Goal: Task Accomplishment & Management: Use online tool/utility

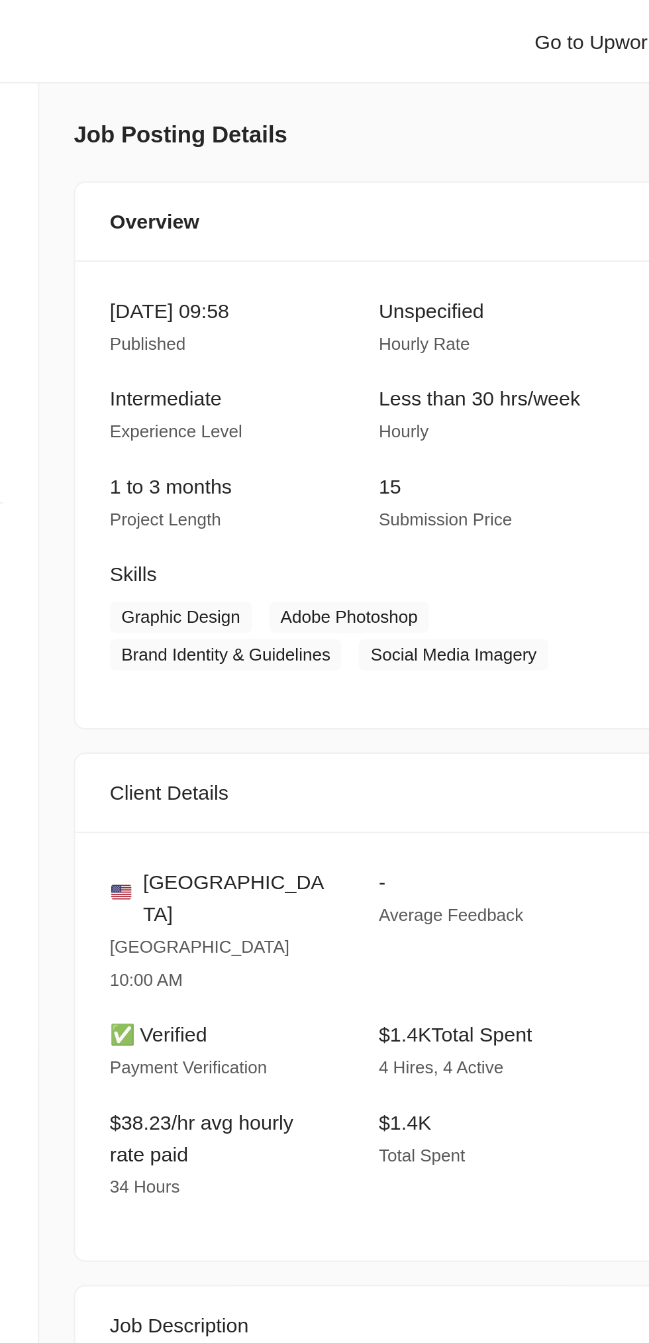
scroll to position [1939, 0]
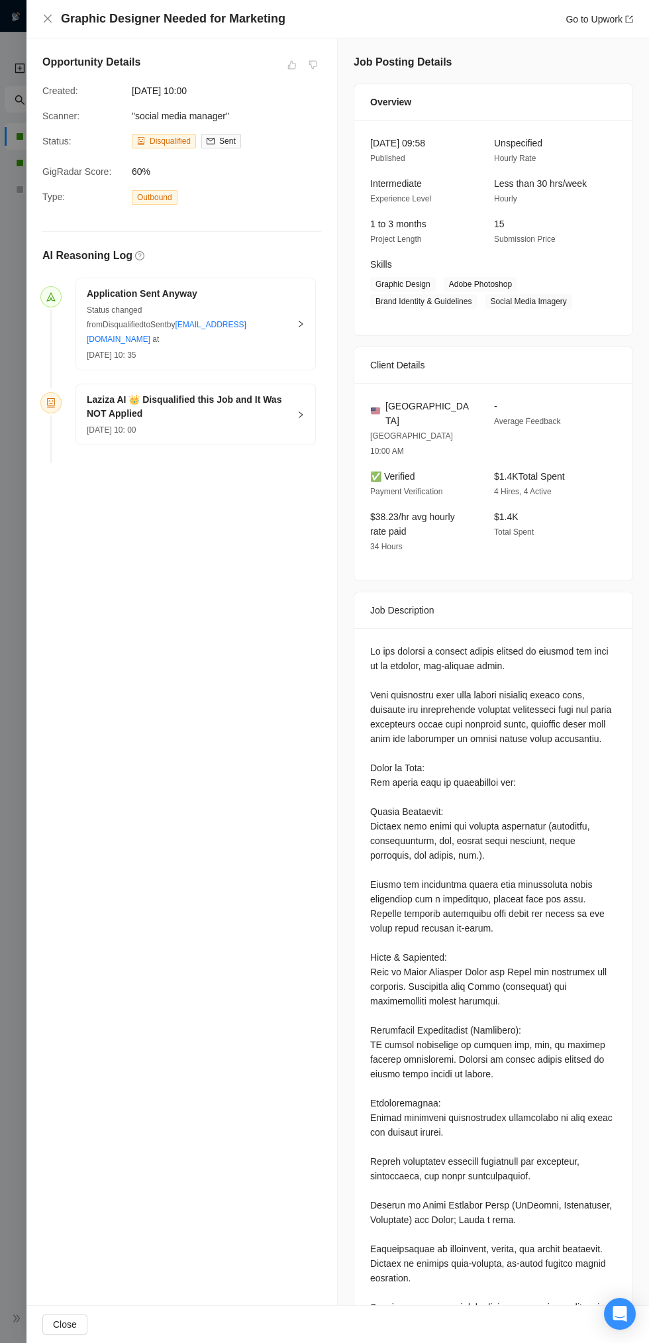
click at [41, 28] on div "Graphic Designer Needed for Marketing Go to Upwork" at bounding box center [337, 19] width 623 height 38
click at [48, 19] on icon "close" at bounding box center [48, 19] width 8 height 8
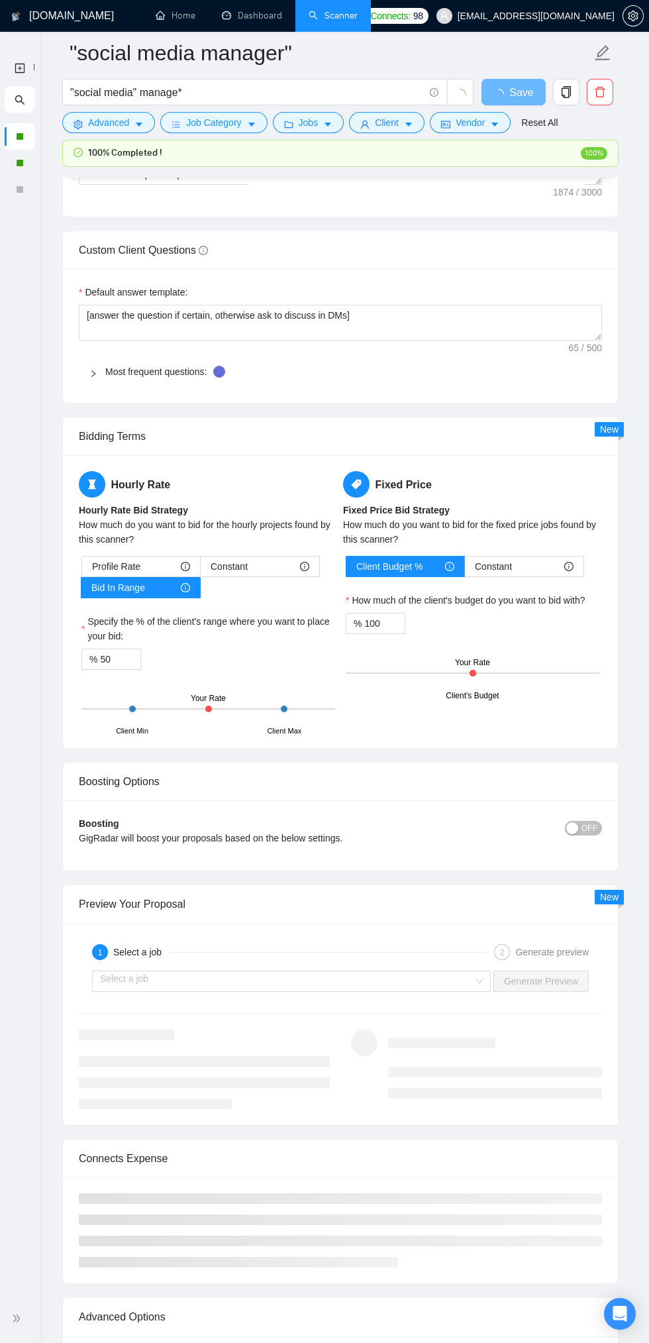
click at [26, 1323] on div at bounding box center [20, 1318] width 24 height 27
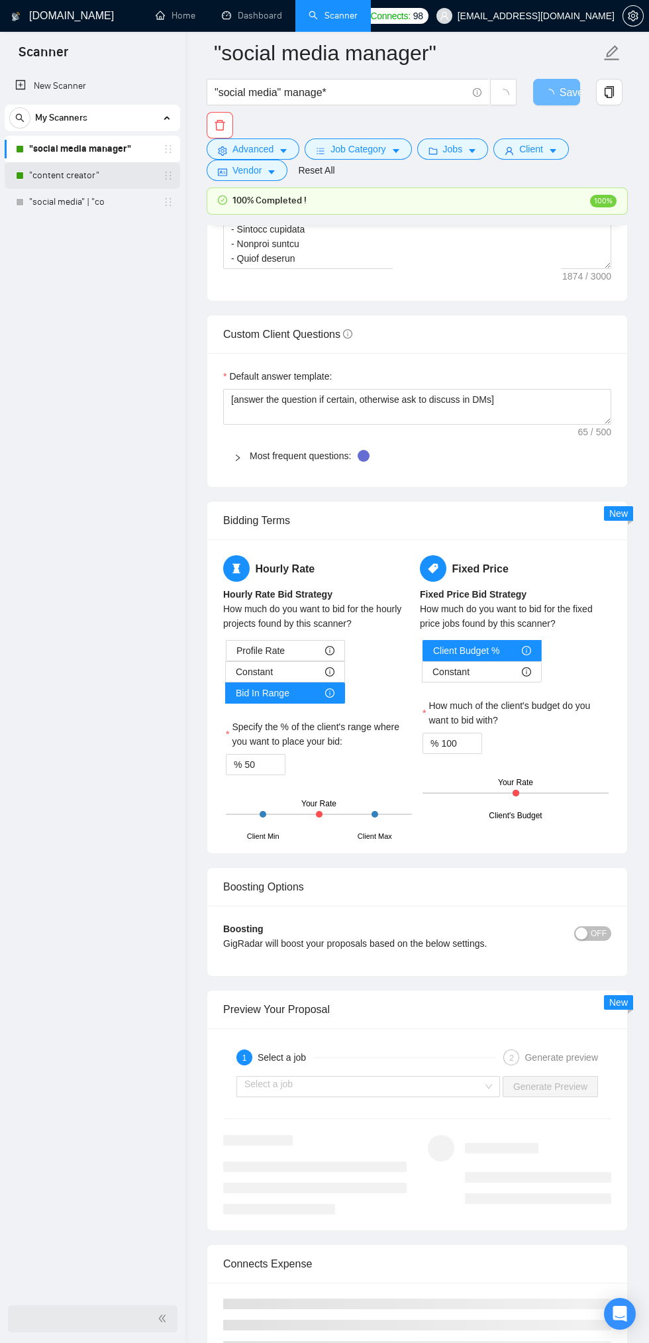
click at [72, 179] on link ""content creator"" at bounding box center [92, 175] width 126 height 26
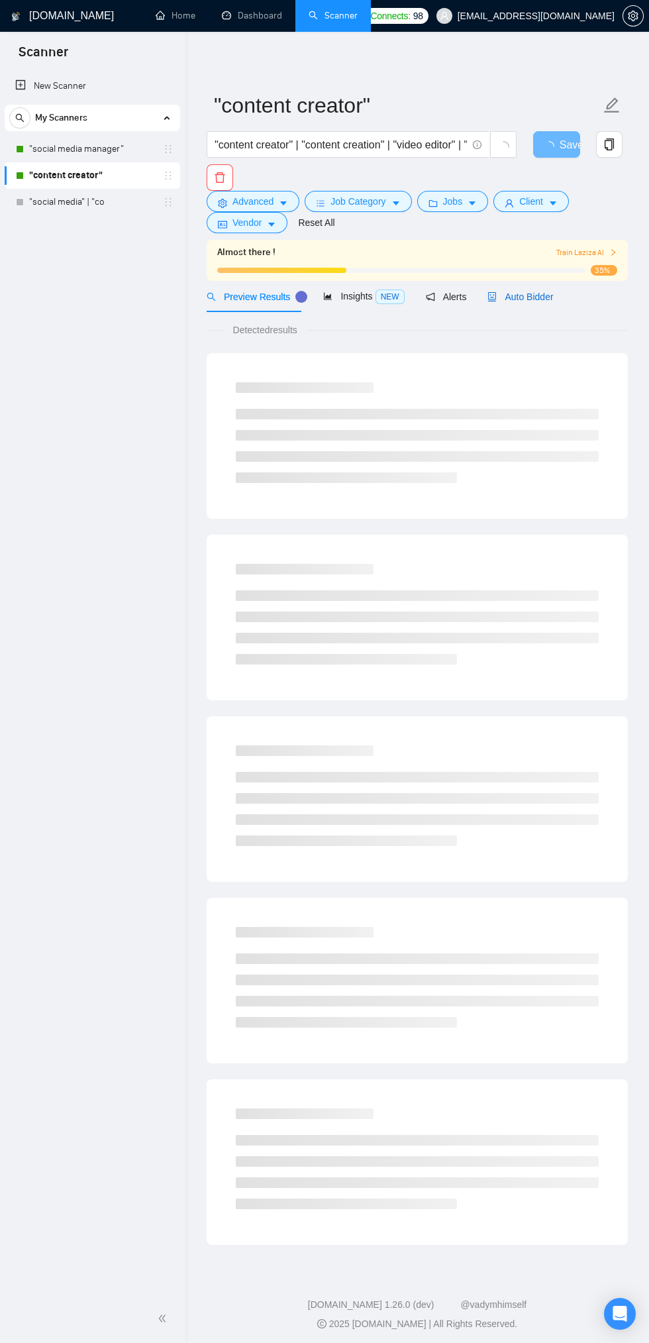
click at [525, 298] on span "Auto Bidder" at bounding box center [521, 296] width 66 height 11
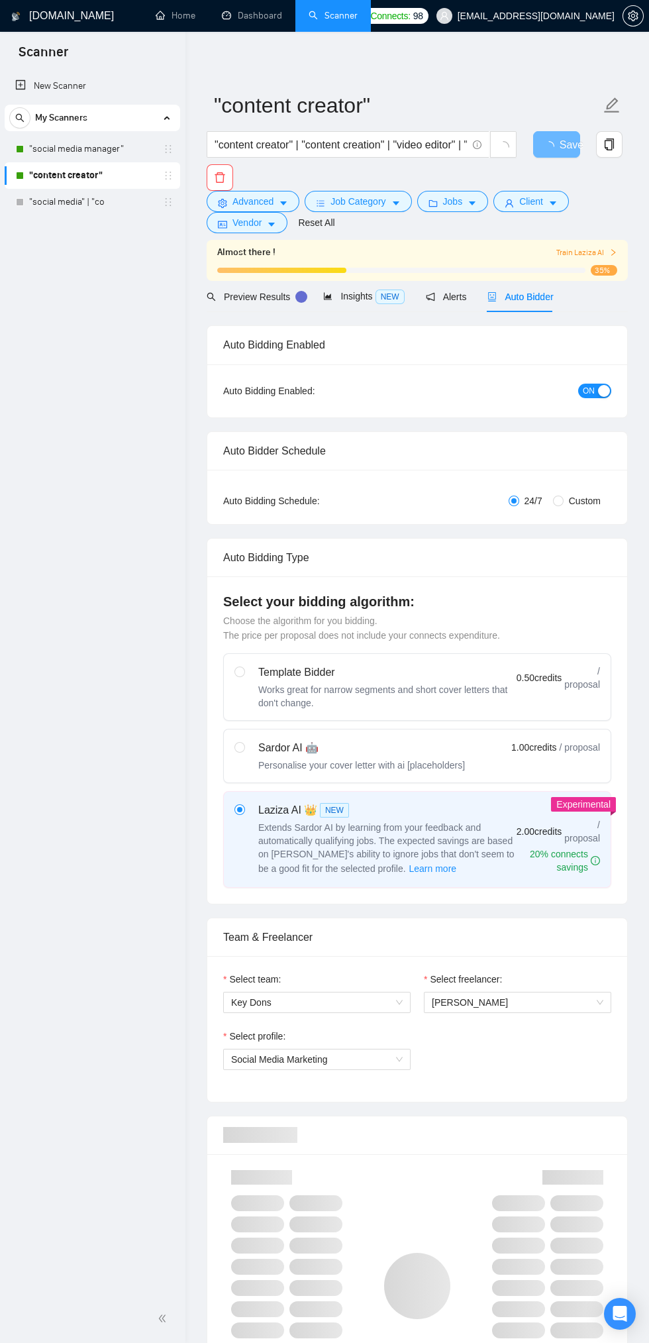
checkbox input "true"
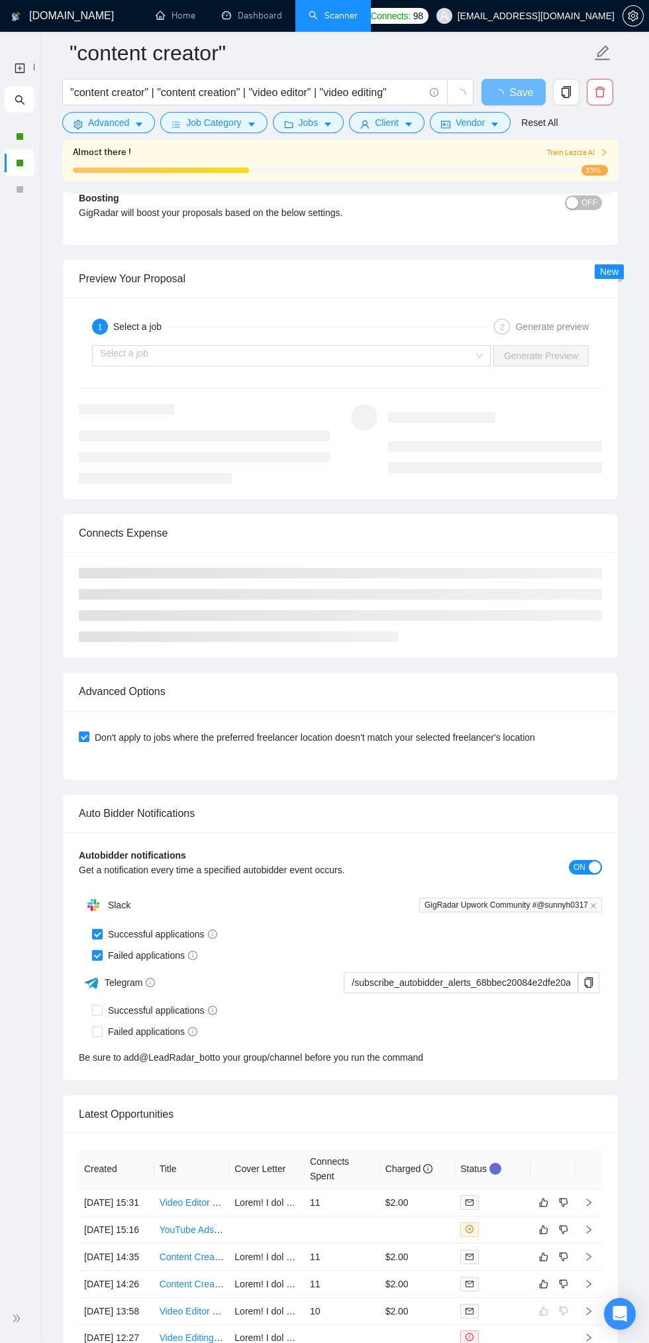
scroll to position [2973, 0]
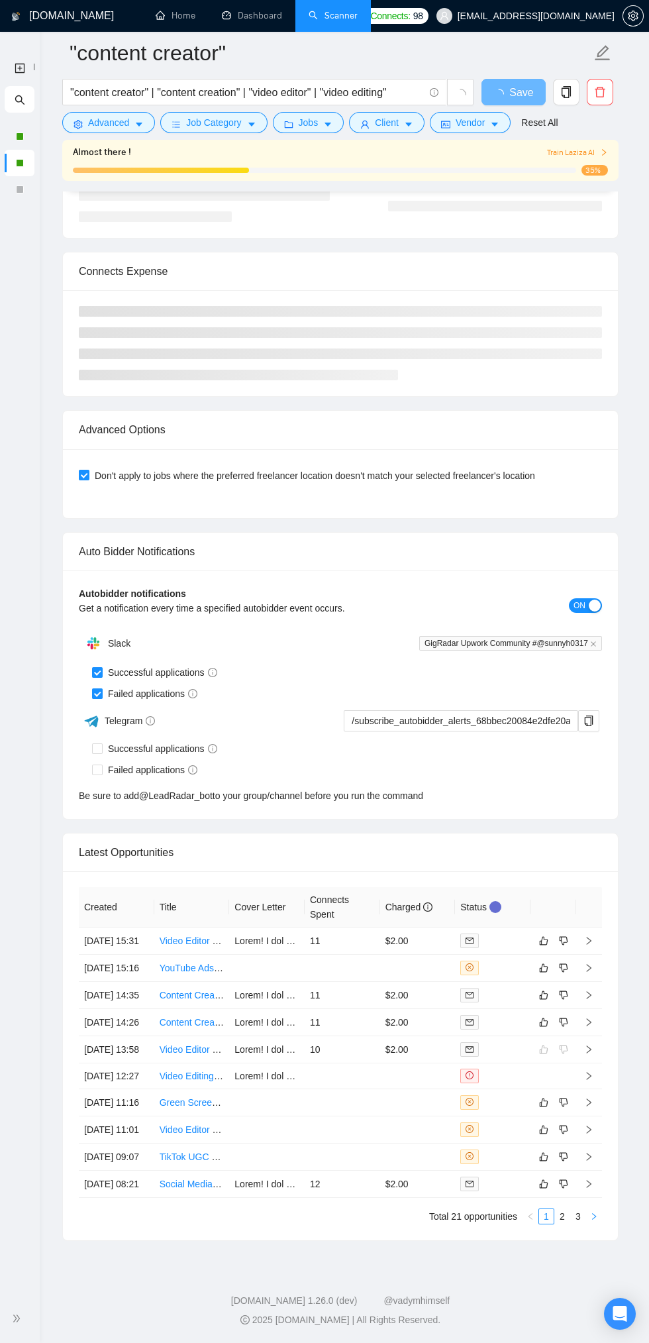
click at [598, 1219] on button "button" at bounding box center [594, 1216] width 16 height 16
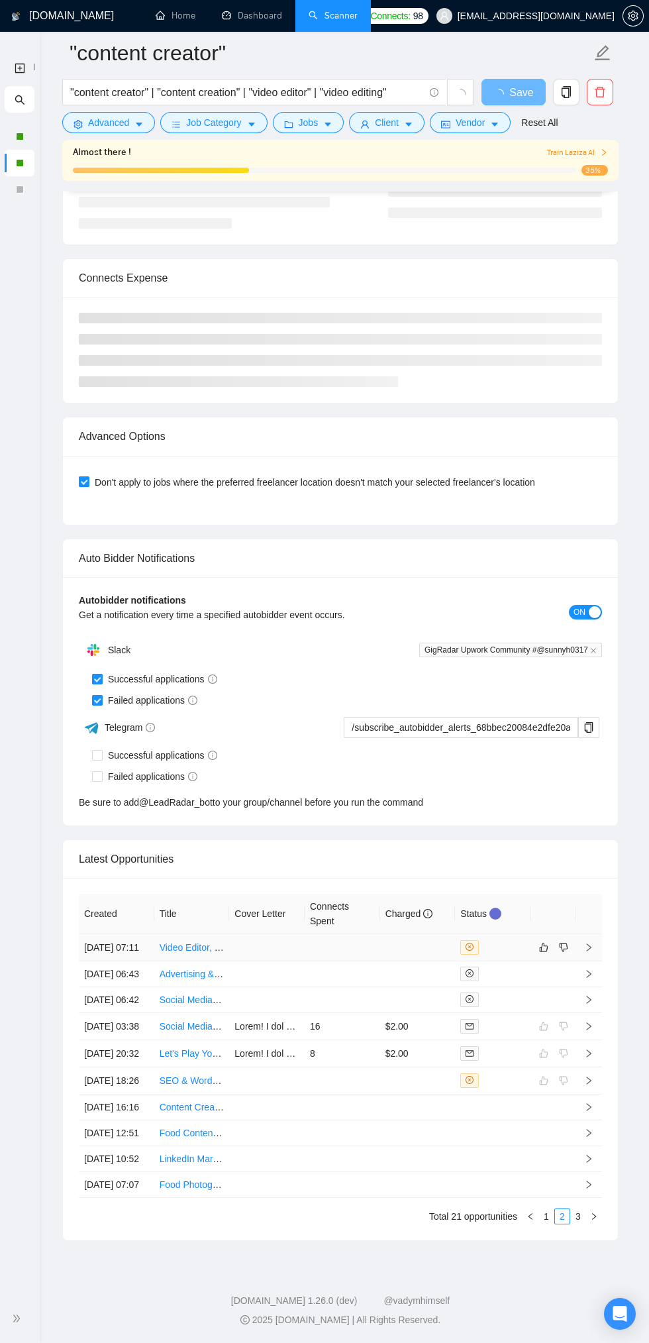
click at [329, 934] on td at bounding box center [343, 947] width 76 height 27
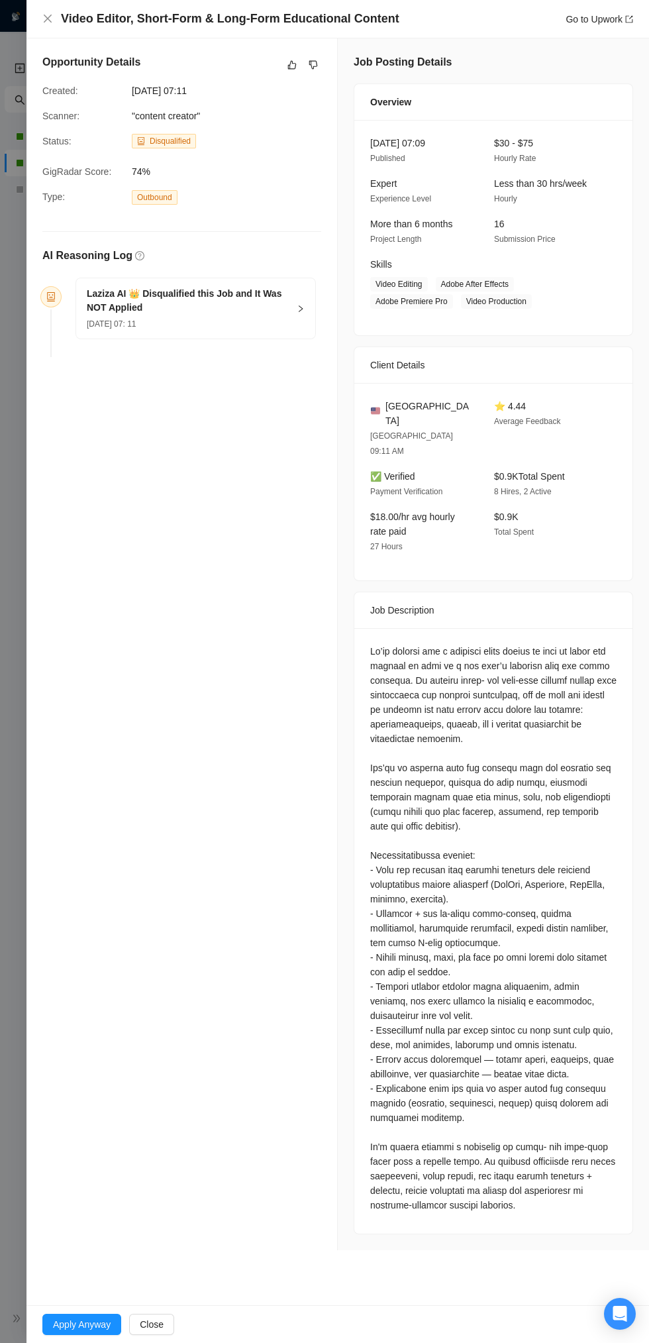
click at [219, 323] on div "08 Sep, 2025 07: 11" at bounding box center [188, 323] width 202 height 15
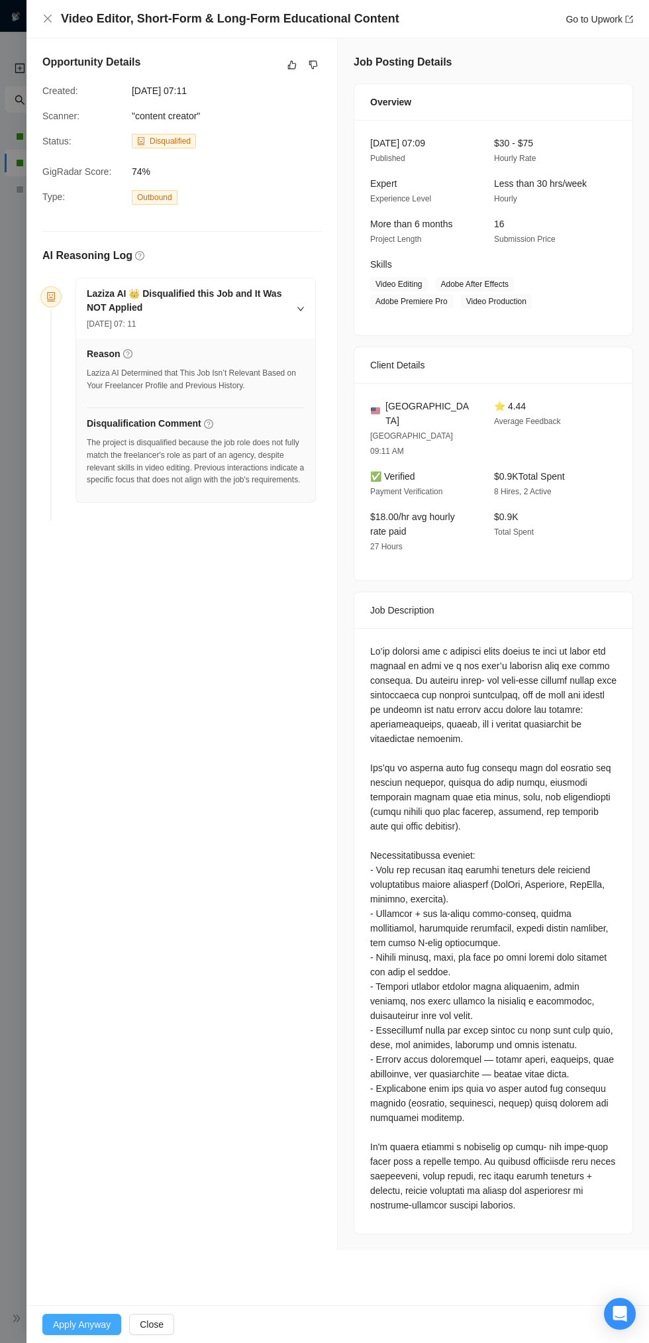
click at [78, 1322] on span "Apply Anyway" at bounding box center [82, 1324] width 58 height 15
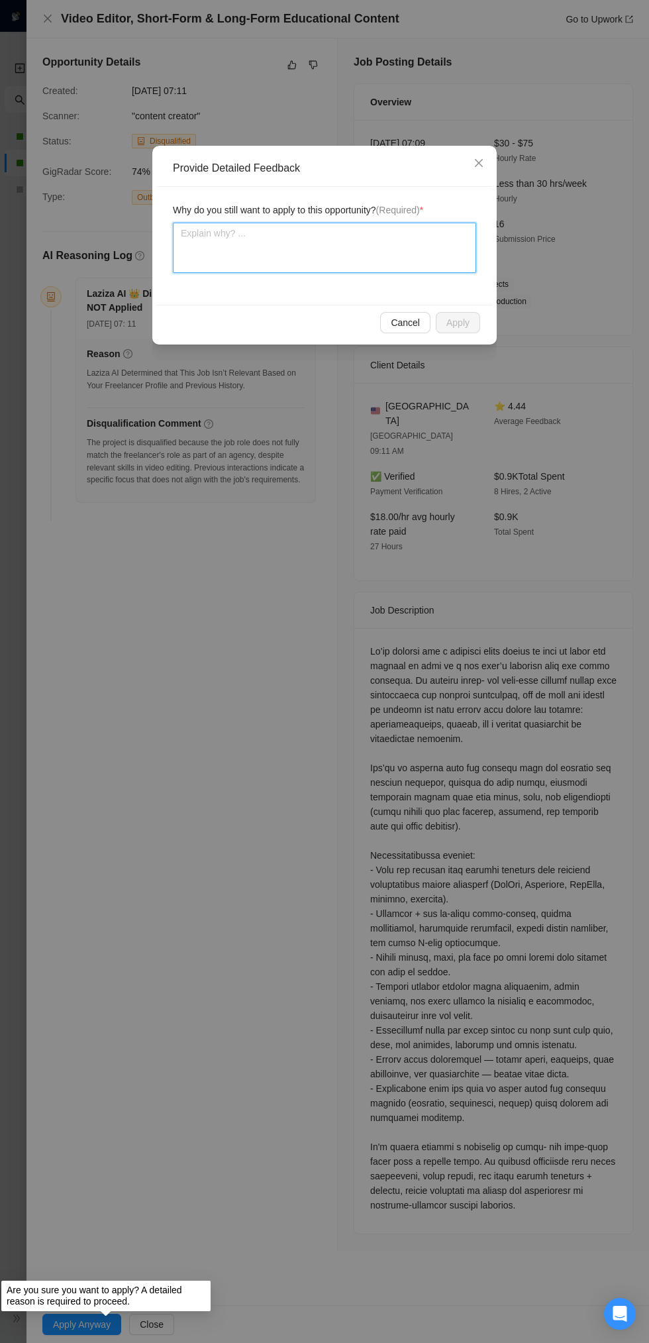
click at [301, 233] on textarea at bounding box center [324, 248] width 303 height 50
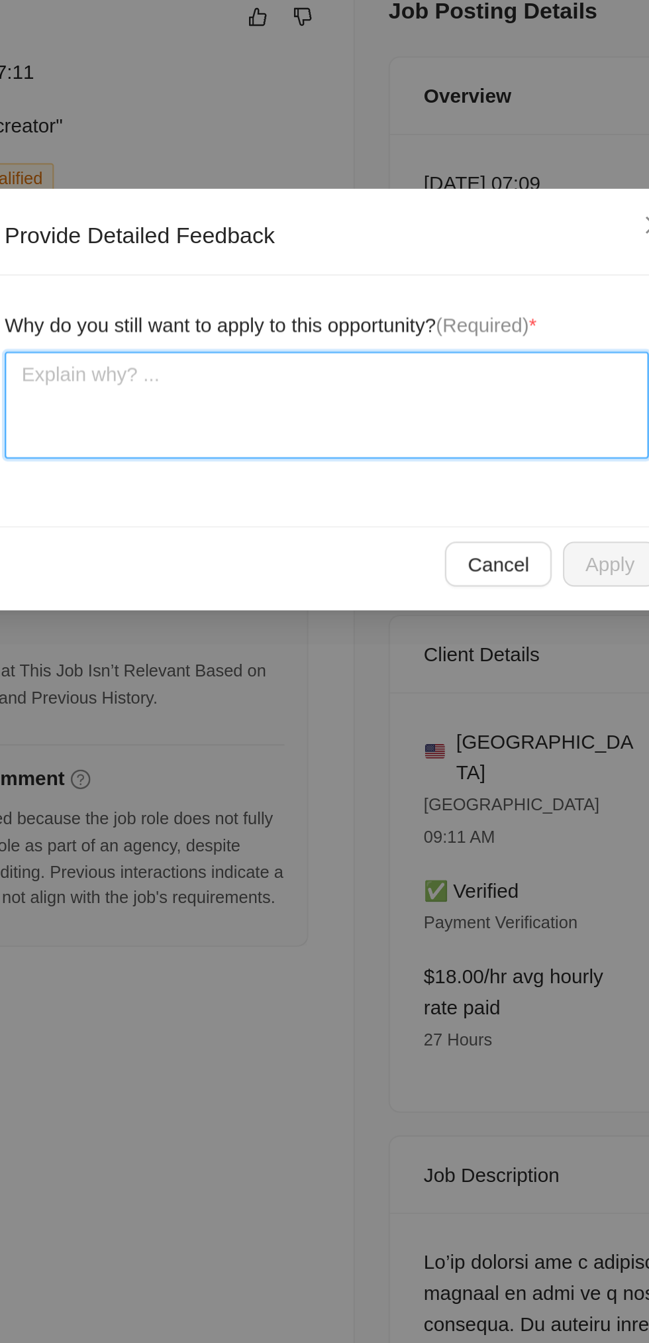
type textarea "V"
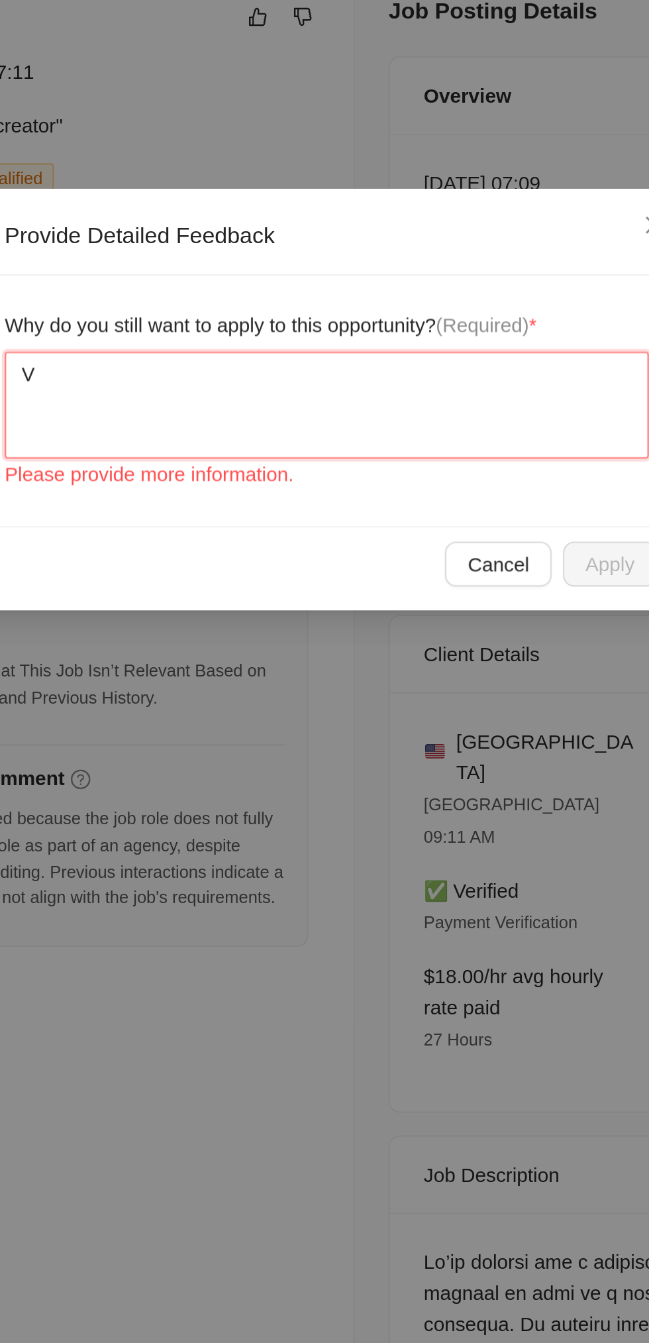
type textarea "Vi"
type textarea "Vid"
type textarea "Vide"
type textarea "Video"
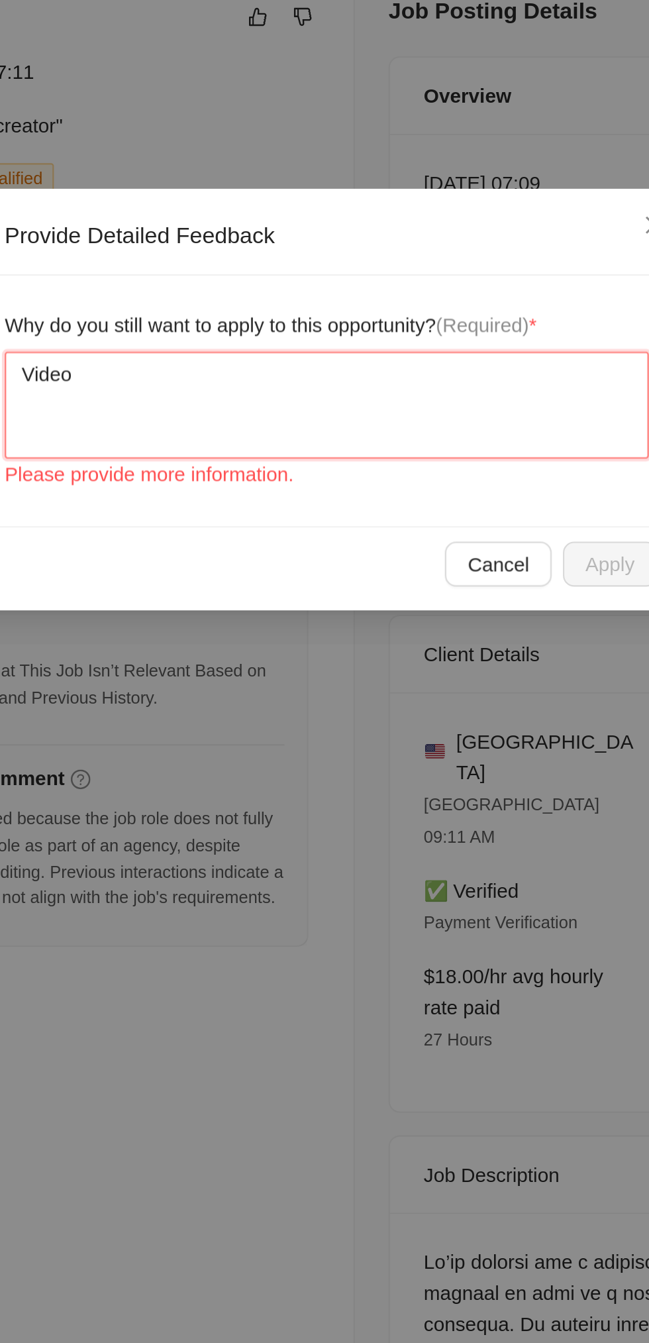
type textarea "Video e"
type textarea "Video ed"
type textarea "Video edi"
type textarea "Video edit"
type textarea "Video editi"
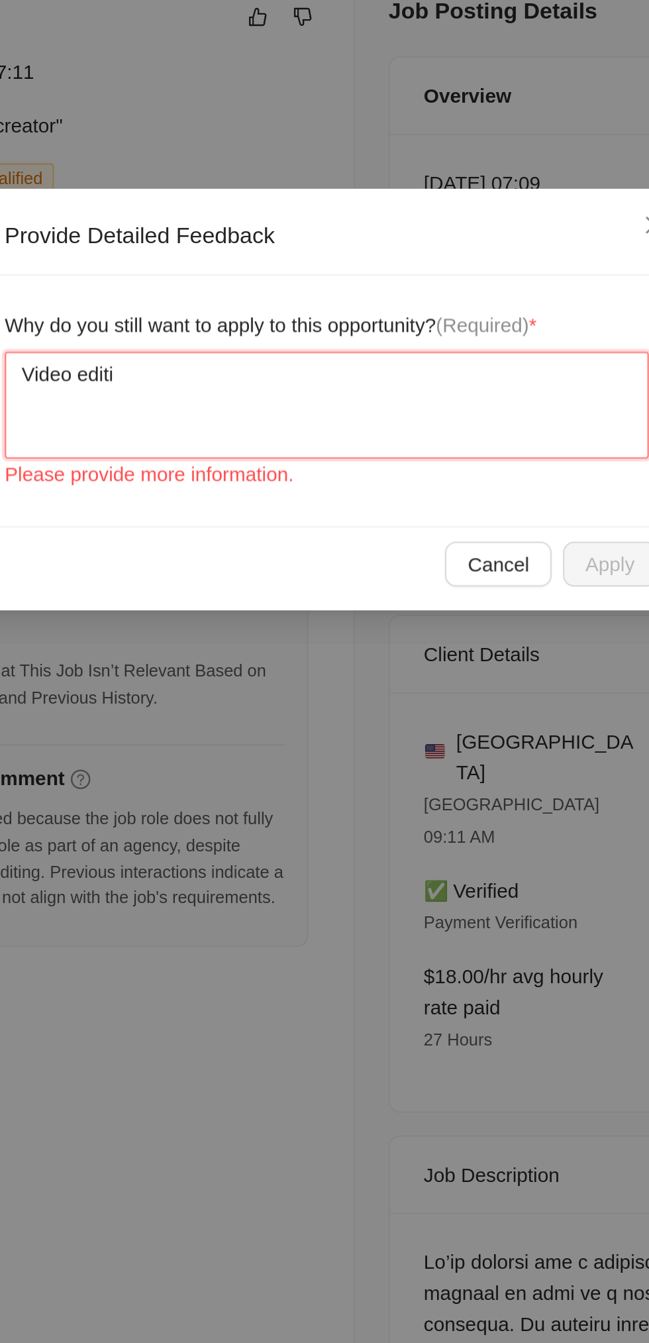
type textarea "Video editin"
type textarea "Video editing"
type textarea "Video editing i"
type textarea "Video editing is"
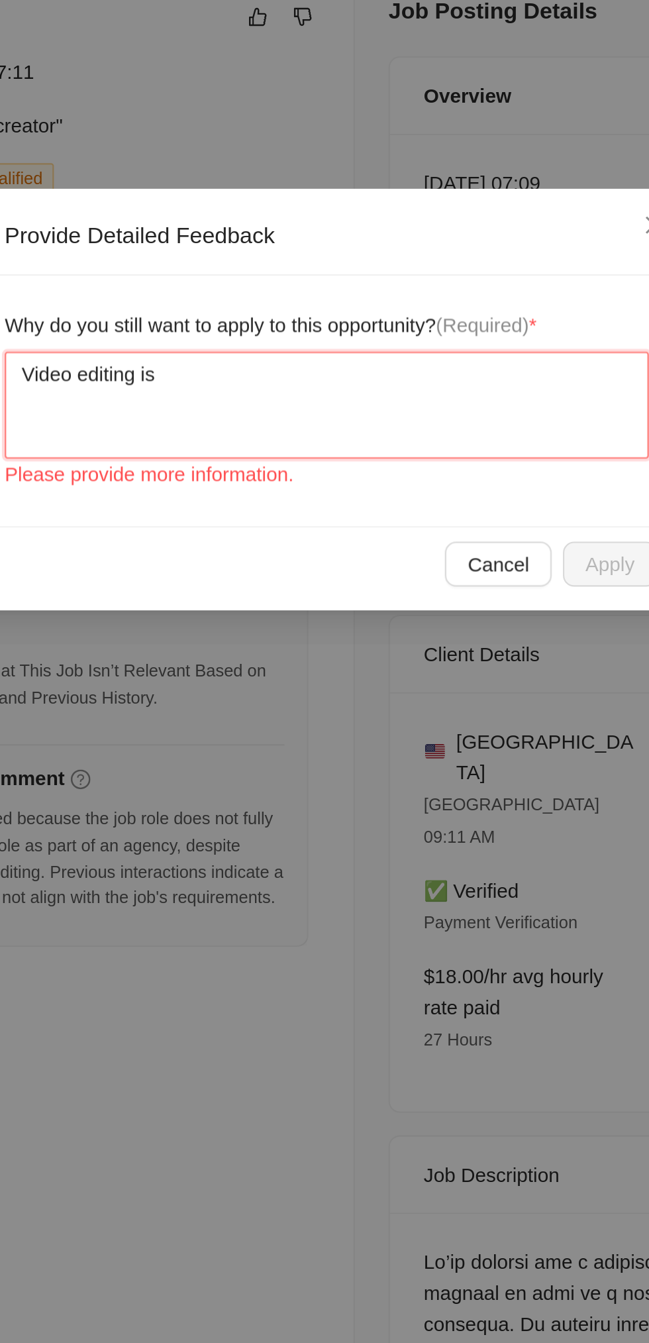
type textarea "Video editing is"
type textarea "Video editing is o"
type textarea "Video editing is on"
type textarea "Video editing is one"
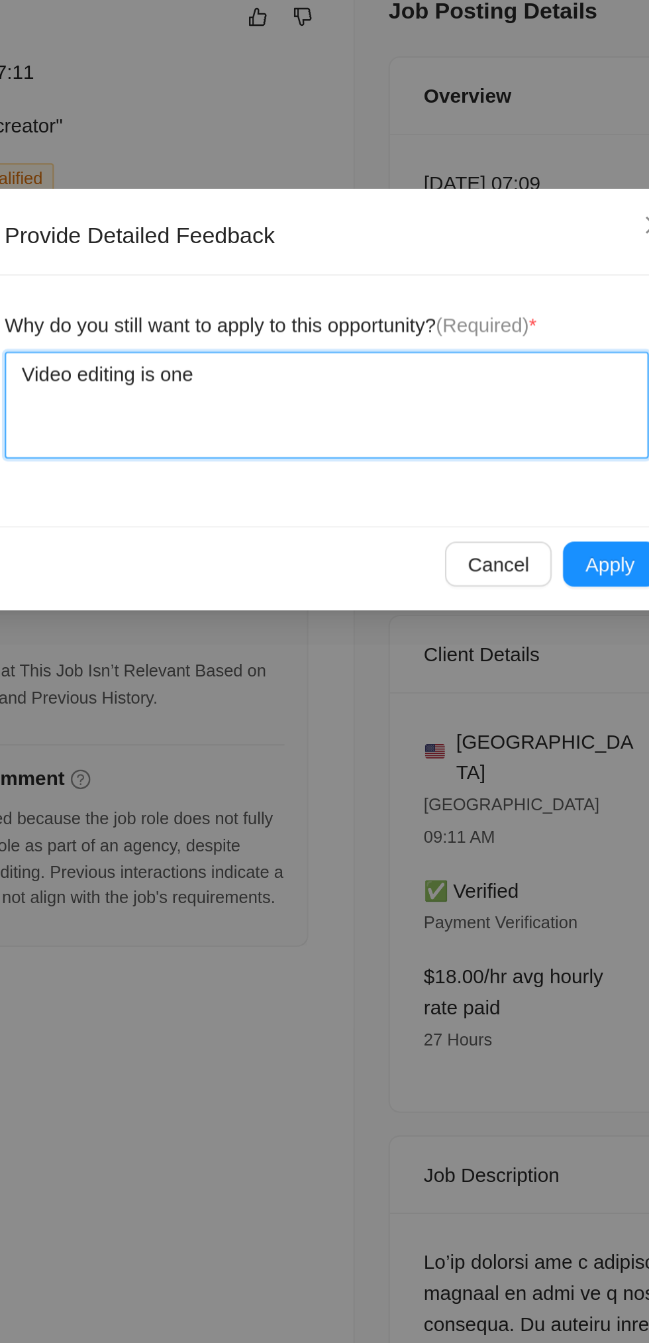
type textarea "Video editing is one"
type textarea "Video editing is one o"
type textarea "Video editing is one of"
type textarea "Video editing is one of m"
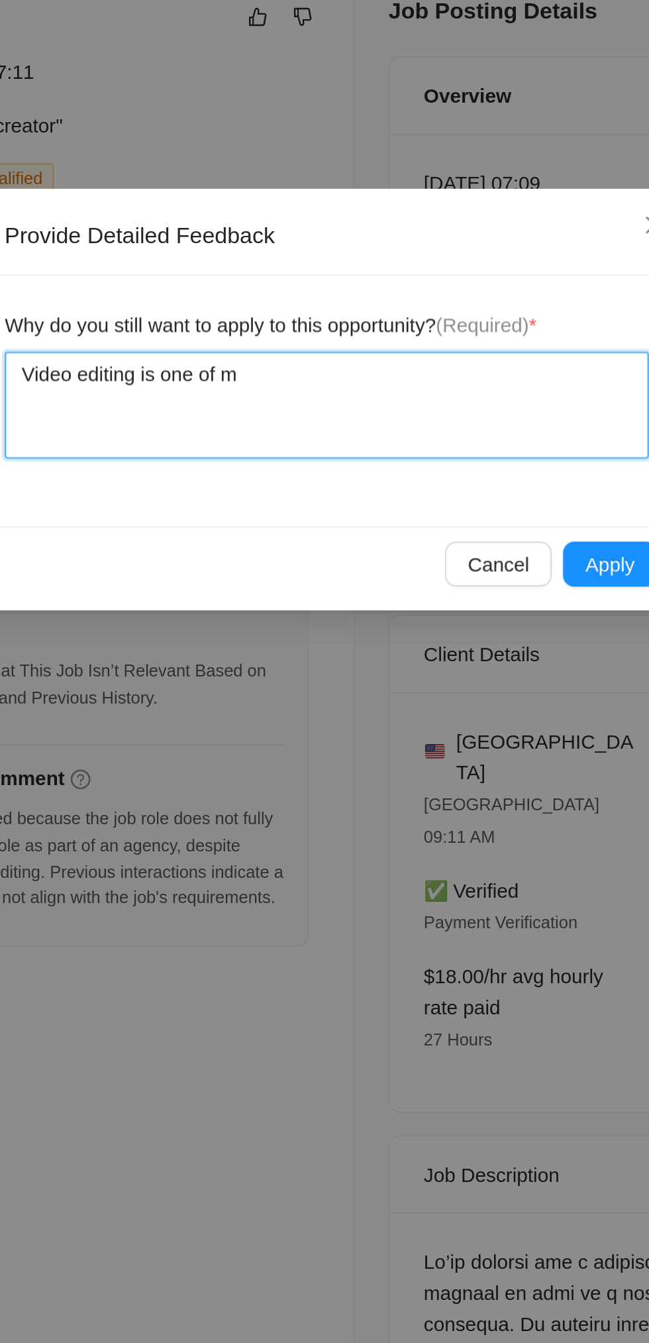
type textarea "Video editing is one of my"
type textarea "Video editing is one of my s"
type textarea "Video editing is one of my st"
type textarea "Video editing is one of my str"
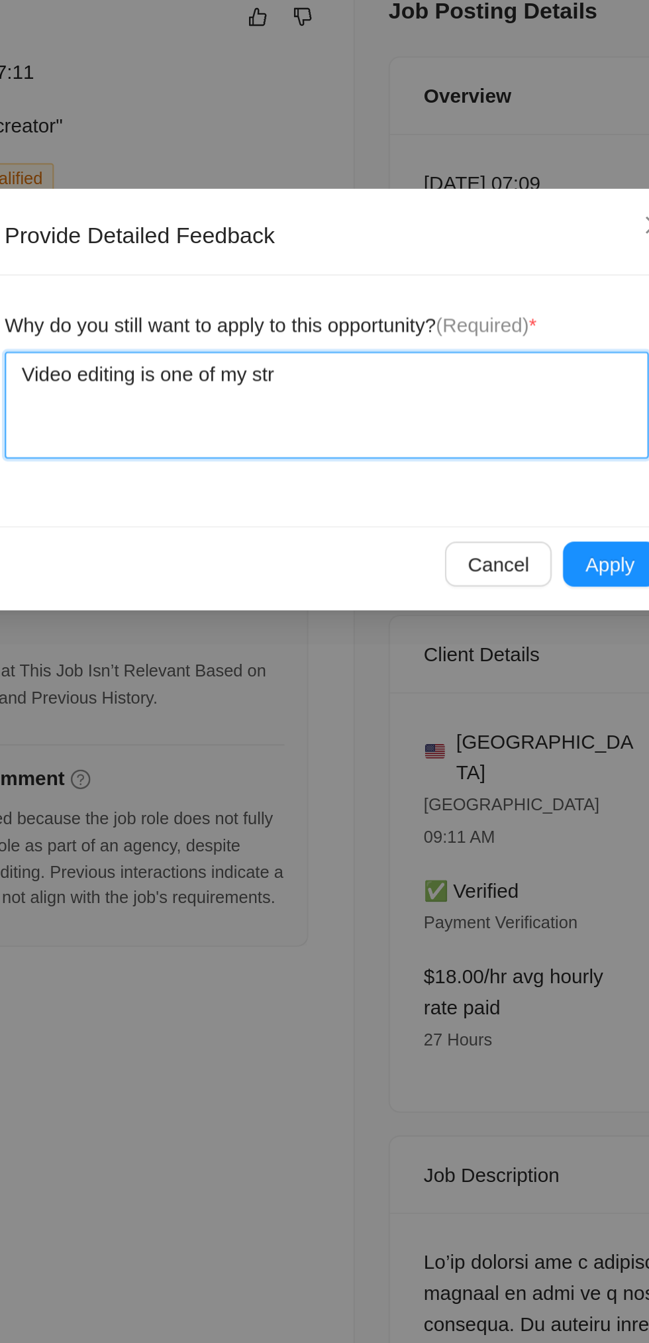
type textarea "Video editing is one of my stro"
type textarea "Video editing is one of my stron"
type textarea "Video editing is one of my strong"
type textarea "Video editing is one of my stronge"
type textarea "Video editing is one of my stronges"
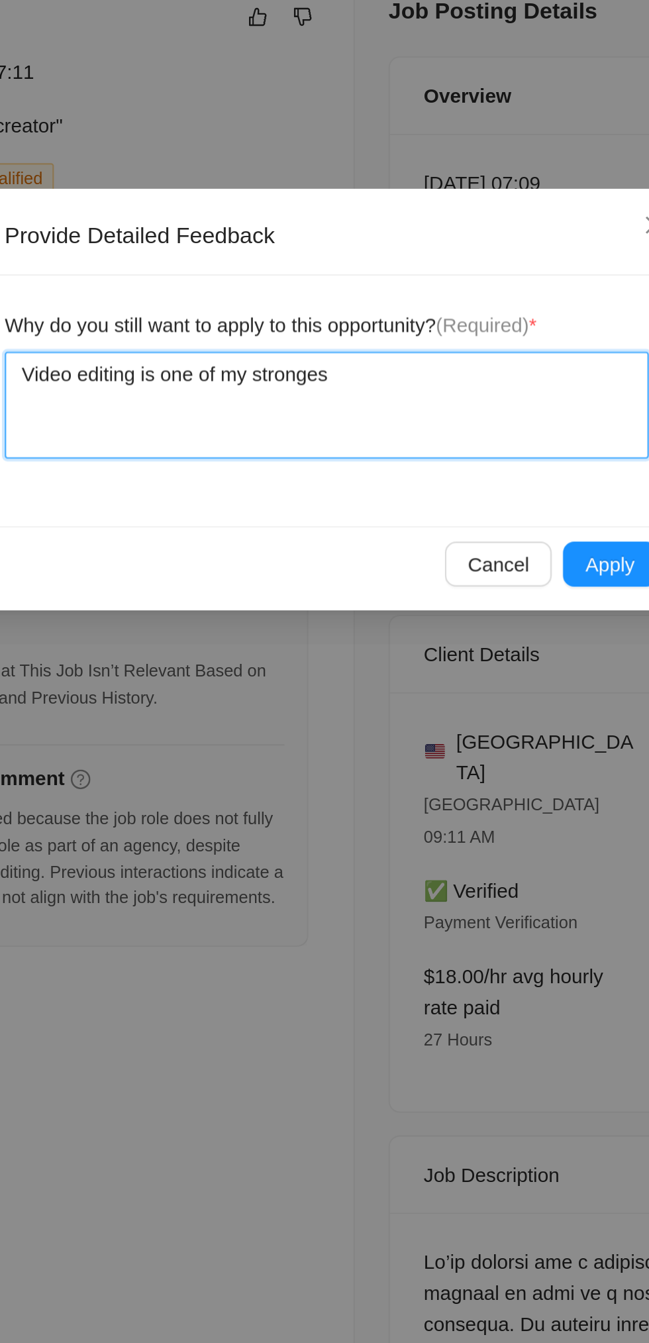
type textarea "Video editing is one of my strongest"
click at [288, 236] on textarea "Video editing is one of my strongest" at bounding box center [324, 248] width 303 height 50
type textarea "Video editing is one of my strongest"
type textarea "Video editing is one of my + strongest"
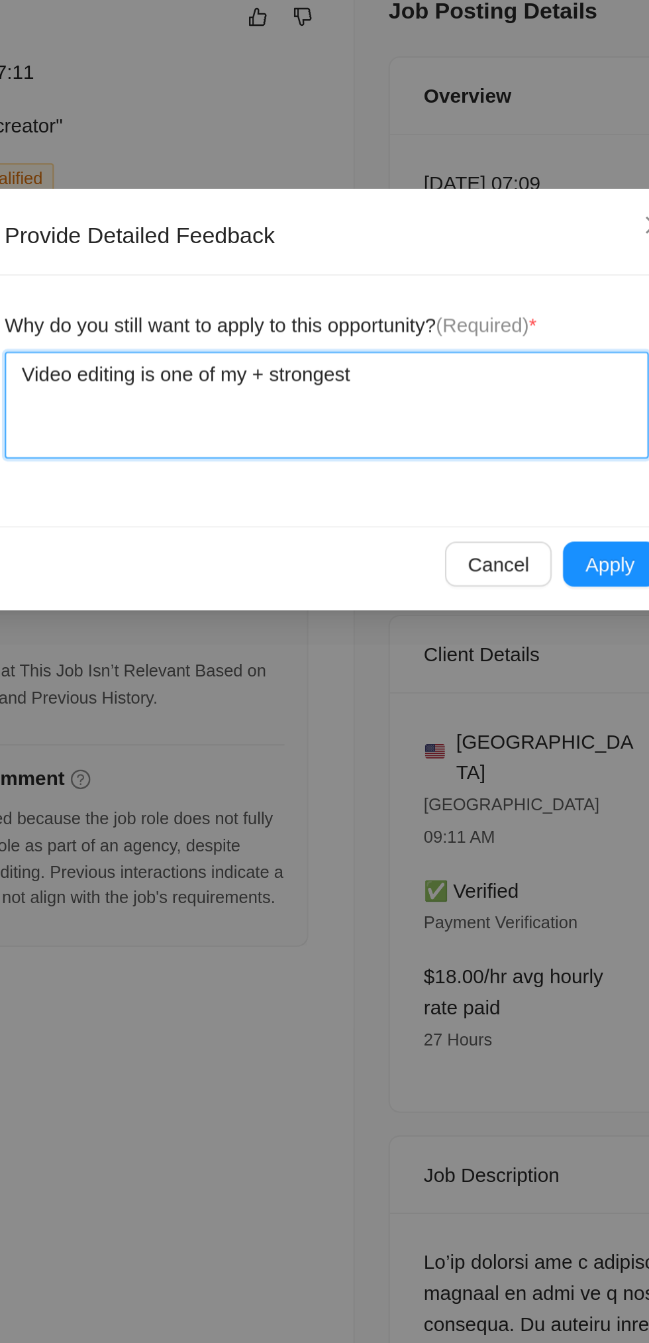
type textarea "Video editing is one of my strongest"
type textarea "Video editing is one of my ( strongest"
type textarea "Video editing is one of my (S strongest"
type textarea "Video editing is one of my (Su strongest"
type textarea "Video editing is one of my (Sun strongest"
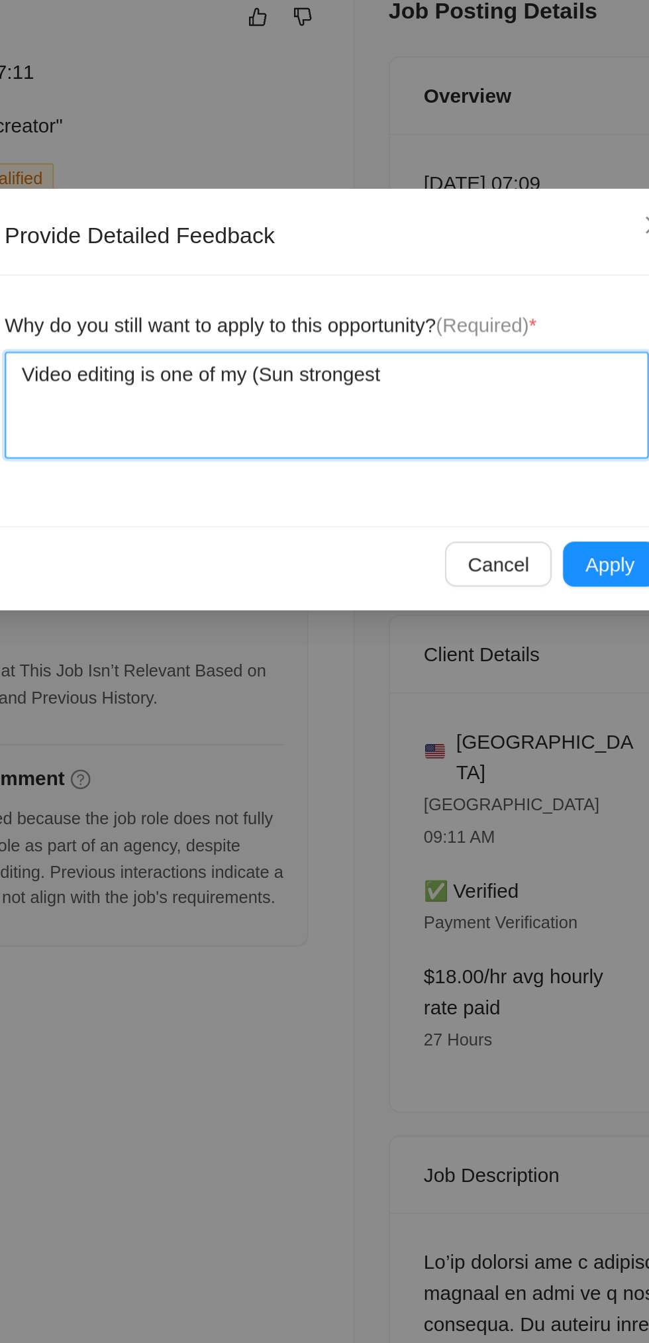
type textarea "Video editing is one of my (Sunn strongest"
type textarea "Video editing is one of my (Sunny strongest"
type textarea "Video editing is one of my (Sunny H strongest"
type textarea "Video editing is one of my (Sunny Ha strongest"
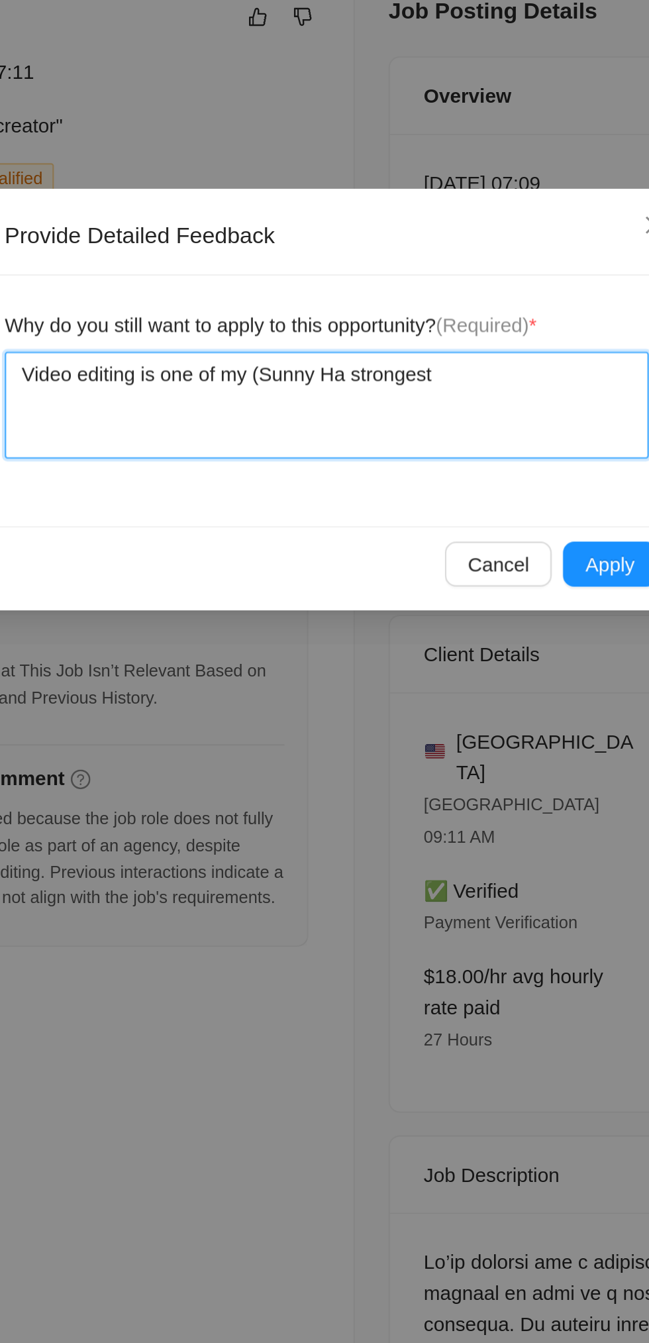
type textarea "Video editing is one of my (Sunny Har strongest"
type textarea "Video editing is one of my (Sunny Hari strongest"
type textarea "Video editing is one of my (Sunny Hari) strongest"
click at [404, 236] on textarea "Video editing is one of my (Sunny Hari) strongest" at bounding box center [324, 248] width 303 height 50
type textarea "Video editing is one of my (Sunny Hari) strongest s"
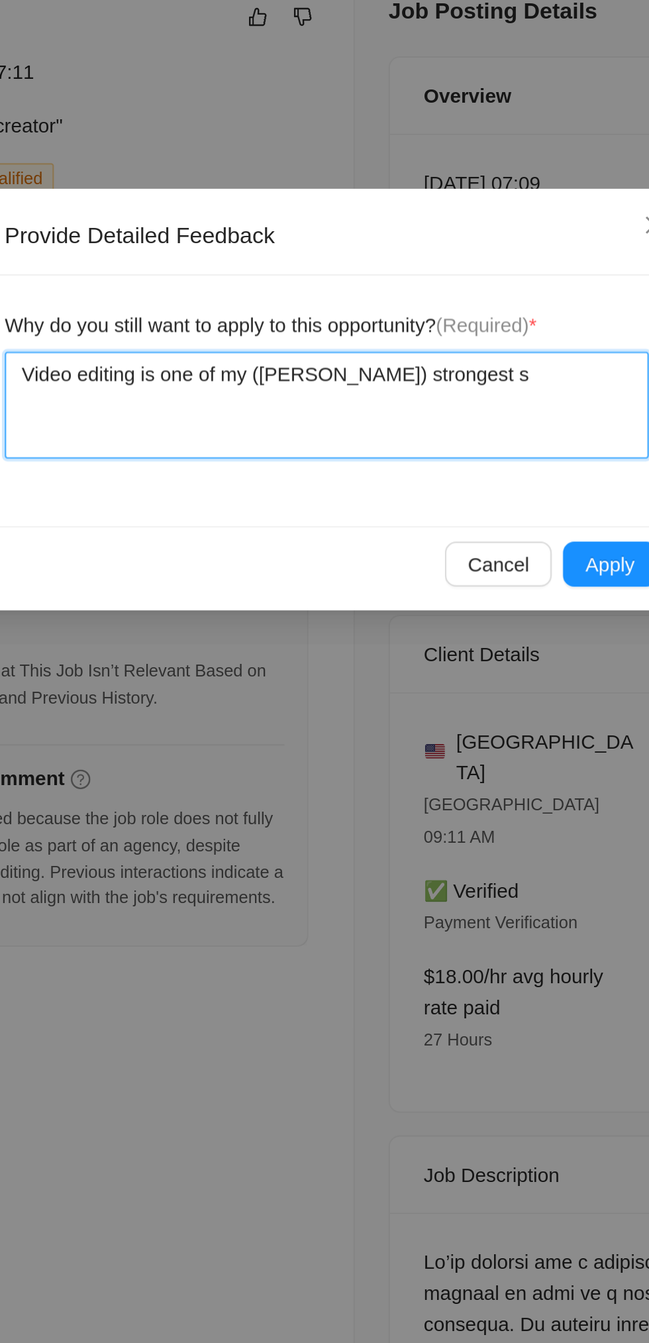
type textarea "Video editing is one of my (Sunny Hari) strongest sk"
type textarea "Video editing is one of my (Sunny Hari) strongest ski"
type textarea "Video editing is one of my (Sunny Hari) strongest skil"
type textarea "Video editing is one of my (Sunny Hari) strongest skill"
type textarea "Video editing is one of my (Sunny Hari) strongest skills"
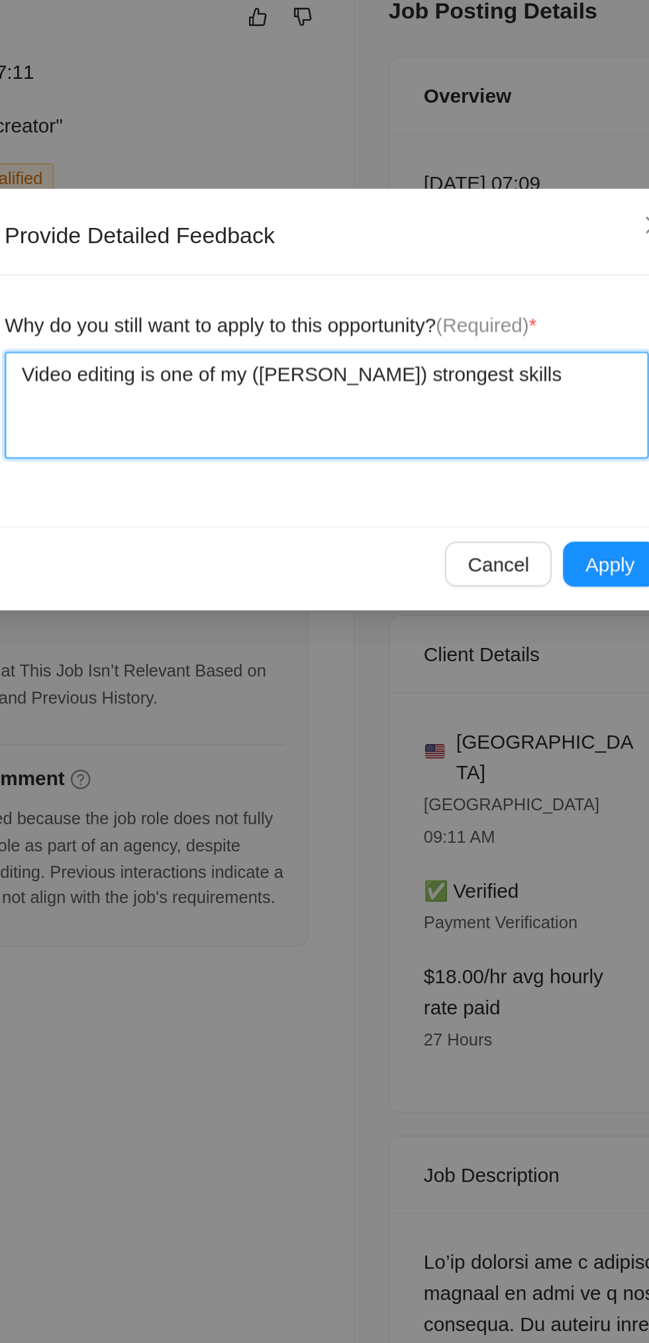
type textarea "Video editing is one of my (Sunny Hari) strongest skills."
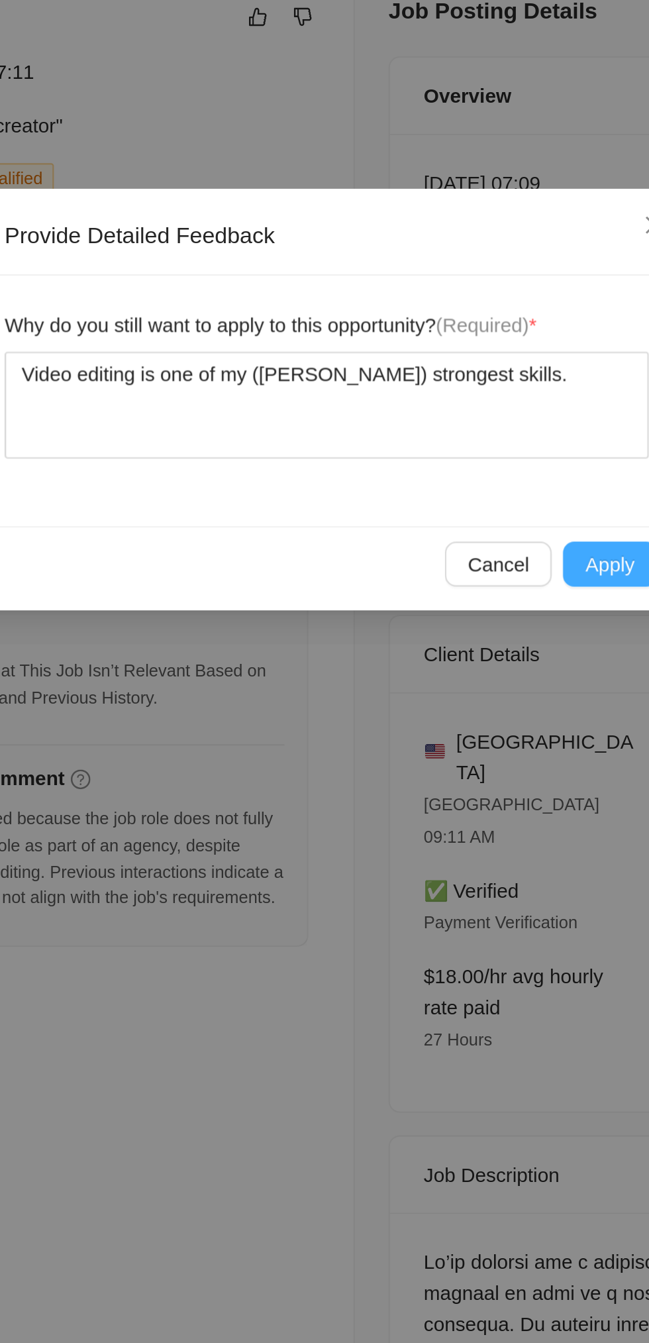
click at [462, 328] on span "Apply" at bounding box center [457, 322] width 23 height 15
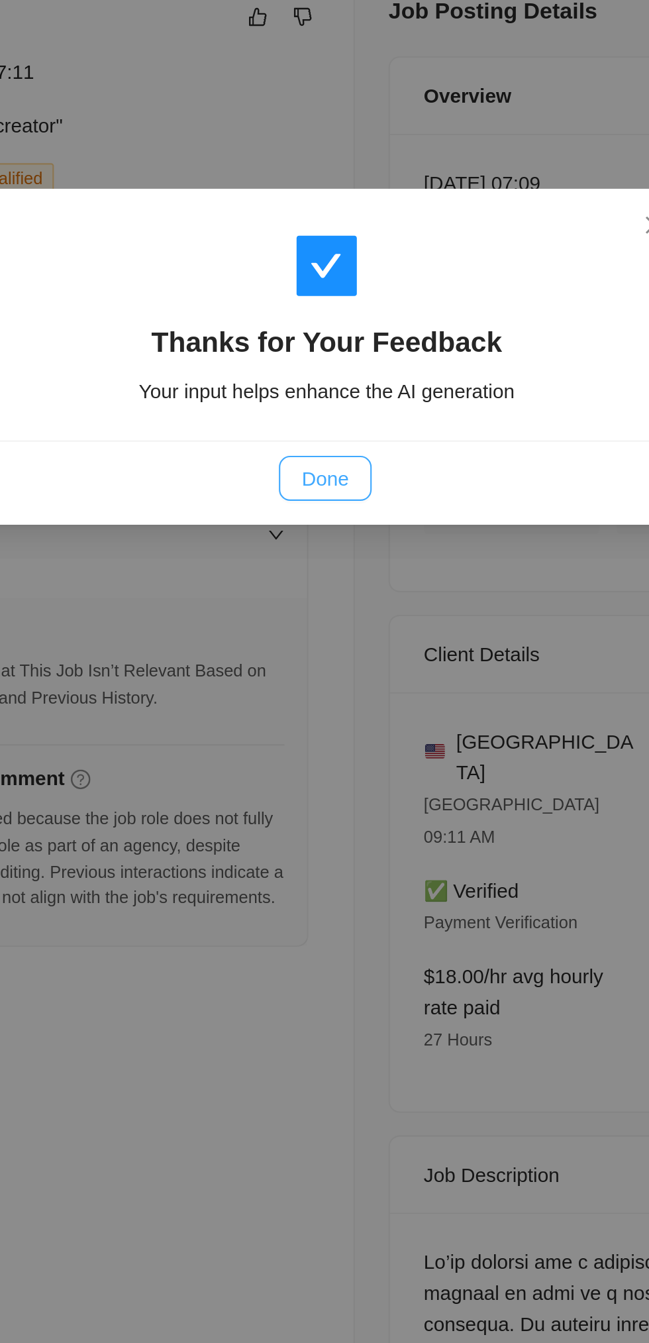
click at [332, 276] on span "Done" at bounding box center [324, 282] width 22 height 15
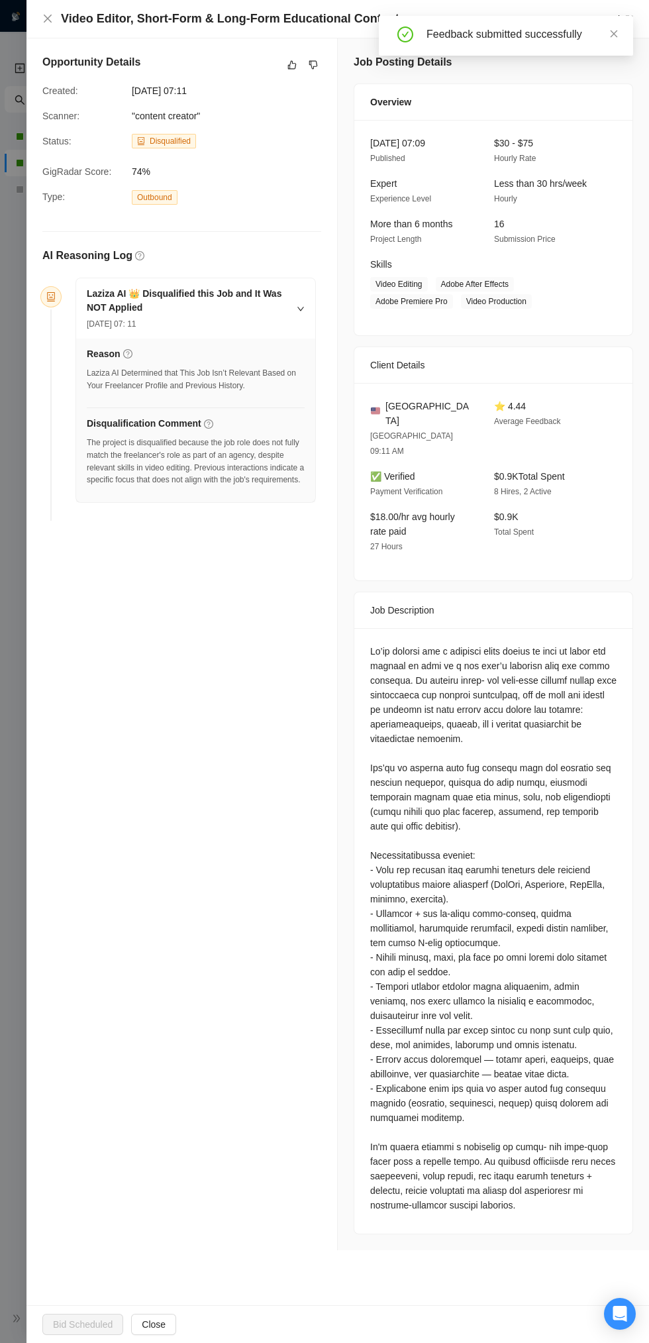
click at [36, 34] on div "Video Editor, Short-Form & Long-Form Educational Content Go to Upwork" at bounding box center [337, 19] width 623 height 38
click at [38, 24] on div "Video Editor, Short-Form & Long-Form Educational Content Go to Upwork" at bounding box center [337, 19] width 623 height 38
click at [48, 19] on icon "close" at bounding box center [48, 19] width 8 height 8
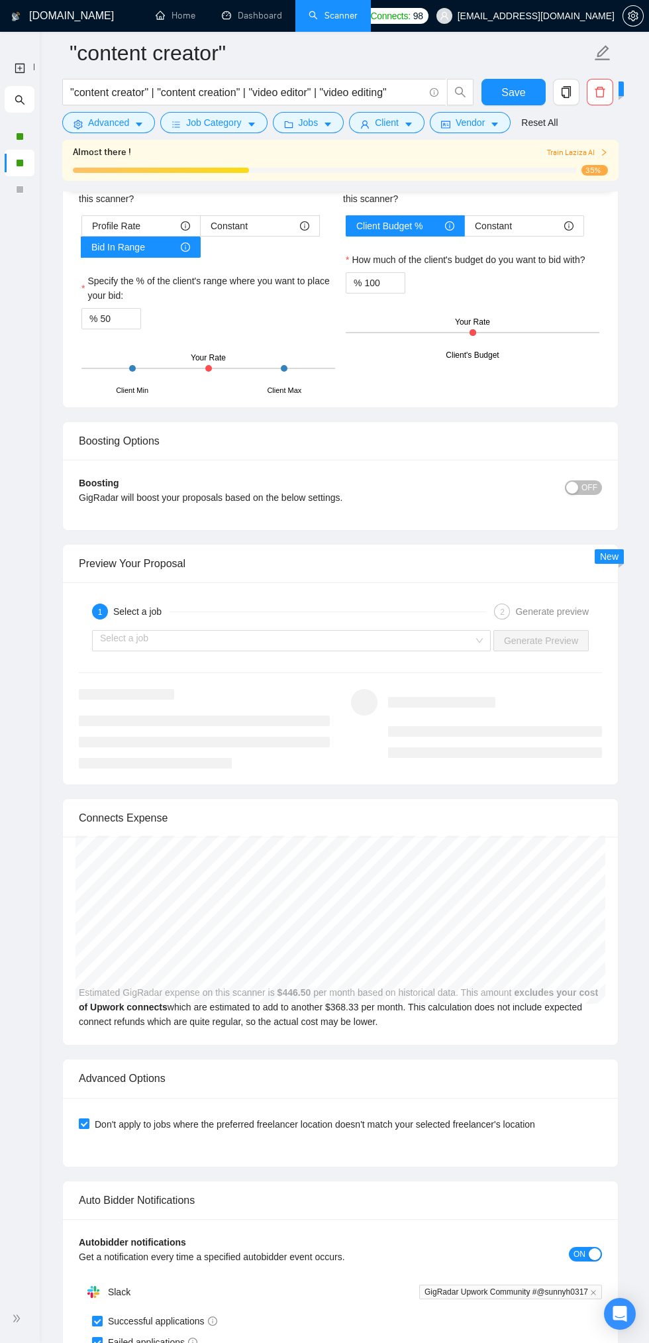
scroll to position [3038, 0]
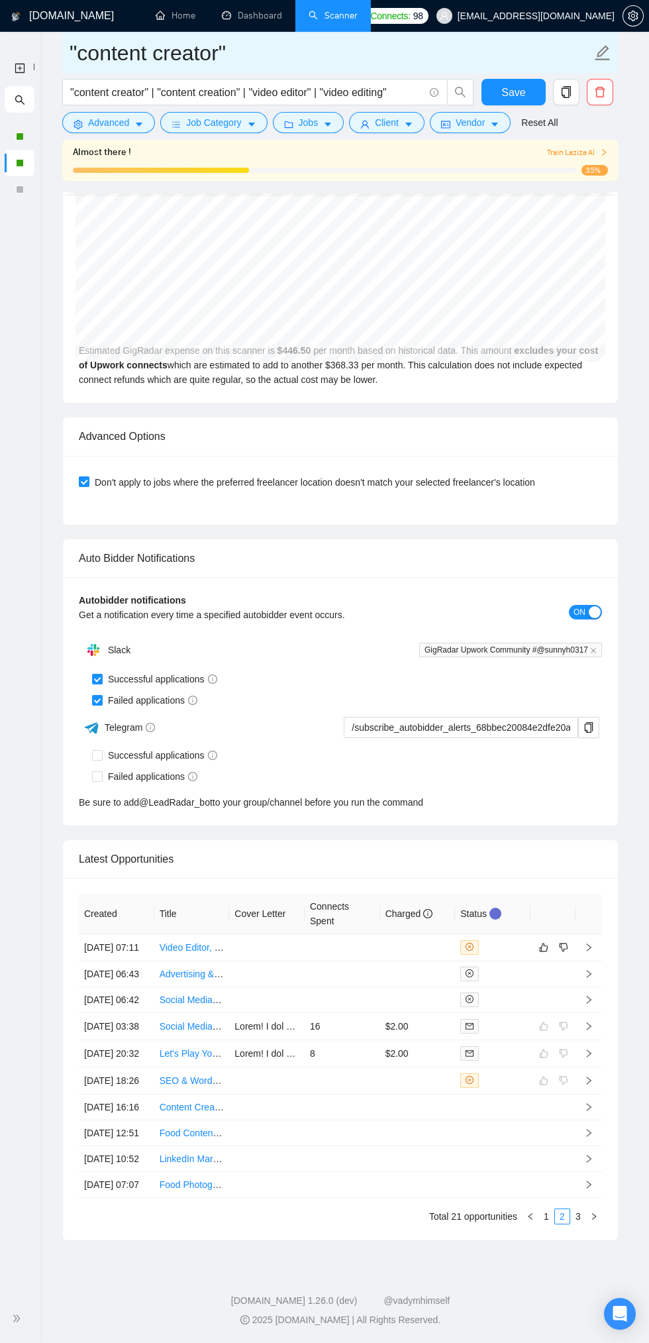
click at [605, 52] on icon "edit" at bounding box center [603, 52] width 15 height 15
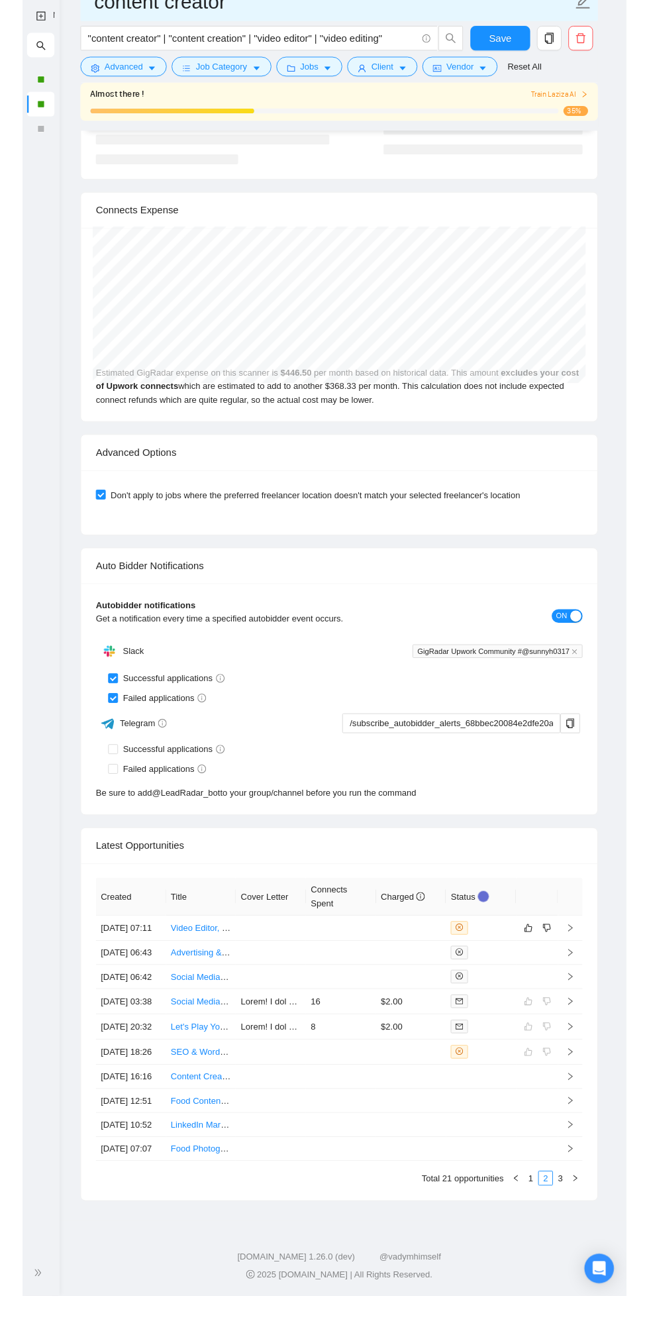
scroll to position [2703, 0]
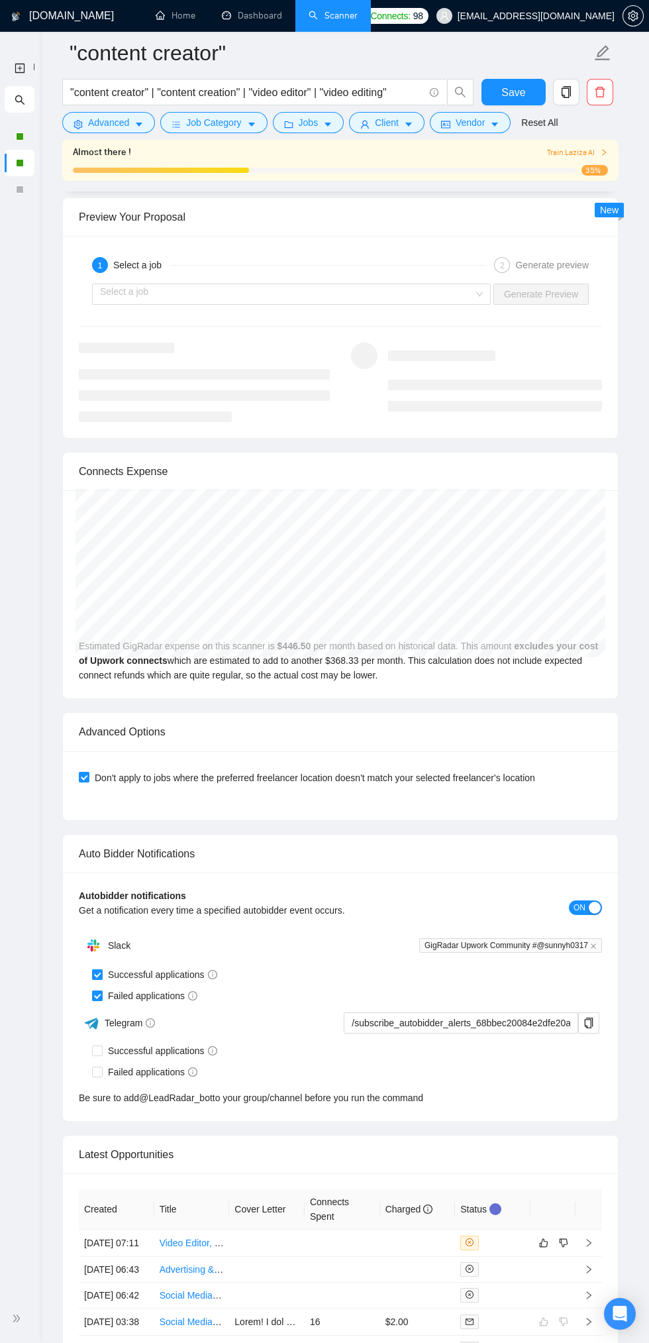
click at [610, 352] on div at bounding box center [476, 376] width 272 height 69
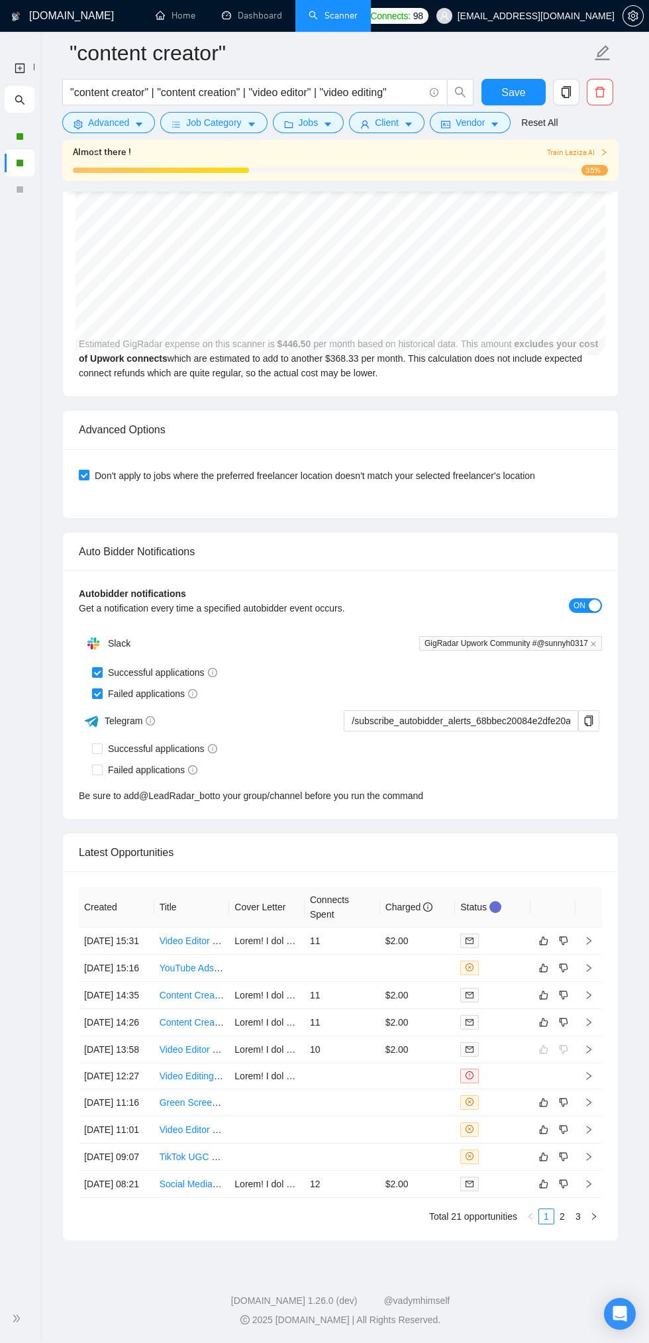
scroll to position [3038, 0]
click at [595, 1220] on icon "right" at bounding box center [594, 1216] width 8 height 8
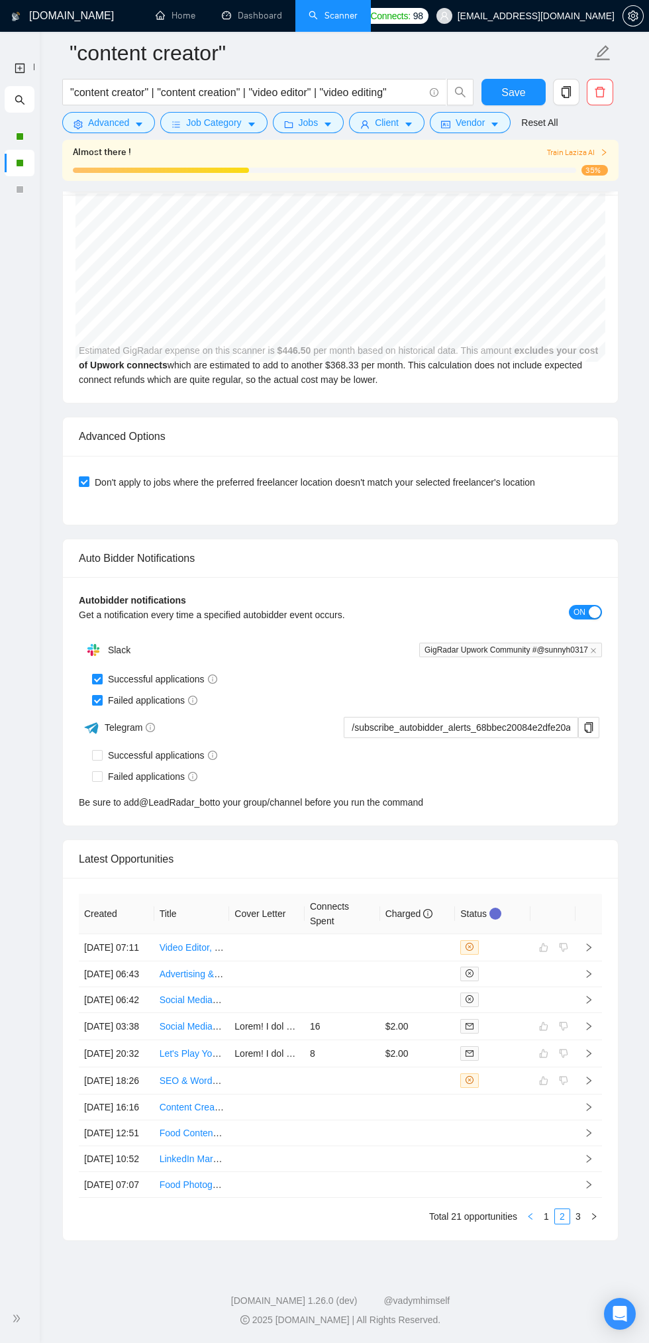
click at [530, 1220] on icon "left" at bounding box center [531, 1216] width 8 height 8
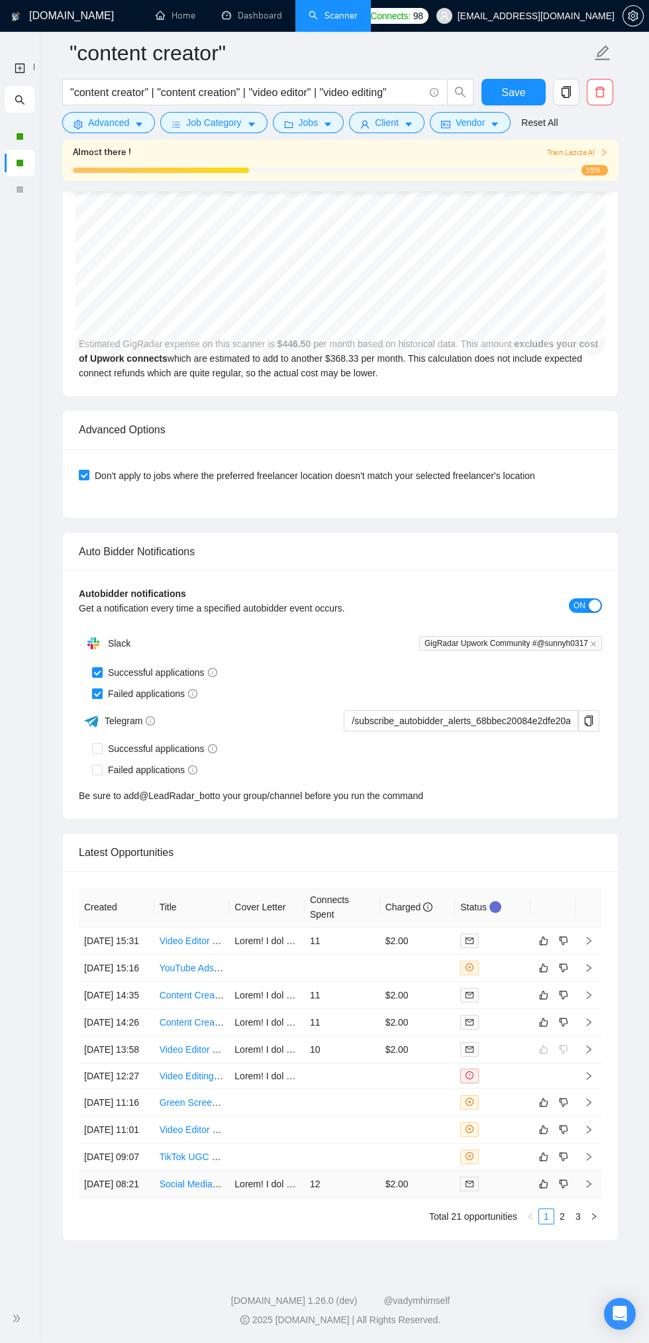
click at [352, 1198] on td "12" at bounding box center [343, 1184] width 76 height 27
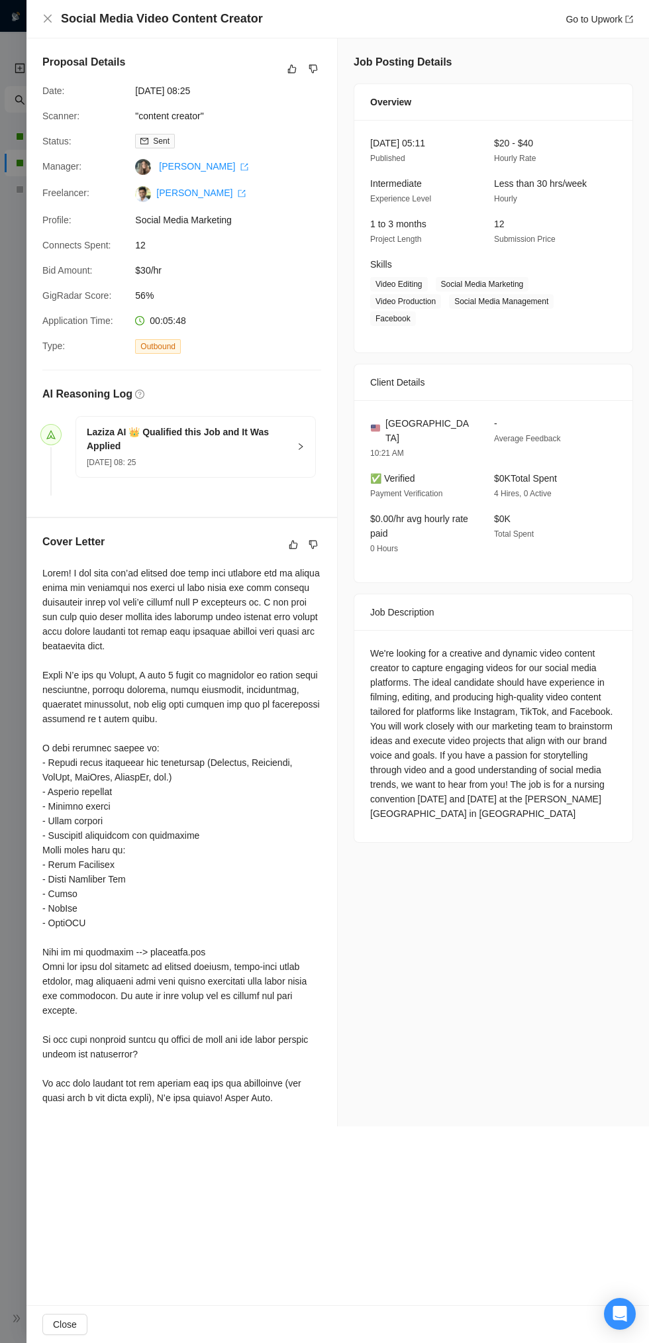
click at [57, 13] on div "Social Media Video Content Creator Go to Upwork" at bounding box center [337, 19] width 591 height 17
click at [50, 15] on icon "close" at bounding box center [47, 18] width 11 height 11
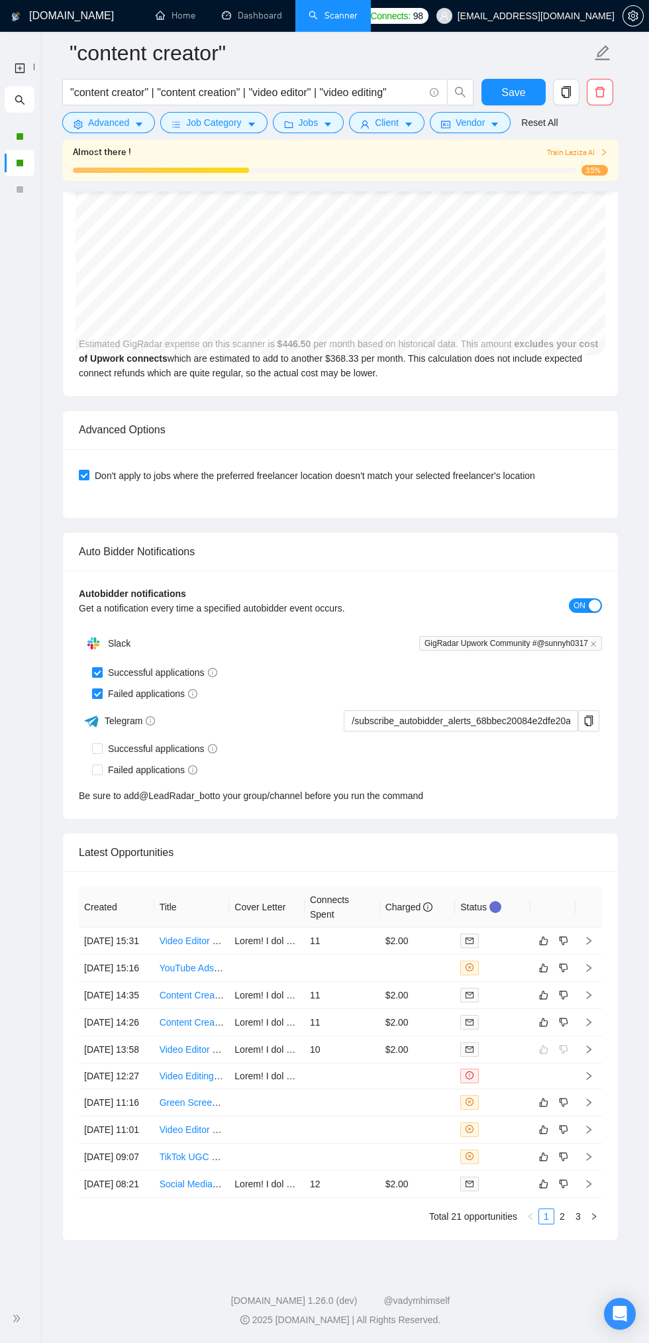
scroll to position [3038, 0]
click at [564, 1189] on icon "dislike" at bounding box center [563, 1183] width 9 height 11
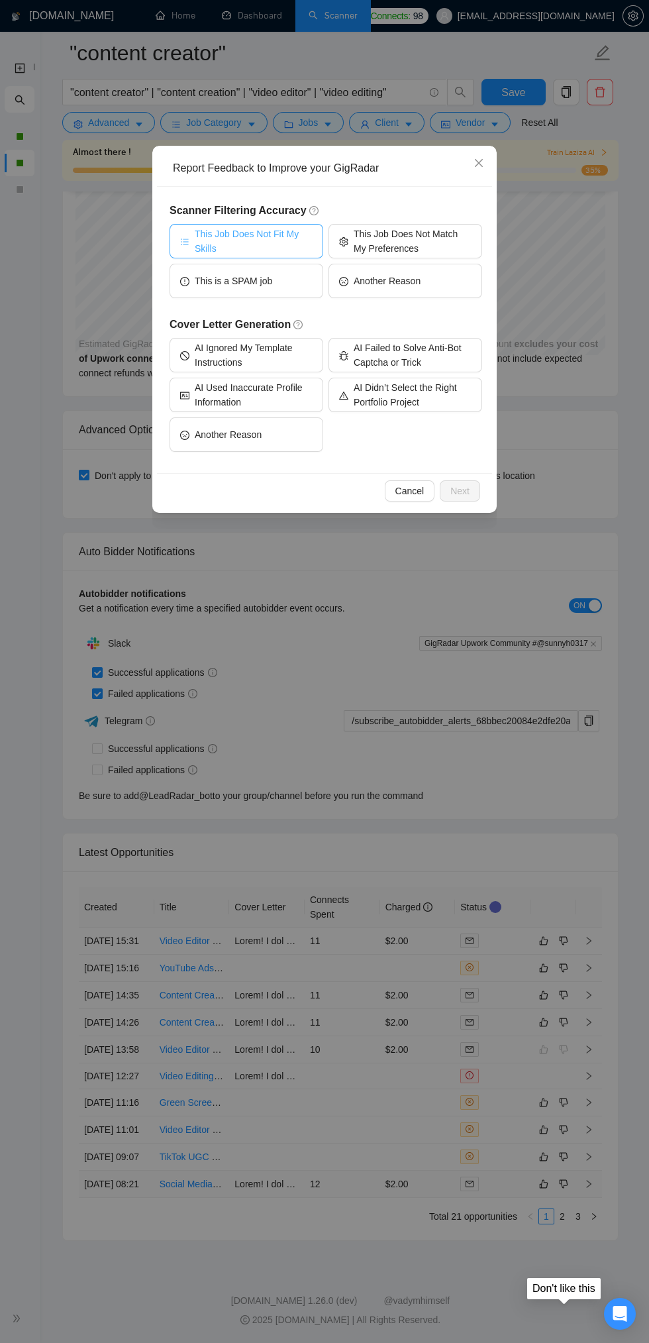
click at [266, 244] on span "This Job Does Not Fit My Skills" at bounding box center [254, 241] width 118 height 29
click at [460, 491] on span "Next" at bounding box center [459, 491] width 19 height 15
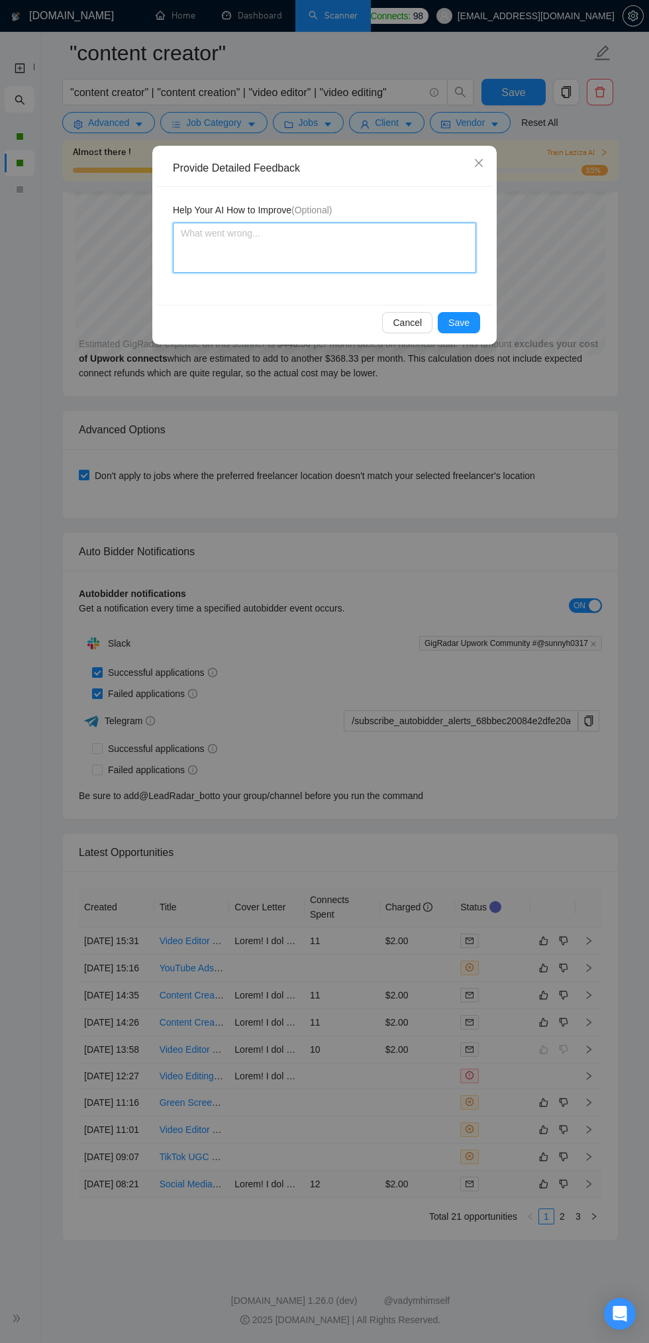
click at [355, 239] on textarea at bounding box center [324, 248] width 303 height 50
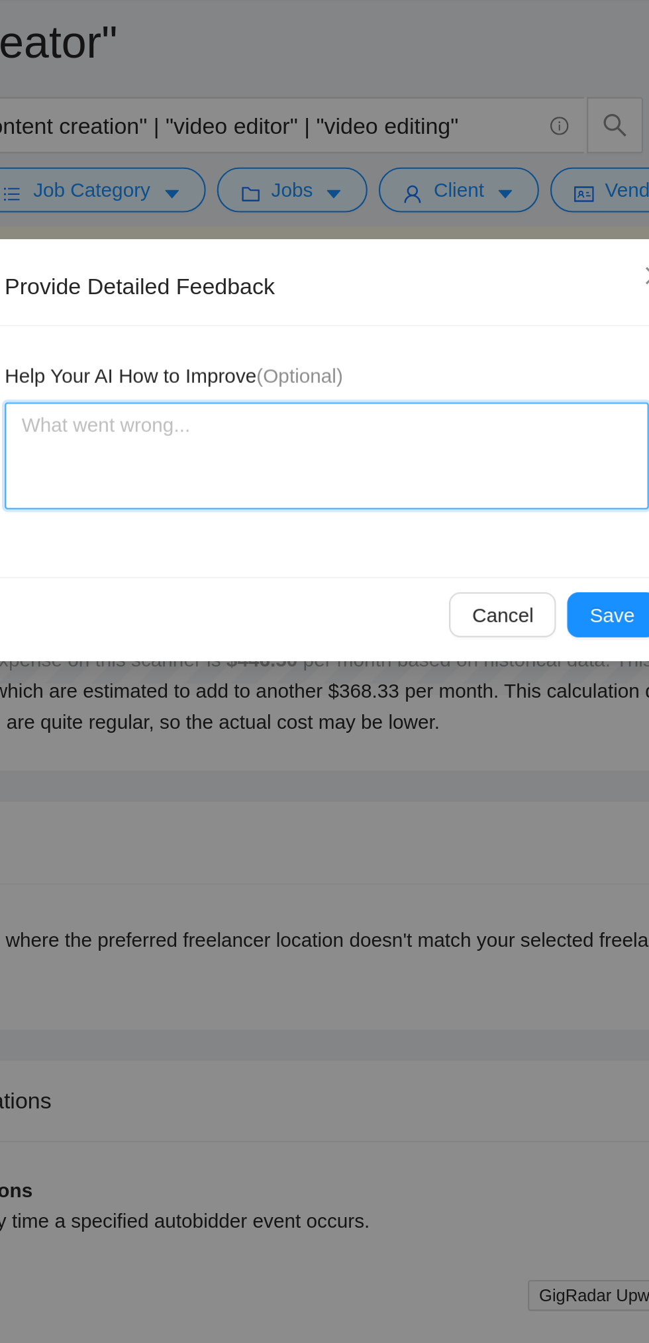
type textarea "I"
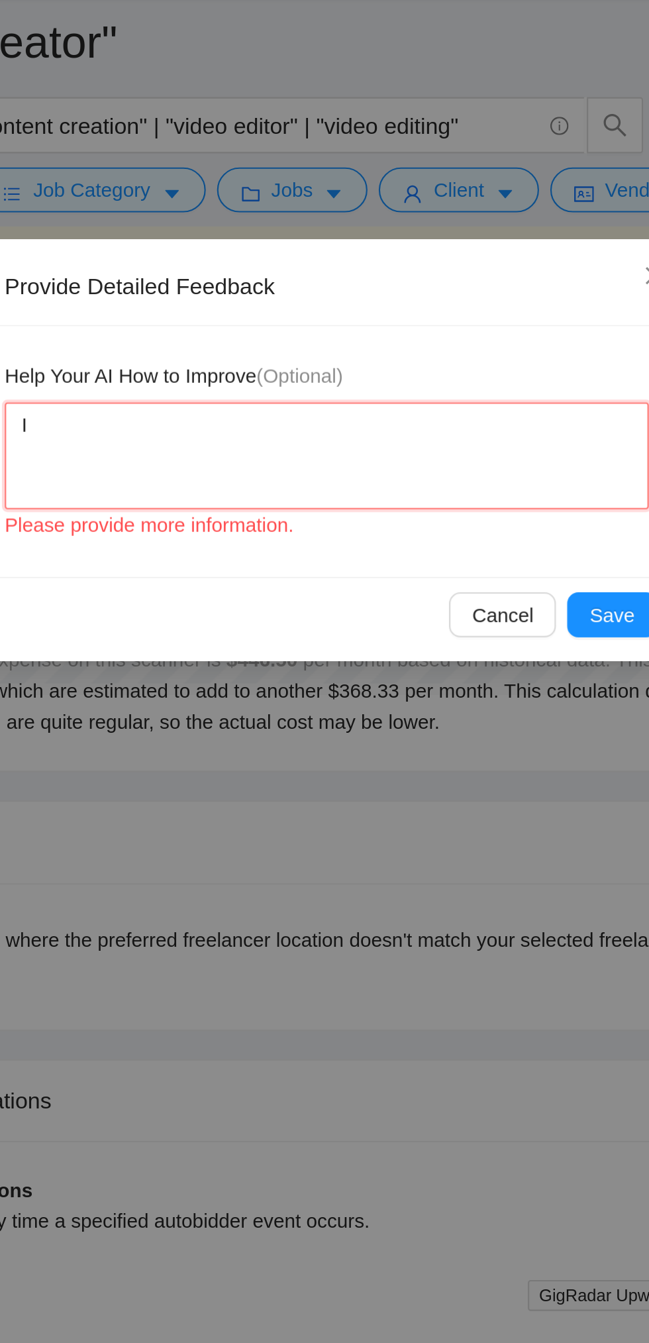
type textarea "I d"
type textarea "I do"
type textarea "I do n"
type textarea "I do no"
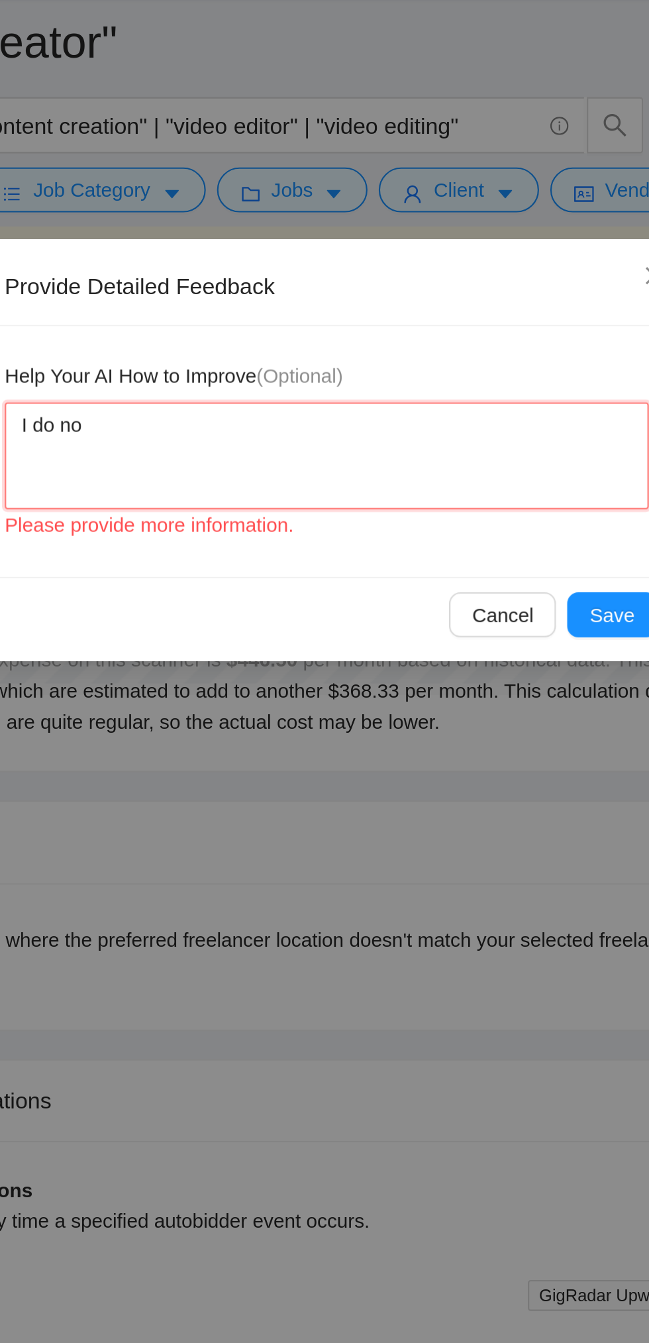
type textarea "I do not"
click at [189, 235] on textarea "I do not" at bounding box center [324, 248] width 303 height 50
type textarea "I o not"
type textarea "I (o not"
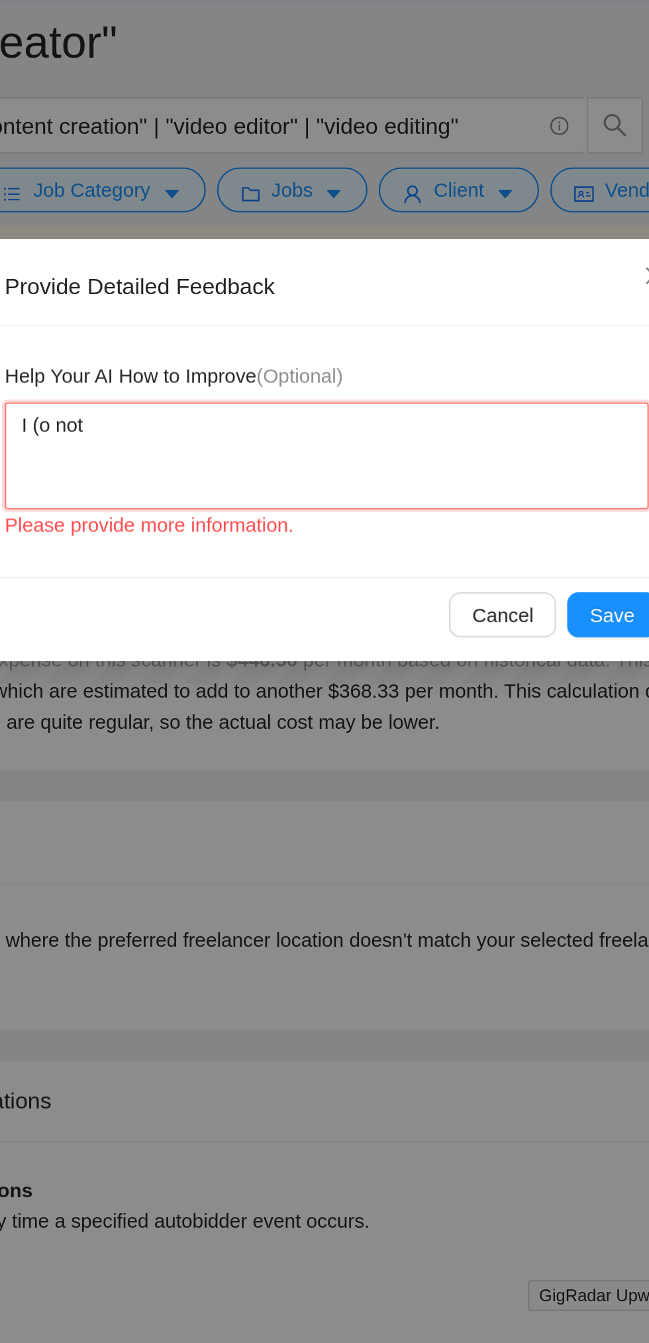
type textarea "I (So not"
type textarea "I (Suo not"
type textarea "I (Suno not"
type textarea "I (Sunno not"
type textarea "I (Sunnyo not"
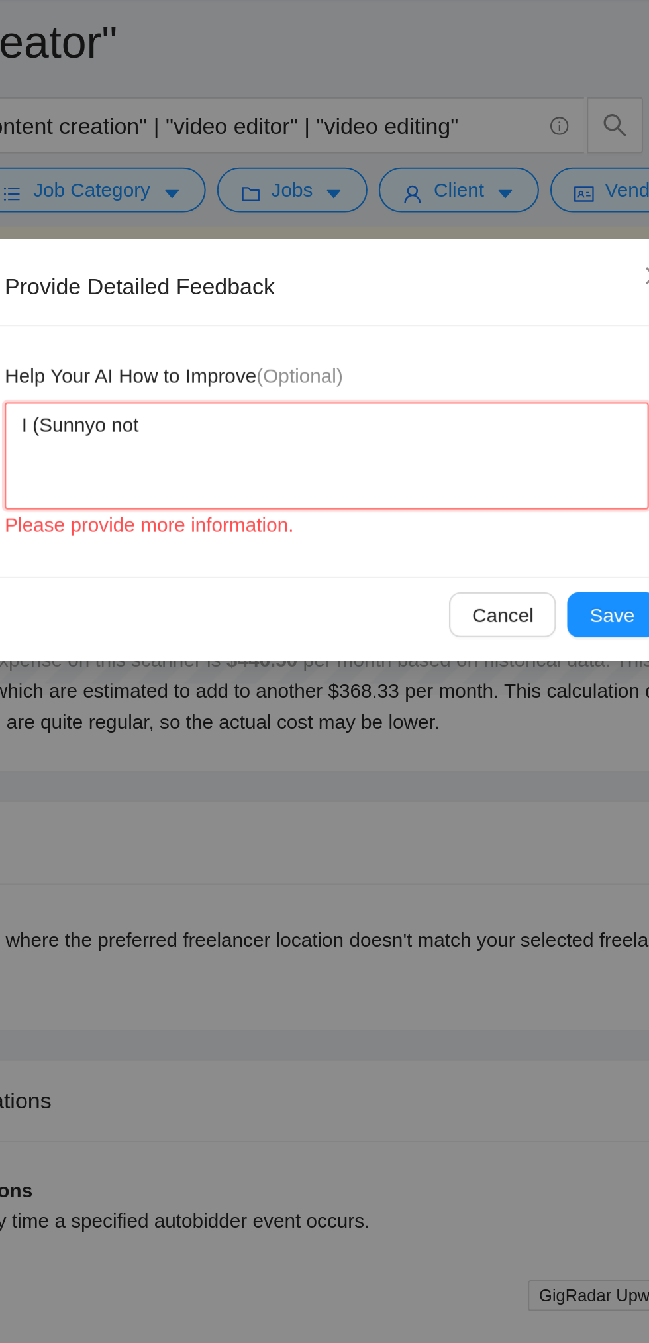
type textarea "I (Sunny o not"
type textarea "I (Sunny Ho not"
type textarea "I (Sunny Hao not"
type textarea "I (Sunny Haro not"
type textarea "I (Sunny Hario not"
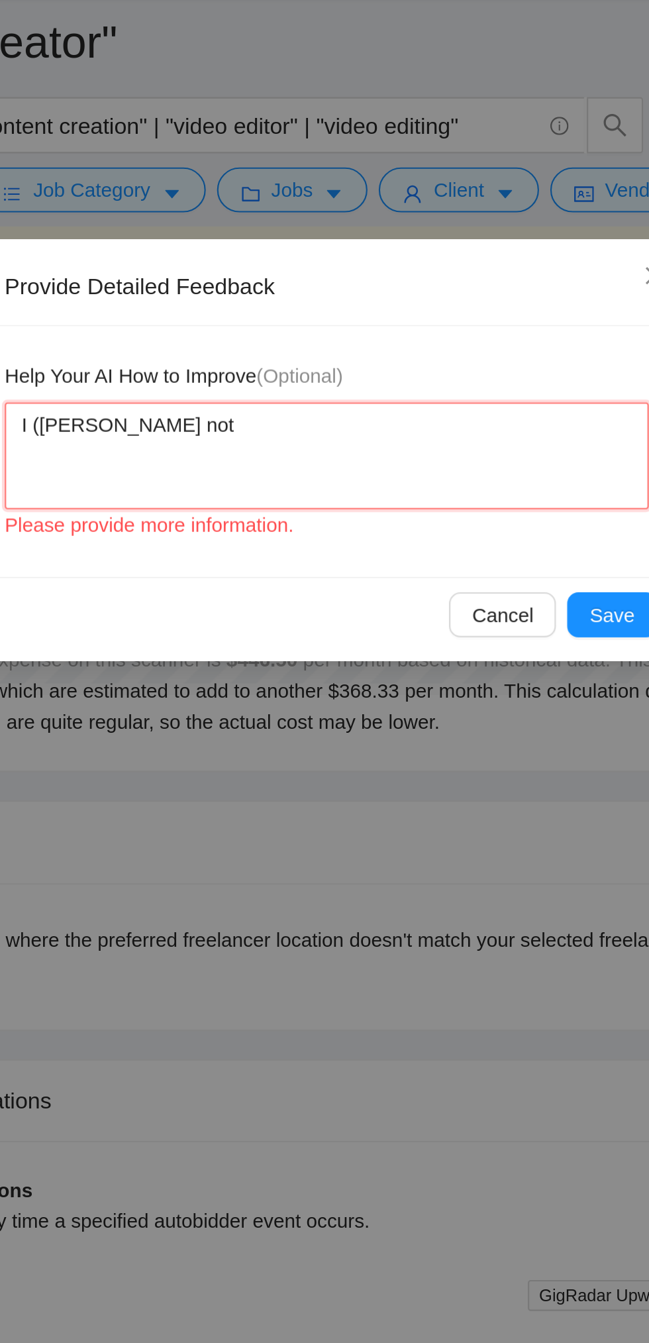
type textarea "I (Sunny Hari)o not"
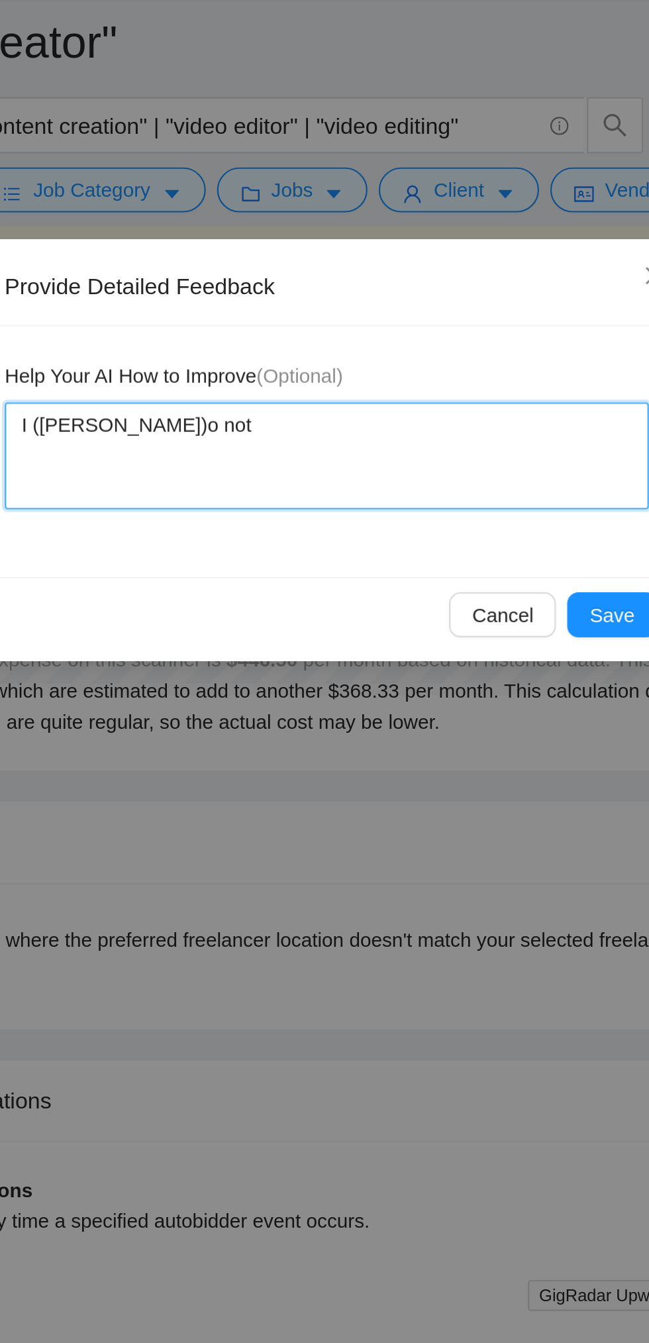
type textarea "I (Sunny Hari) o not"
type textarea "I (Sunny Hari) do not"
click at [364, 226] on textarea "I (Sunny Hari) do not" at bounding box center [324, 248] width 303 height 50
type textarea "I (Sunny Hari) do not o"
type textarea "I (Sunny Hari) do not of"
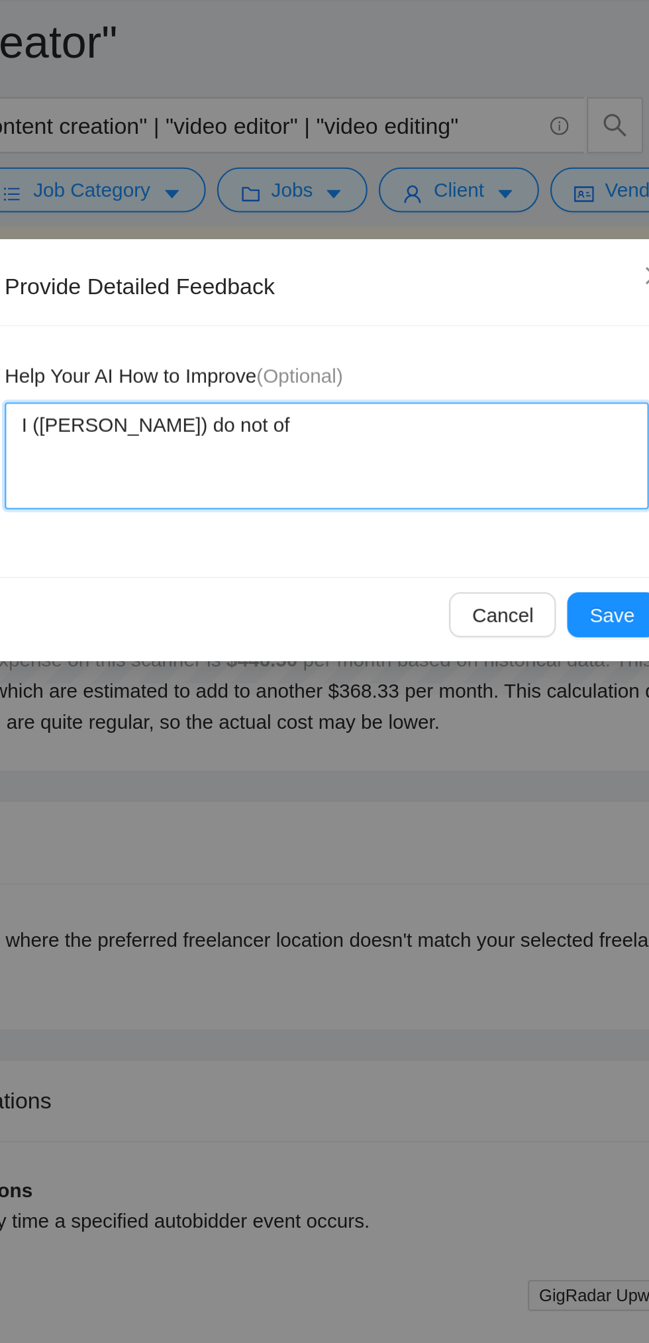
type textarea "I (Sunny Hari) do not off"
type textarea "I (Sunny Hari) do not offe"
type textarea "I (Sunny Hari) do not offer"
type textarea "I (Sunny Hari) do not offer f"
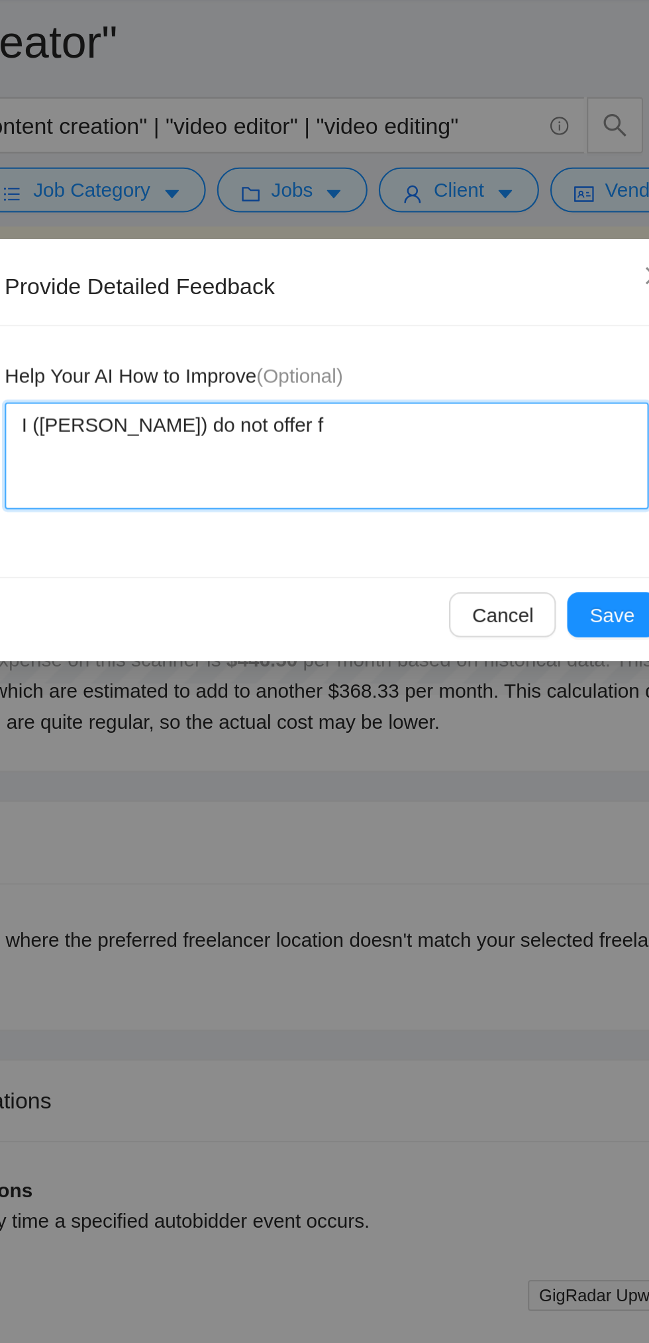
type textarea "I (Sunny Hari) do not offer fi"
type textarea "I (Sunny Hari) do not offer fil"
type textarea "I (Sunny Hari) do not offer film"
type textarea "I (Sunny Hari) do not offer filmi"
type textarea "I (Sunny Hari) do not offer filmin"
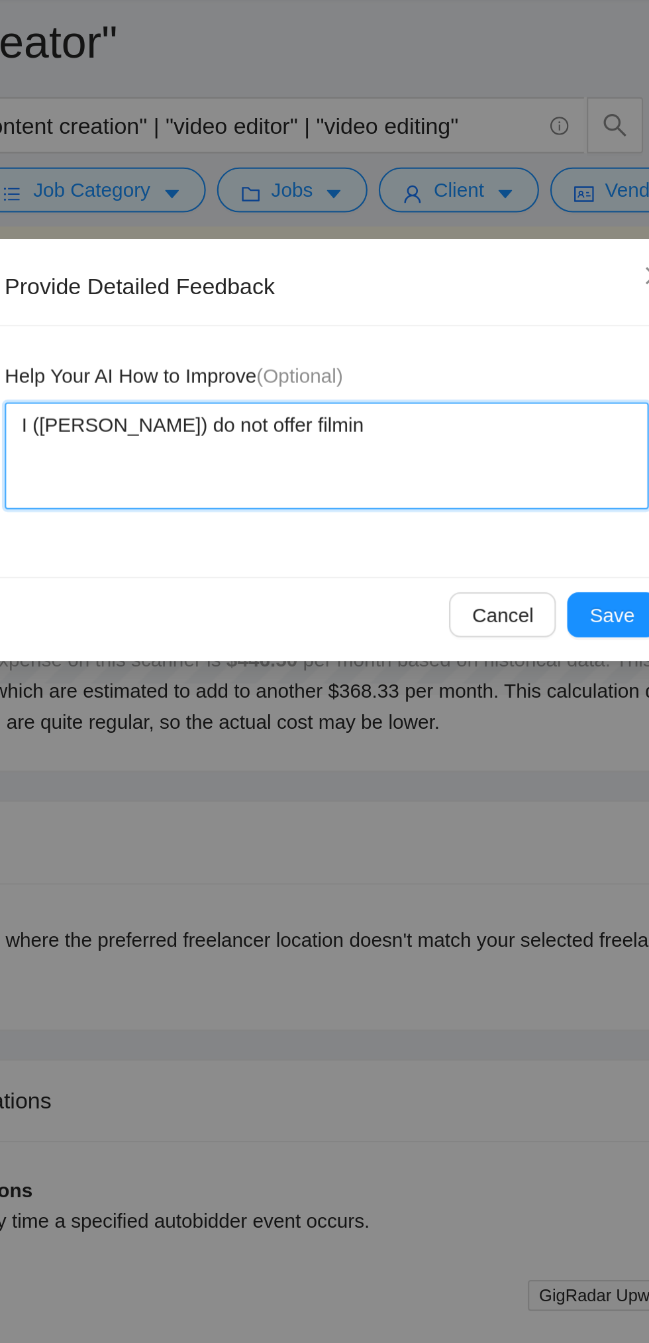
type textarea "I (Sunny Hari) do not offer filming"
type textarea "I (Sunny Hari) do not offer filming s"
type textarea "I (Sunny Hari) do not offer filming se"
type textarea "I (Sunny Hari) do not offer filming ser"
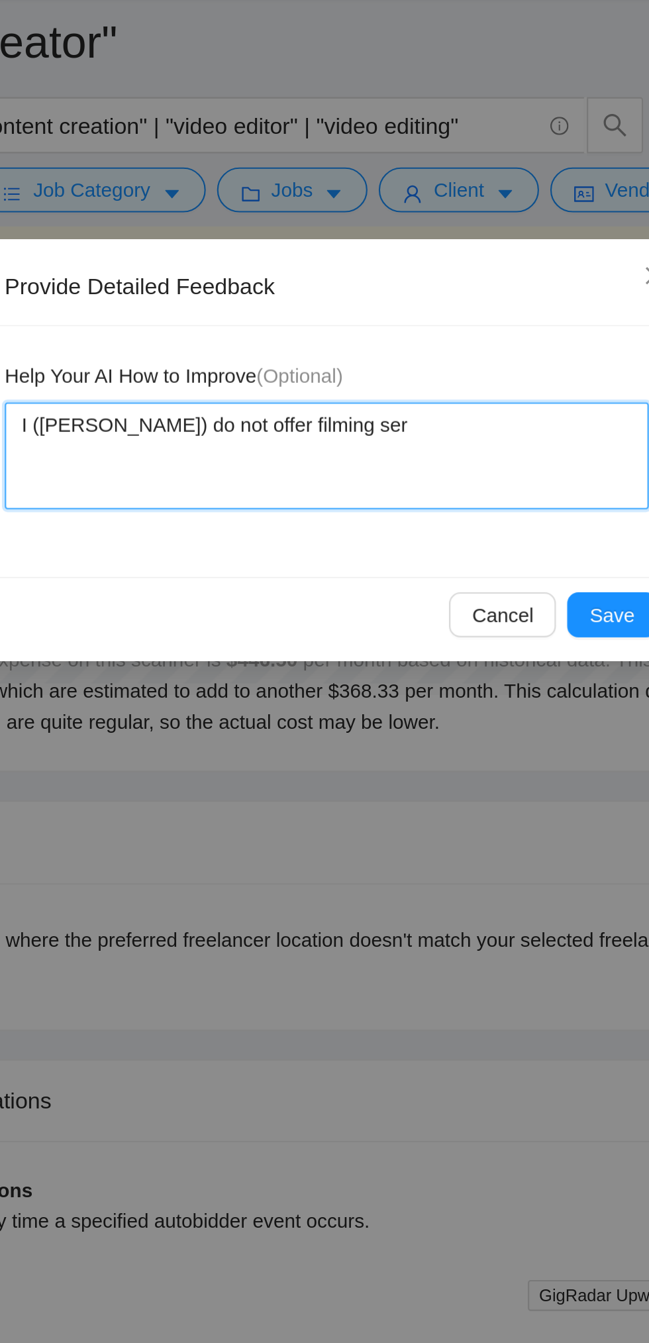
type textarea "I (Sunny Hari) do not offer filming serv"
type textarea "I (Sunny Hari) do not offer filming servi"
type textarea "I (Sunny Hari) do not offer filming servic"
type textarea "I (Sunny Hari) do not offer filming service"
type textarea "I (Sunny Hari) do not offer filming services"
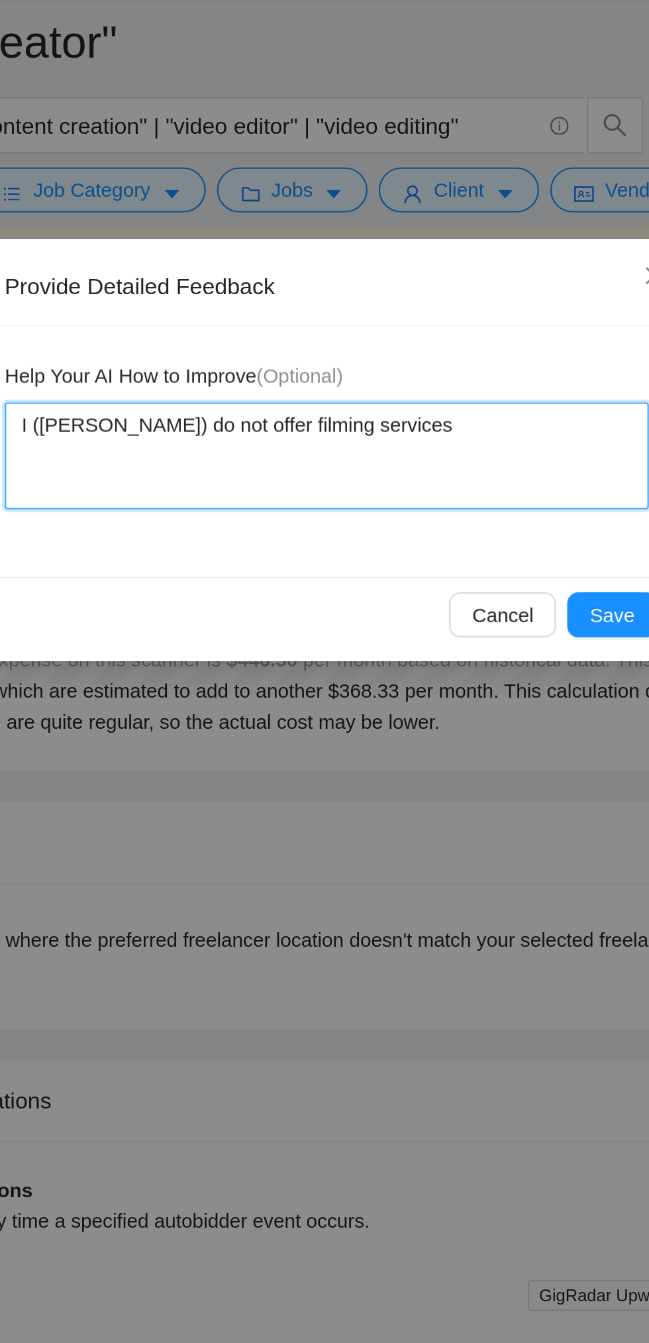
type textarea "I (Sunny Hari) do not offer filming services"
type textarea "I (Sunny Hari) do not offer filming services a"
type textarea "I (Sunny Hari) do not offer filming services at"
type textarea "I (Sunny Hari) do not offer filming services at t"
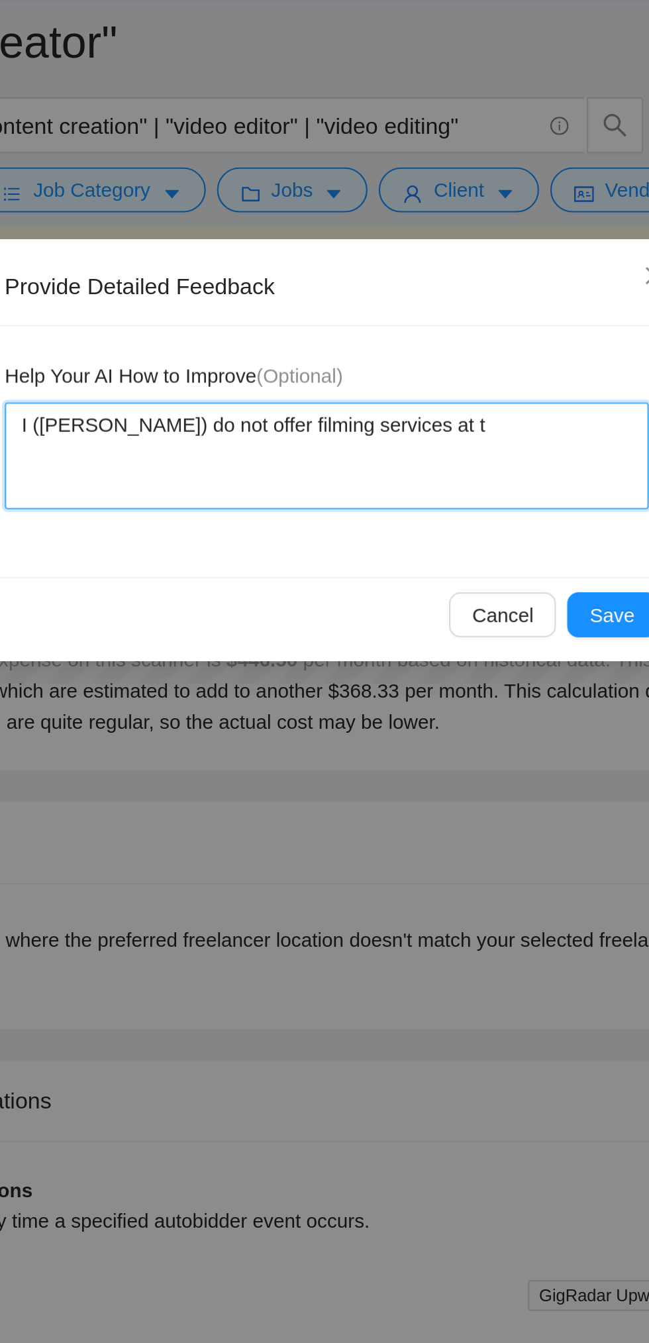
type textarea "I (Sunny Hari) do not offer filming services at th"
type textarea "I (Sunny Hari) do not offer filming services at thi"
type textarea "I (Sunny Hari) do not offer filming services at this"
type textarea "I (Sunny Hari) do not offer filming services at this t"
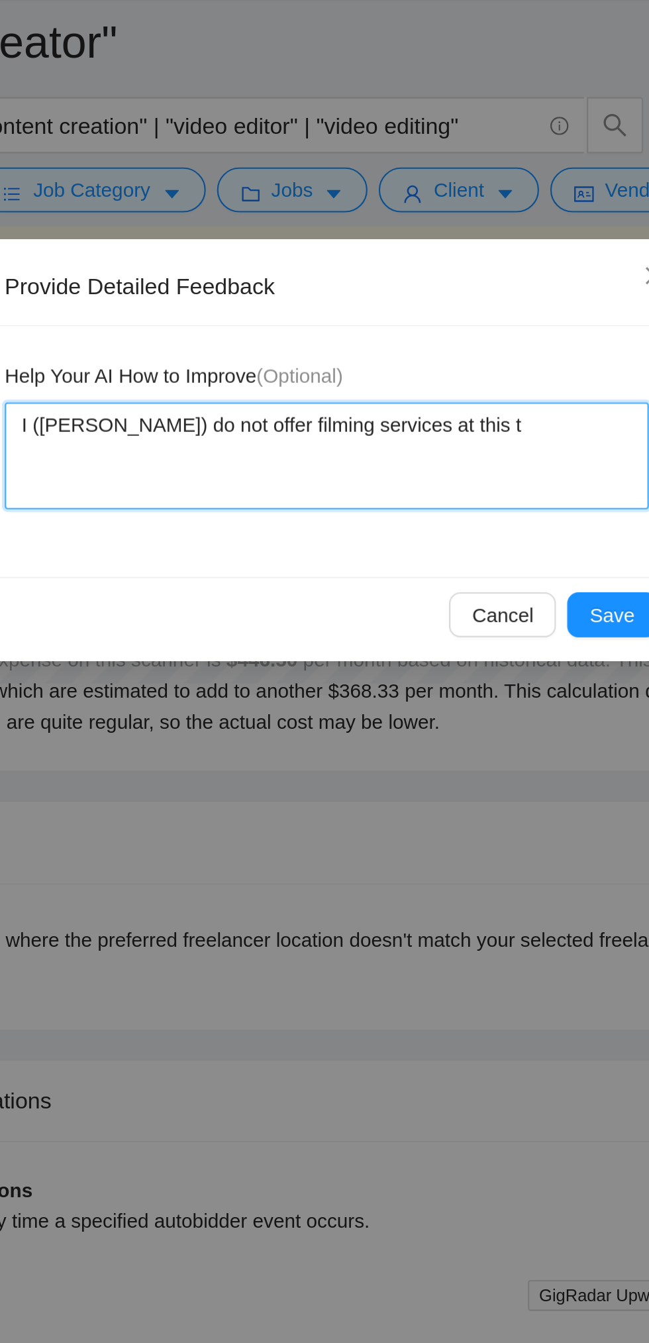
type textarea "I (Sunny Hari) do not offer filming services at this ti"
type textarea "I (Sunny Hari) do not offer filming services at this t"
type textarea "I (Sunny Hari) do not offer filming services at this"
type textarea "I (Sunny Hari) do not offer filming services at thi"
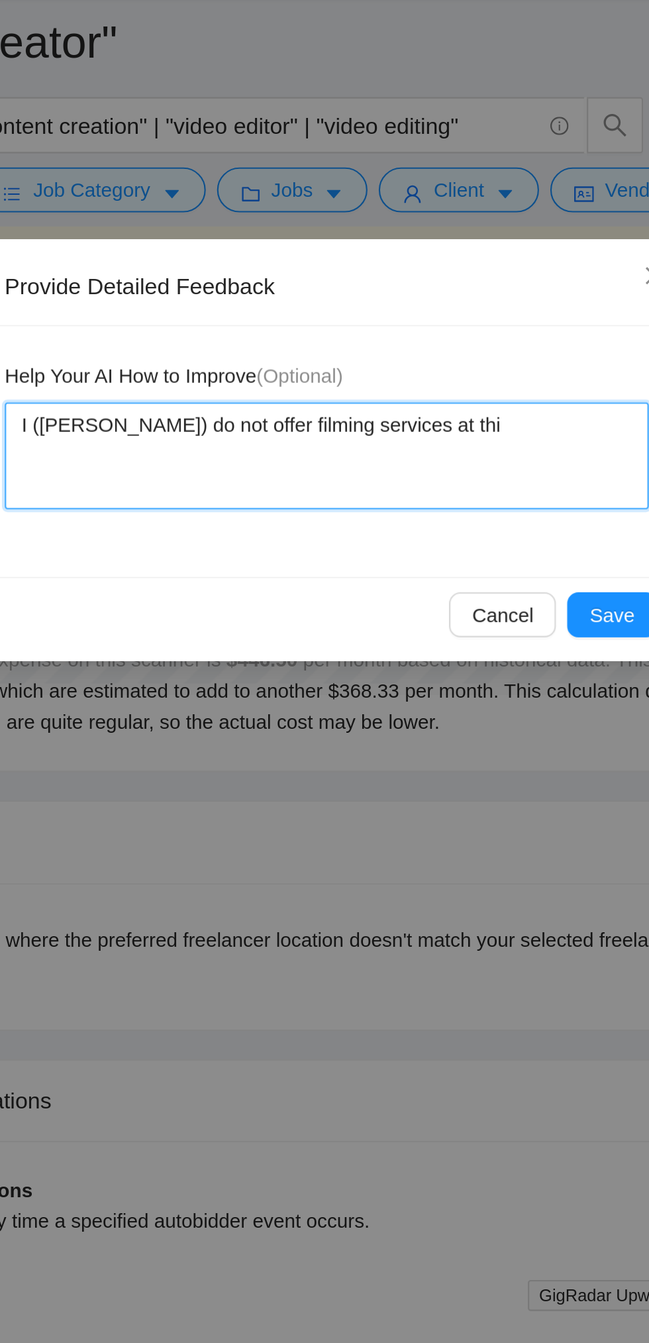
type textarea "I (Sunny Hari) do not offer filming services at th"
type textarea "I (Sunny Hari) do not offer filming services at t"
type textarea "I (Sunny Hari) do not offer filming services at"
type textarea "I (Sunny Hari) do not offer filming services a"
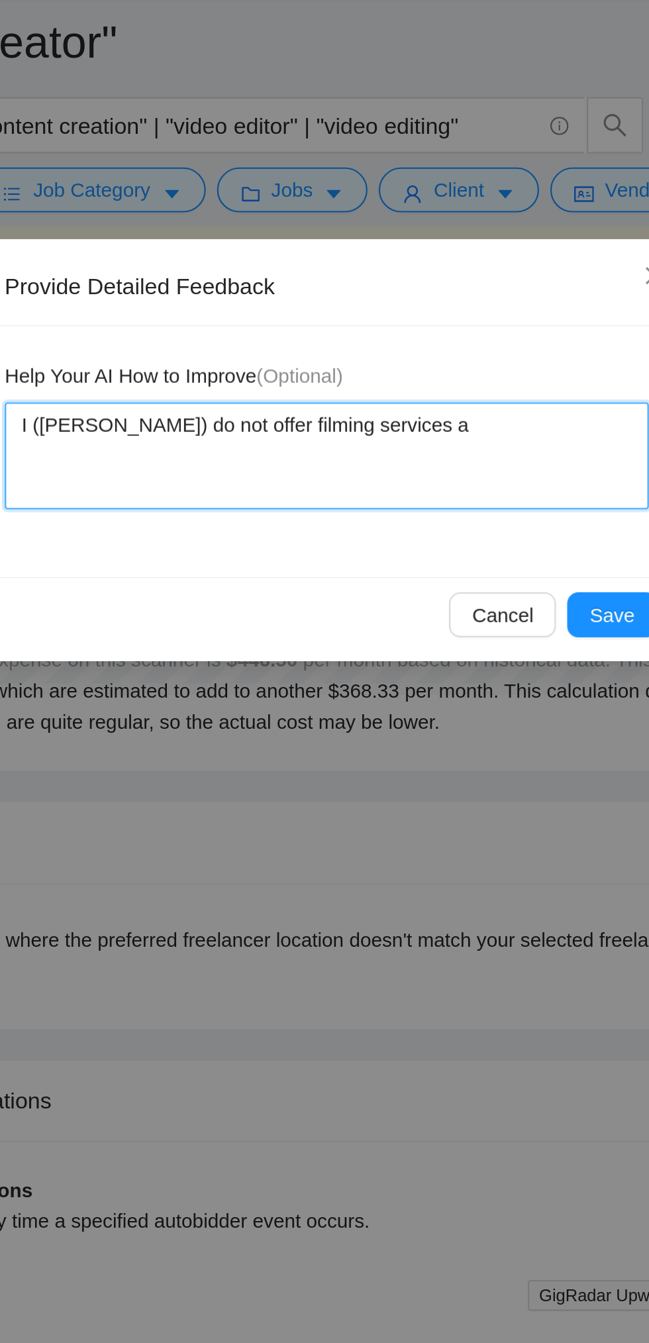
type textarea "I (Sunny Hari) do not offer filming services"
type textarea "I (Sunny Hari) do not offer filming services."
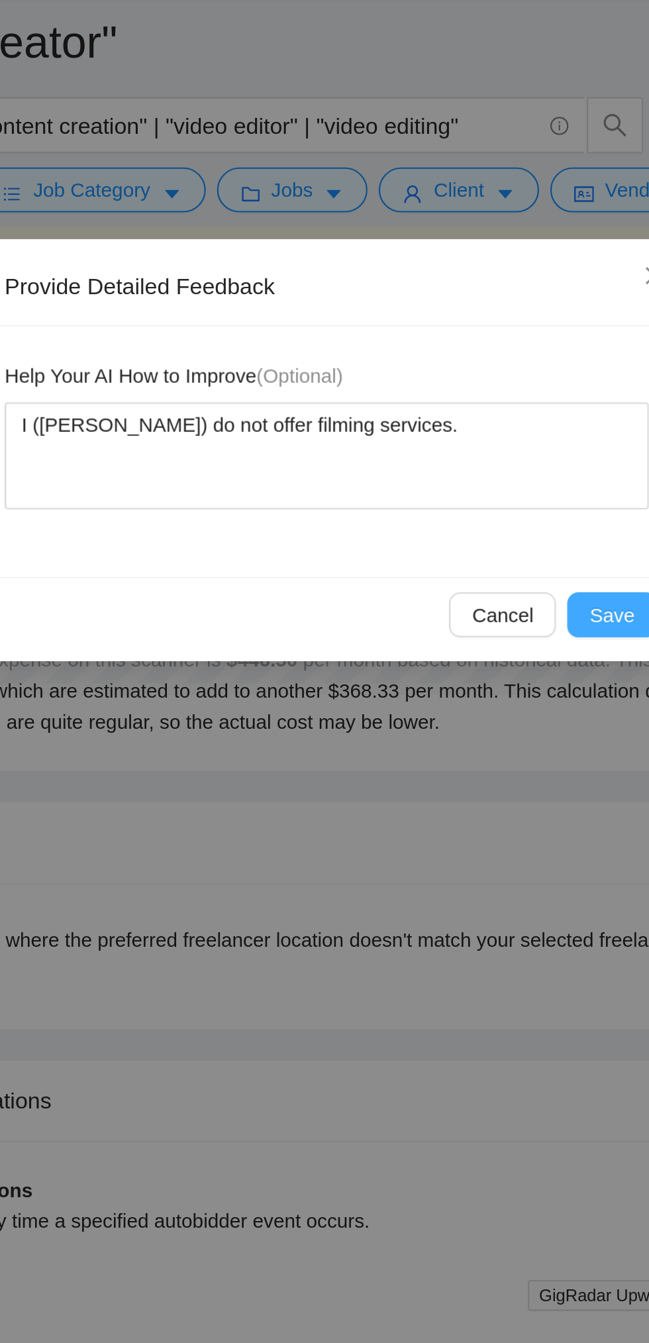
click at [458, 323] on span "Save" at bounding box center [458, 322] width 21 height 15
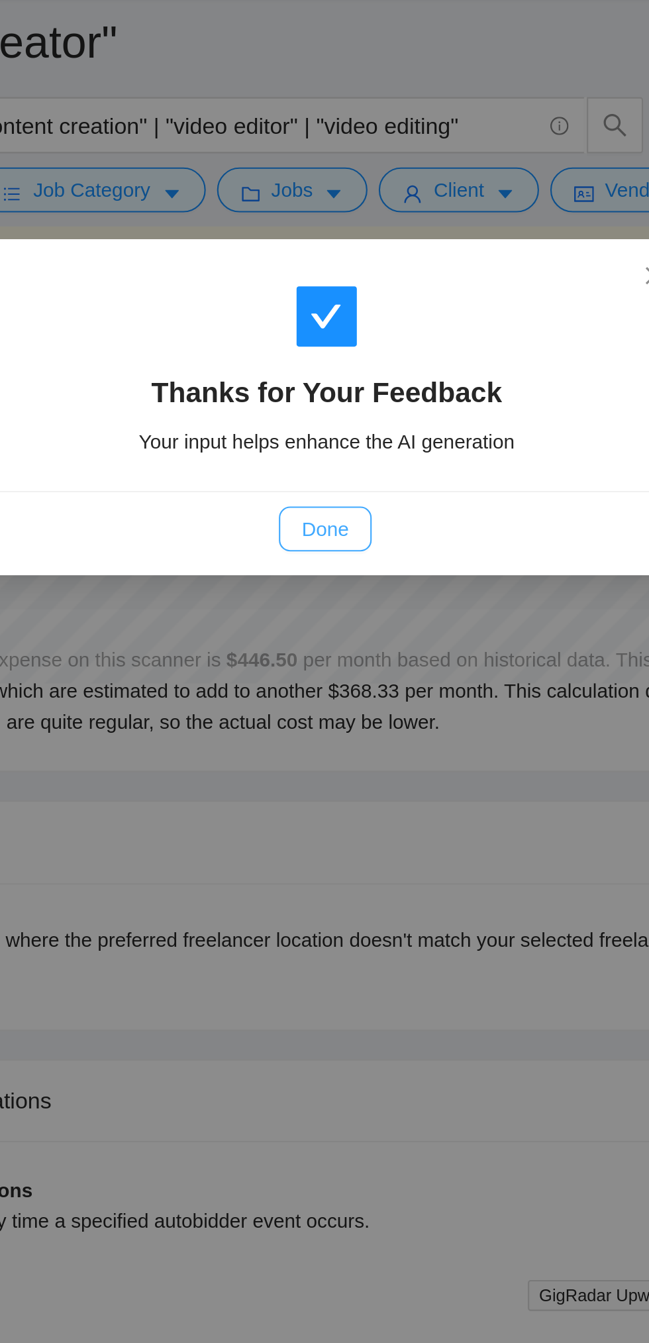
click at [330, 291] on button "Done" at bounding box center [323, 282] width 43 height 21
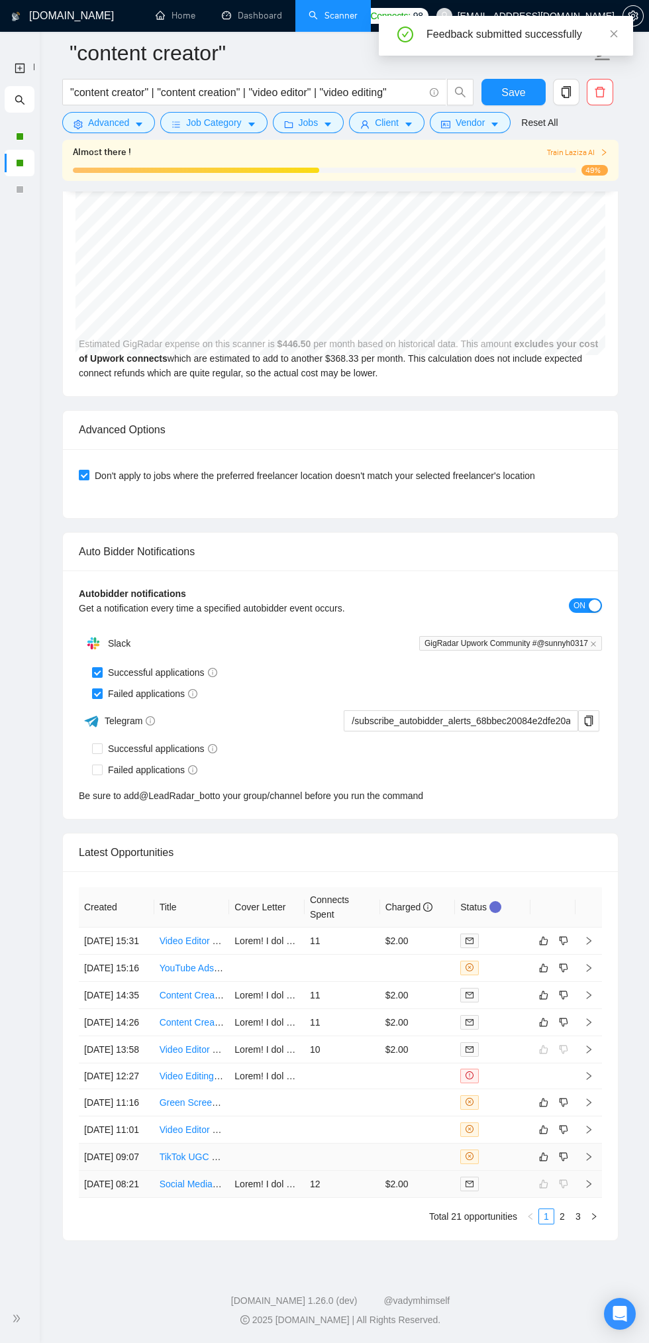
click at [363, 1171] on td at bounding box center [343, 1156] width 76 height 27
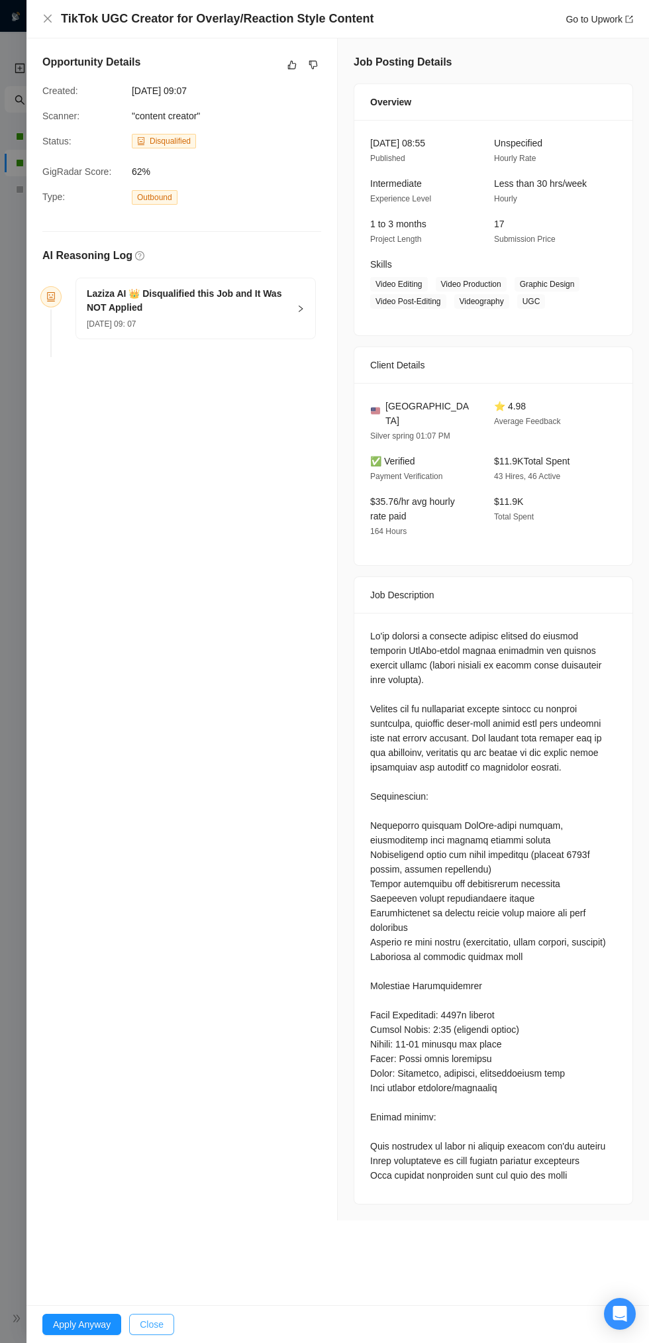
click at [164, 1335] on button "Close" at bounding box center [151, 1324] width 45 height 21
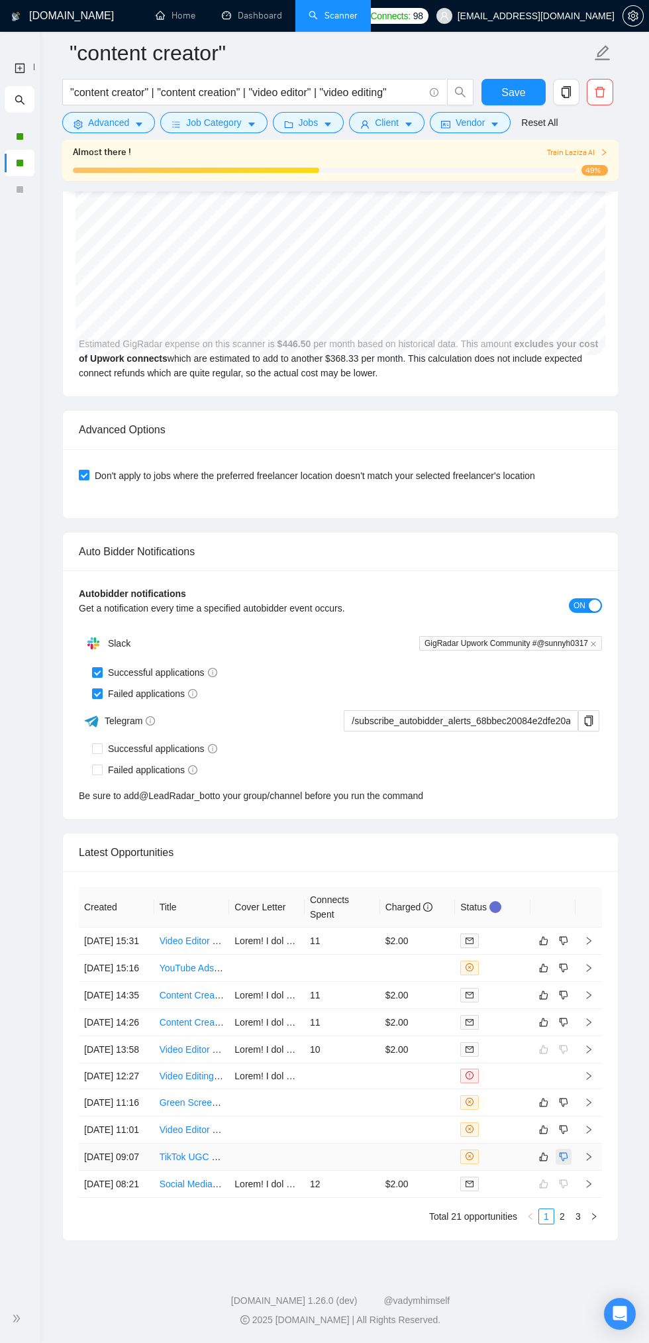
click at [564, 1162] on icon "dislike" at bounding box center [563, 1156] width 9 height 11
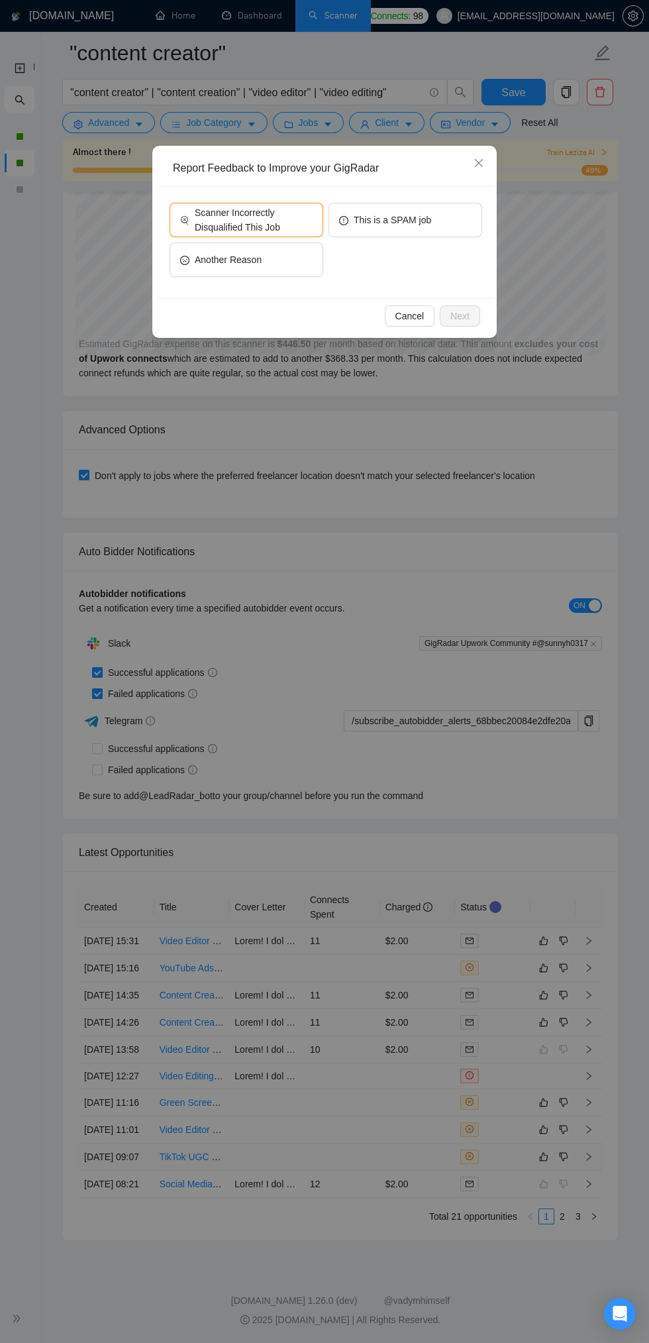
click at [496, 1249] on div "Report Feedback to Improve your GigRadar Scanner Incorrectly Disqualified This …" at bounding box center [324, 671] width 649 height 1343
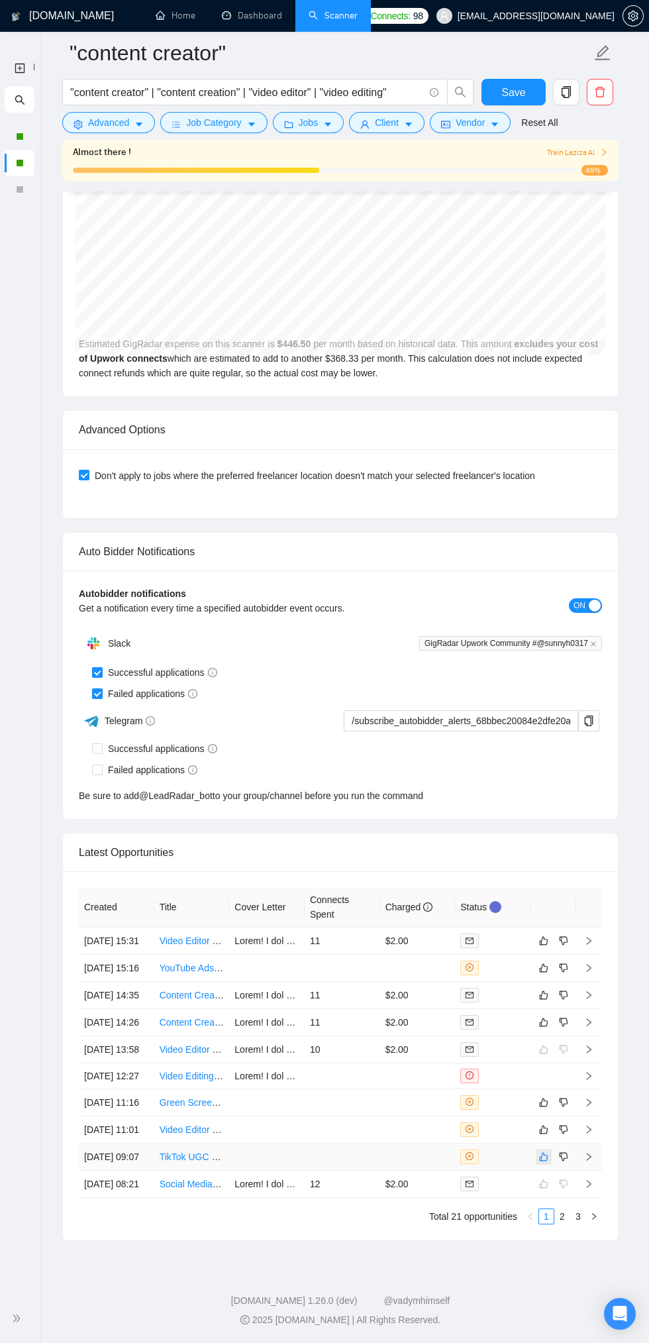
click at [544, 1162] on icon "like" at bounding box center [543, 1156] width 9 height 11
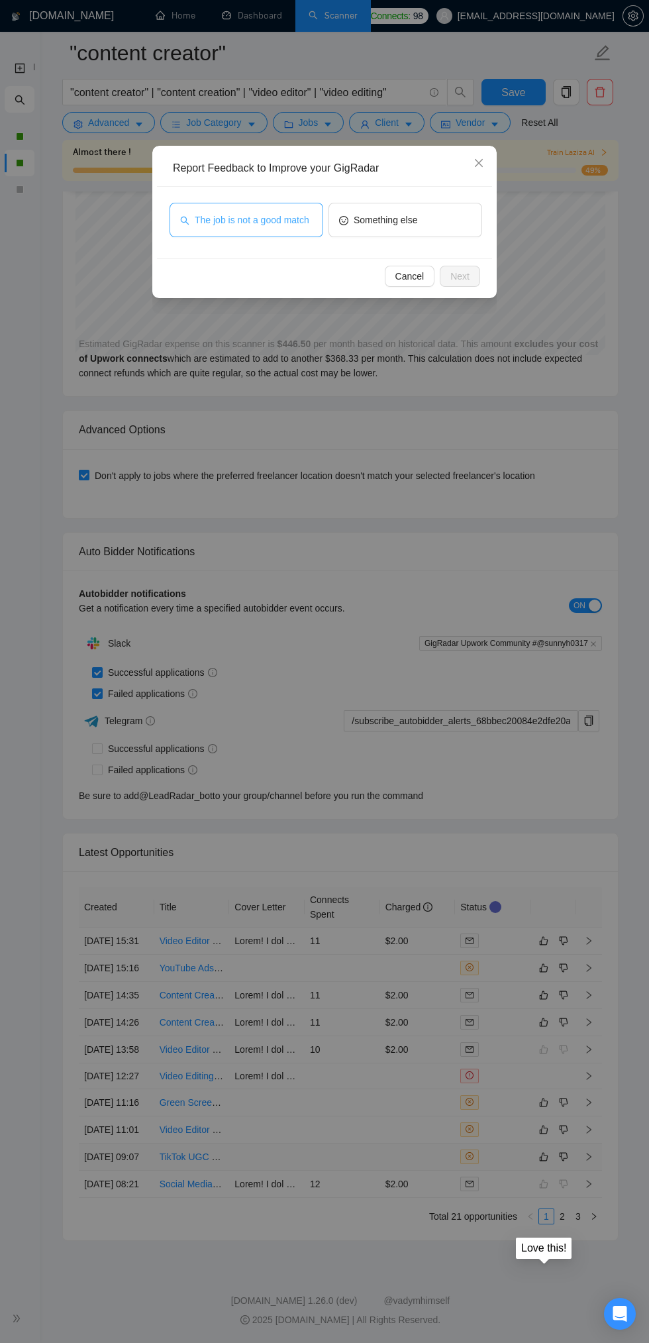
click at [254, 219] on span "The job is not a good match" at bounding box center [252, 220] width 115 height 15
click at [453, 282] on span "Next" at bounding box center [459, 276] width 19 height 15
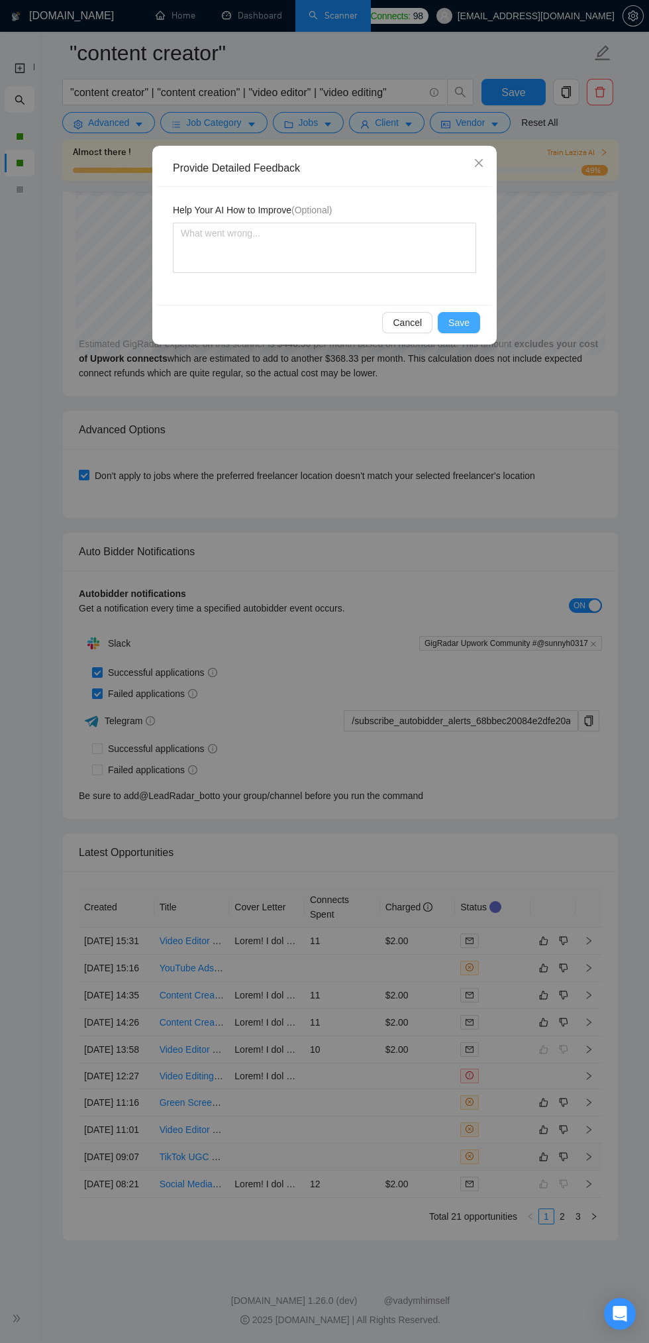
click at [463, 321] on span "Save" at bounding box center [458, 322] width 21 height 15
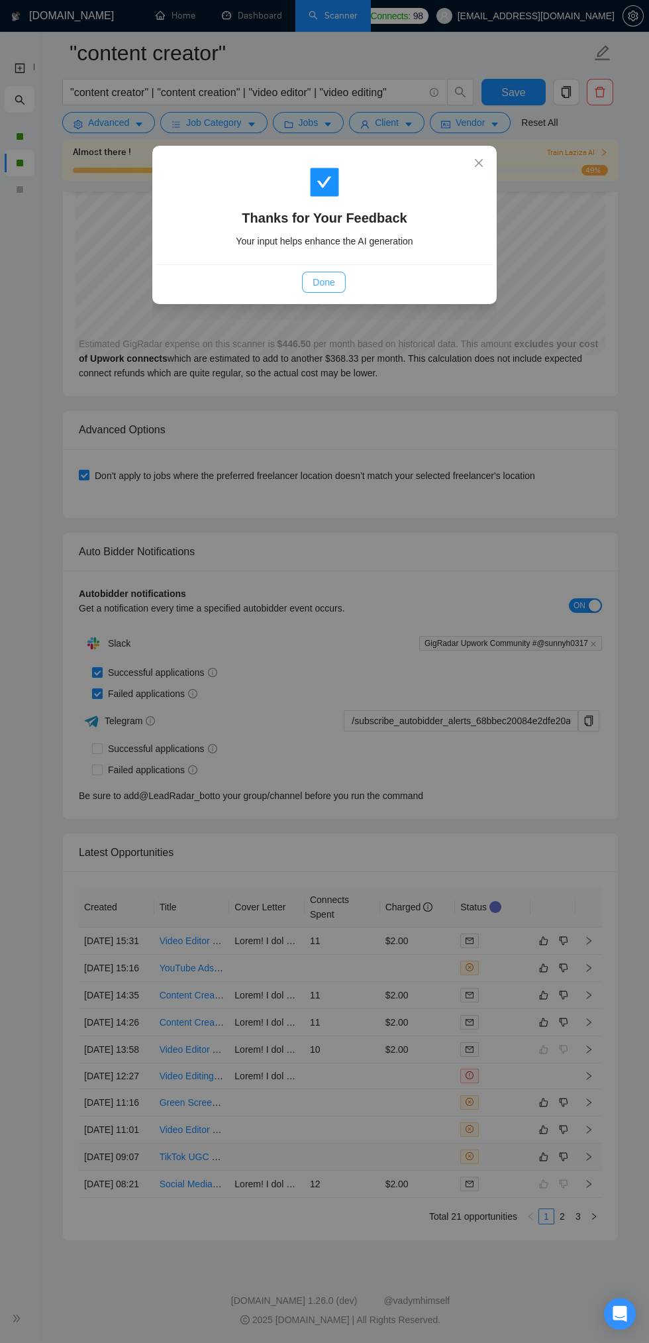
click at [315, 280] on span "Done" at bounding box center [324, 282] width 22 height 15
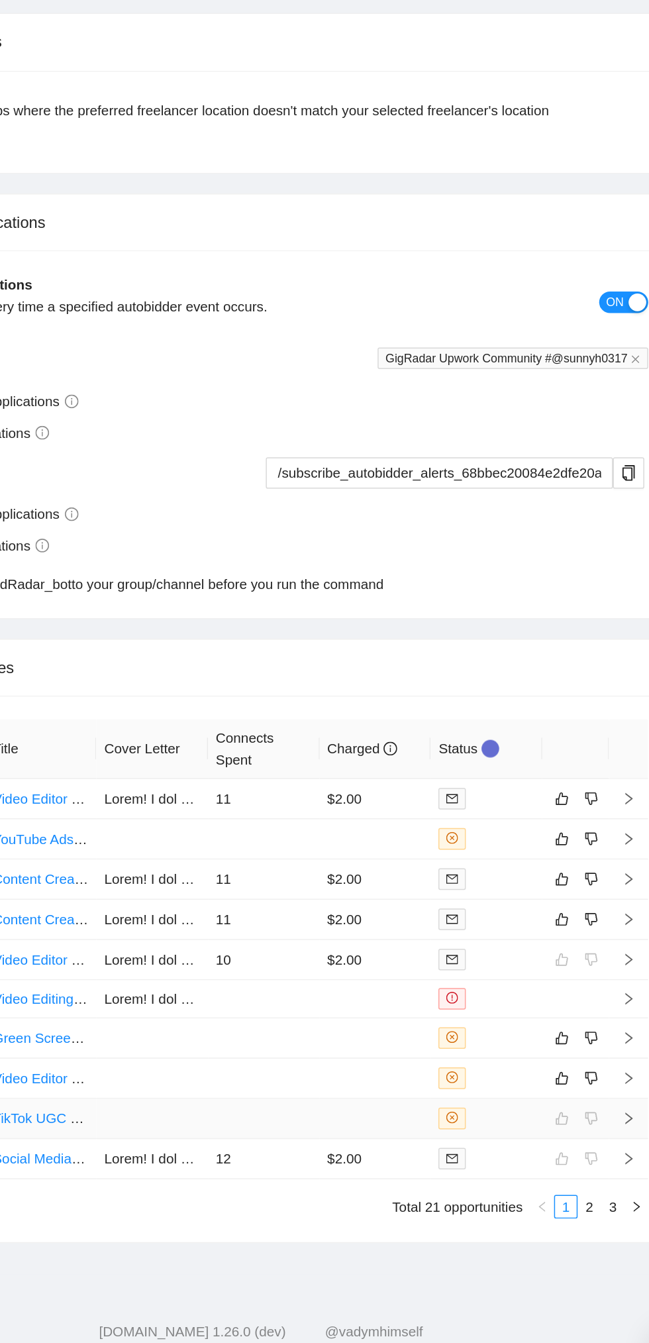
scroll to position [3038, 0]
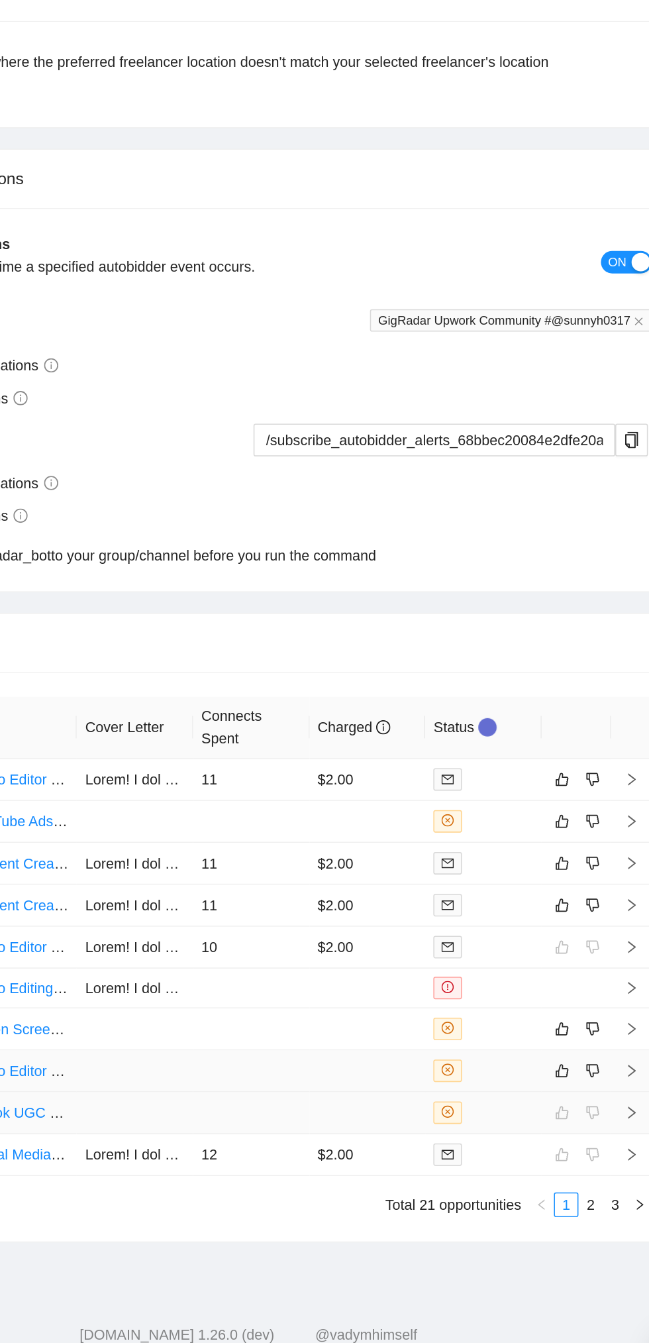
click at [382, 1143] on td at bounding box center [418, 1129] width 76 height 27
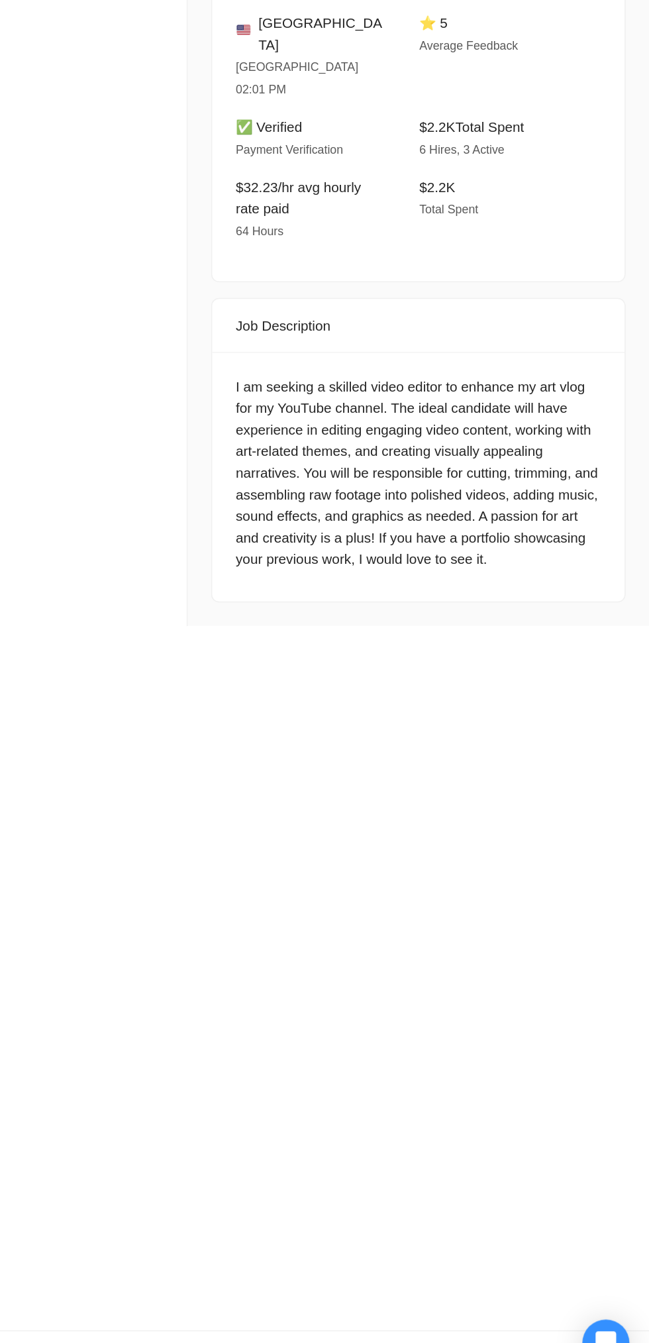
scroll to position [3038, 0]
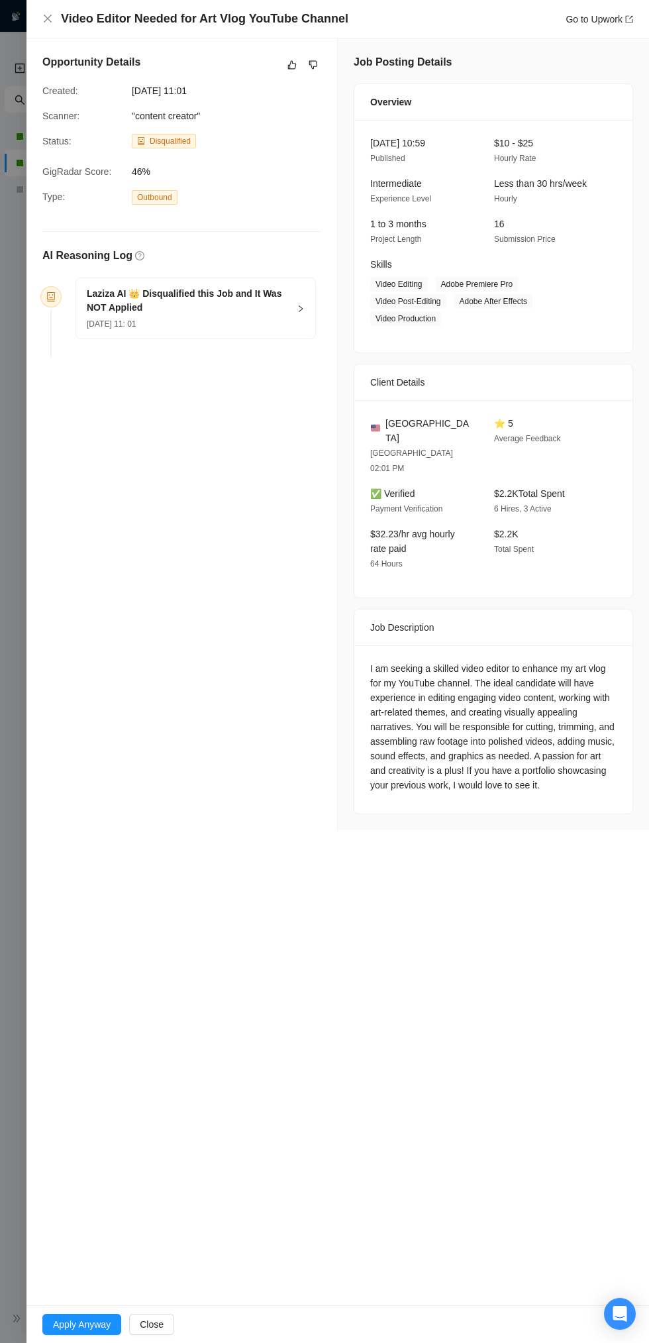
click at [206, 296] on h5 "Laziza AI 👑 Disqualified this Job and It Was NOT Applied" at bounding box center [188, 301] width 202 height 28
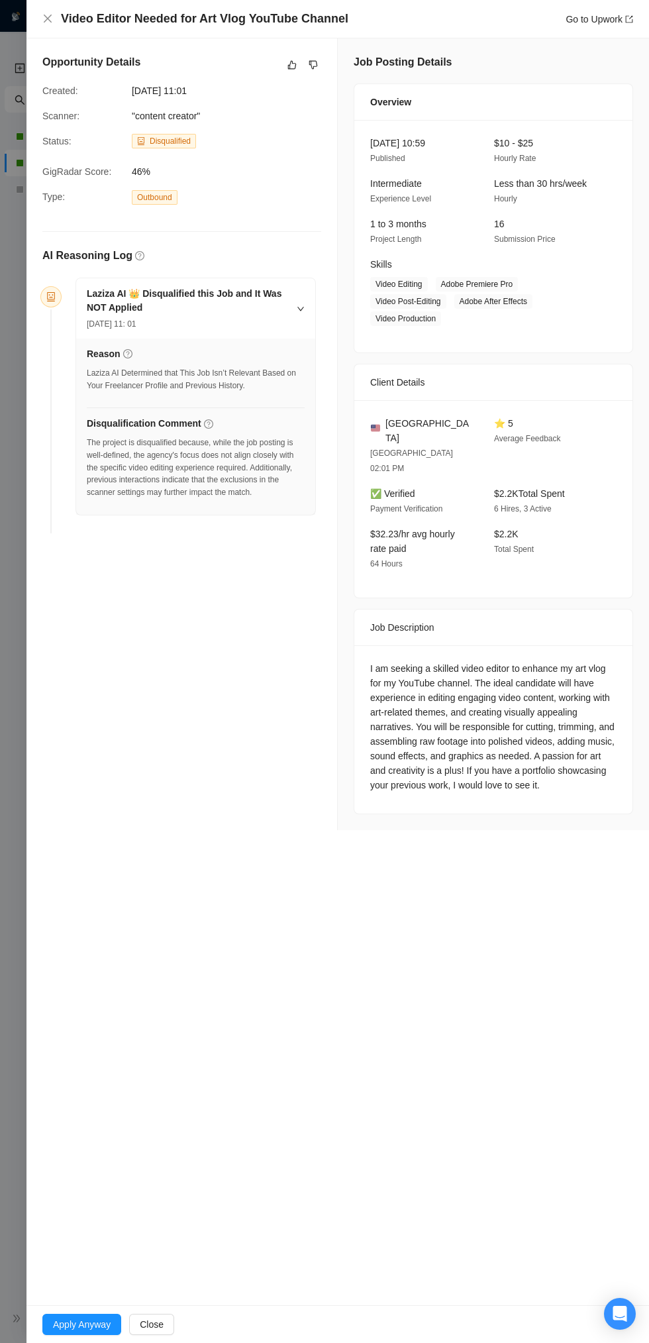
click at [36, 38] on div "Video Editor Needed for Art Vlog YouTube Channel Go to Upwork" at bounding box center [337, 19] width 623 height 38
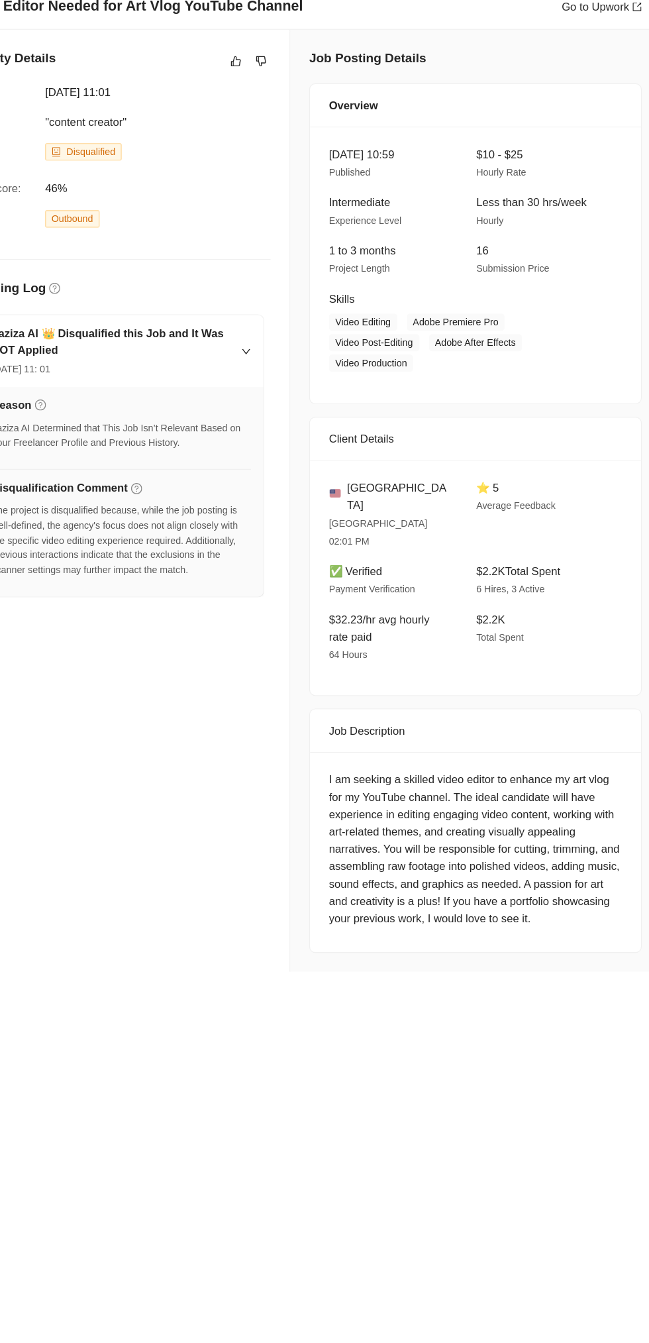
scroll to position [3085, 0]
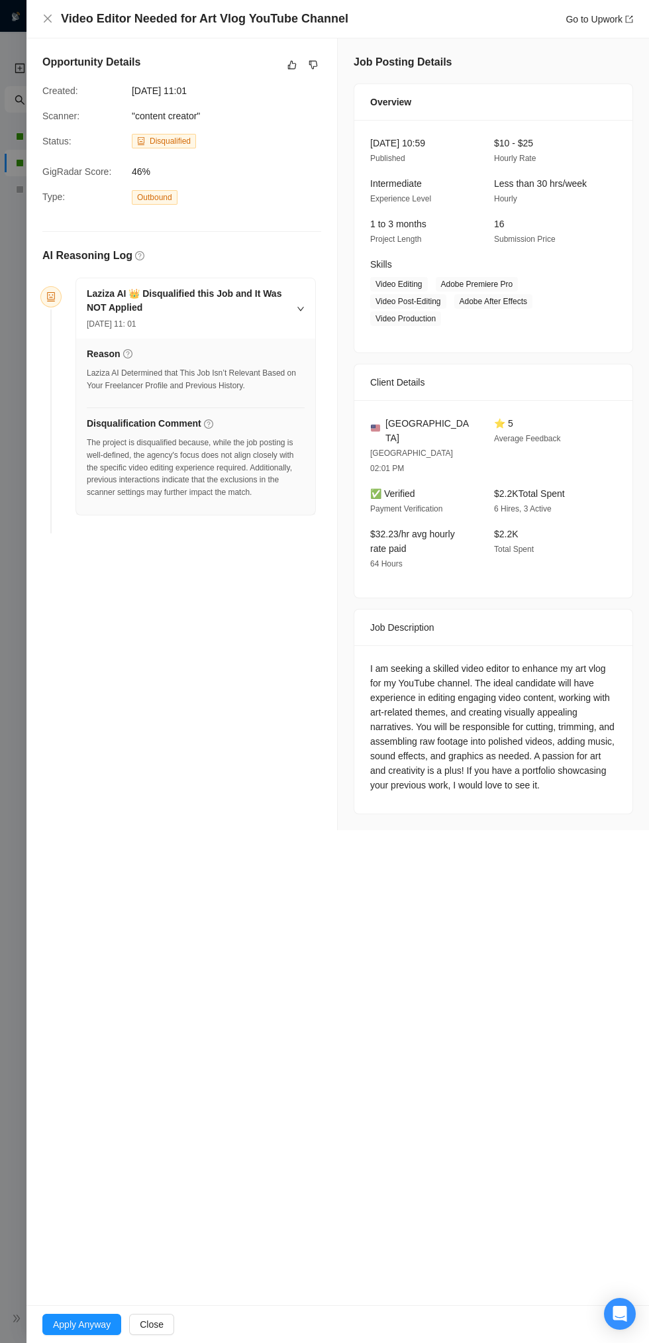
click at [43, 28] on div "Video Editor Needed for Art Vlog YouTube Channel Go to Upwork" at bounding box center [337, 19] width 623 height 38
click at [48, 19] on icon "close" at bounding box center [48, 19] width 8 height 8
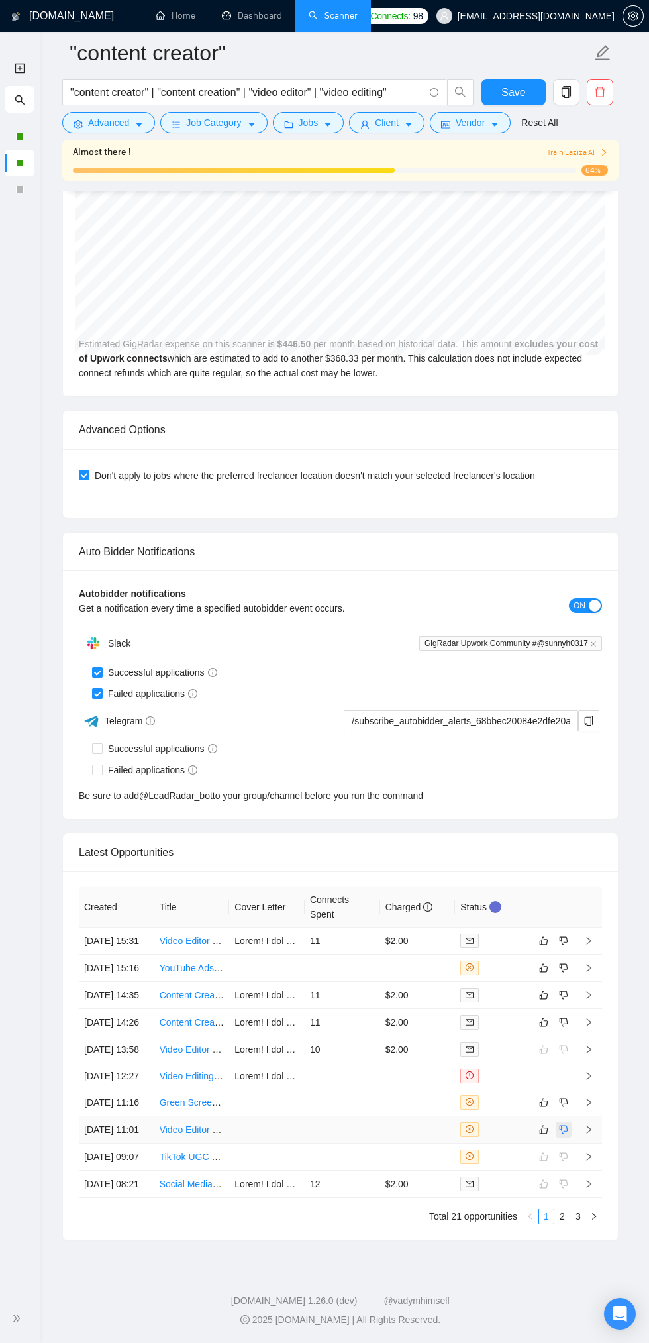
click at [564, 1135] on icon "dislike" at bounding box center [563, 1129] width 9 height 11
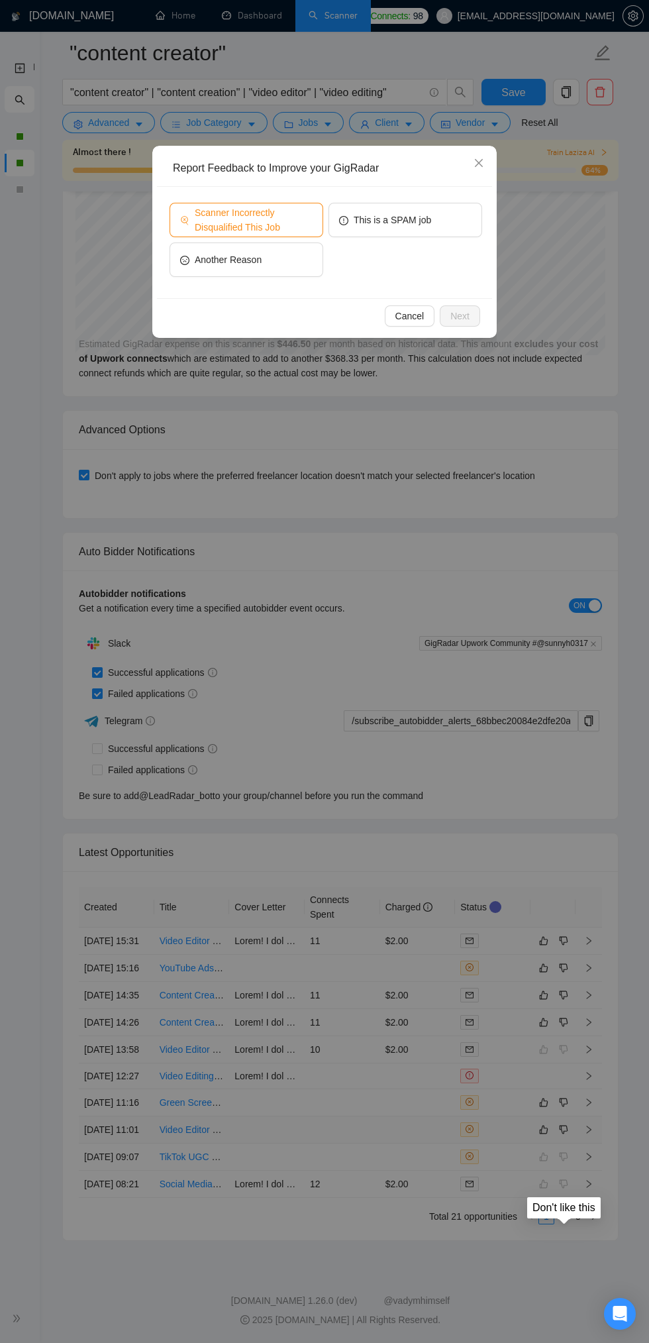
click at [207, 225] on span "Scanner Incorrectly Disqualified This Job" at bounding box center [254, 219] width 118 height 29
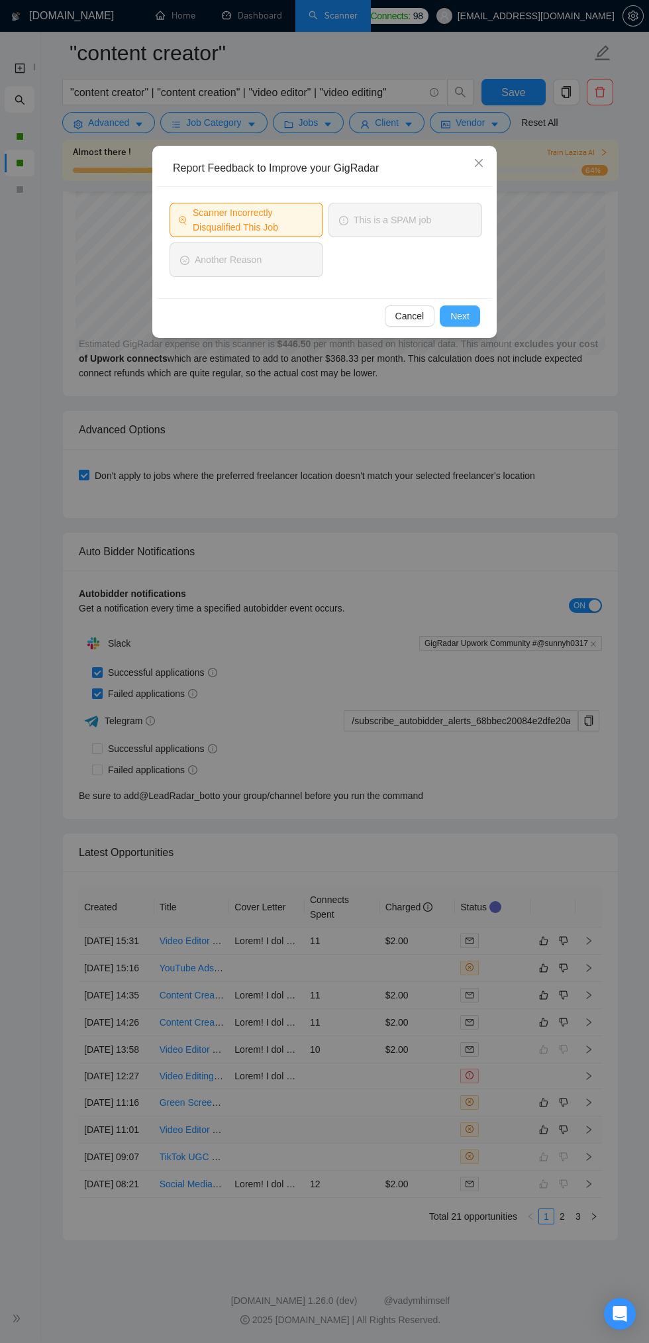
click at [462, 316] on span "Next" at bounding box center [459, 316] width 19 height 15
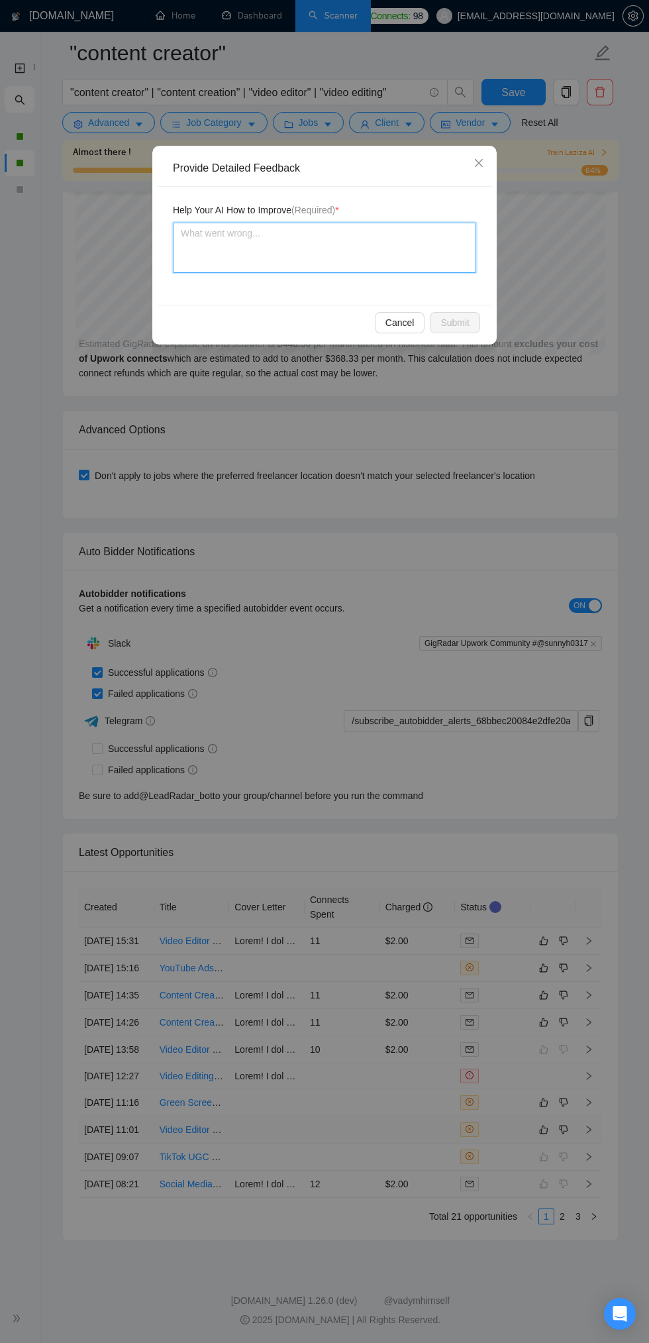
click at [233, 233] on textarea at bounding box center [324, 248] width 303 height 50
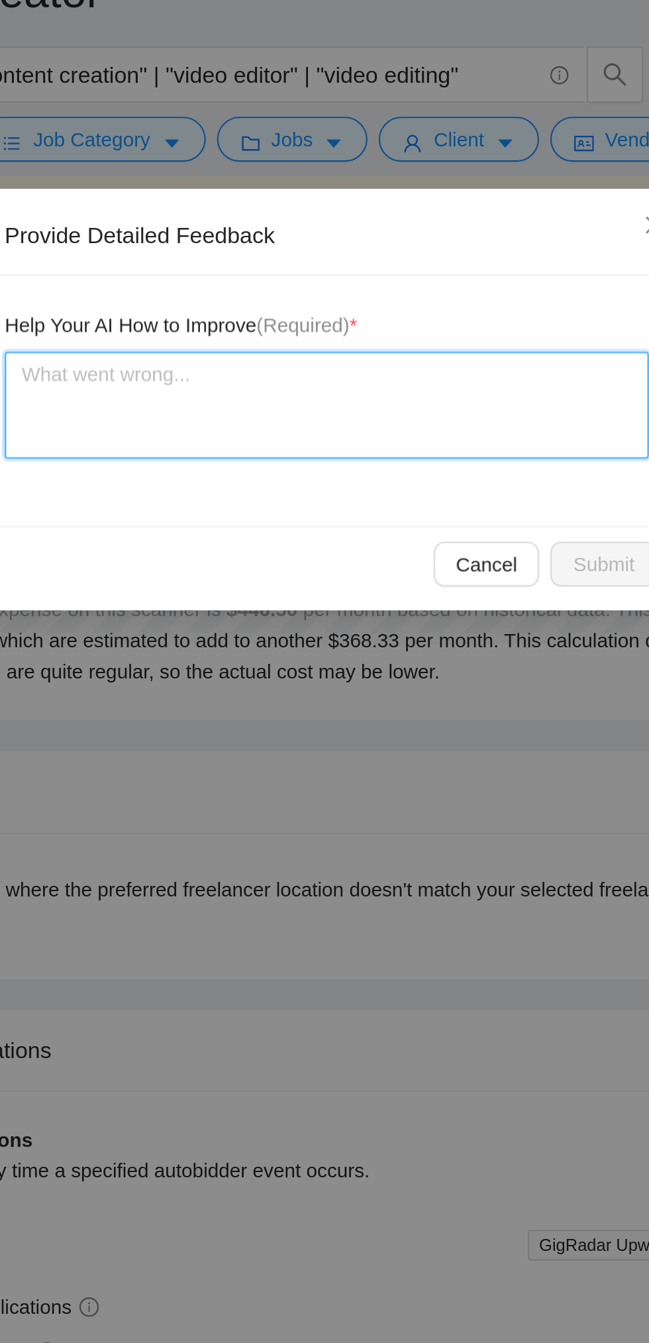
type textarea "I"
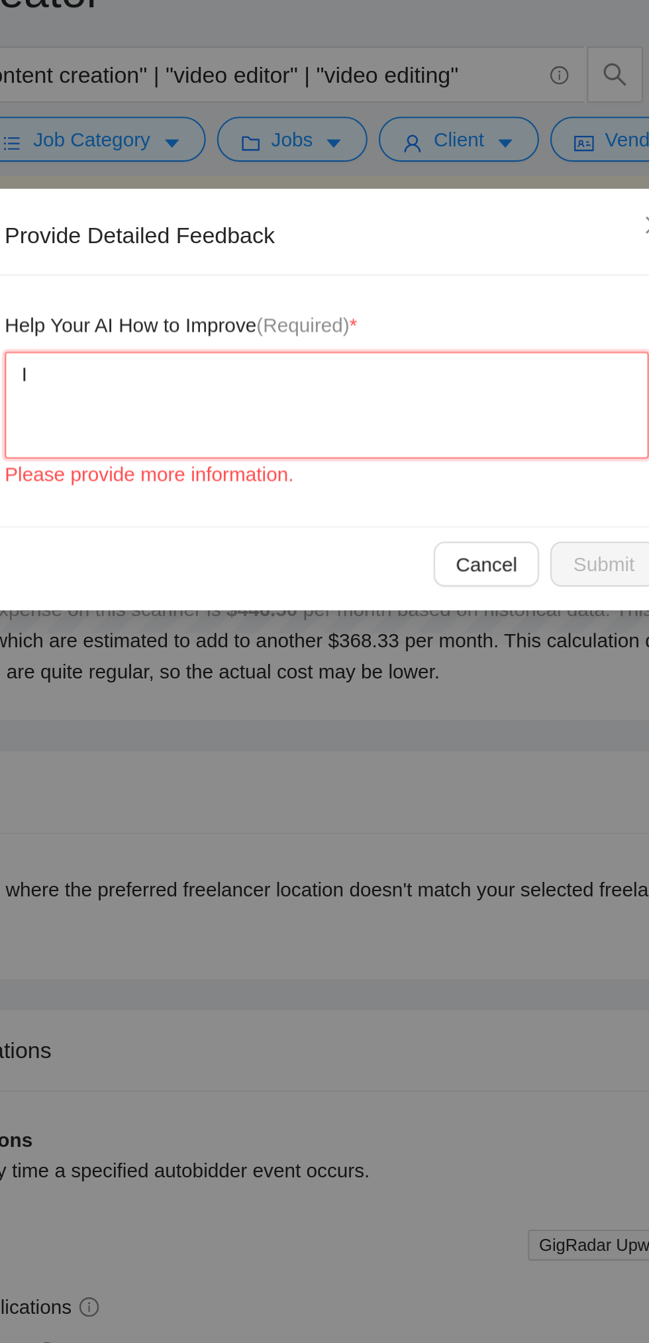
type textarea "I"
type textarea "I d"
type textarea "I do"
type textarea "I do h"
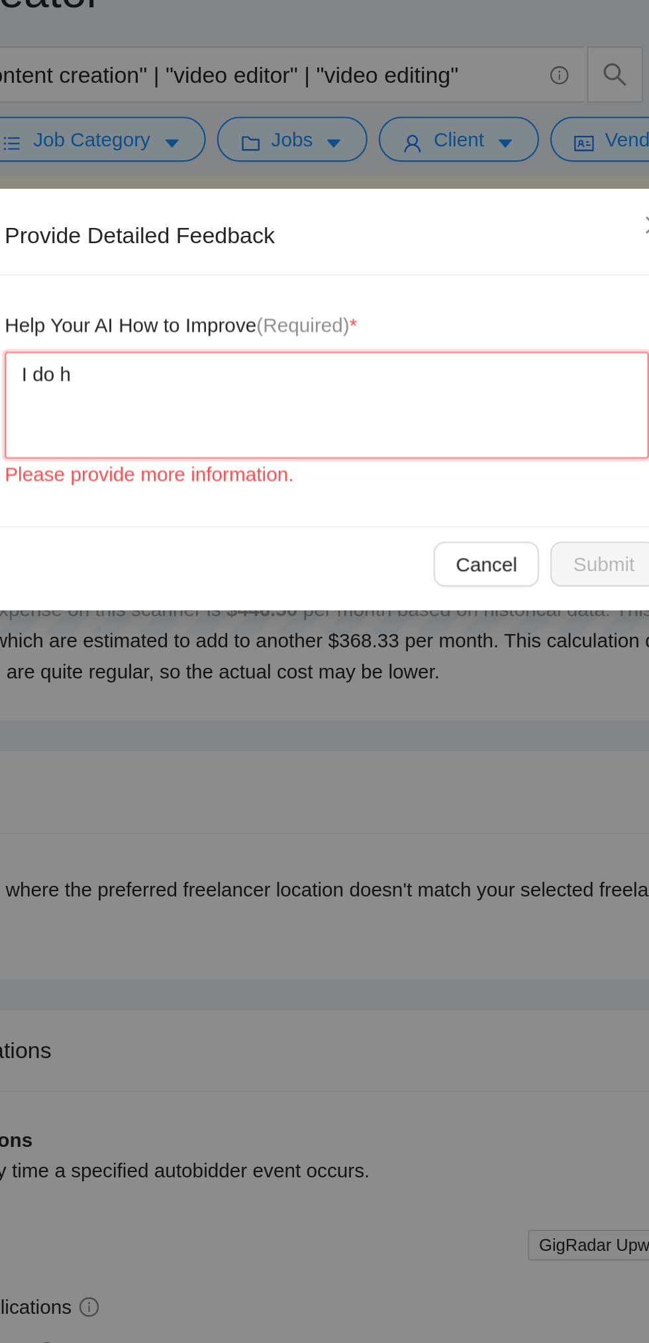
type textarea "I do"
type textarea "I d"
type textarea "I"
type textarea "I ("
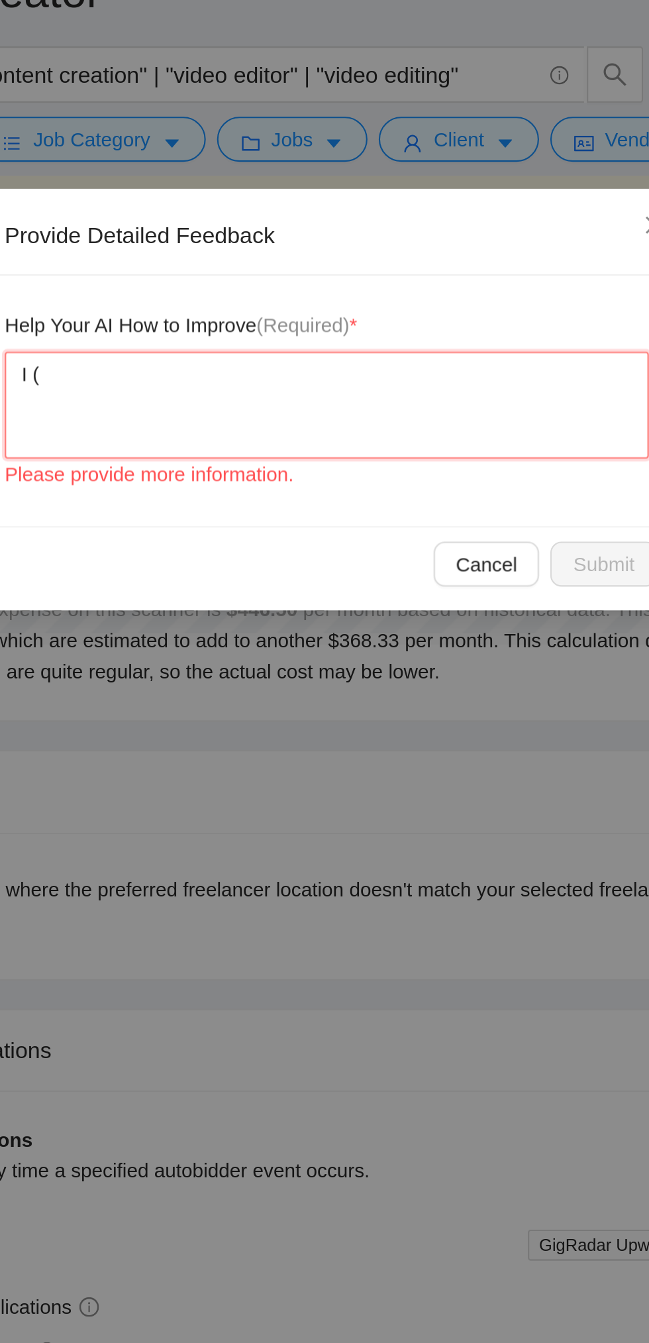
type textarea "I (S"
type textarea "I (Su"
type textarea "I (Sun"
type textarea "I (Sunn"
type textarea "I (Sunny"
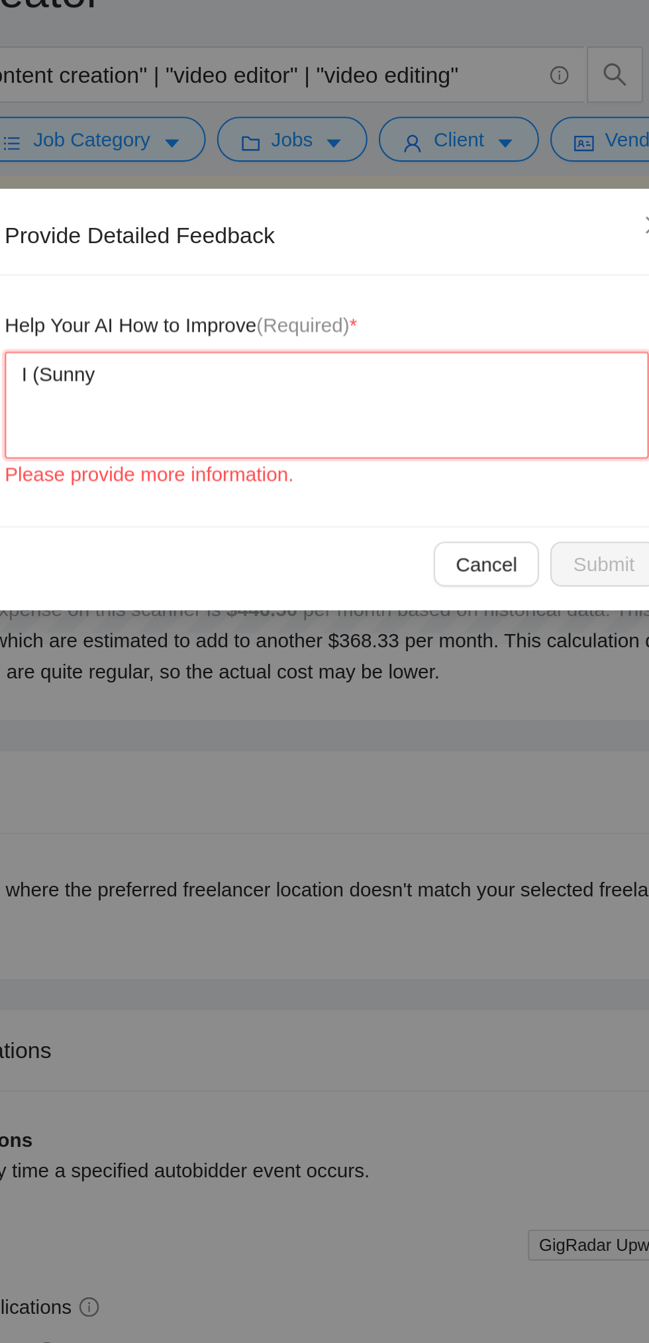
type textarea "I (Sunny"
type textarea "I (Sunny H"
type textarea "I (Sunny Ha"
type textarea "I (Sunny Har"
type textarea "I (Sunny Hari"
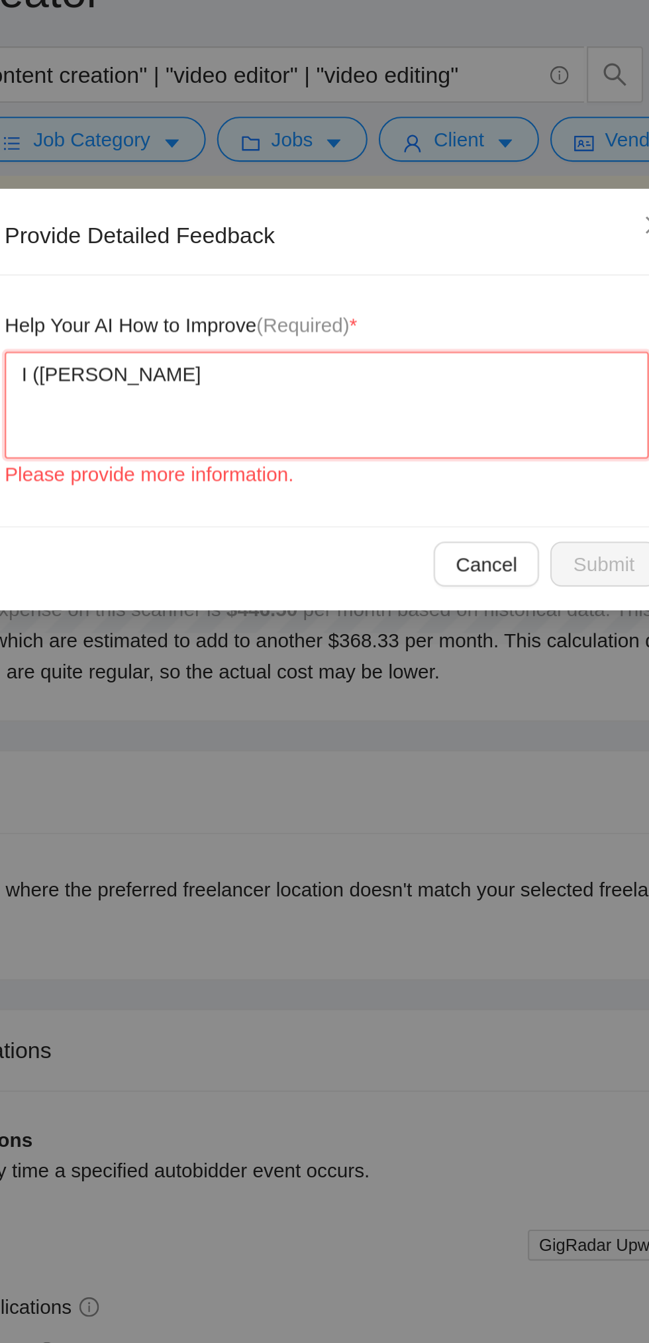
type textarea "I (Sunny Hari)"
type textarea "I (Sunny Hari) d"
type textarea "I (Sunny Hari) do"
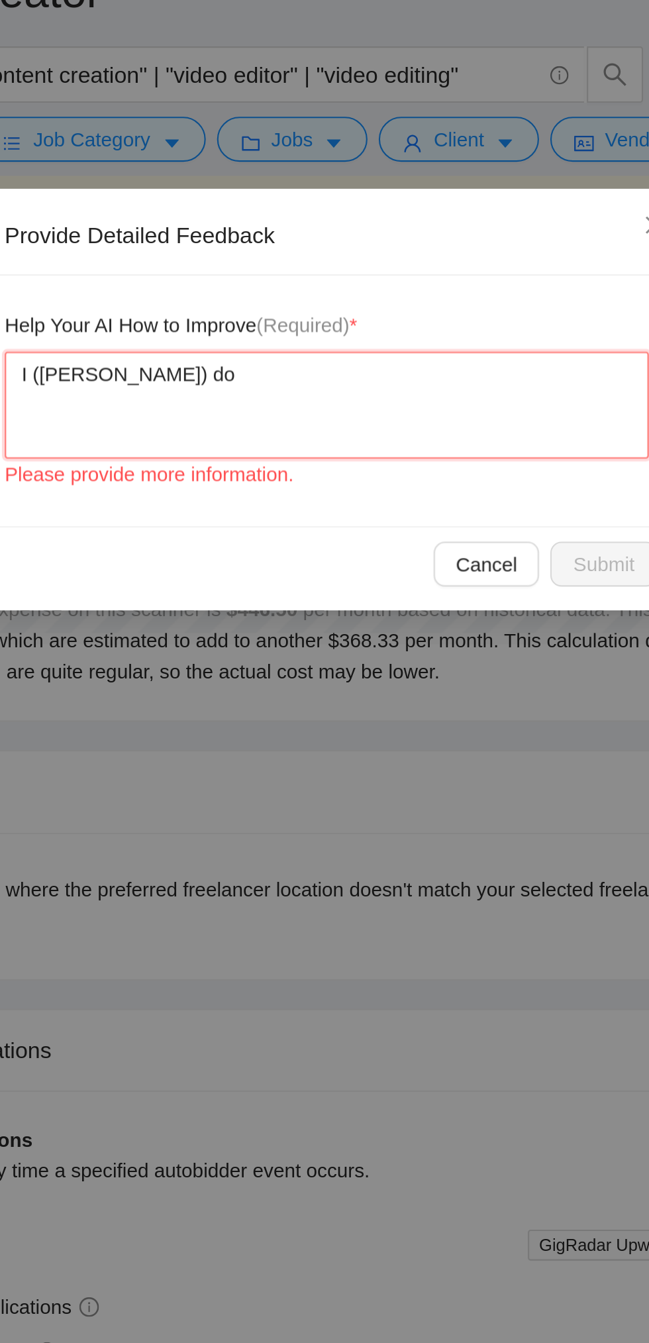
type textarea "I (Sunny Hari) do h"
type textarea "I (Sunny Hari) do ha"
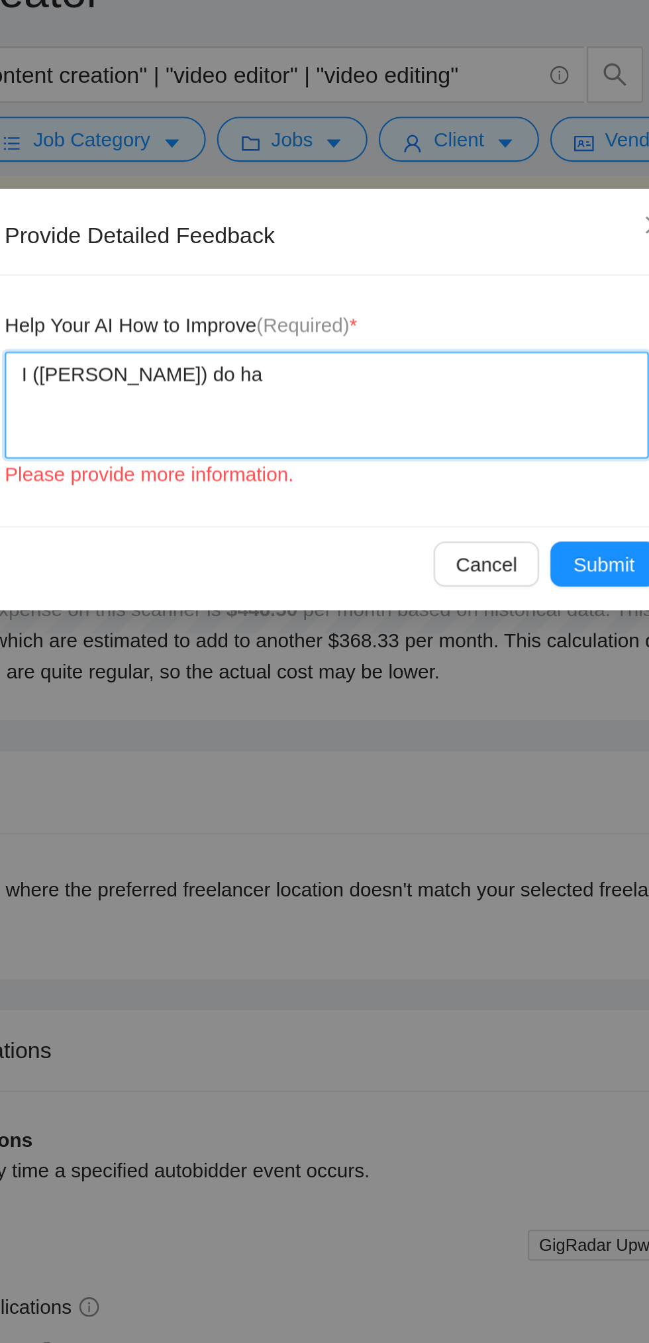
type textarea "I (Sunny Hari) do hav"
type textarea "I (Sunny Hari) do have"
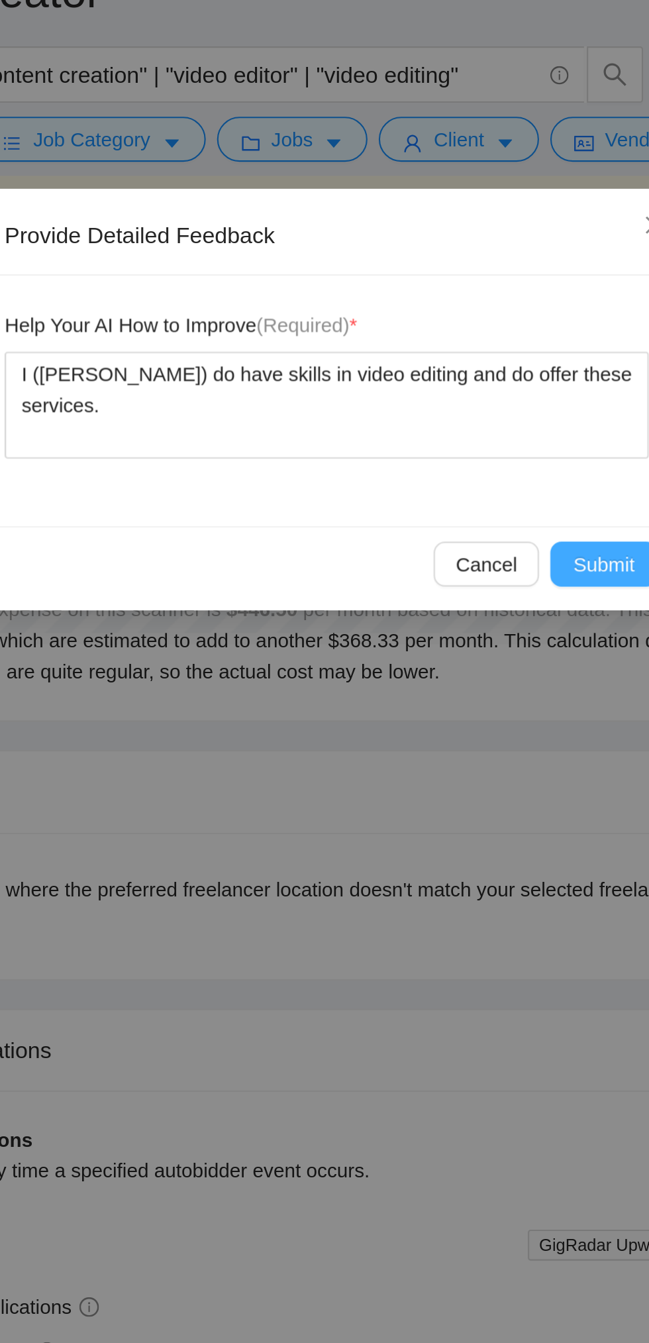
click at [450, 319] on span "Submit" at bounding box center [455, 322] width 29 height 15
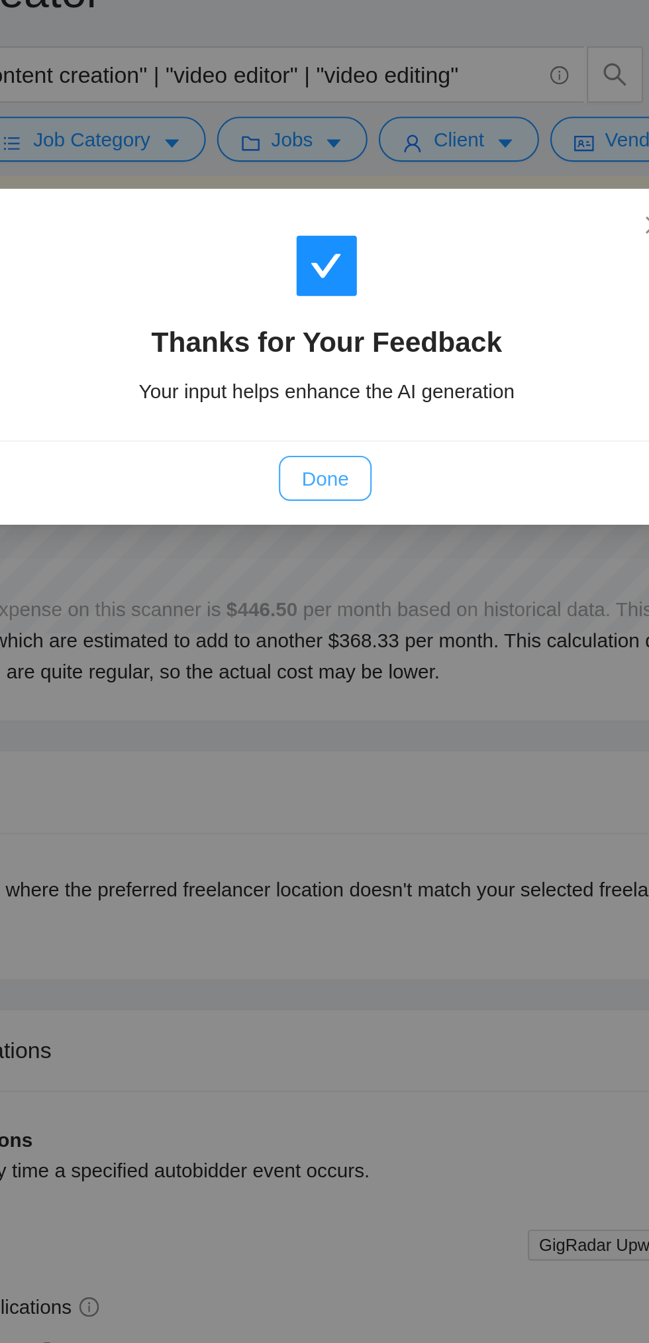
click at [330, 276] on span "Done" at bounding box center [324, 282] width 22 height 15
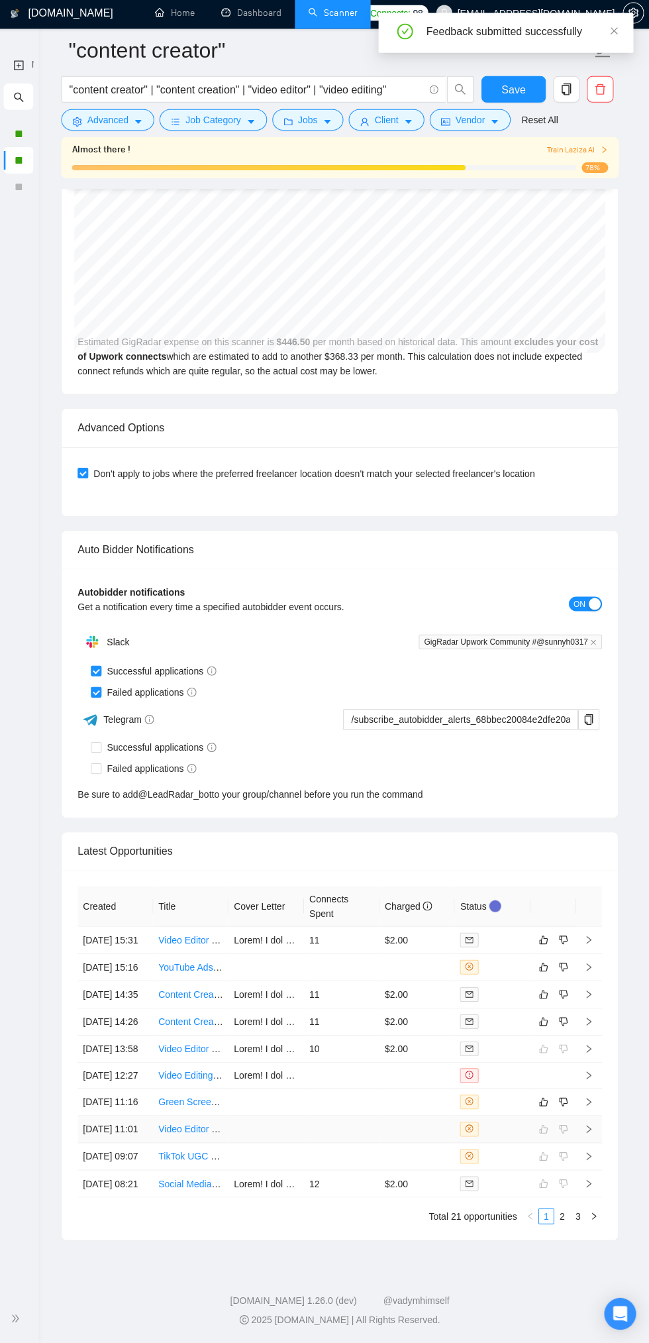
scroll to position [3038, 0]
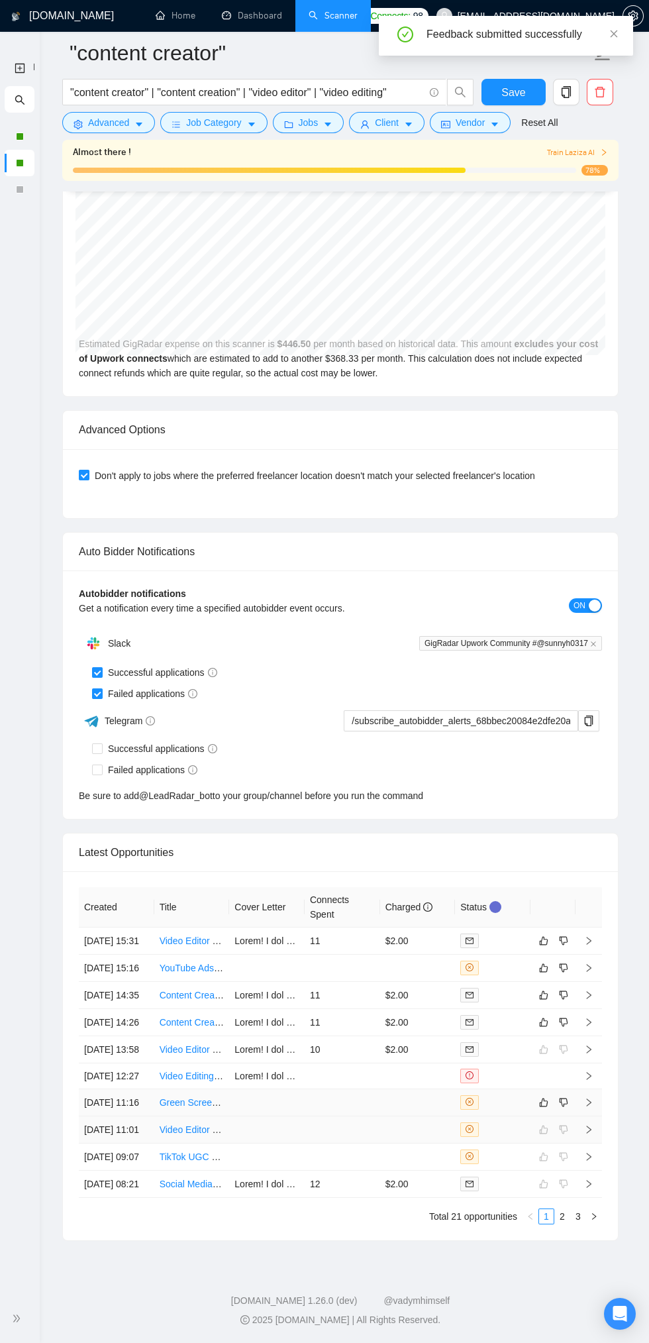
click at [331, 1116] on td at bounding box center [343, 1102] width 76 height 27
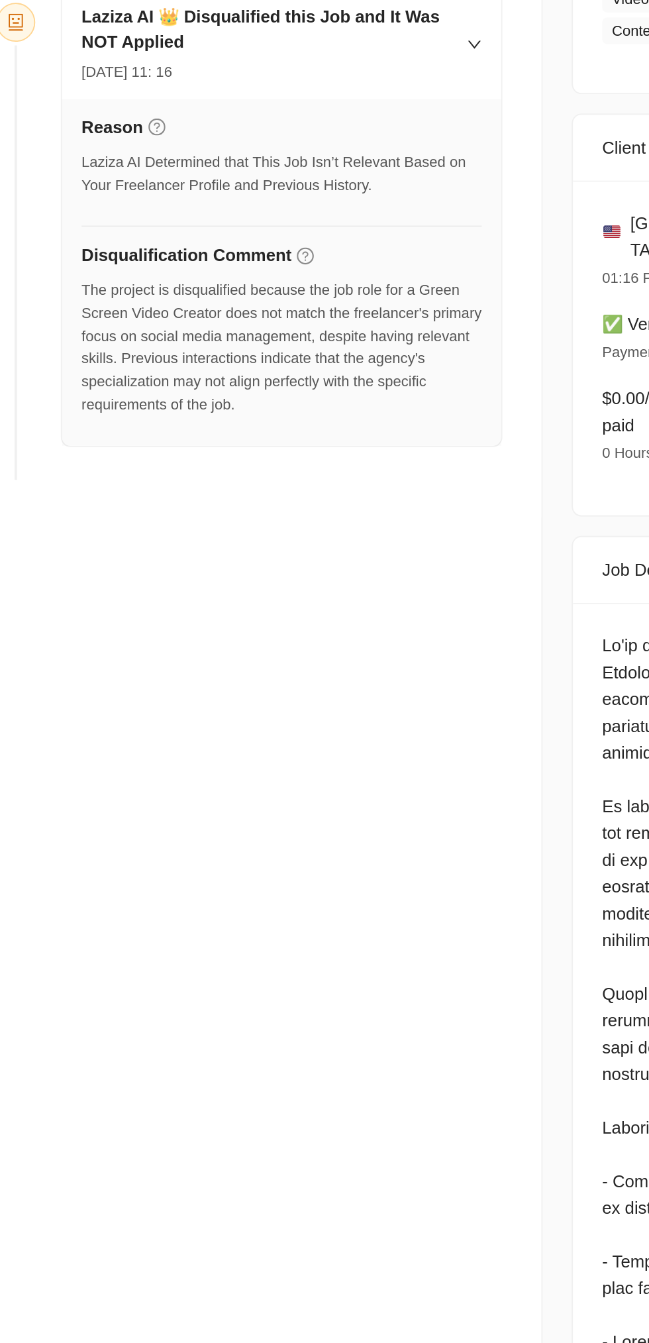
scroll to position [3038, 0]
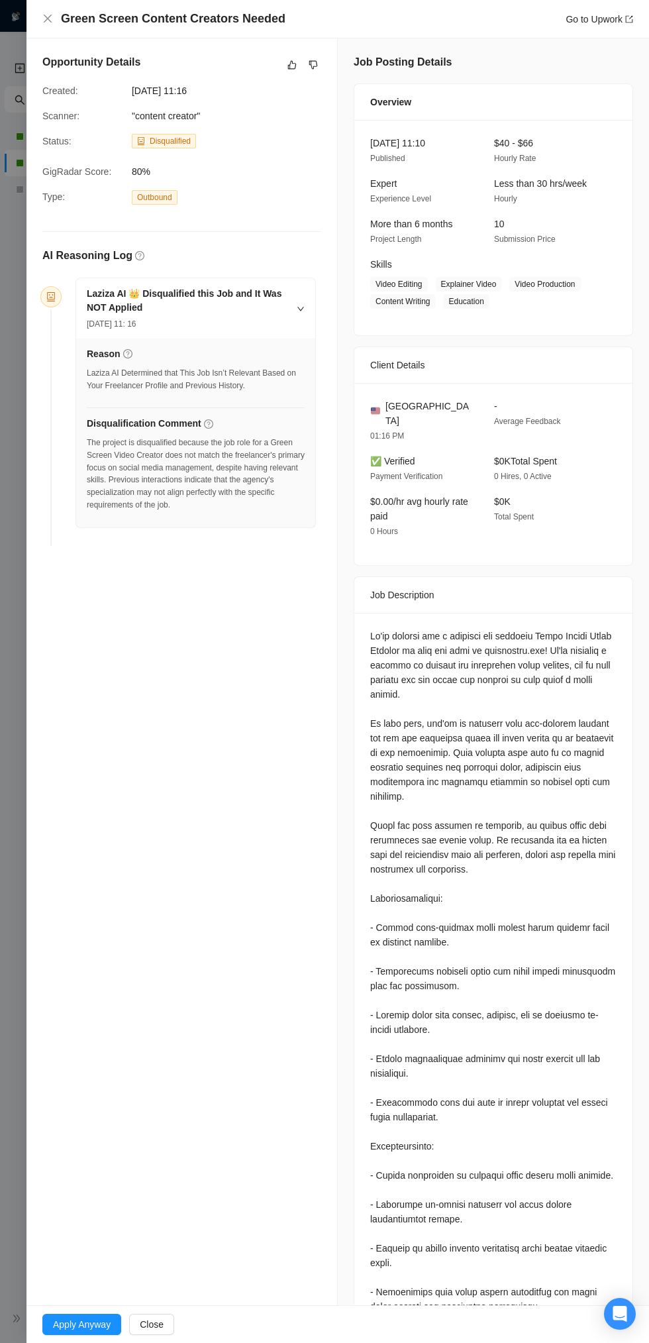
click at [41, 28] on div "Green Screen Content Creators Needed Go to Upwork" at bounding box center [337, 19] width 623 height 38
click at [43, 26] on div "Green Screen Content Creators Needed Go to Upwork" at bounding box center [337, 19] width 591 height 17
click at [48, 19] on icon "close" at bounding box center [48, 19] width 8 height 8
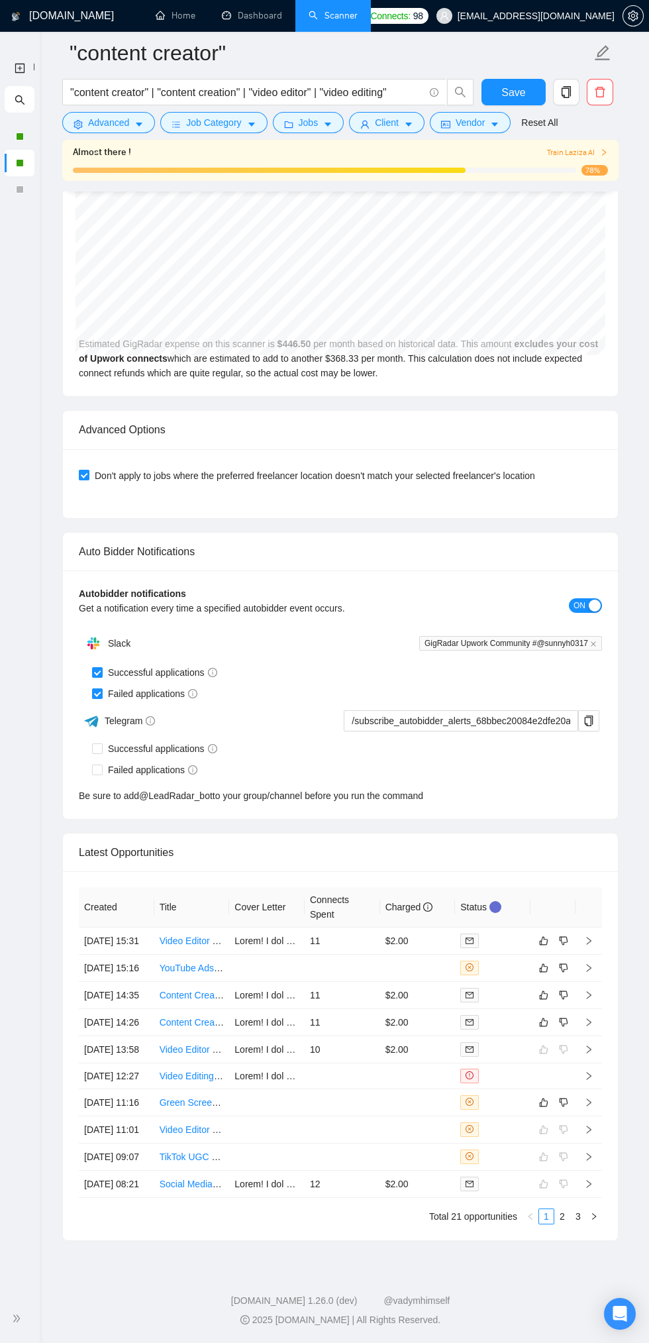
scroll to position [3038, 0]
click at [564, 1108] on icon "dislike" at bounding box center [563, 1102] width 9 height 11
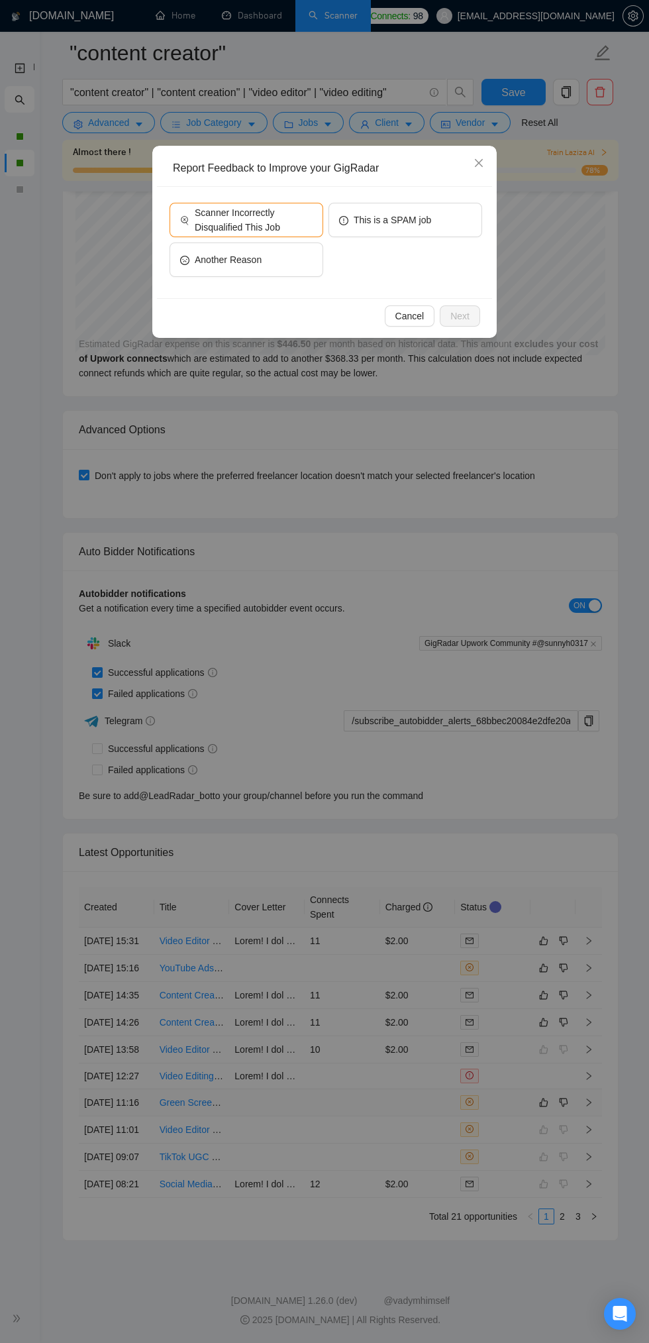
click at [375, 689] on div "Report Feedback to Improve your GigRadar Scanner Incorrectly Disqualified This …" at bounding box center [324, 671] width 649 height 1343
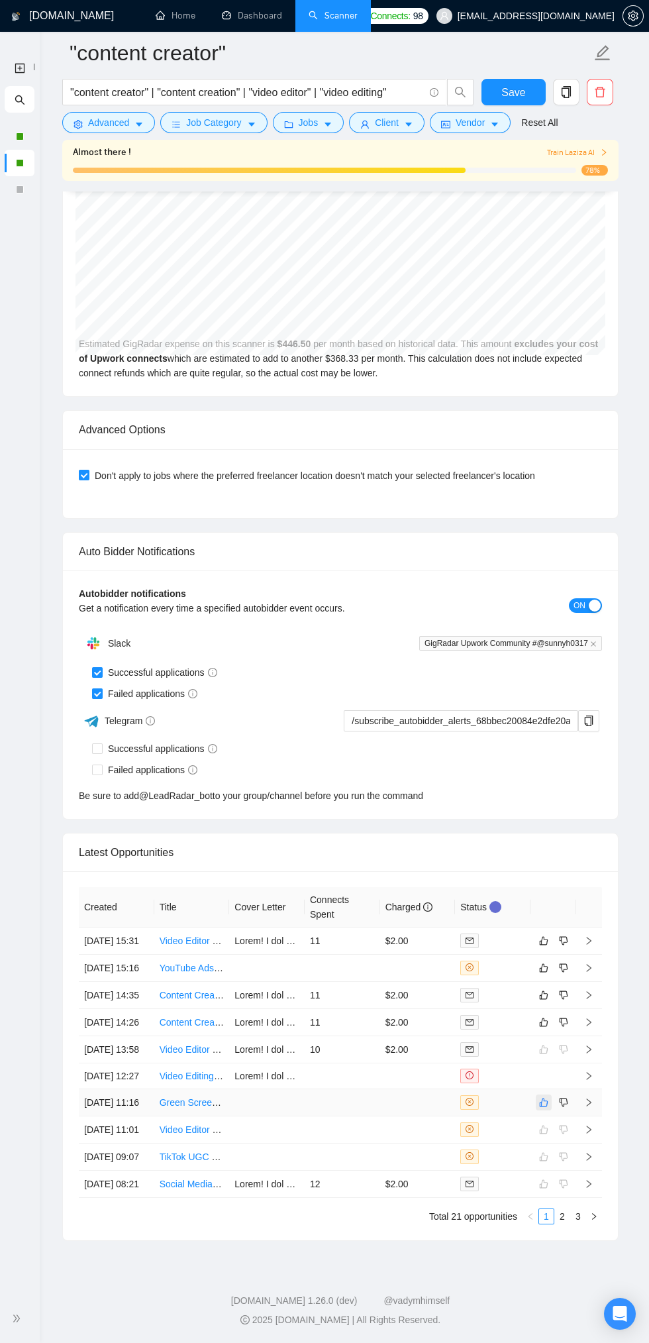
click at [544, 1108] on icon "like" at bounding box center [543, 1102] width 9 height 11
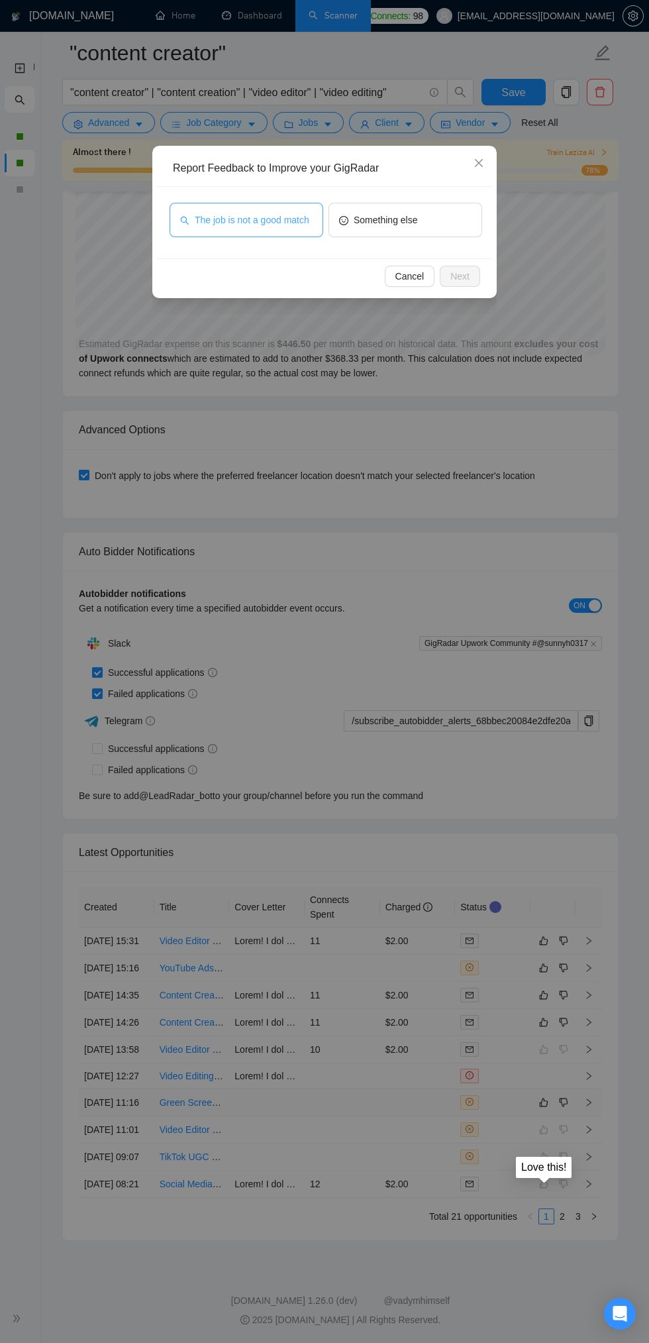
click at [266, 227] on span "The job is not a good match" at bounding box center [252, 220] width 115 height 15
click at [460, 276] on span "Next" at bounding box center [459, 276] width 19 height 15
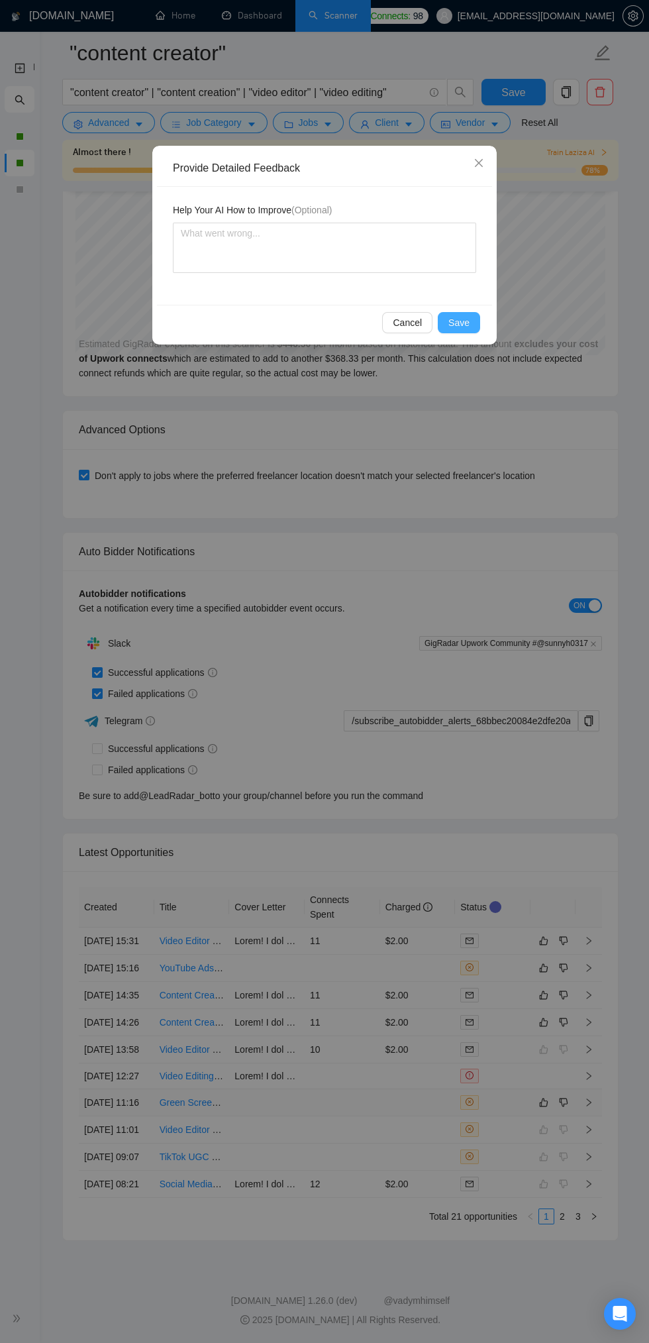
click at [460, 322] on span "Save" at bounding box center [458, 322] width 21 height 15
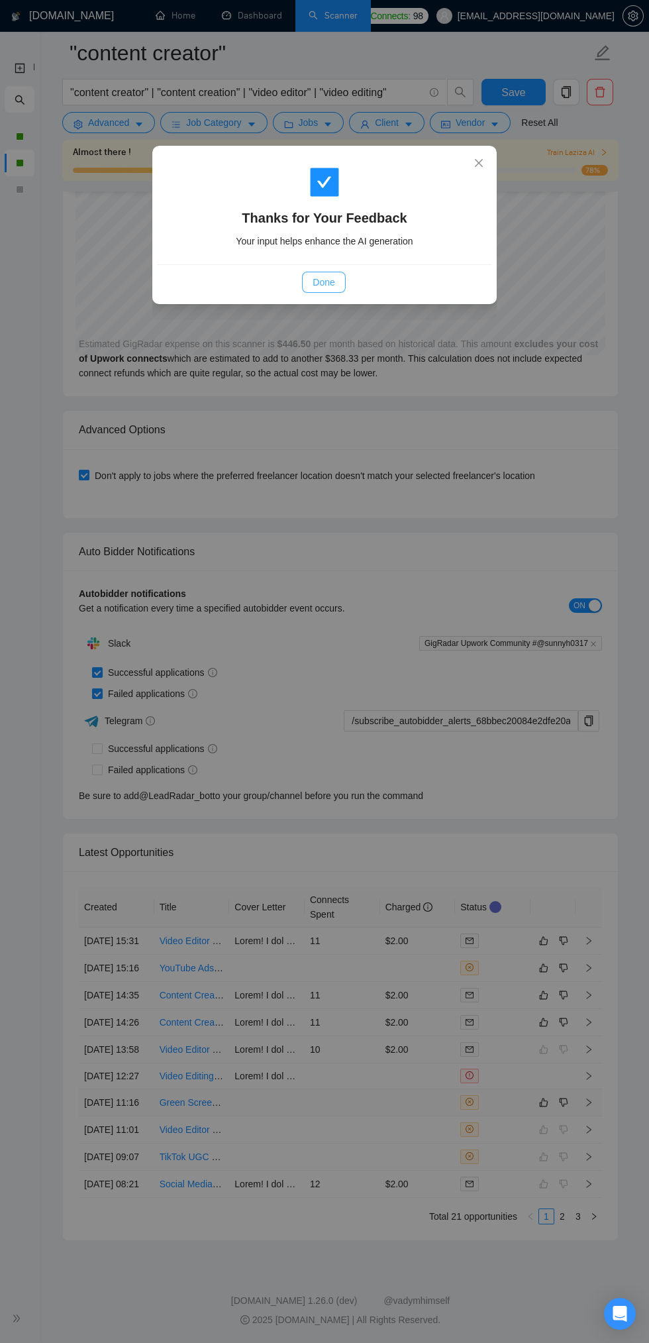
click at [323, 282] on span "Done" at bounding box center [324, 282] width 22 height 15
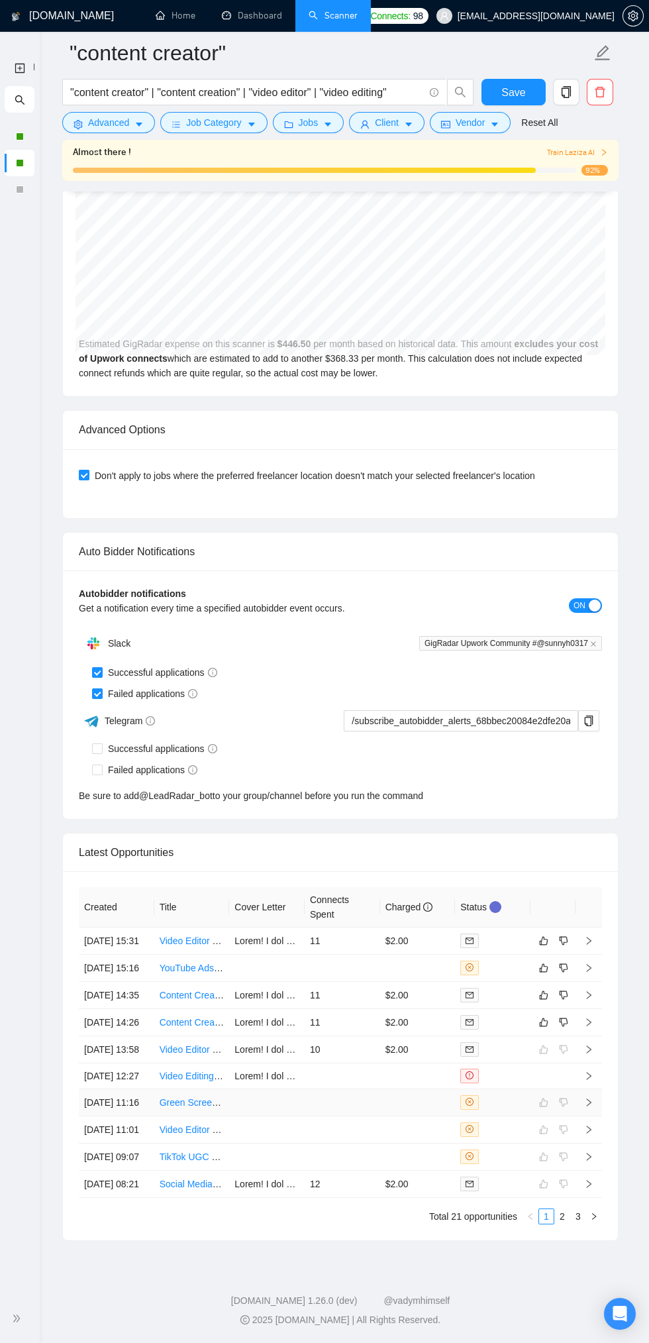
scroll to position [3105, 0]
click at [346, 1009] on td "11" at bounding box center [343, 1022] width 76 height 27
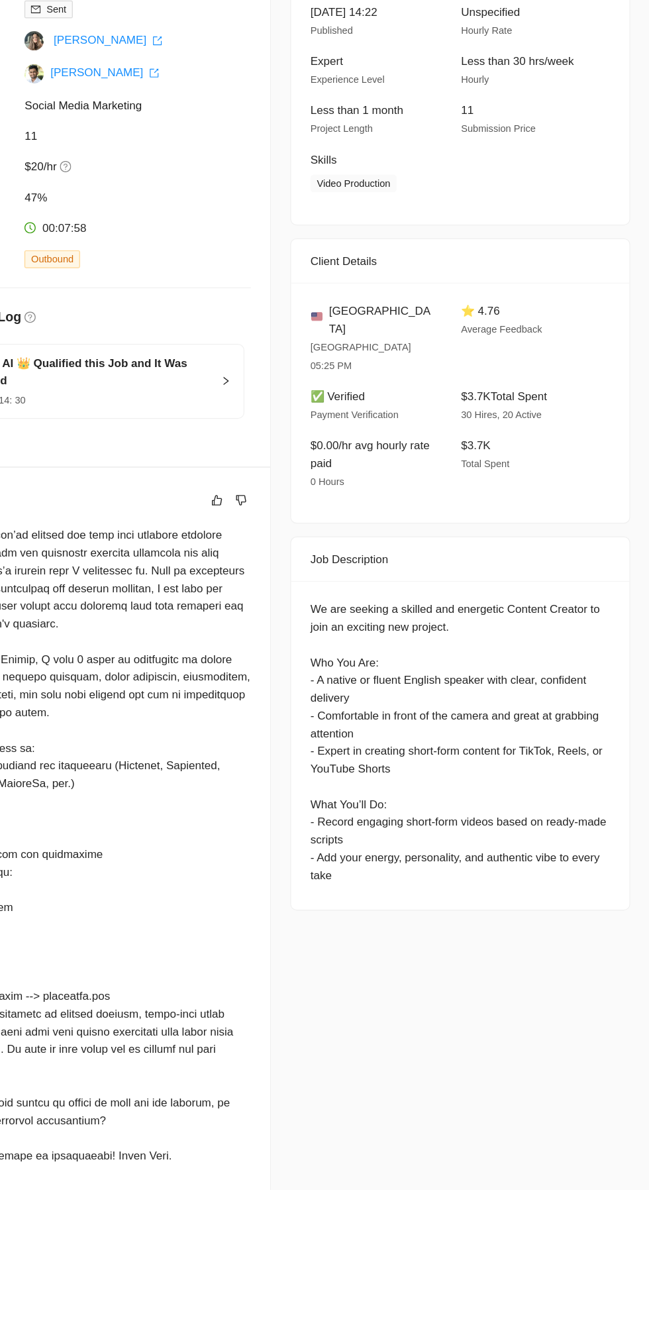
scroll to position [3105, 0]
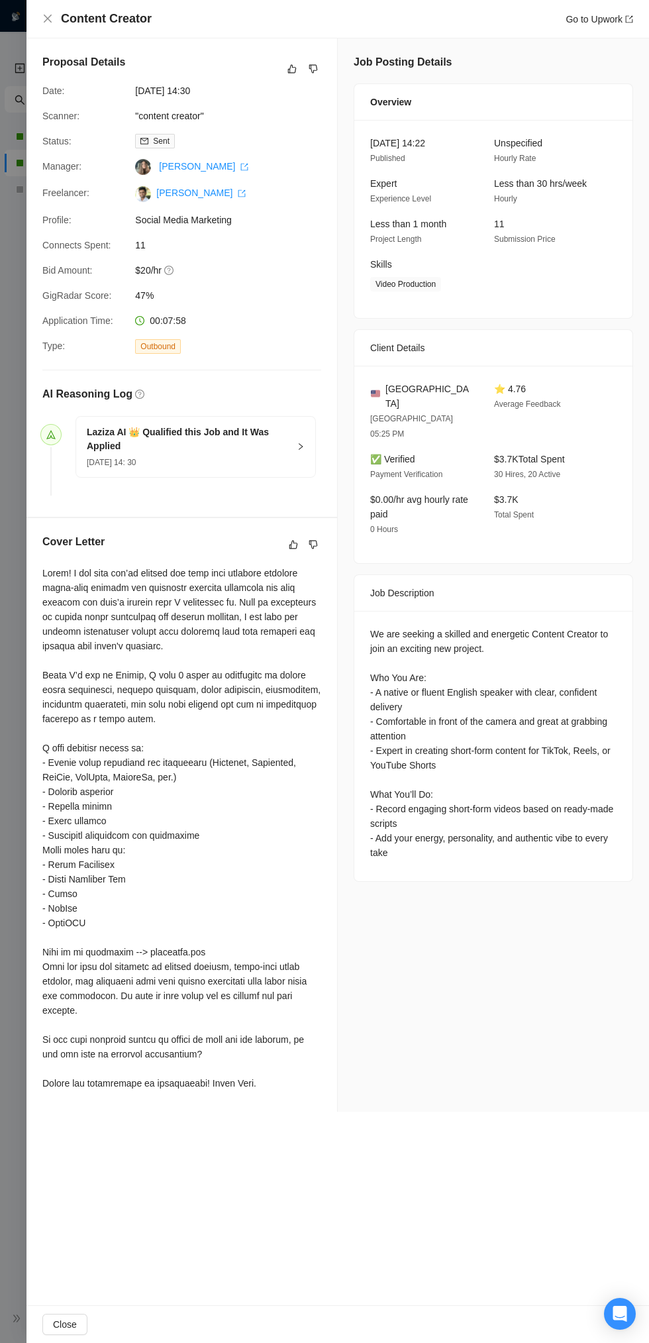
click at [40, 20] on div "Content Creator Go to Upwork" at bounding box center [337, 19] width 623 height 38
click at [68, 15] on h4 "Content Creator" at bounding box center [106, 19] width 91 height 17
click at [70, 13] on h4 "Content Creator" at bounding box center [106, 19] width 91 height 17
click at [48, 19] on icon "close" at bounding box center [48, 19] width 8 height 8
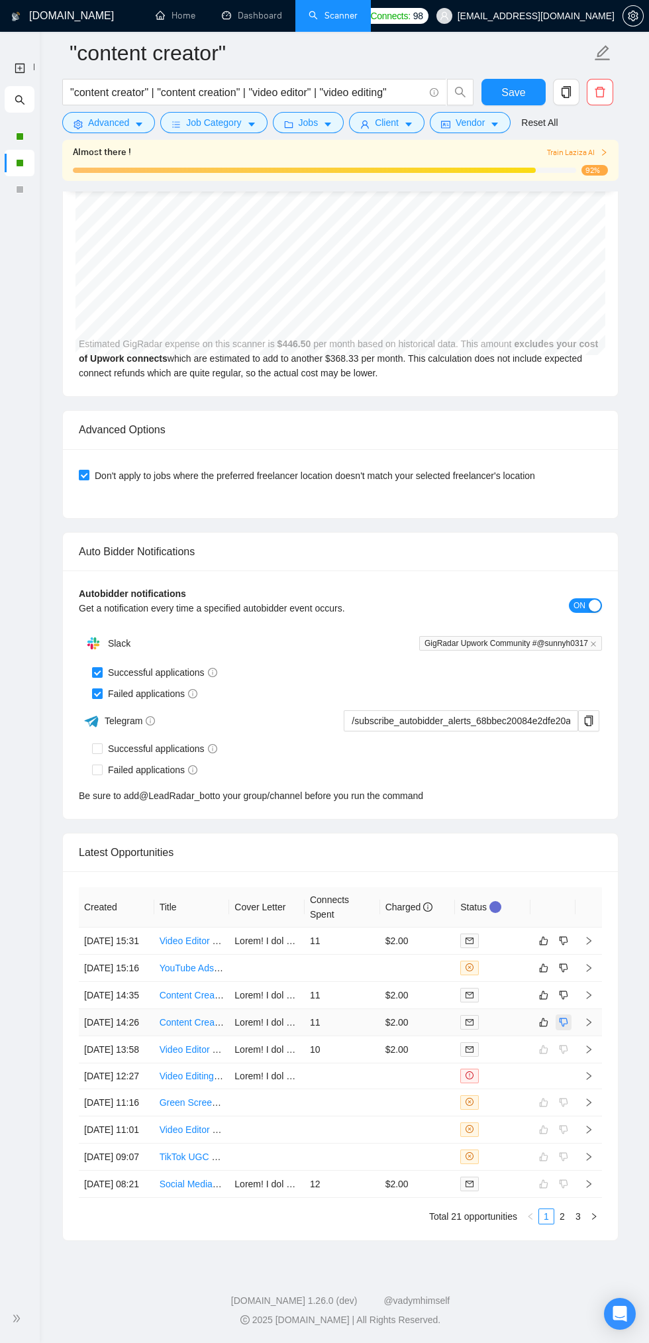
click at [564, 1017] on icon "dislike" at bounding box center [563, 1022] width 9 height 11
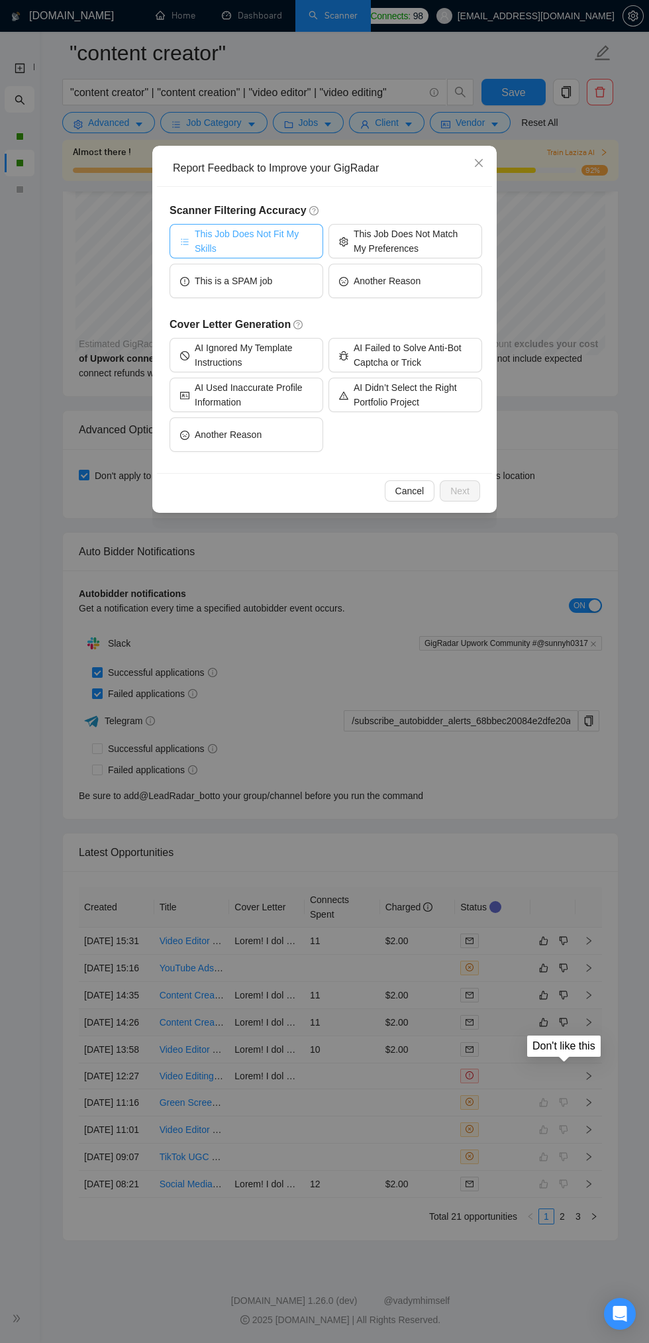
click at [262, 238] on span "This Job Does Not Fit My Skills" at bounding box center [254, 241] width 118 height 29
click at [470, 493] on button "Next" at bounding box center [460, 490] width 40 height 21
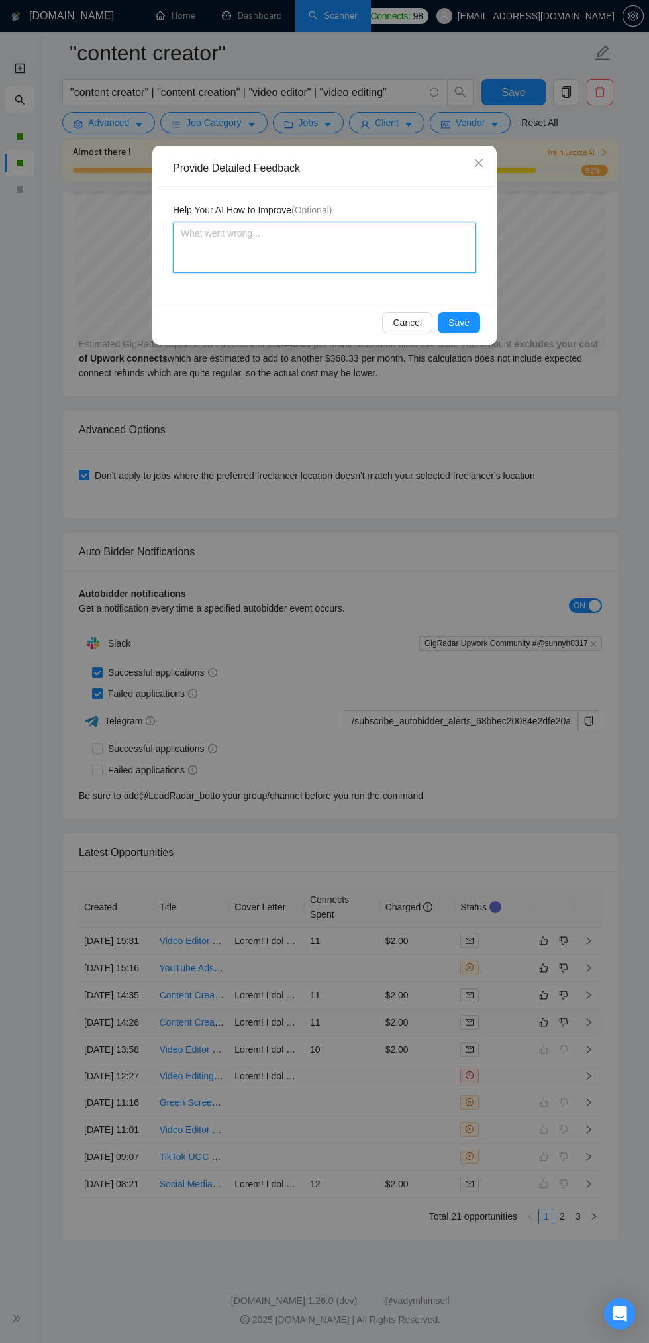
click at [358, 231] on textarea at bounding box center [324, 248] width 303 height 50
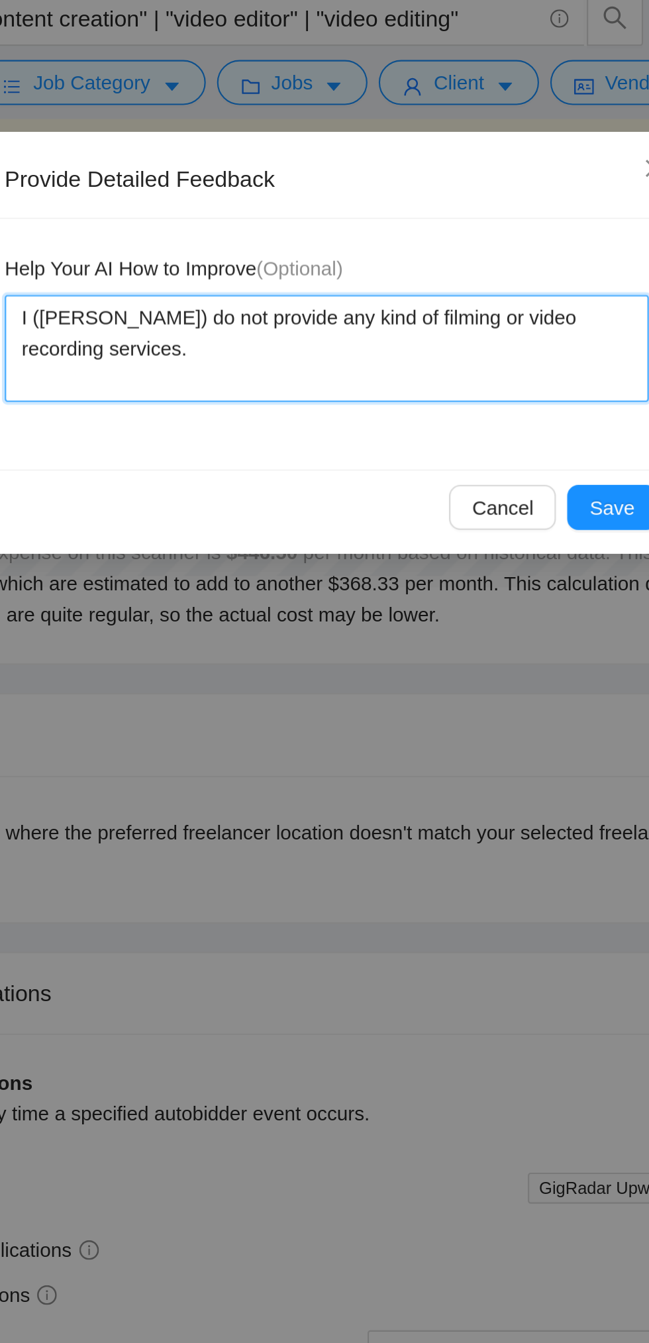
scroll to position [3105, 0]
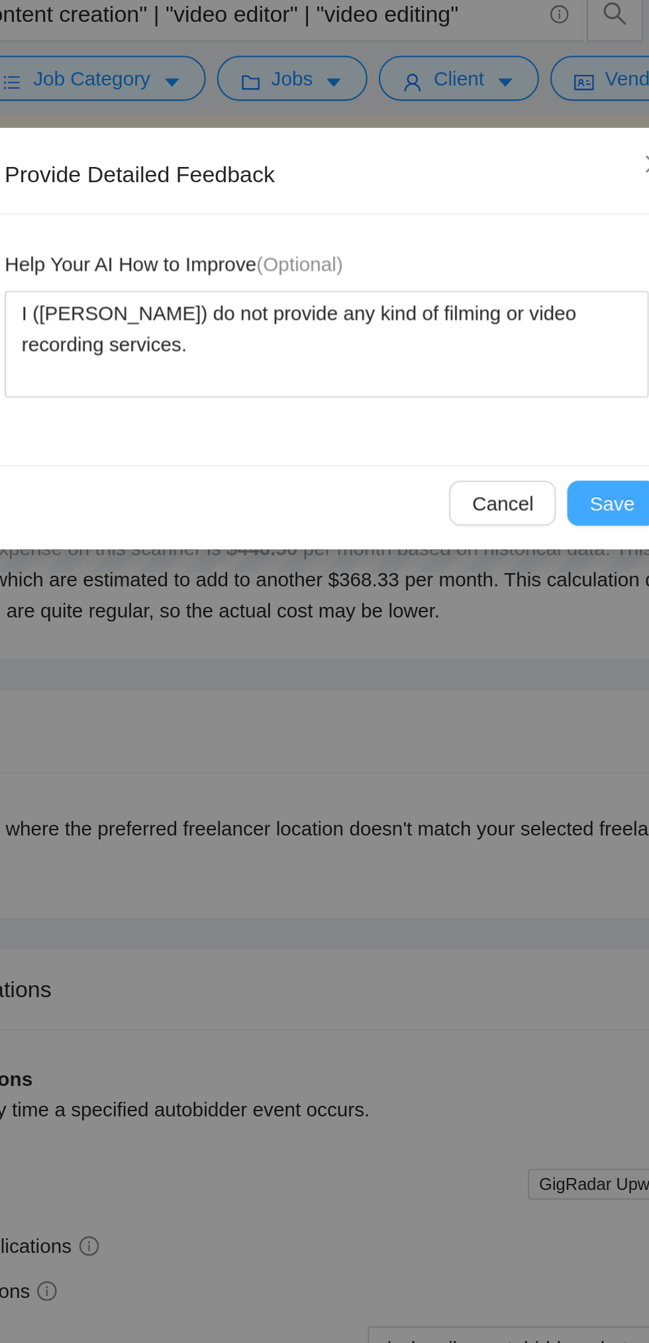
click at [457, 323] on span "Save" at bounding box center [458, 322] width 21 height 15
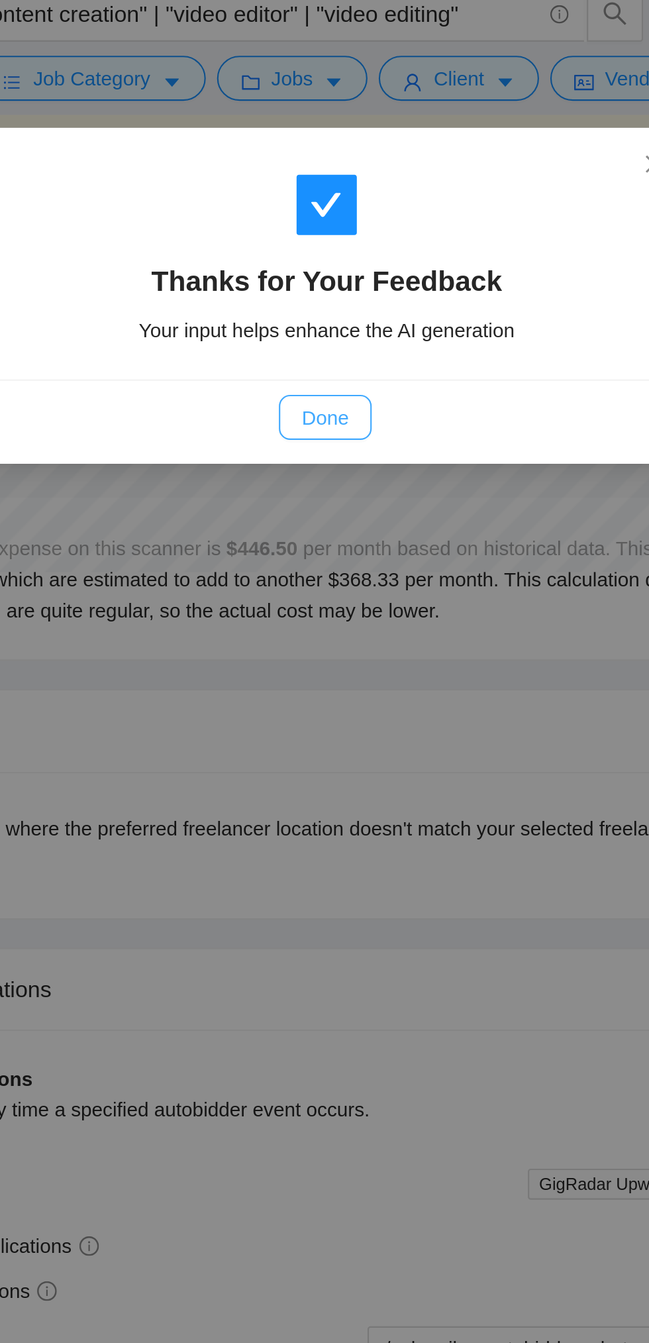
click at [329, 290] on button "Done" at bounding box center [323, 282] width 43 height 21
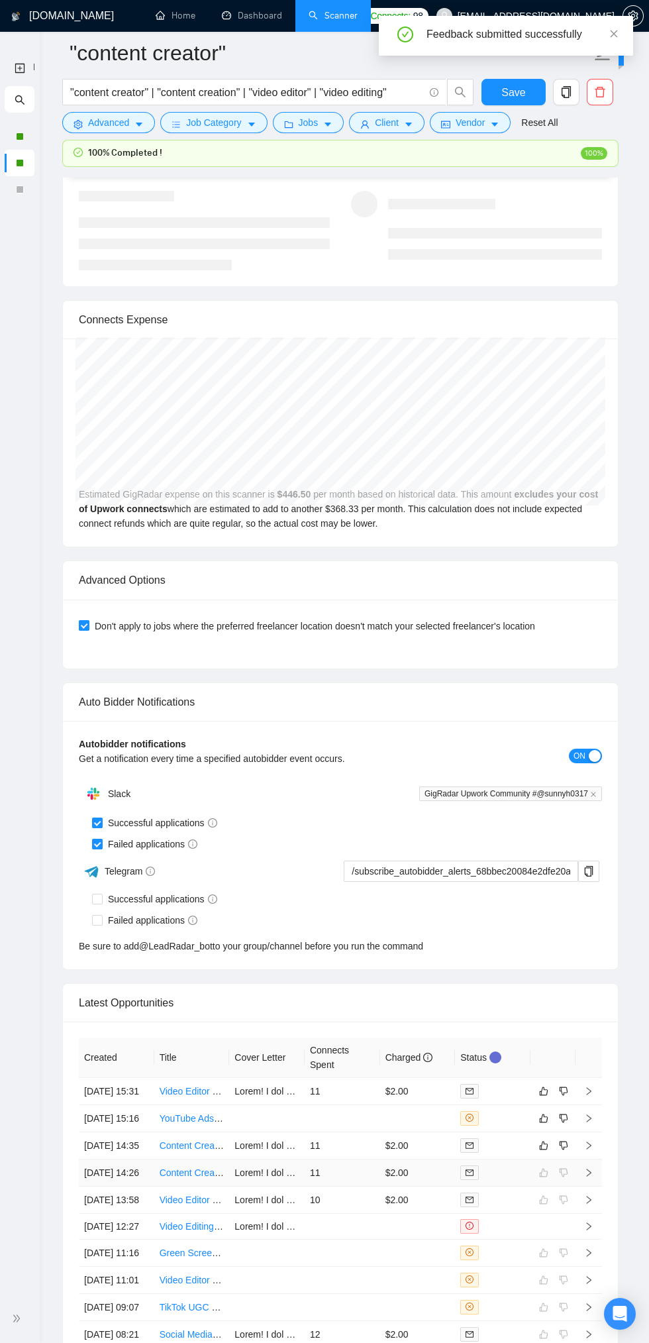
scroll to position [3022, 0]
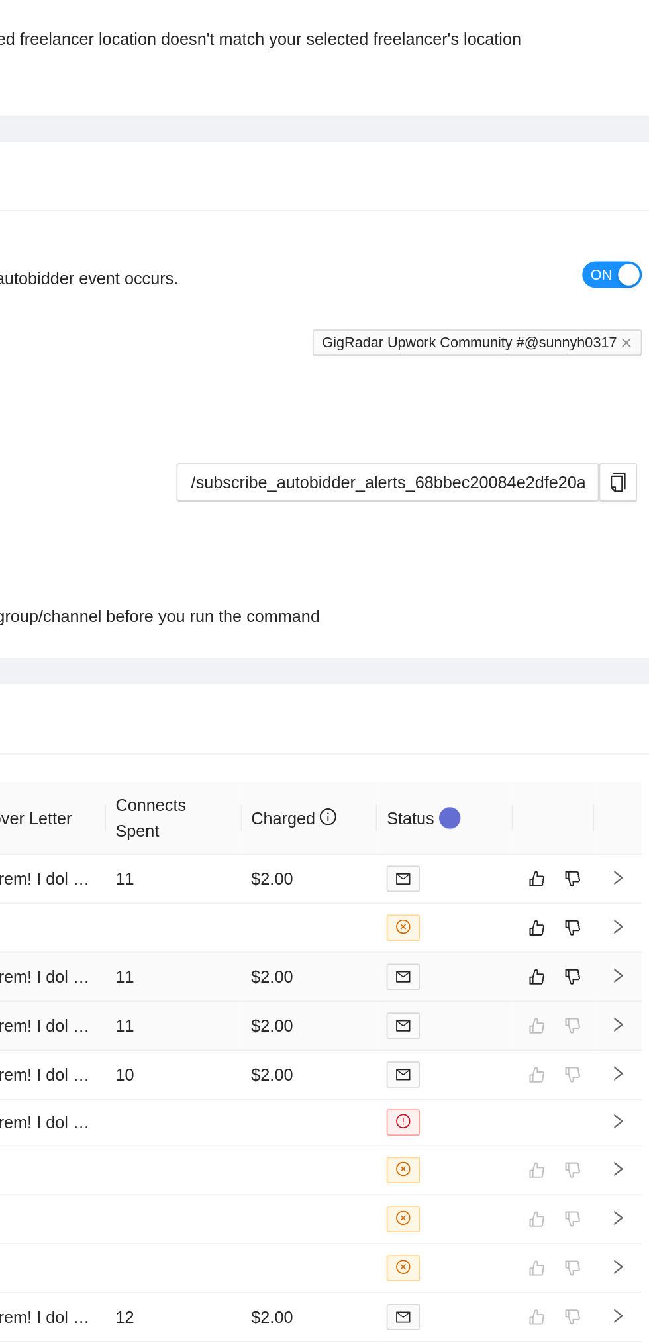
click at [350, 998] on td "11" at bounding box center [343, 995] width 76 height 27
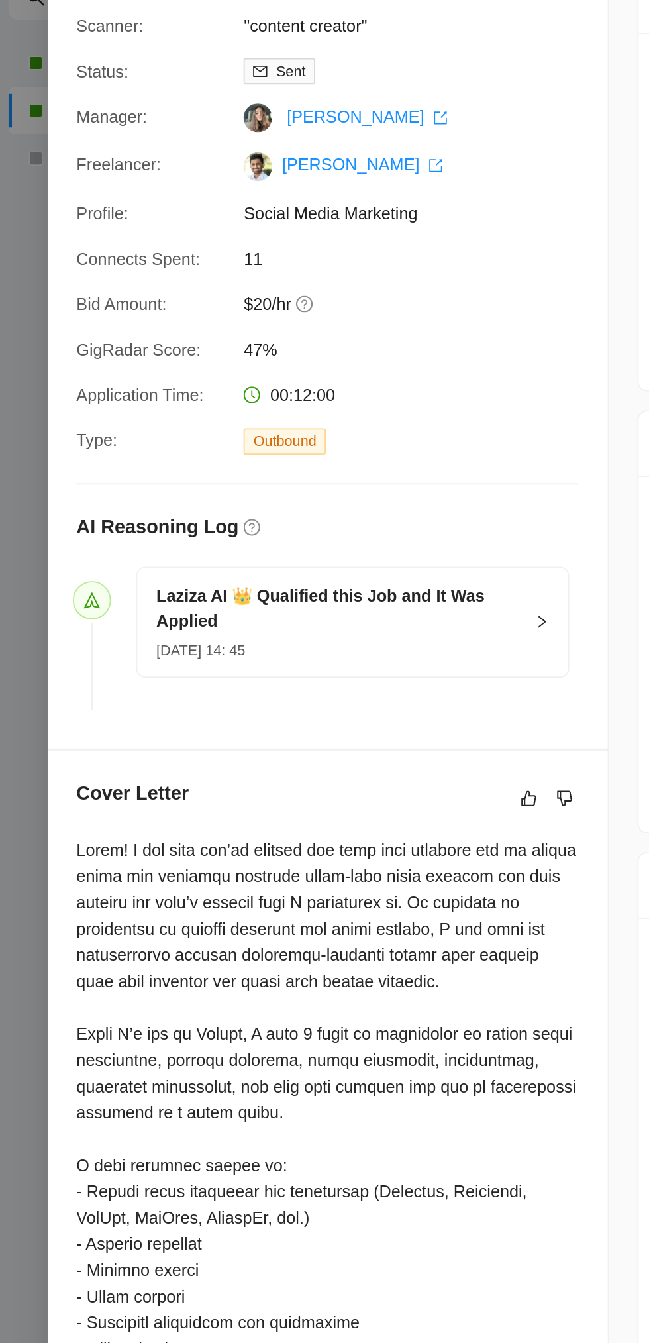
scroll to position [3022, 0]
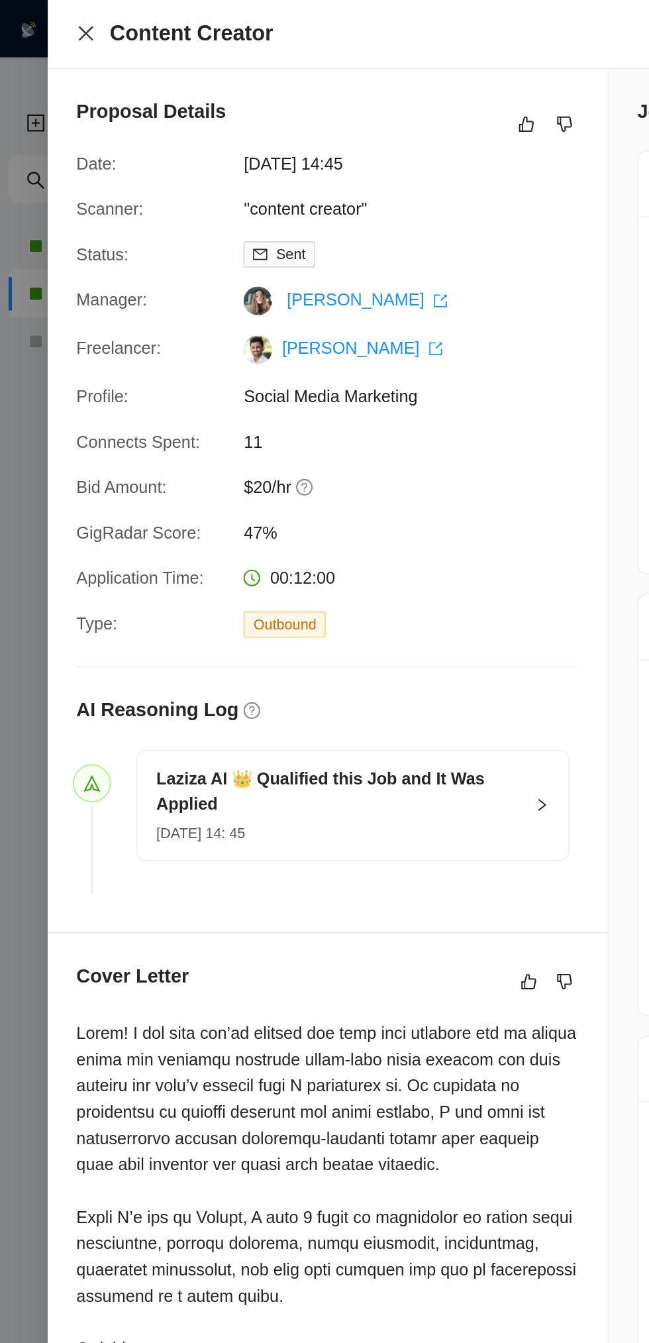
click at [52, 19] on icon "close" at bounding box center [47, 18] width 11 height 11
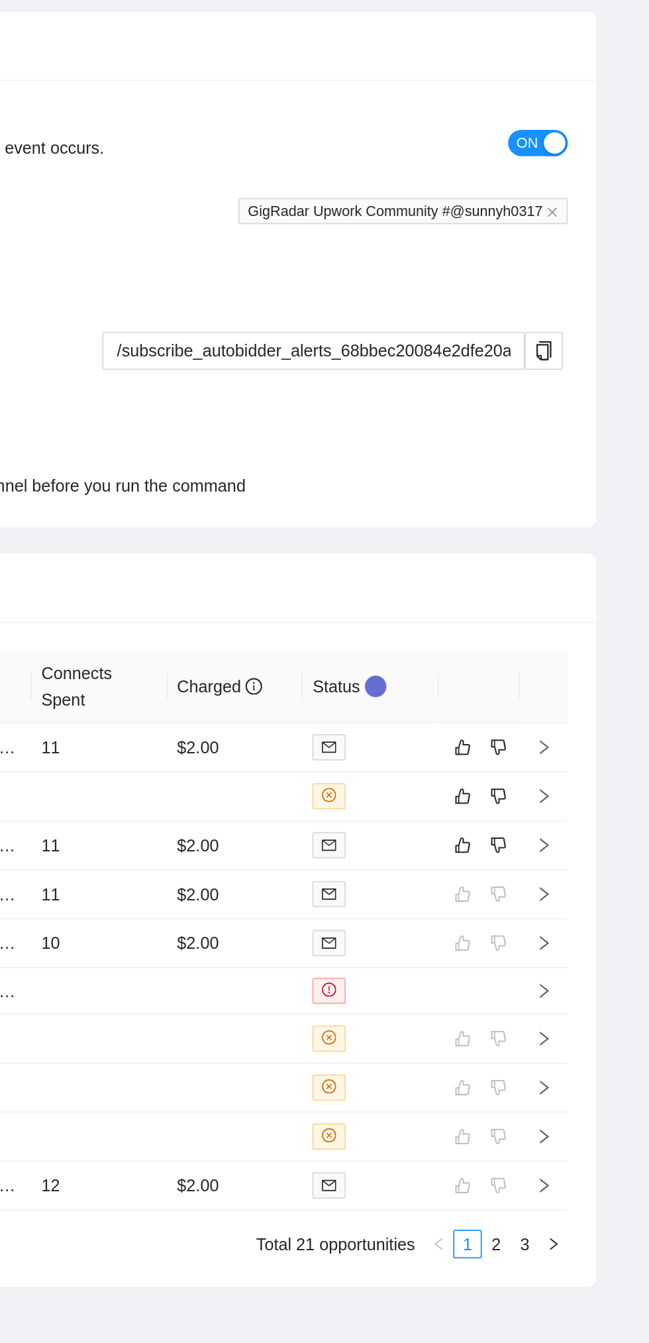
scroll to position [3022, 0]
click at [564, 998] on icon "dislike" at bounding box center [563, 995] width 9 height 11
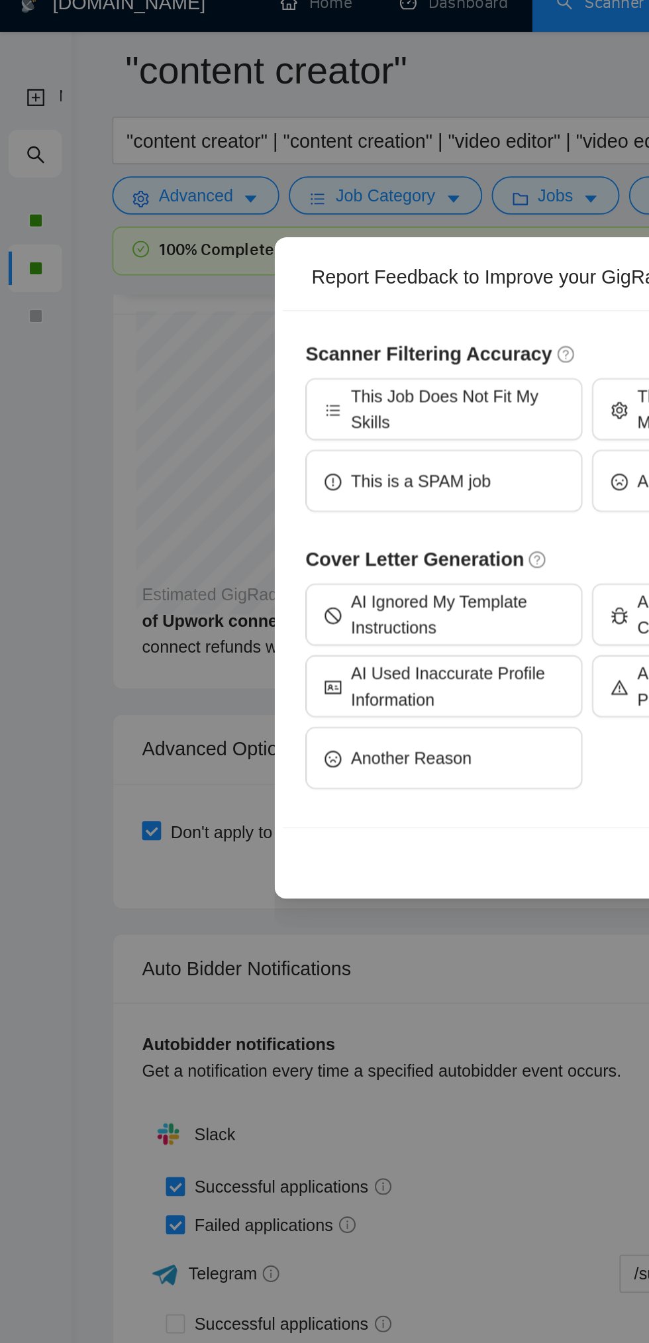
scroll to position [3021, 0]
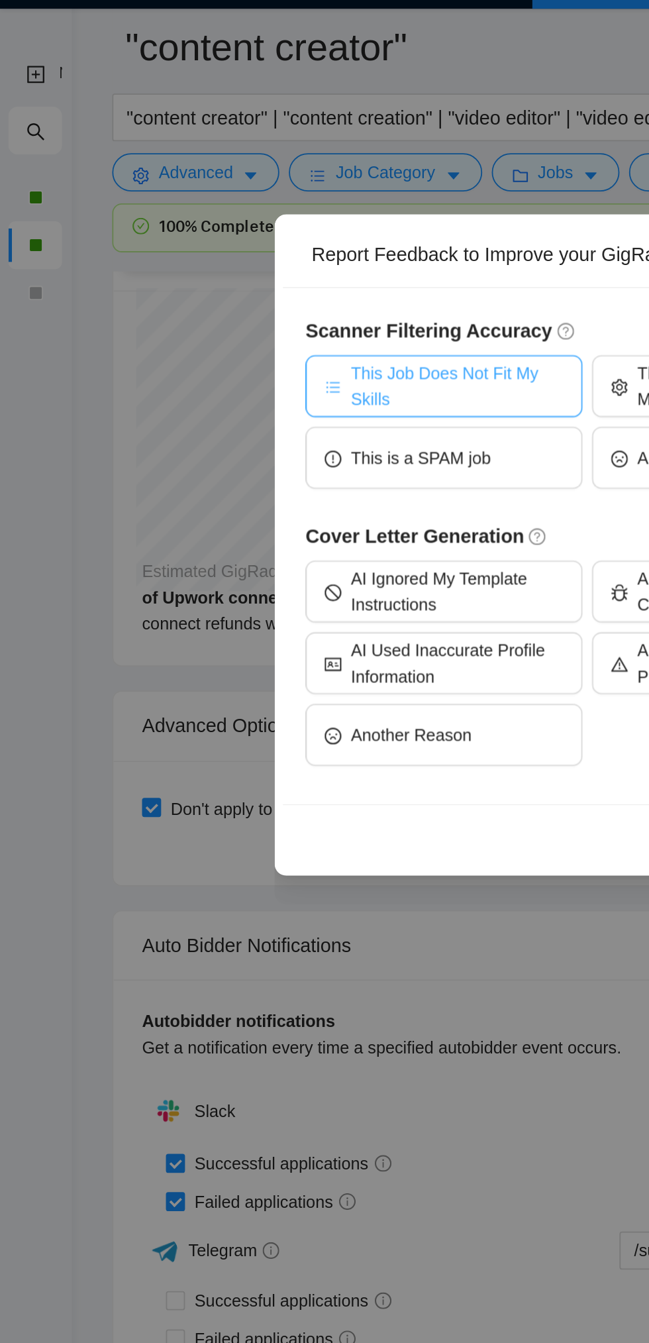
click at [265, 243] on span "This Job Does Not Fit My Skills" at bounding box center [254, 241] width 118 height 29
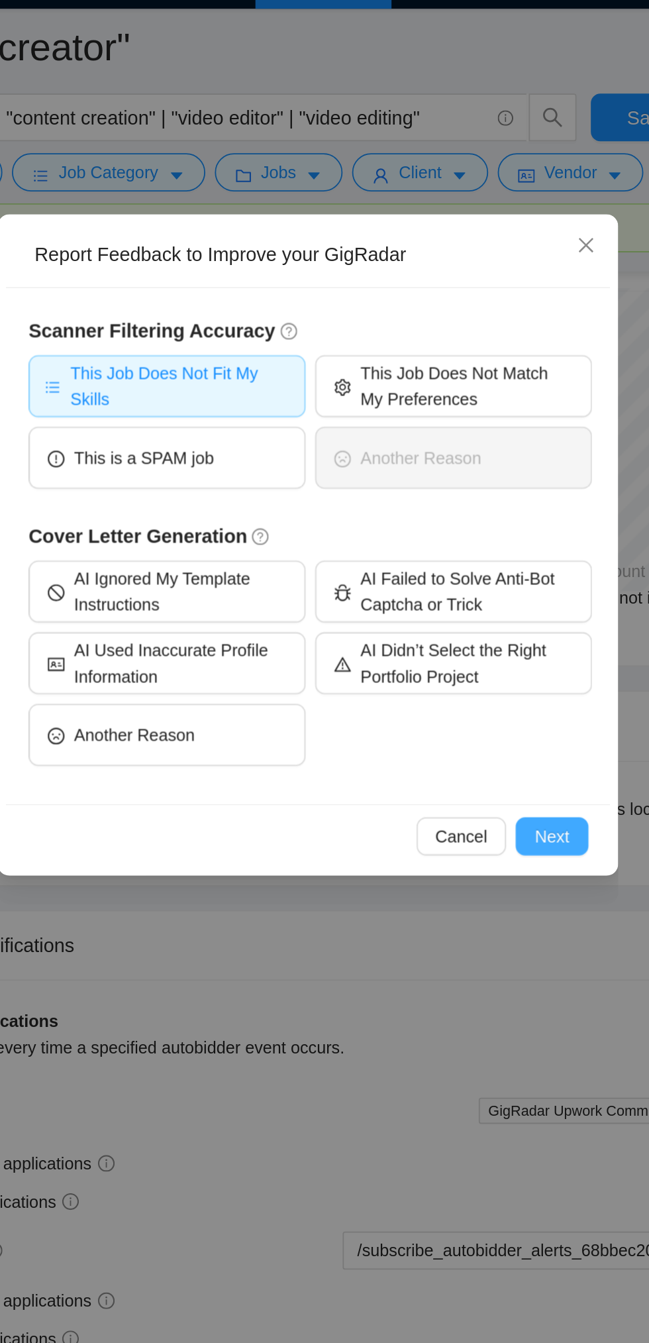
click at [470, 495] on button "Next" at bounding box center [460, 490] width 40 height 21
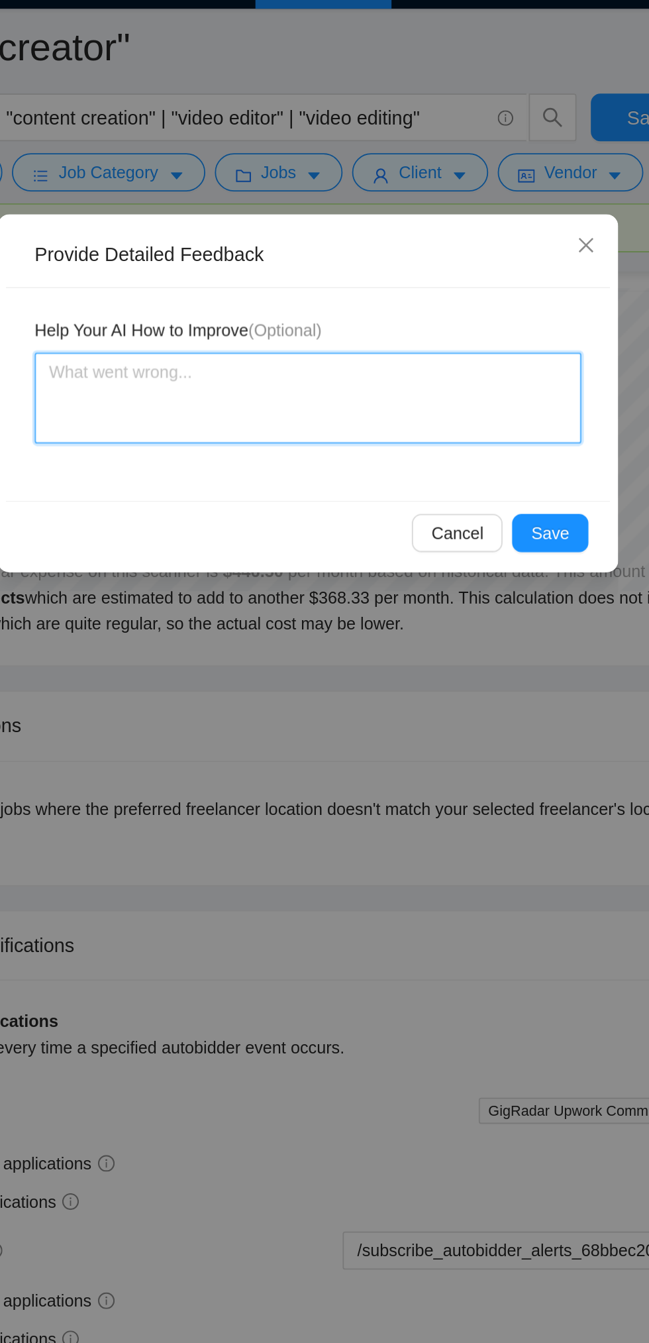
click at [382, 236] on textarea at bounding box center [324, 248] width 303 height 50
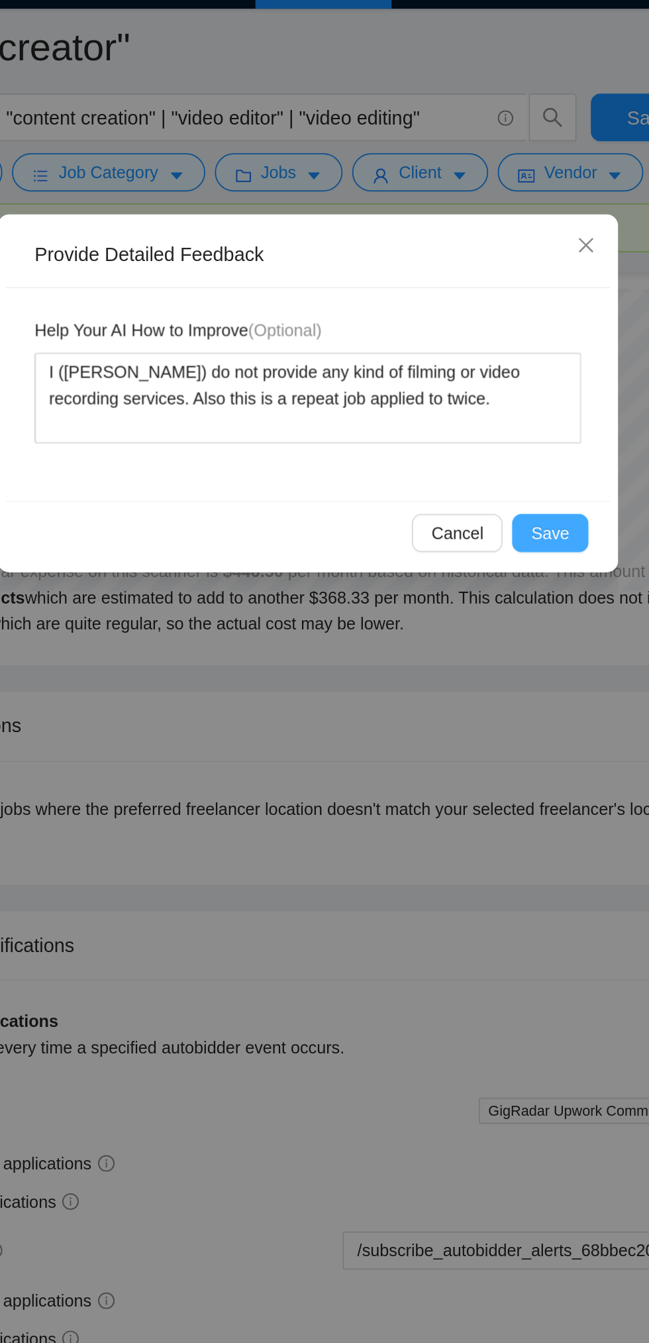
click at [469, 327] on span "Save" at bounding box center [458, 322] width 21 height 15
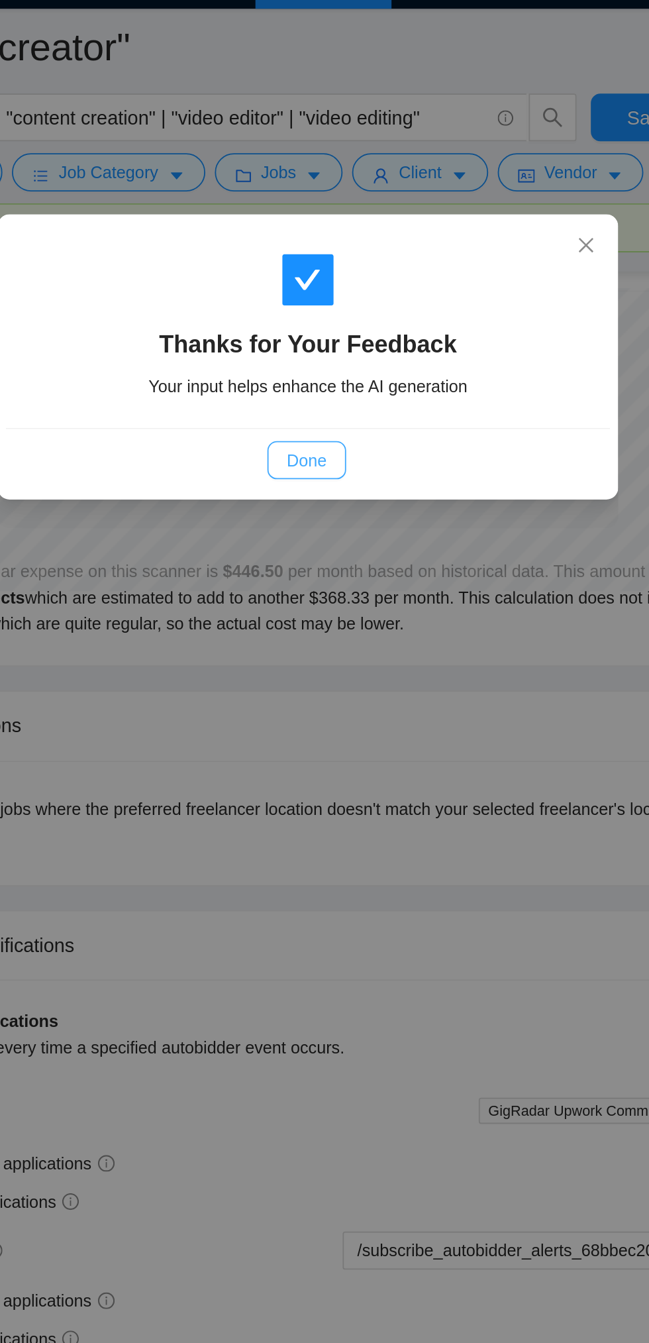
click at [323, 284] on span "Done" at bounding box center [324, 282] width 22 height 15
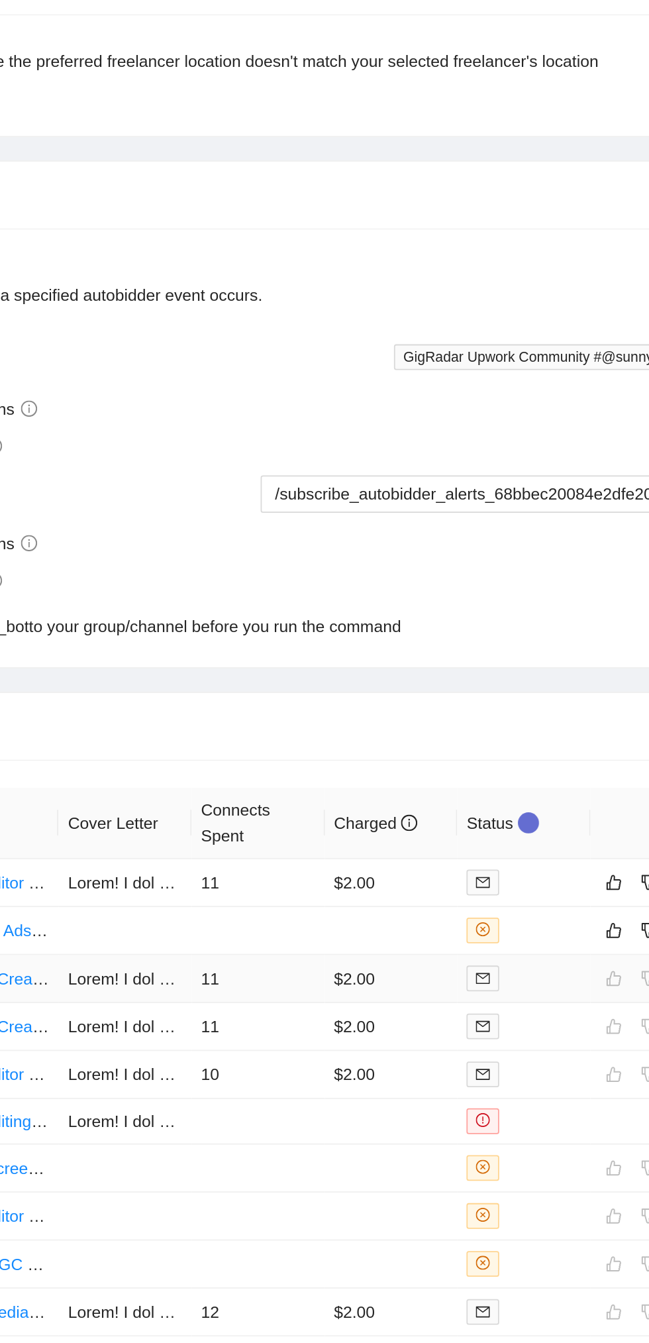
scroll to position [3022, 0]
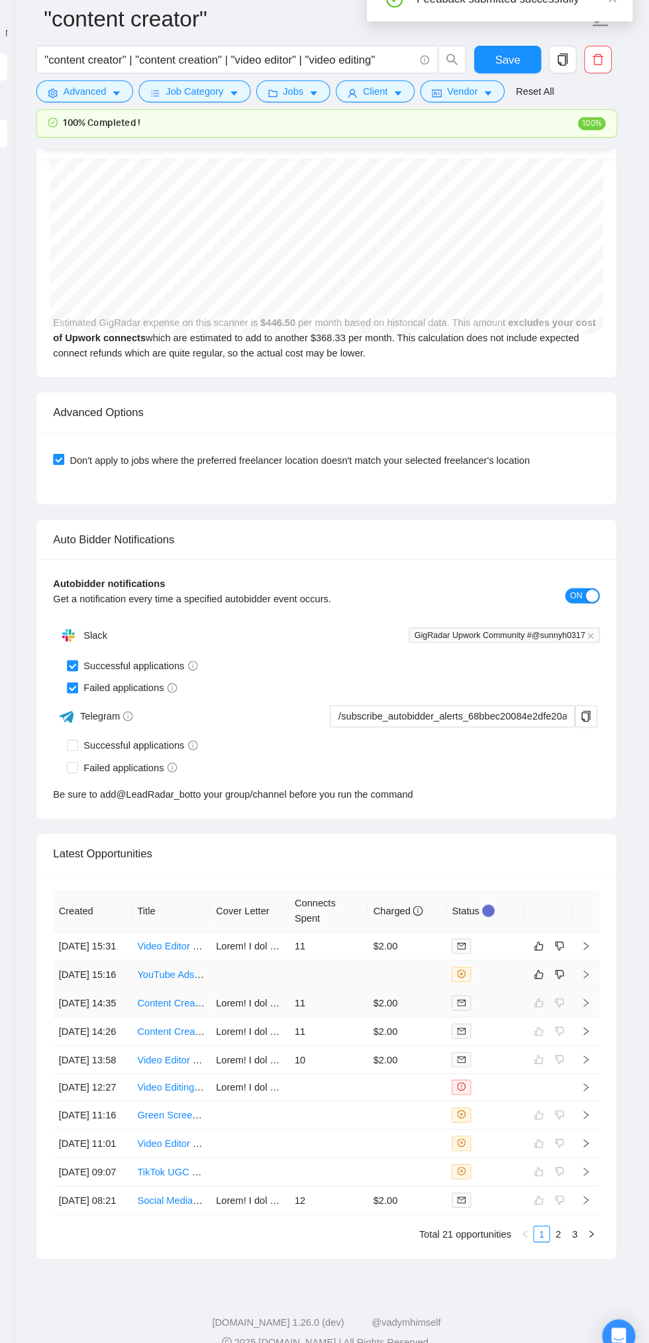
click at [346, 955] on td at bounding box center [343, 968] width 76 height 27
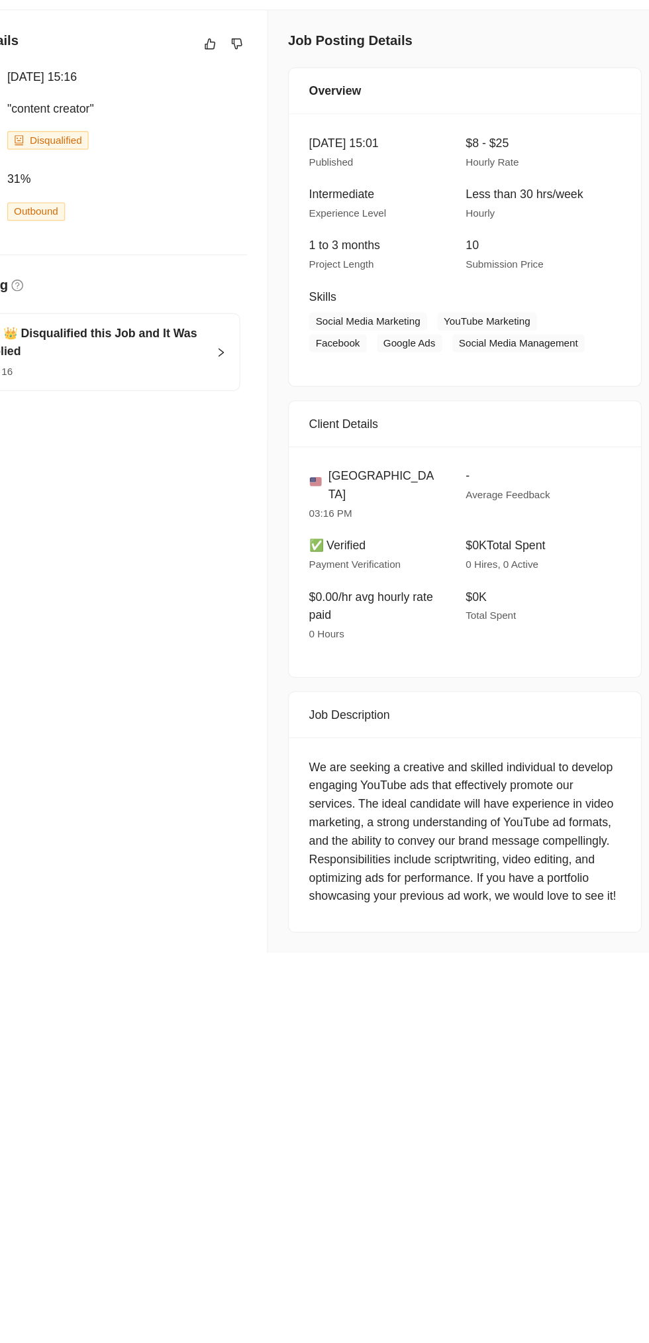
scroll to position [3022, 0]
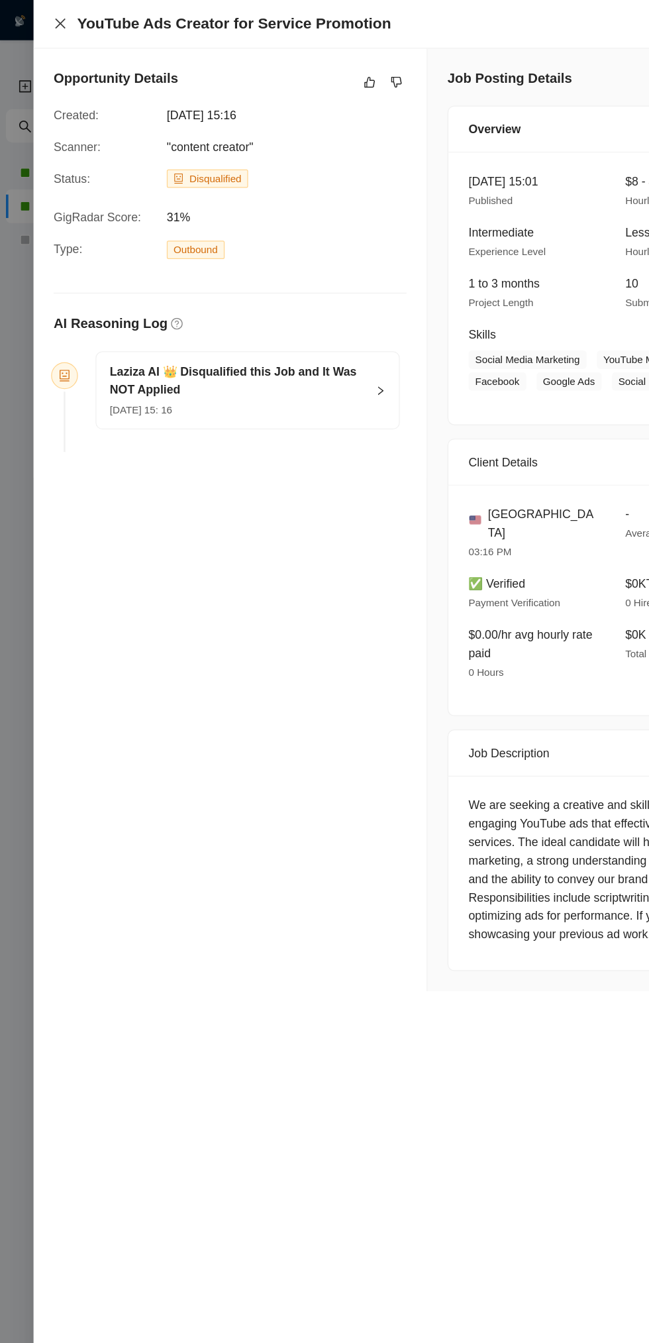
click at [48, 20] on icon "close" at bounding box center [48, 19] width 8 height 8
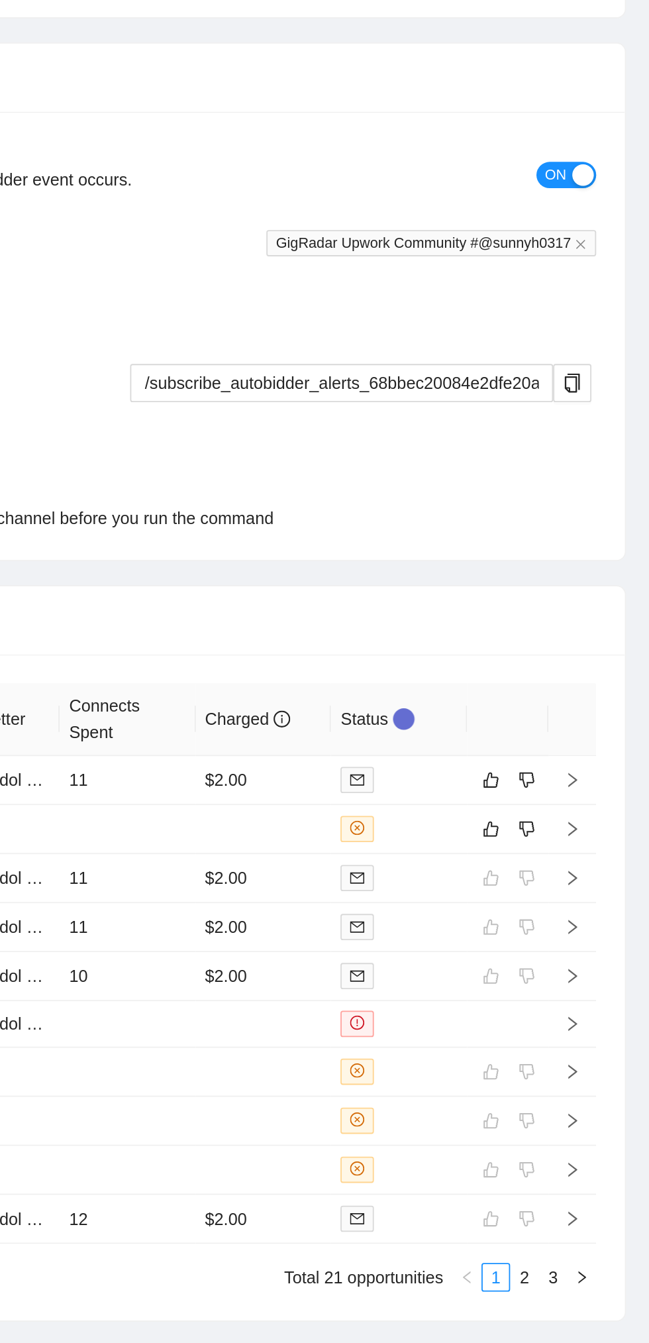
scroll to position [3024, 0]
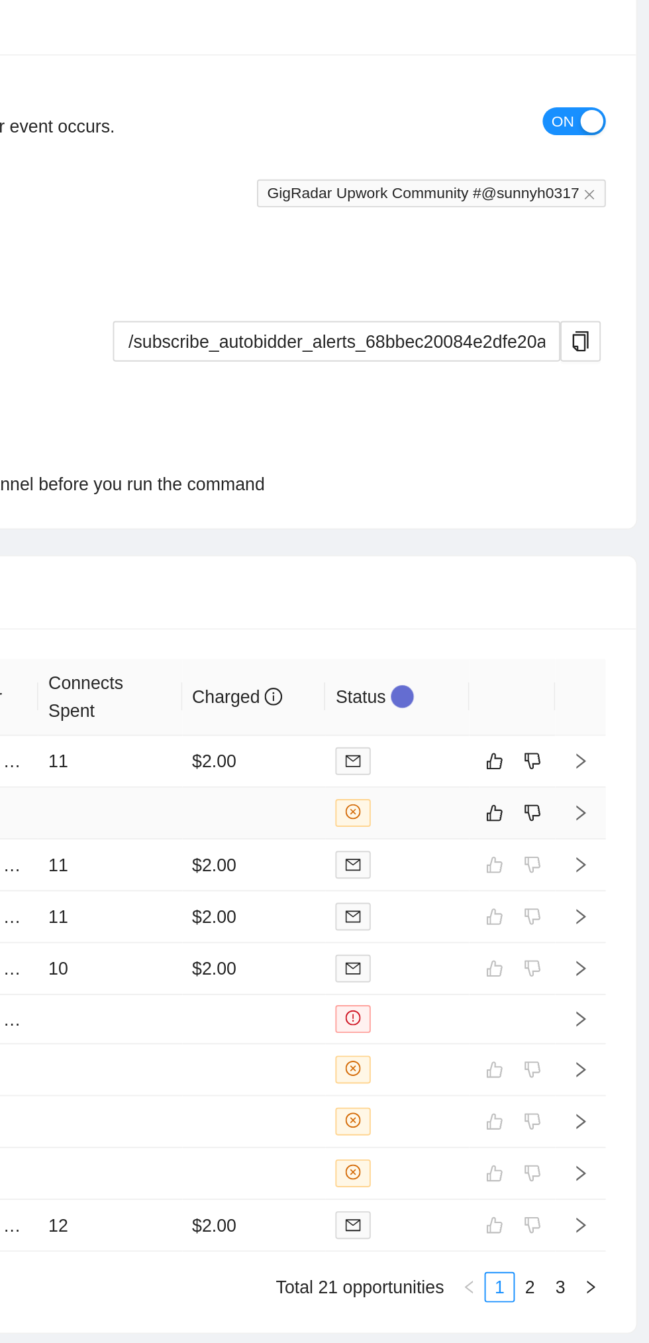
click at [421, 955] on td at bounding box center [418, 968] width 76 height 27
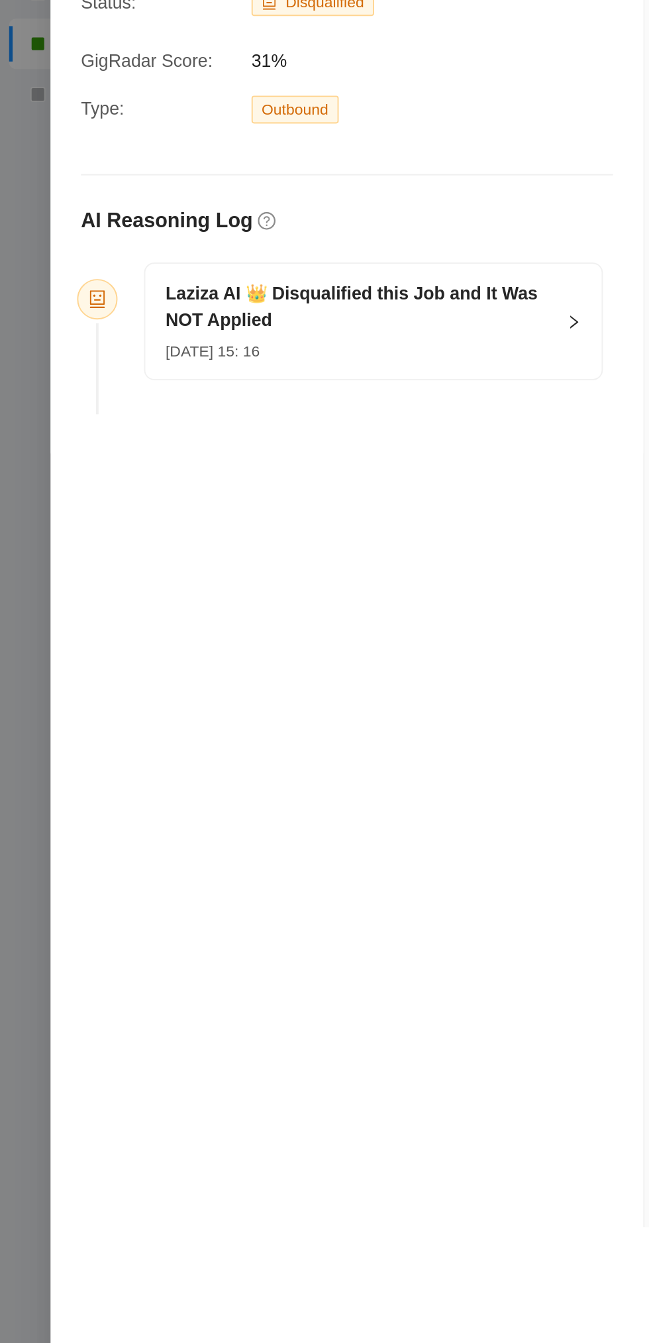
scroll to position [3024, 0]
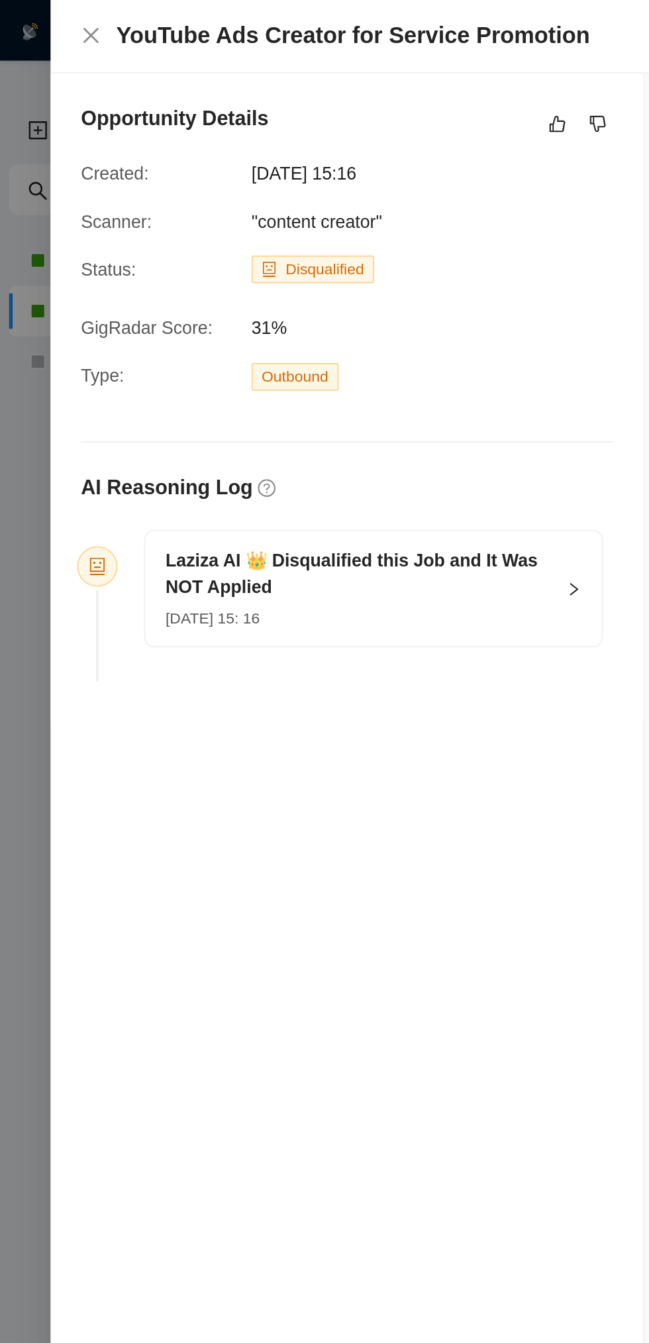
click at [220, 316] on div "08 Sep, 2025 15: 16" at bounding box center [188, 323] width 202 height 15
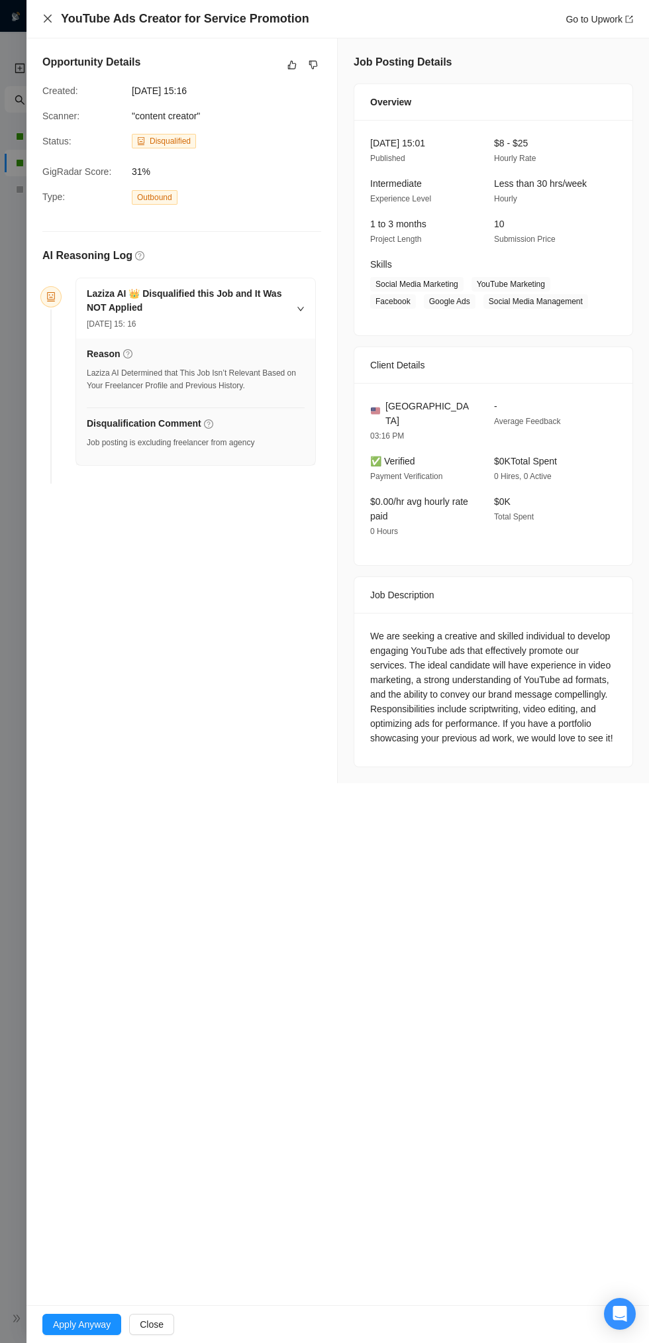
click at [46, 20] on icon "close" at bounding box center [48, 19] width 8 height 8
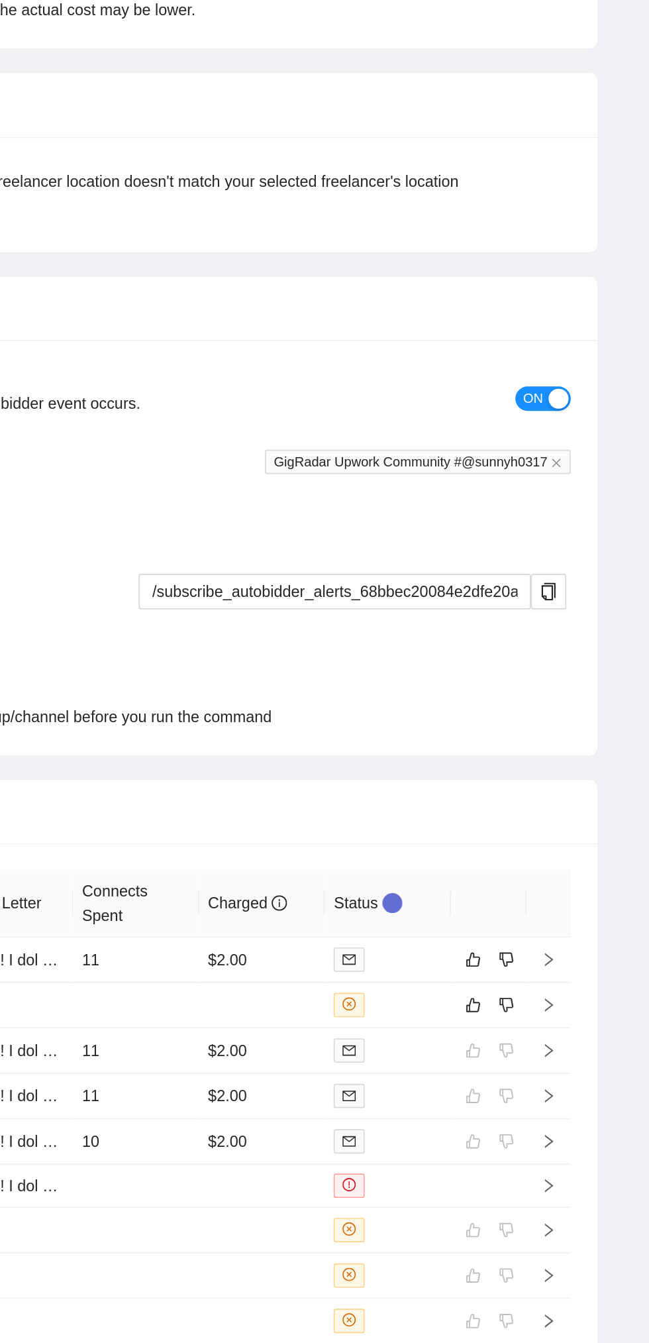
scroll to position [3024, 0]
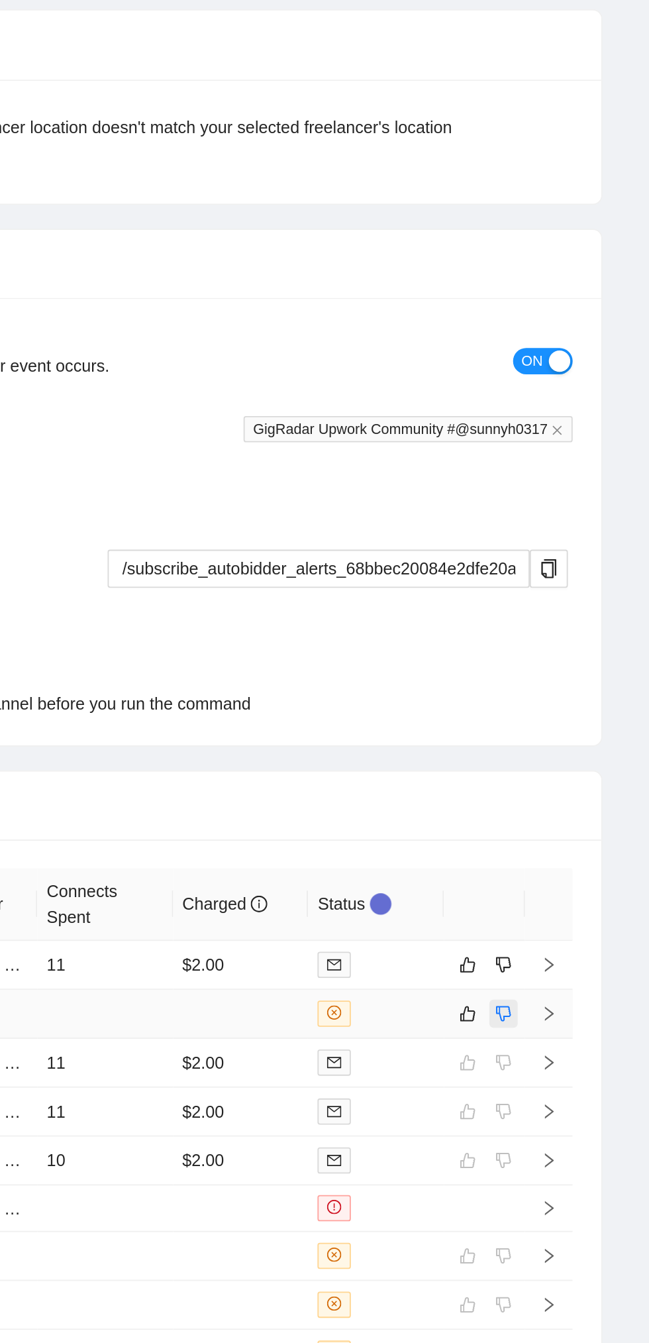
click at [568, 963] on icon "dislike" at bounding box center [563, 968] width 9 height 11
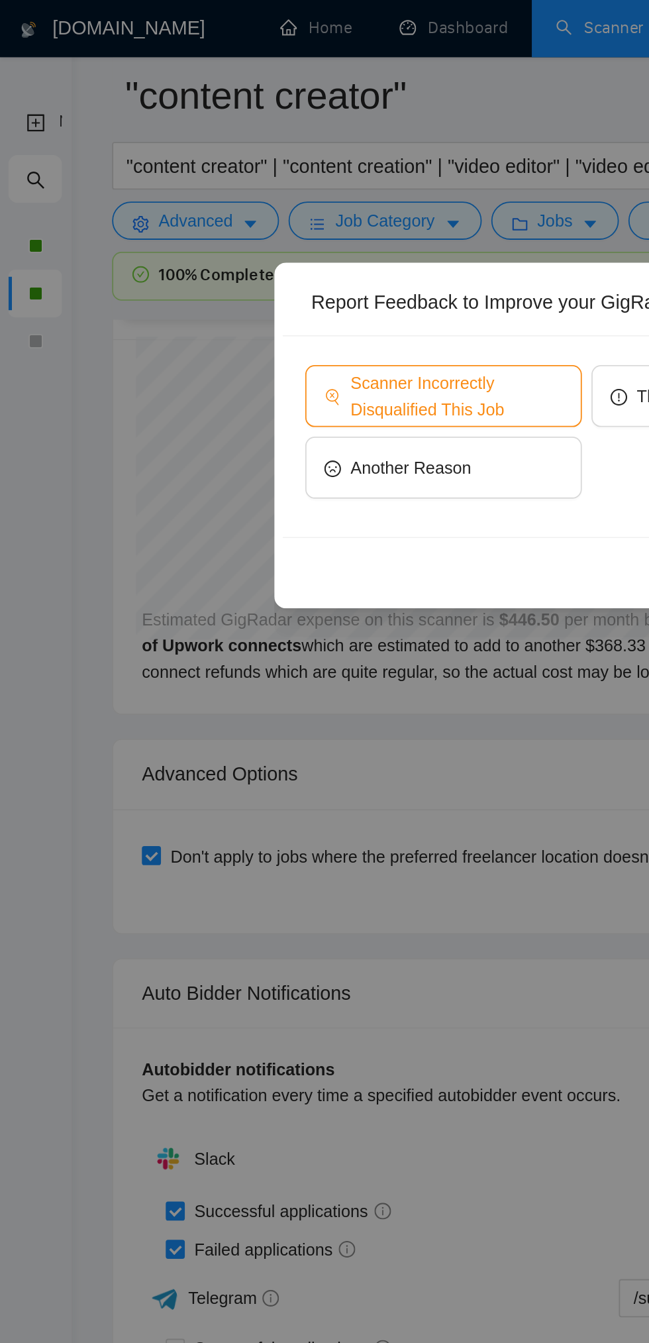
click at [257, 217] on span "Scanner Incorrectly Disqualified This Job" at bounding box center [254, 219] width 118 height 29
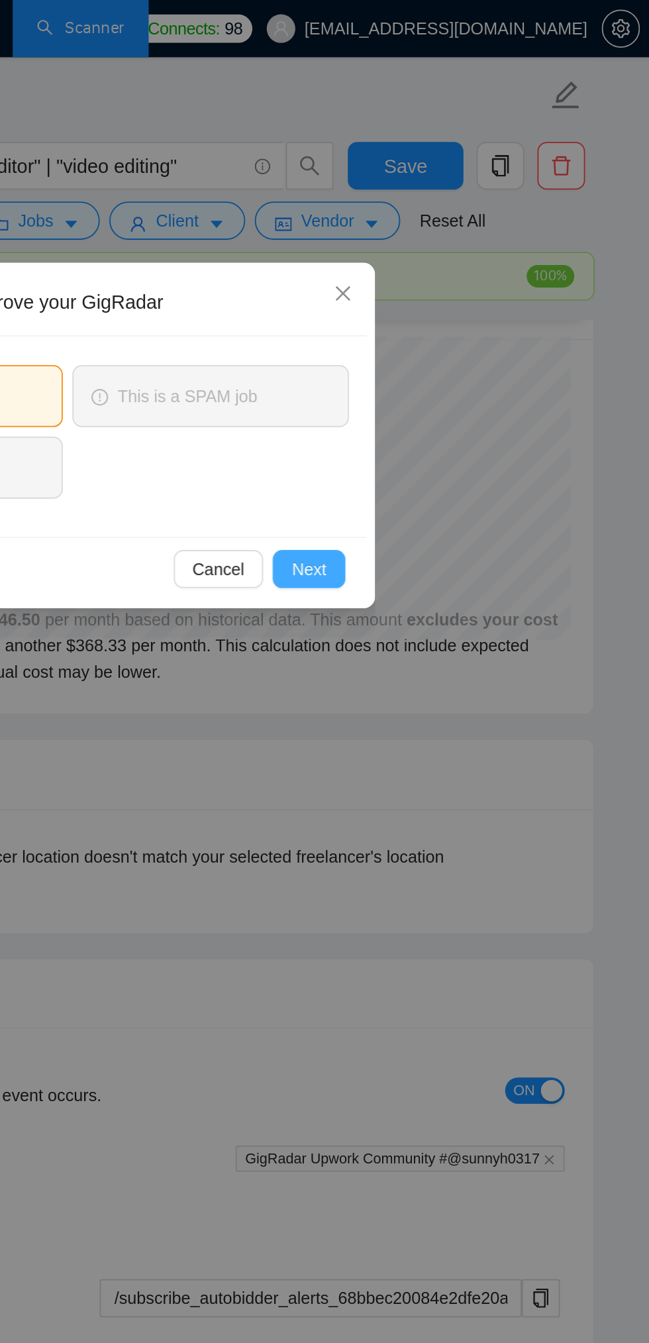
click at [460, 310] on span "Next" at bounding box center [459, 316] width 19 height 15
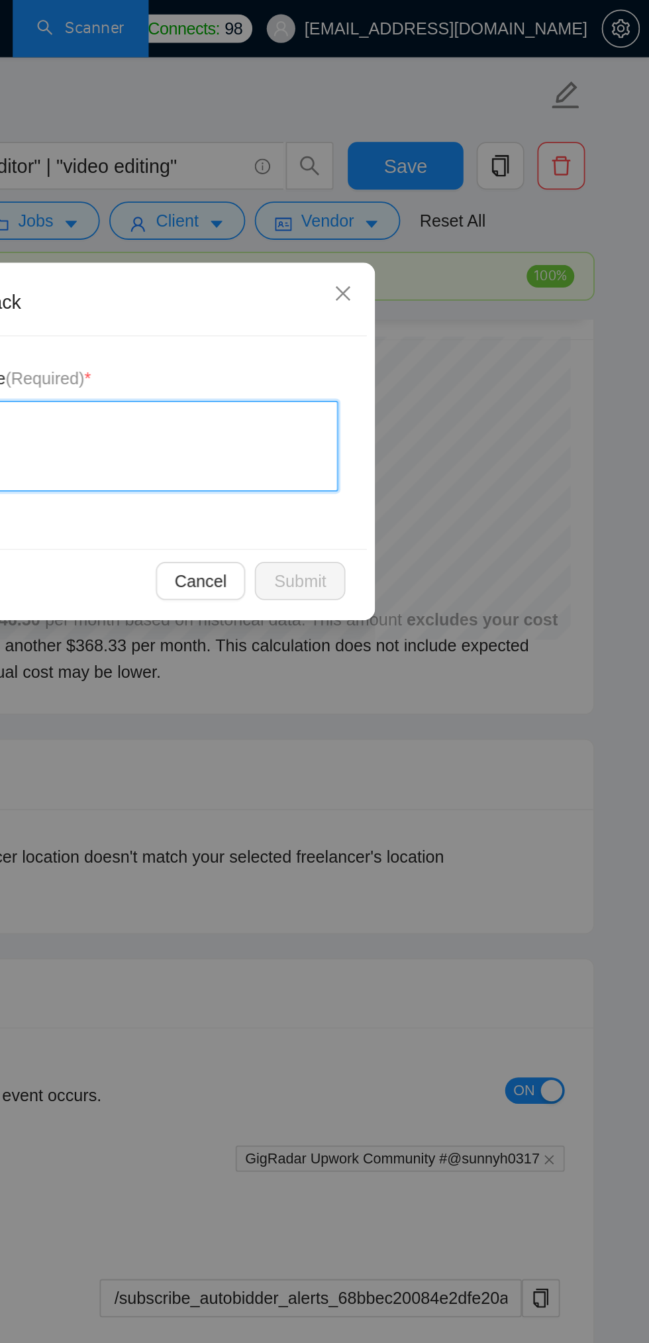
click at [411, 251] on textarea at bounding box center [324, 248] width 303 height 50
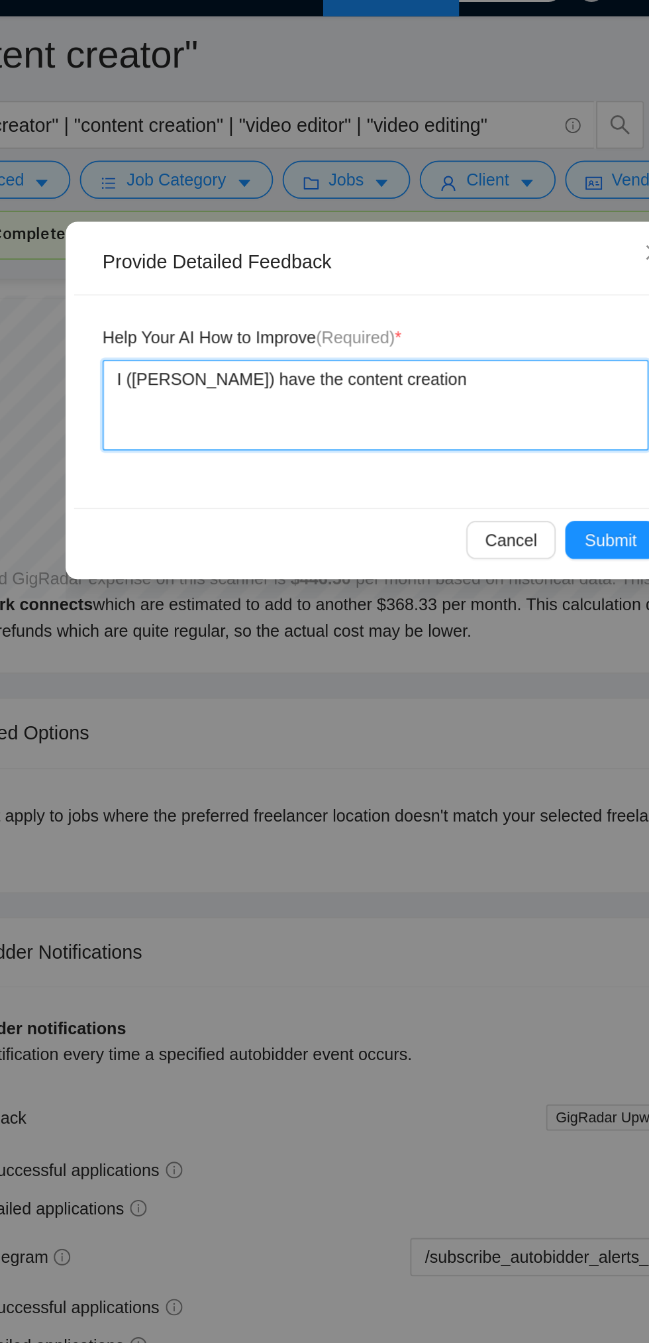
click at [276, 237] on textarea "I (Sunny Hari) have the content creation" at bounding box center [324, 248] width 303 height 50
click at [405, 236] on textarea "I (Sunny Hari) have the ad content creation" at bounding box center [324, 248] width 303 height 50
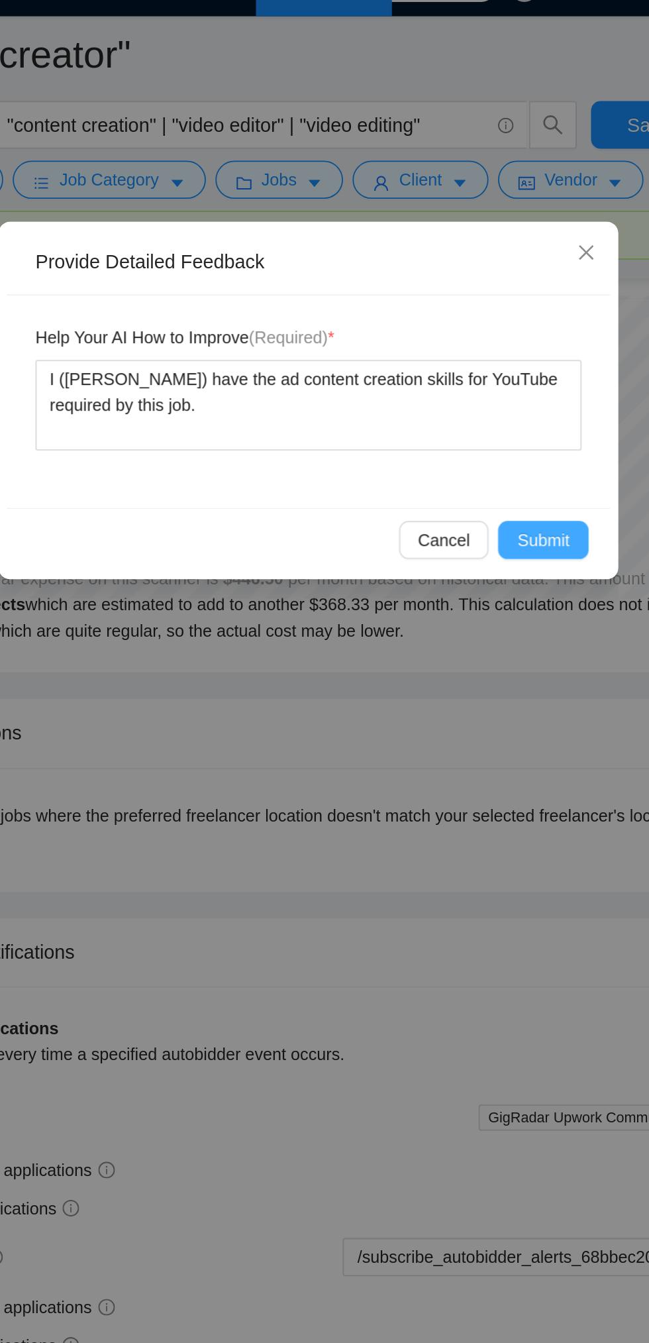
click at [460, 323] on span "Submit" at bounding box center [455, 322] width 29 height 15
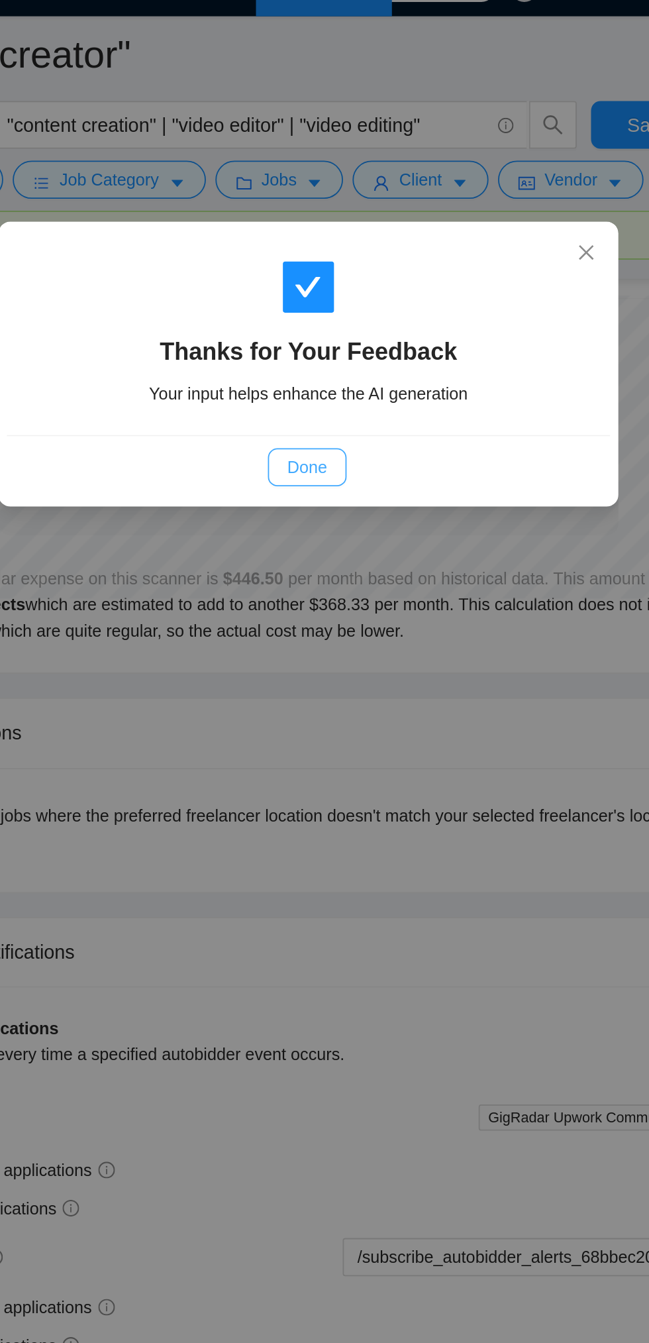
click at [329, 284] on span "Done" at bounding box center [324, 282] width 22 height 15
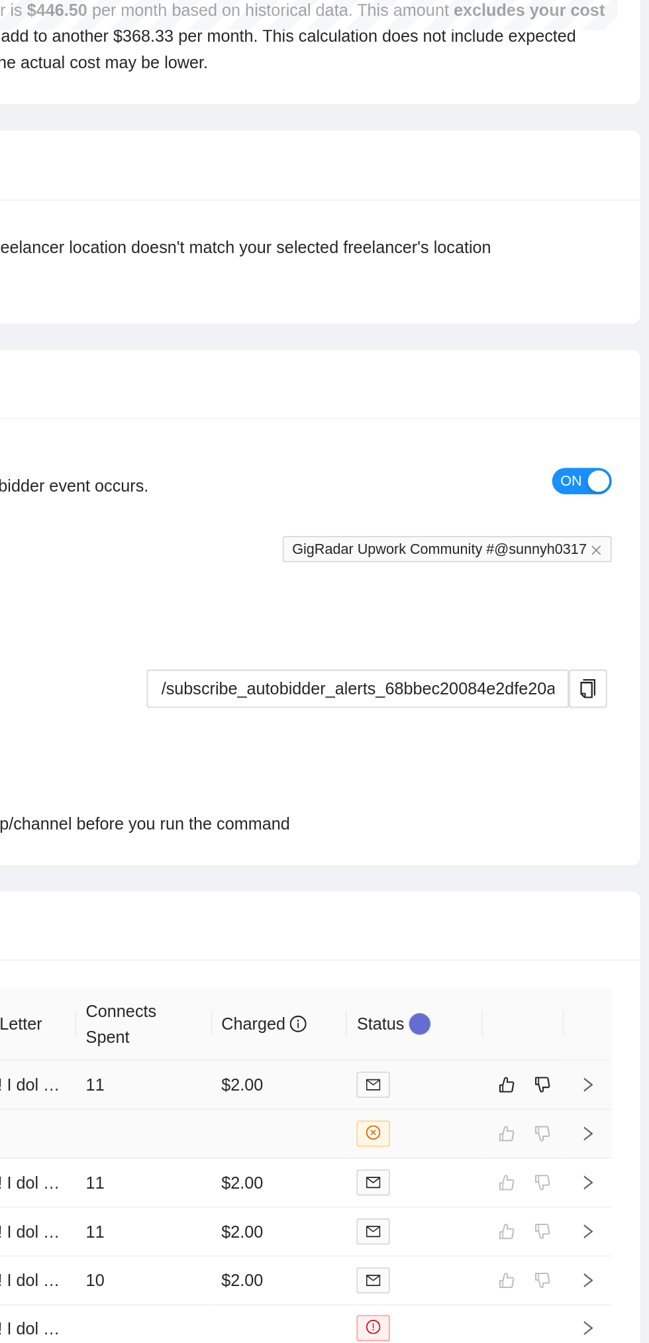
click at [357, 927] on td "11" at bounding box center [343, 940] width 76 height 27
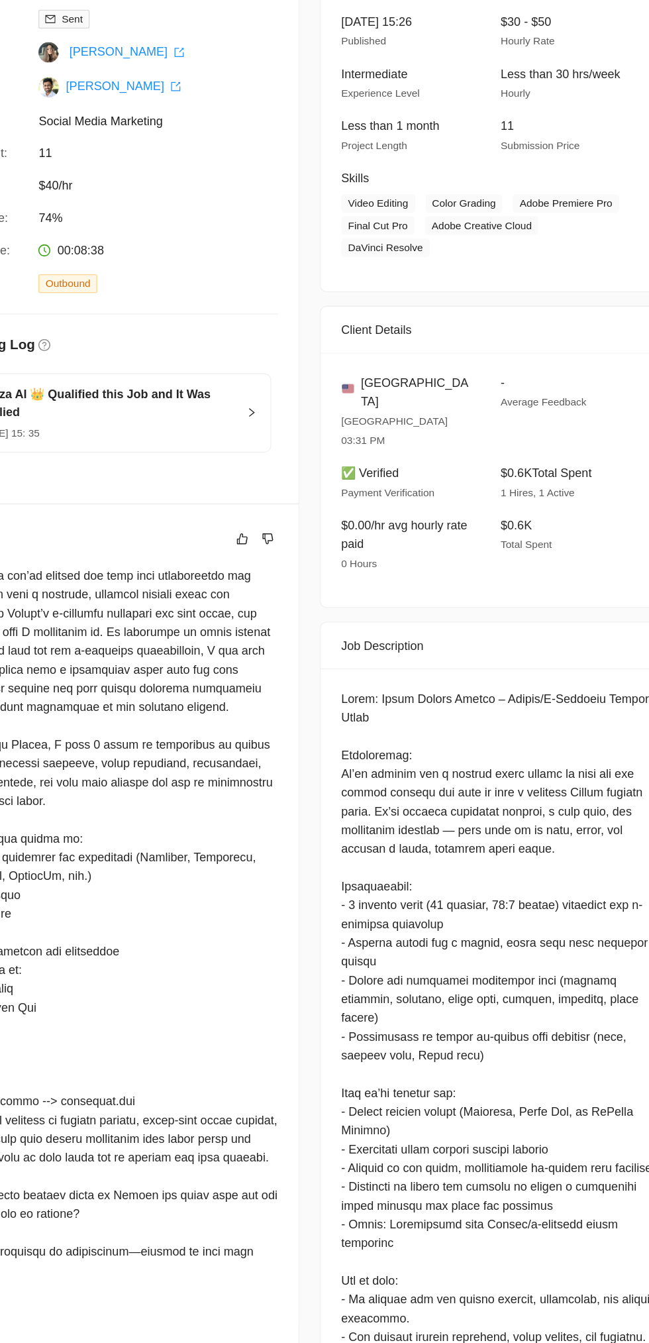
scroll to position [3013, 0]
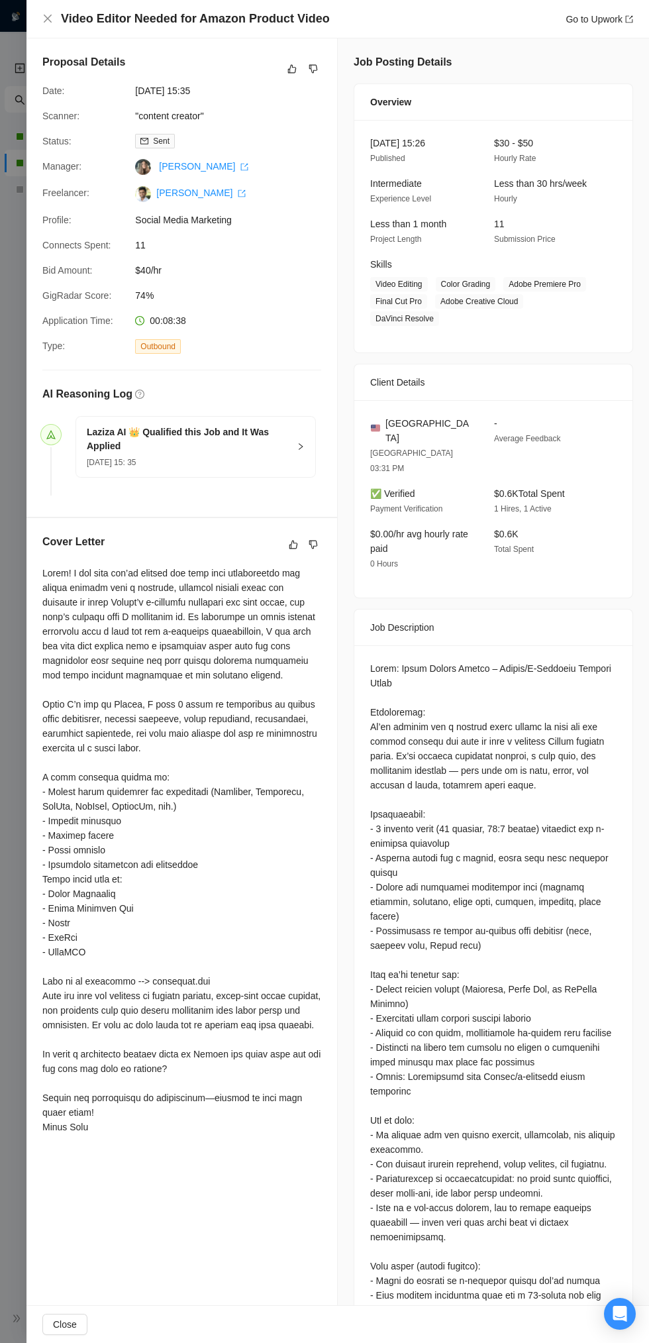
click at [35, 23] on div "Video Editor Needed for Amazon Product Video Go to Upwork" at bounding box center [337, 19] width 623 height 38
click at [48, 19] on icon "close" at bounding box center [48, 19] width 8 height 8
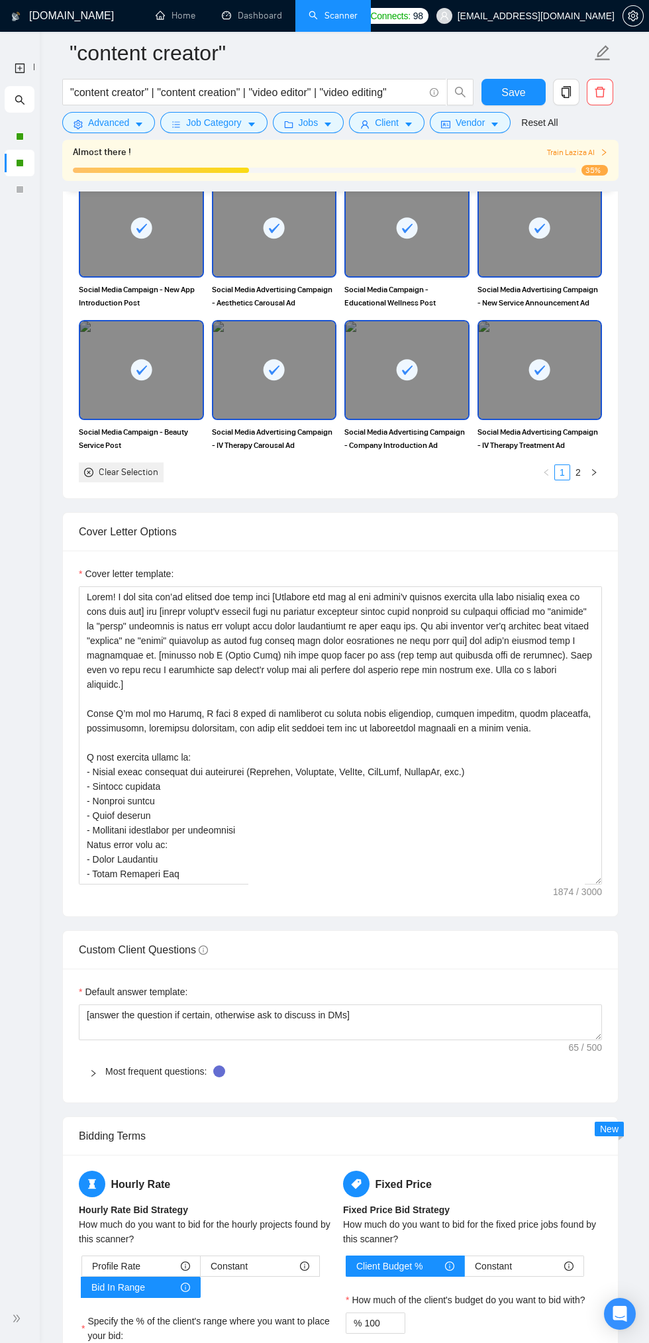
scroll to position [1312, 0]
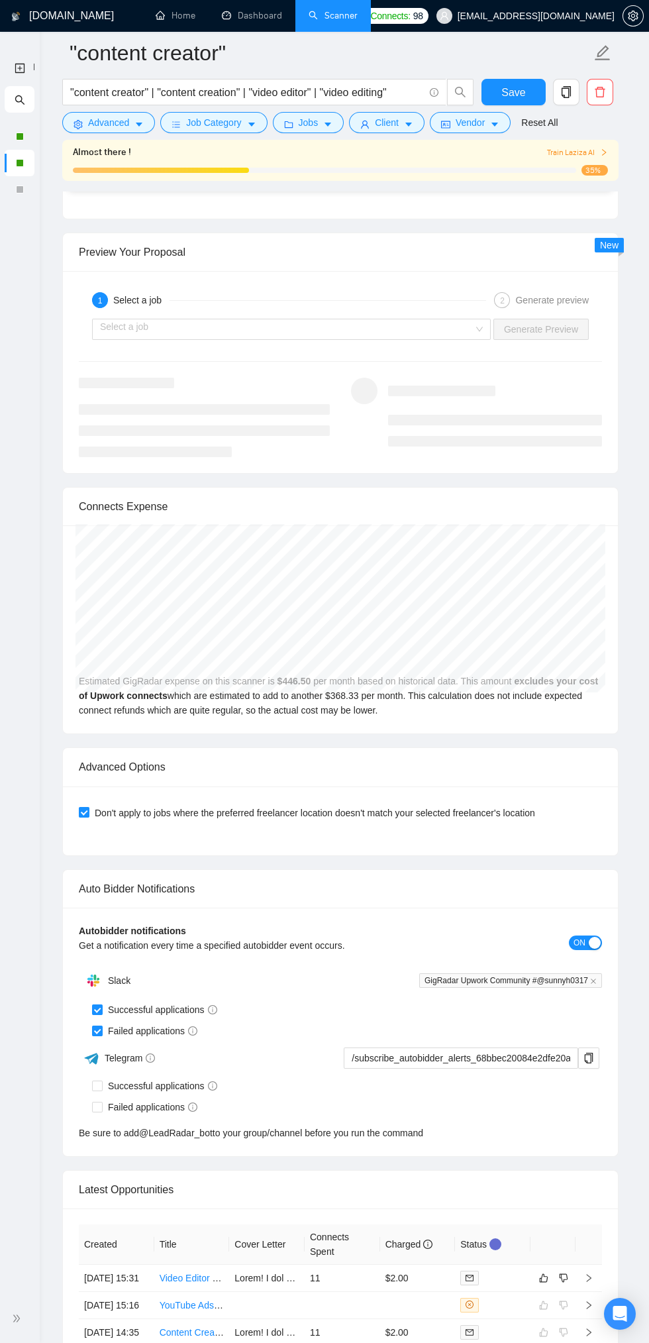
scroll to position [2892, 0]
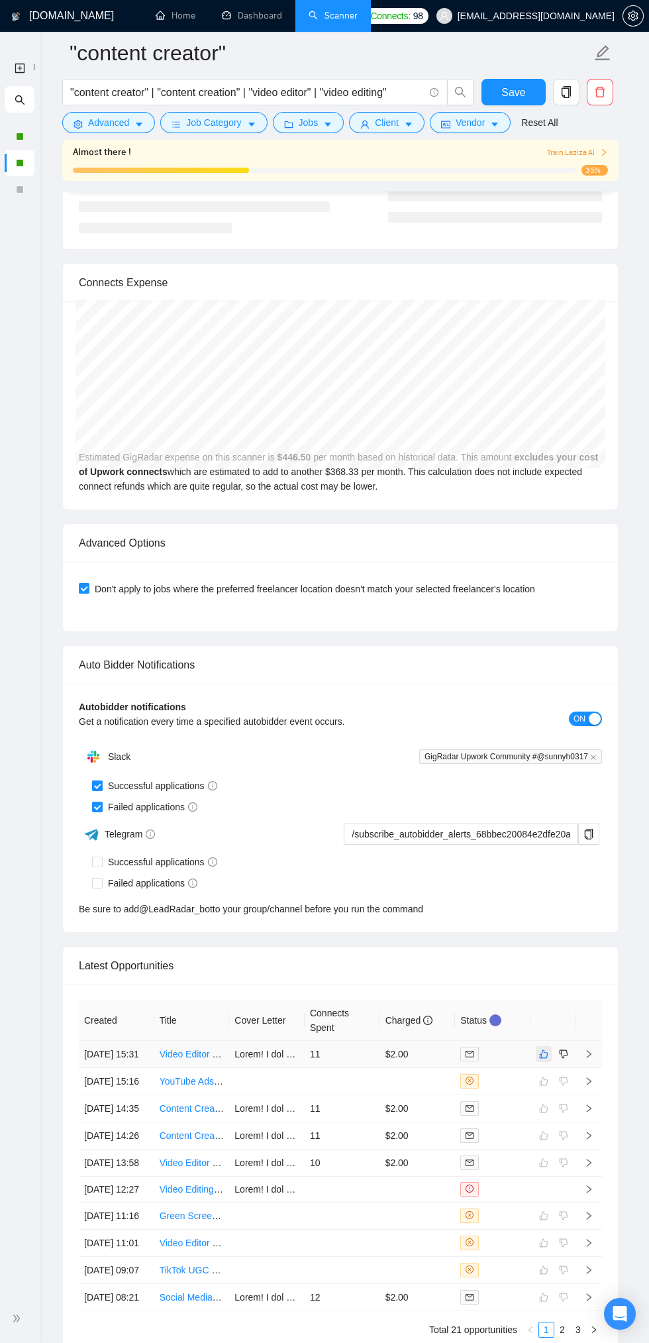
click at [544, 1059] on icon "like" at bounding box center [543, 1054] width 9 height 11
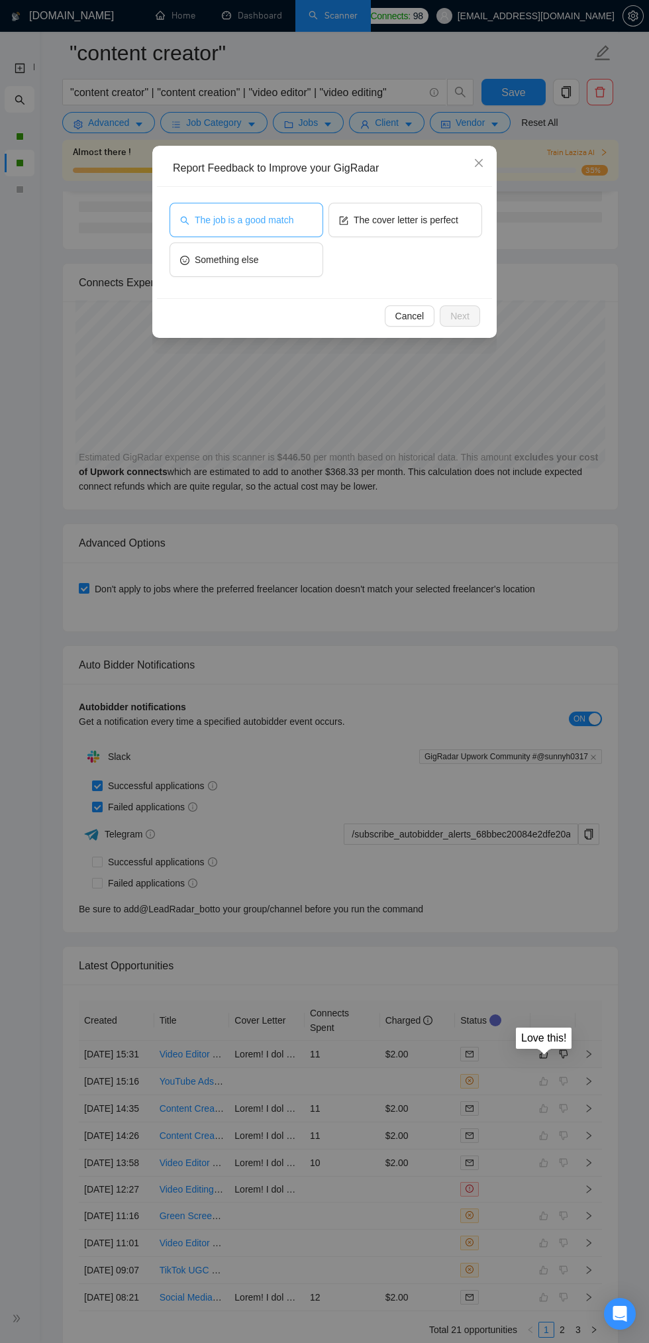
click at [256, 214] on span "The job is a good match" at bounding box center [244, 220] width 99 height 15
click at [460, 321] on span "Next" at bounding box center [459, 316] width 19 height 15
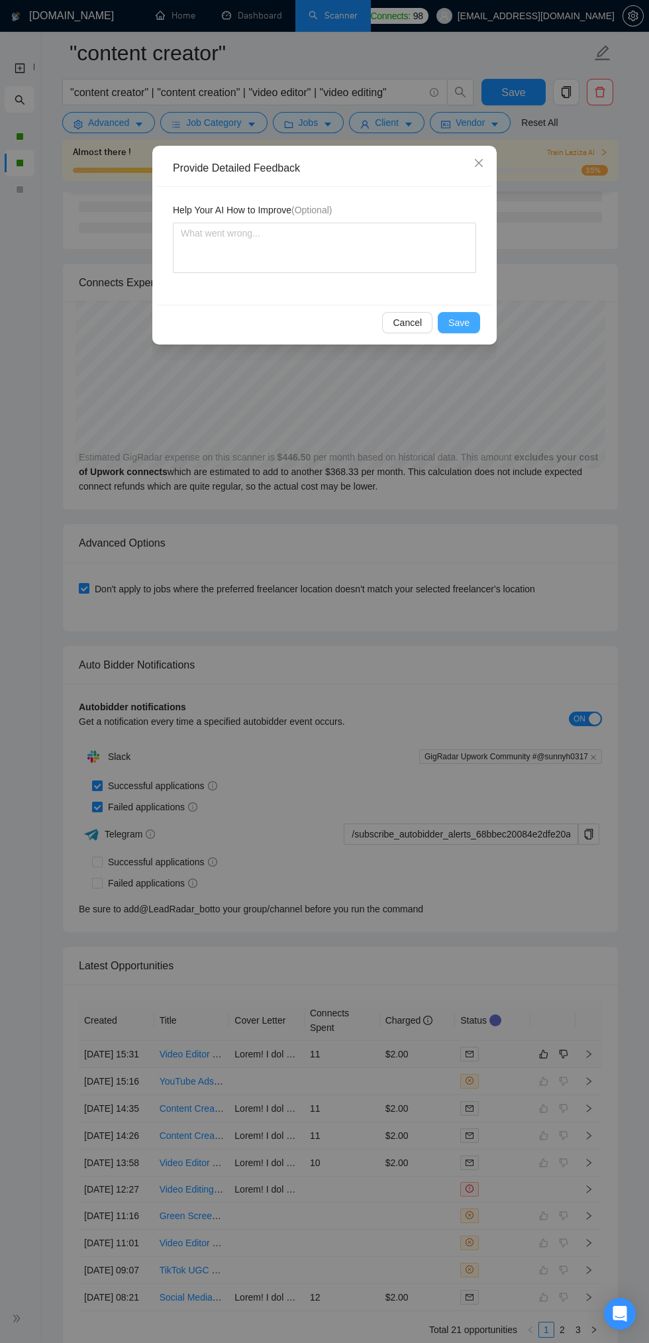
click at [462, 327] on span "Save" at bounding box center [458, 322] width 21 height 15
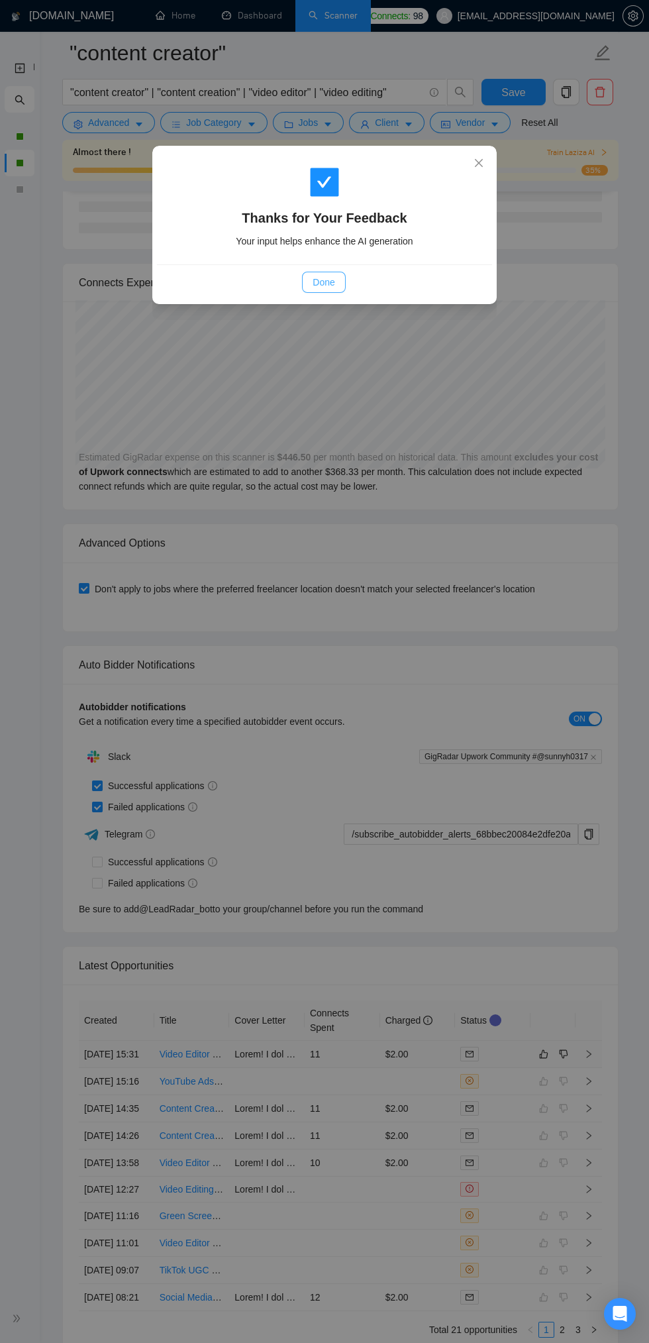
click at [329, 277] on span "Done" at bounding box center [324, 282] width 22 height 15
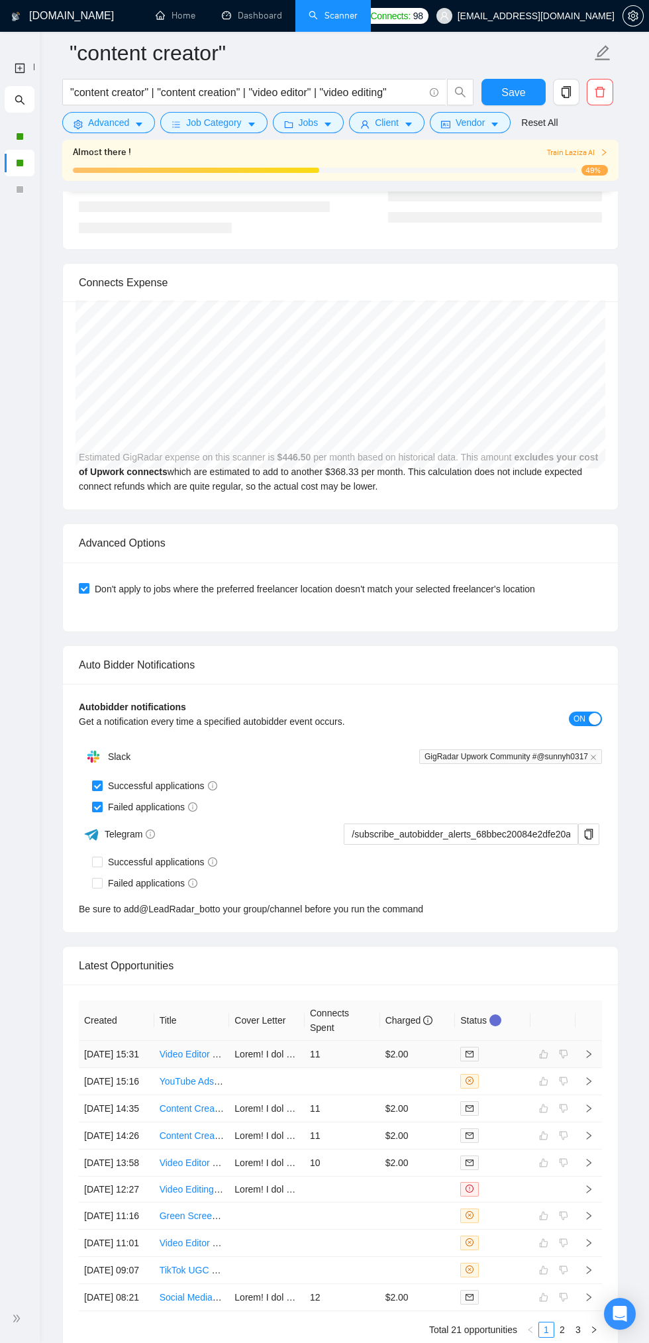
click at [19, 1318] on icon "double-right" at bounding box center [16, 1318] width 9 height 9
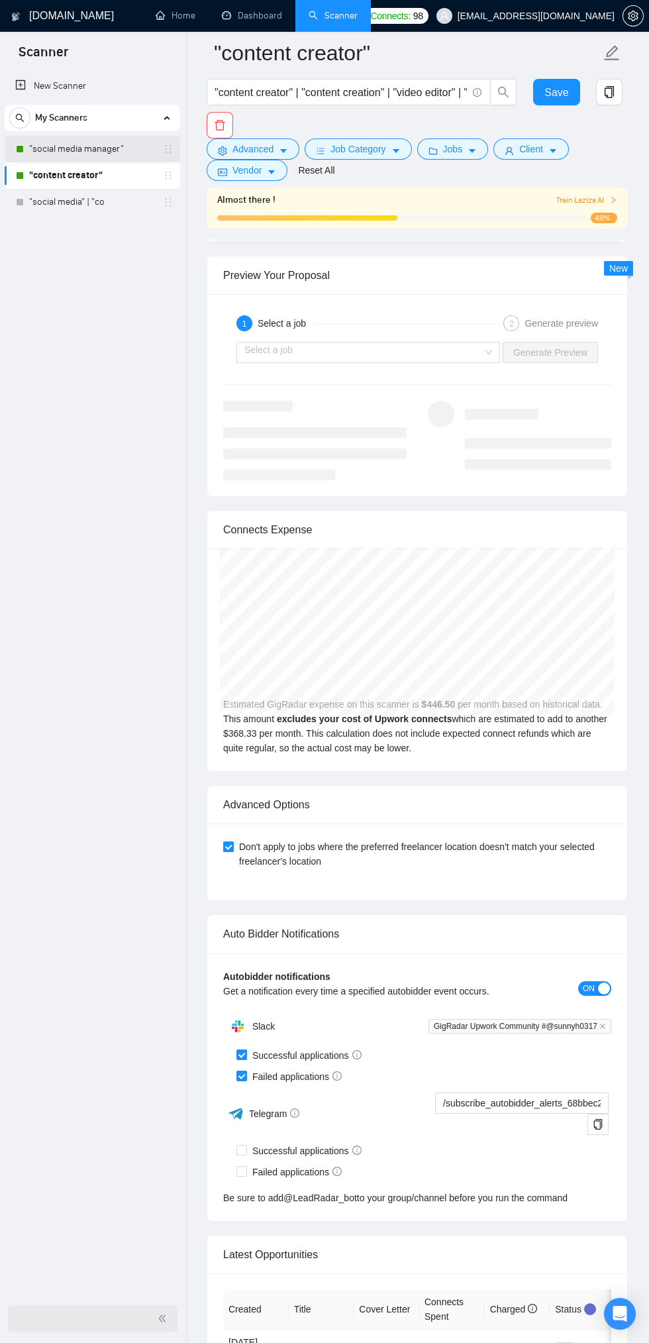
click at [95, 145] on link ""social media manager"" at bounding box center [92, 149] width 126 height 26
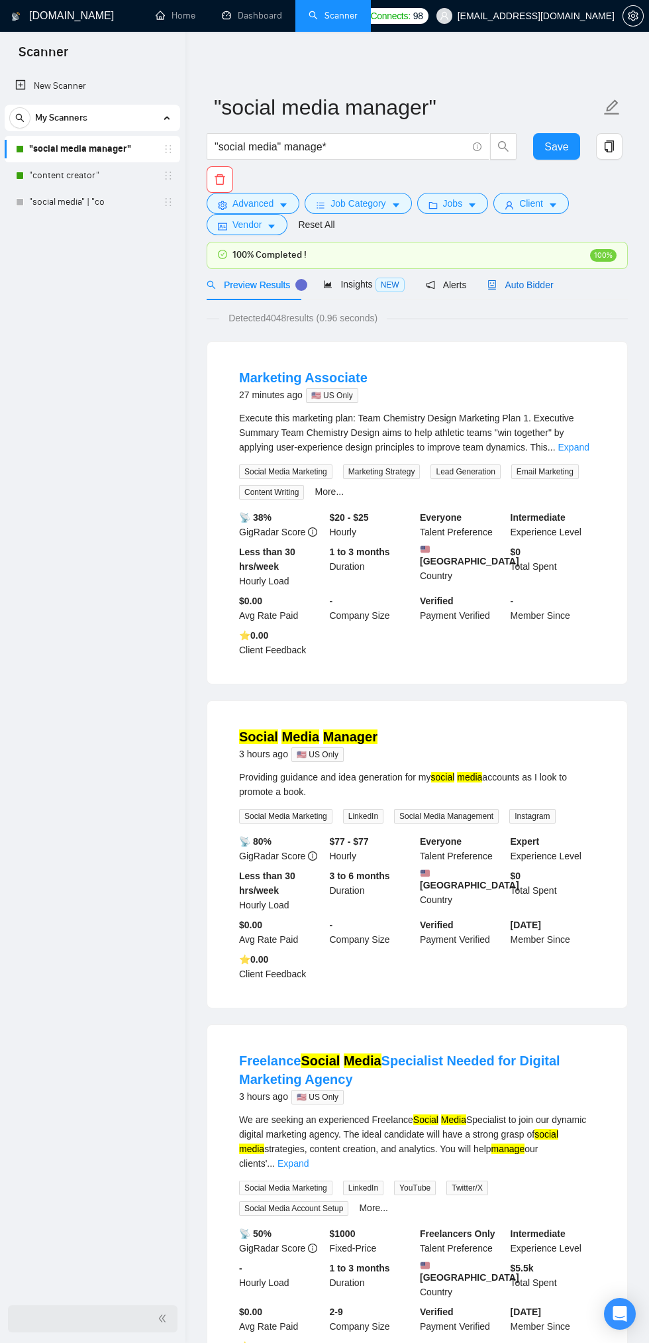
click at [525, 284] on span "Auto Bidder" at bounding box center [521, 285] width 66 height 11
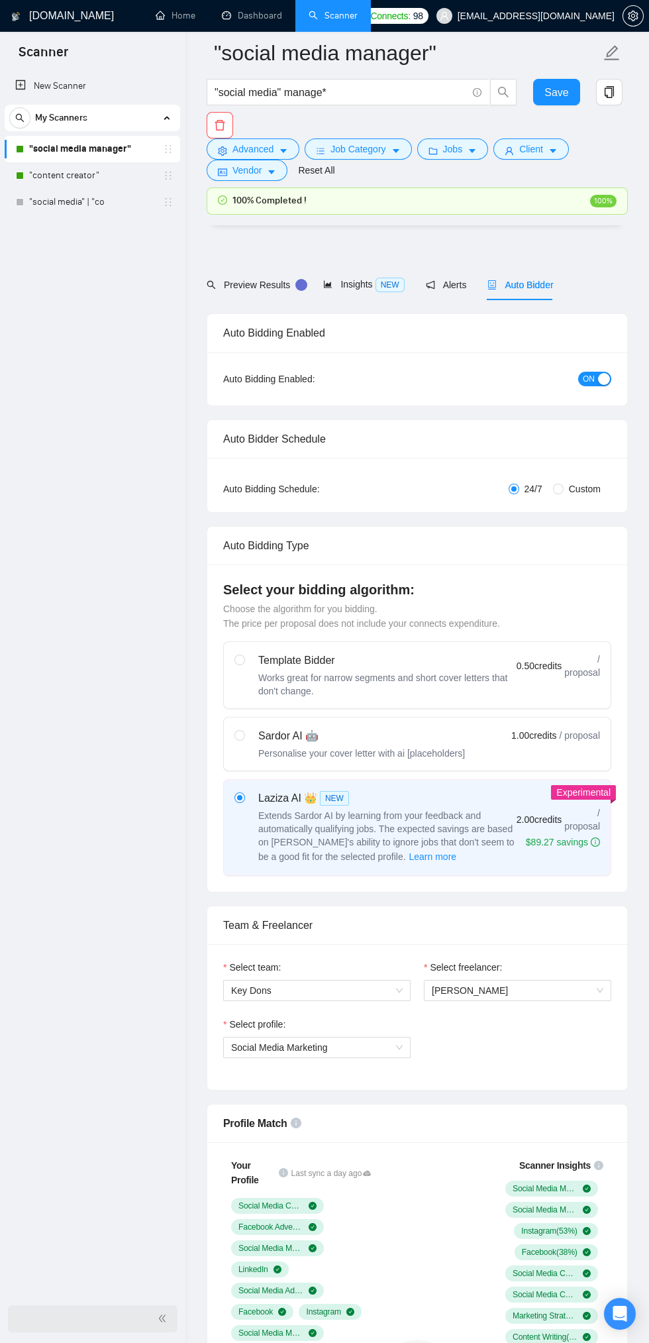
checkbox input "true"
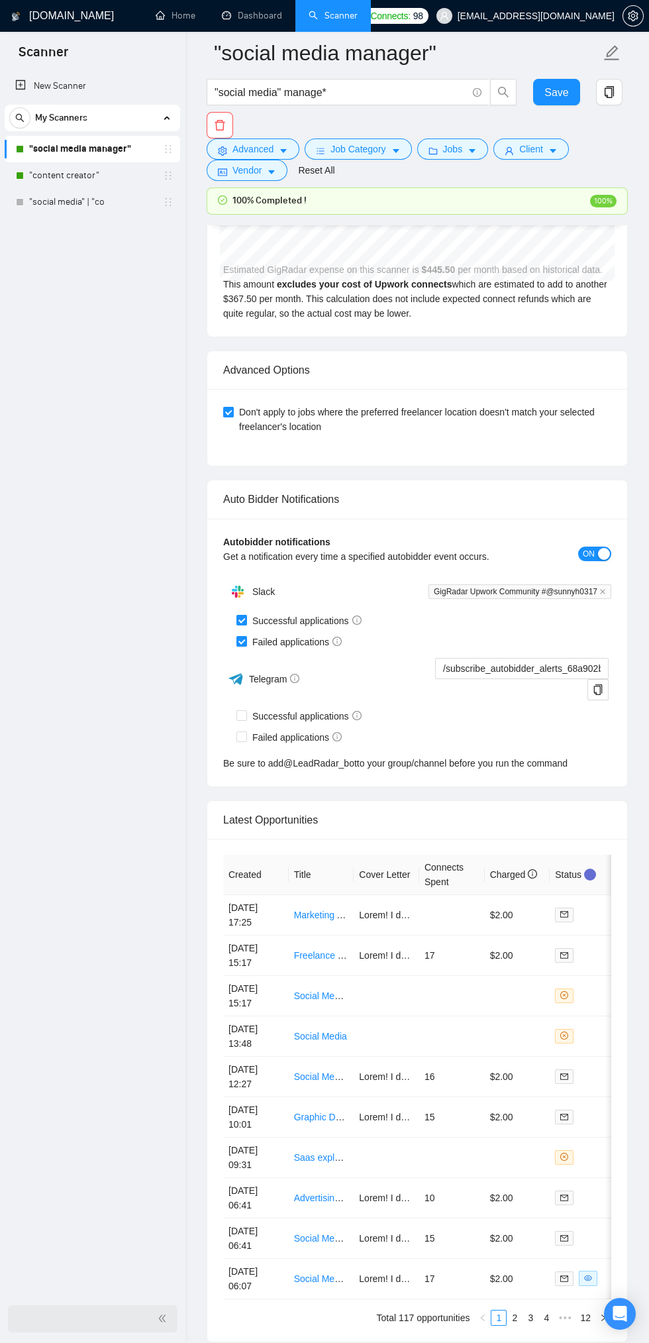
scroll to position [0, 76]
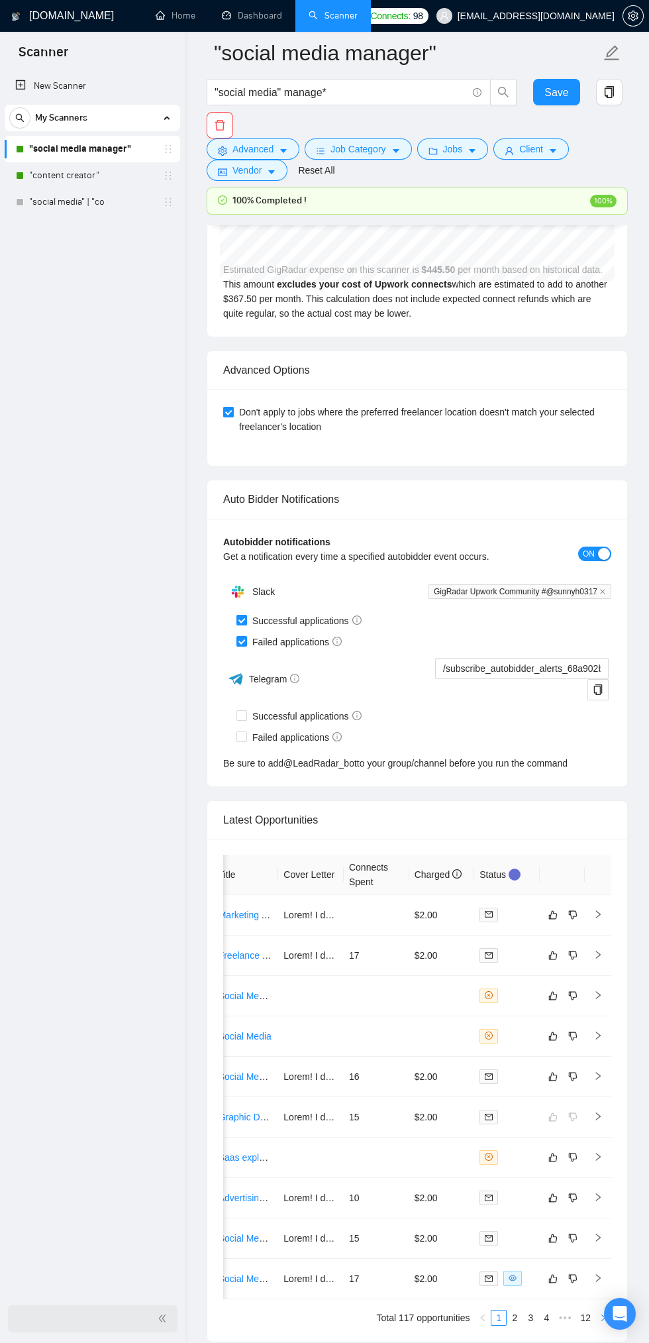
click at [607, 1317] on button "button" at bounding box center [604, 1318] width 16 height 16
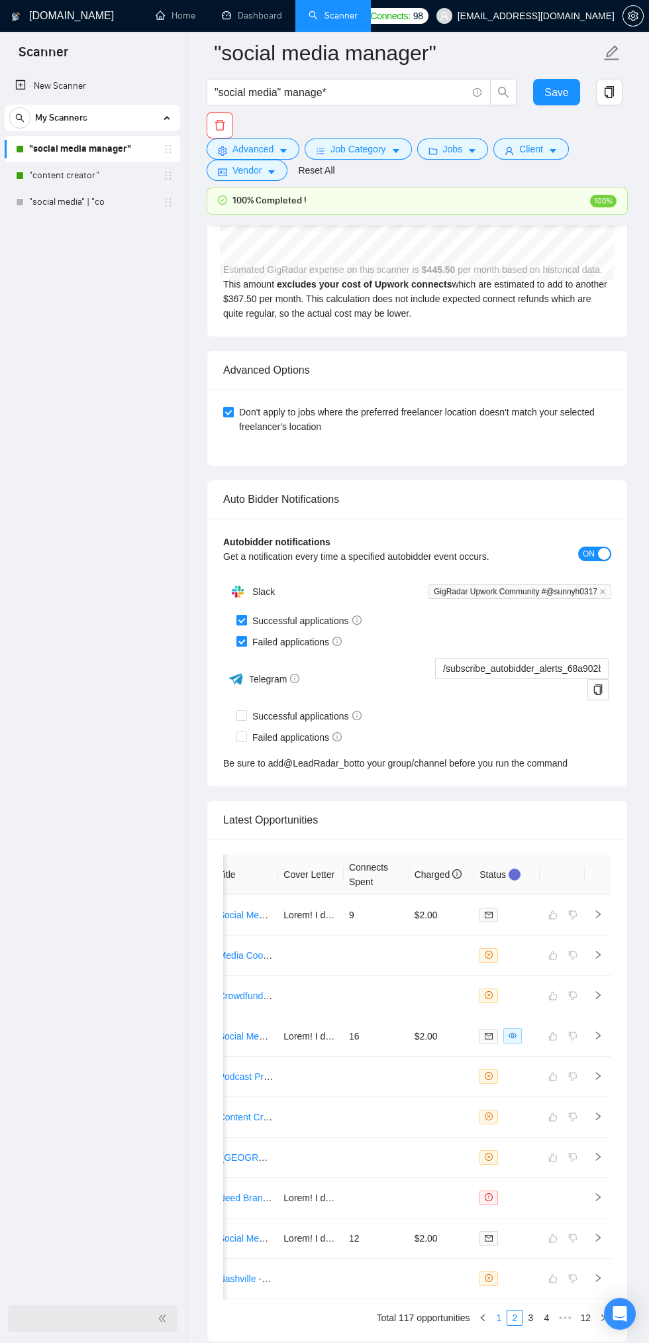
click at [499, 1322] on link "1" at bounding box center [499, 1317] width 15 height 15
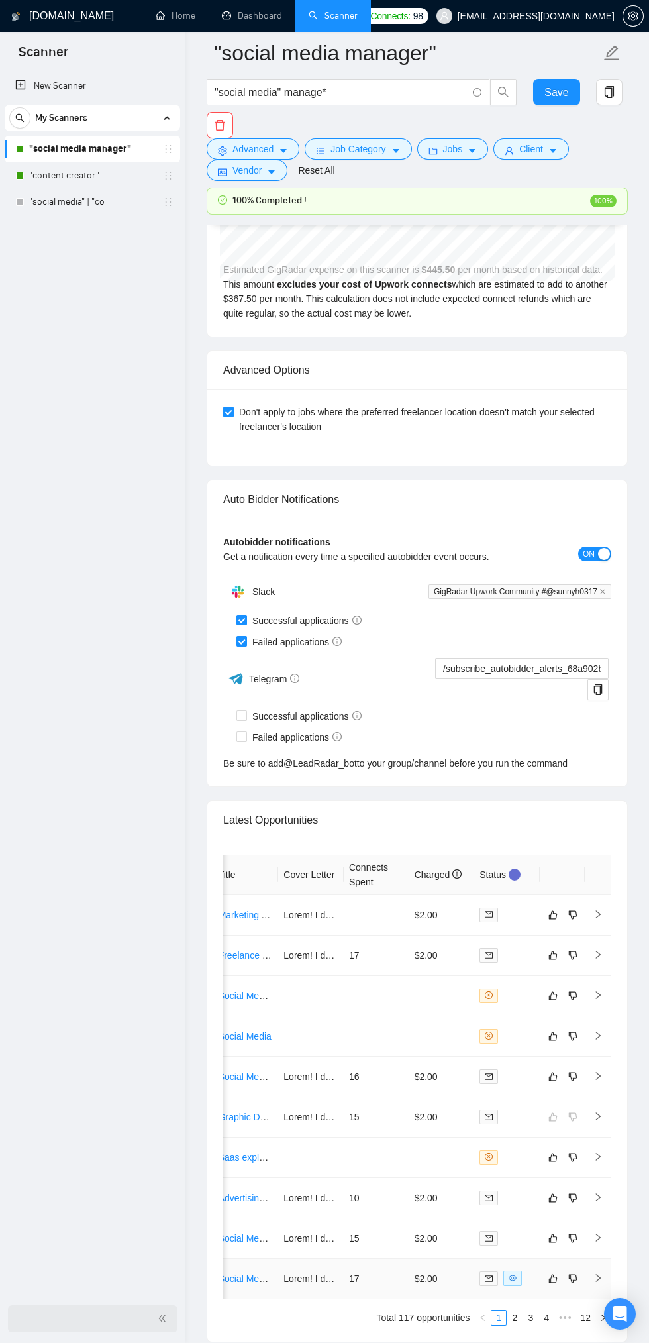
click at [384, 1280] on td "17" at bounding box center [377, 1279] width 66 height 40
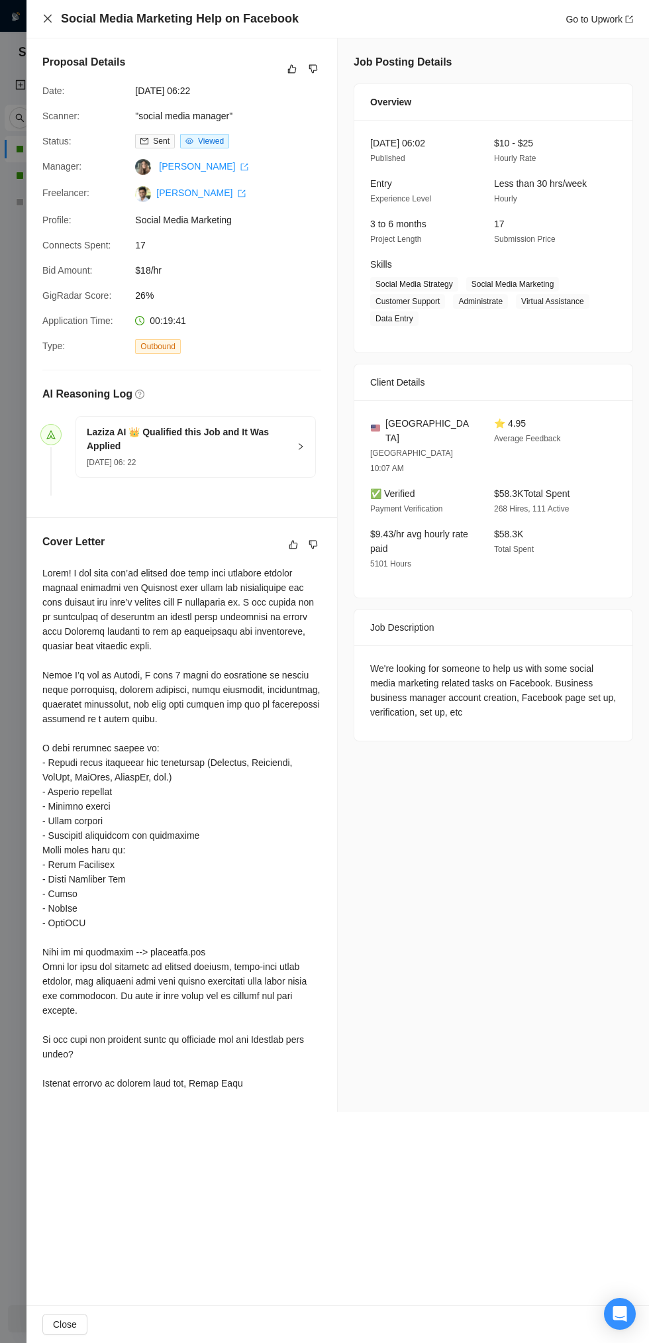
click at [48, 19] on icon "close" at bounding box center [48, 19] width 8 height 8
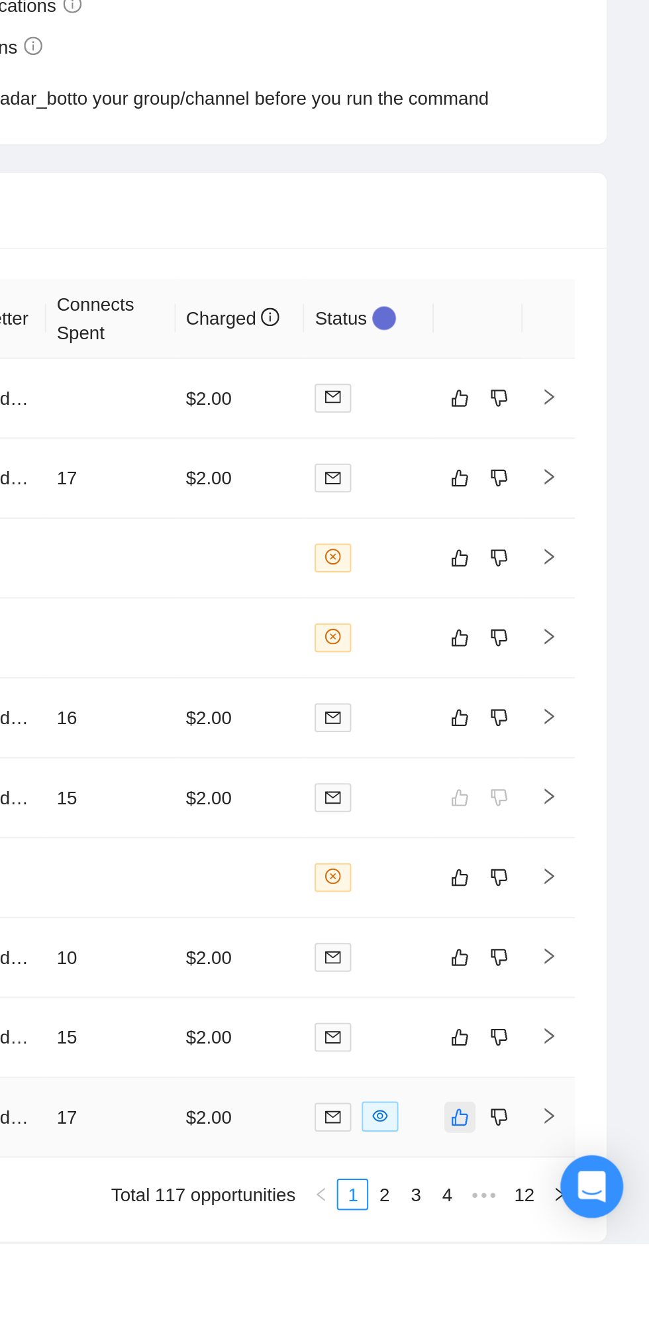
click at [554, 1284] on button "button" at bounding box center [553, 1279] width 16 height 16
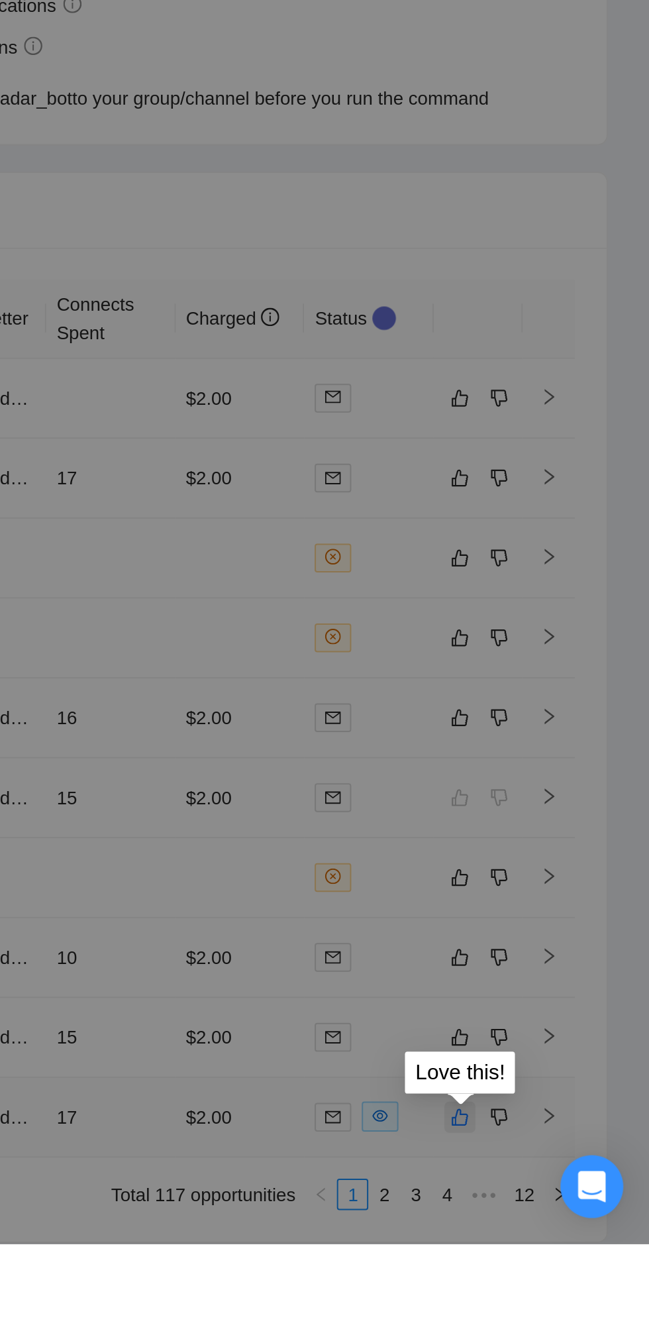
scroll to position [3313, 0]
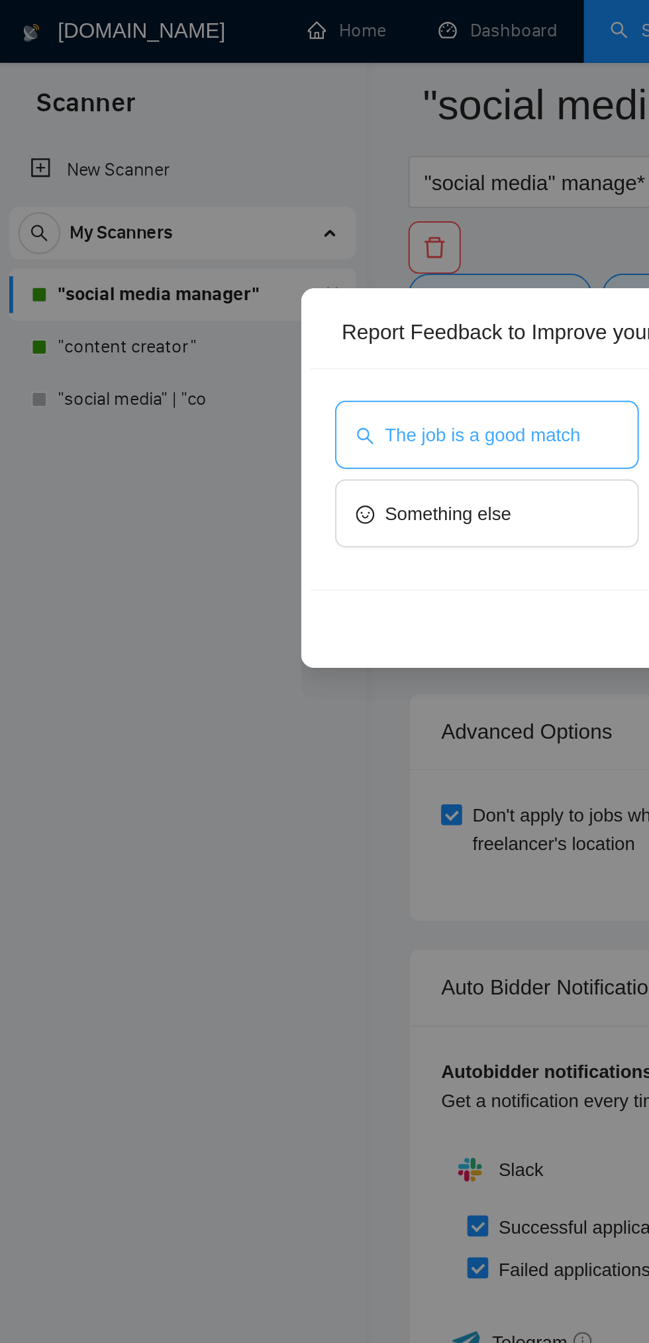
click at [268, 210] on button "The job is a good match" at bounding box center [247, 220] width 154 height 34
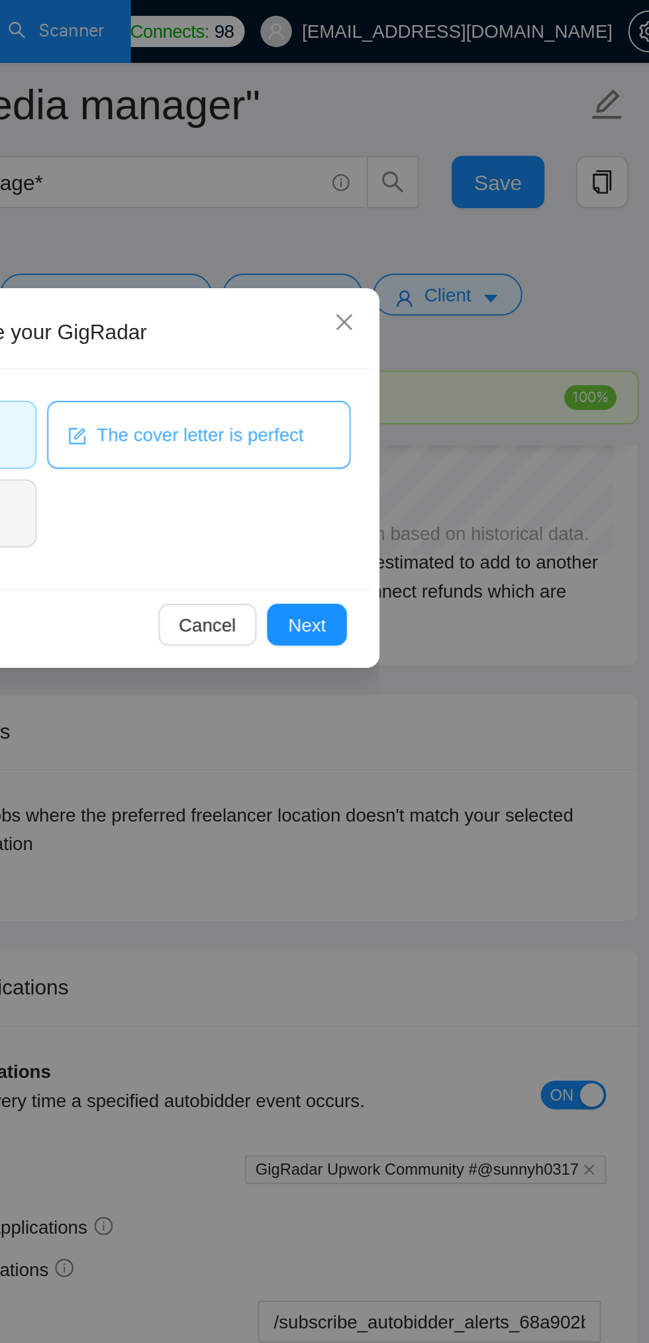
click at [424, 208] on button "The cover letter is perfect" at bounding box center [406, 220] width 154 height 34
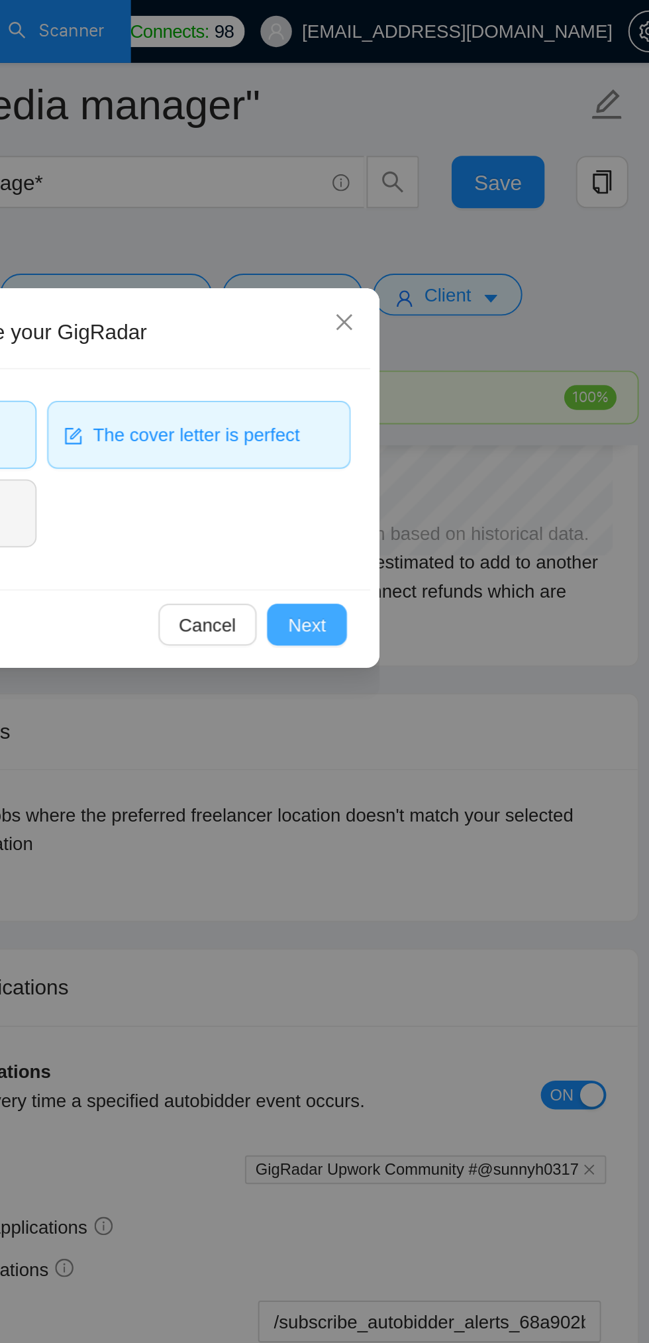
click at [475, 323] on button "Next" at bounding box center [460, 315] width 40 height 21
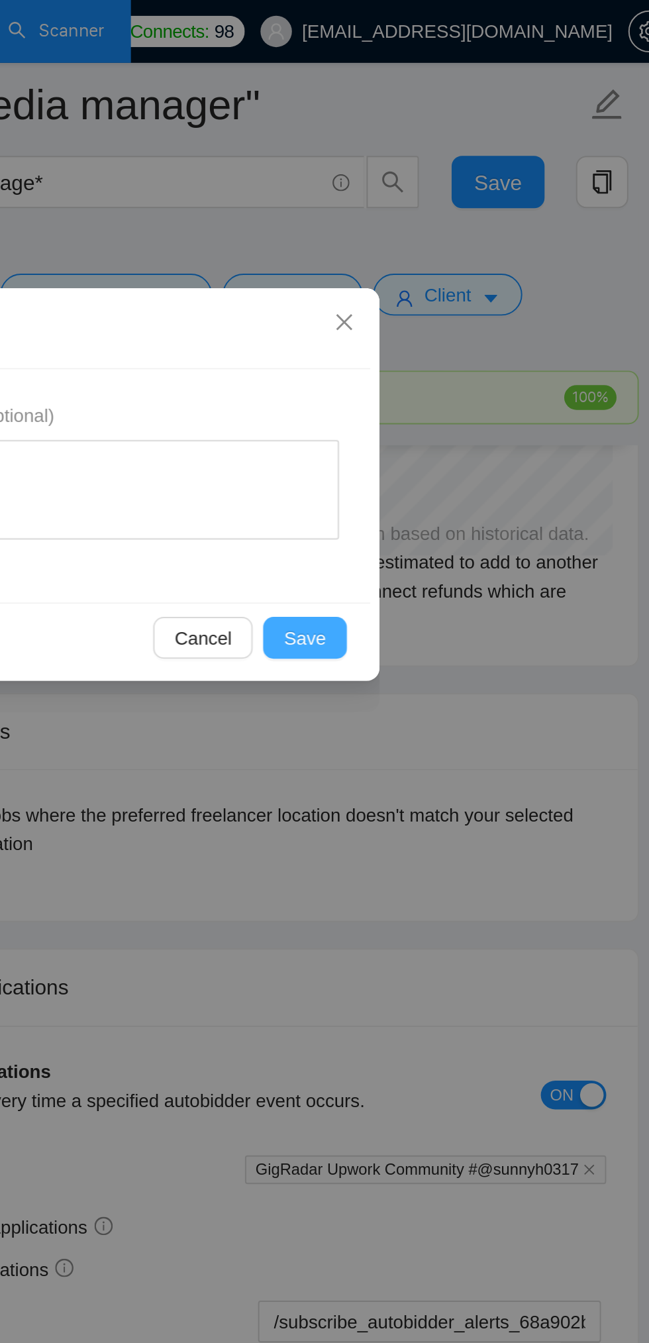
click at [466, 323] on span "Save" at bounding box center [458, 322] width 21 height 15
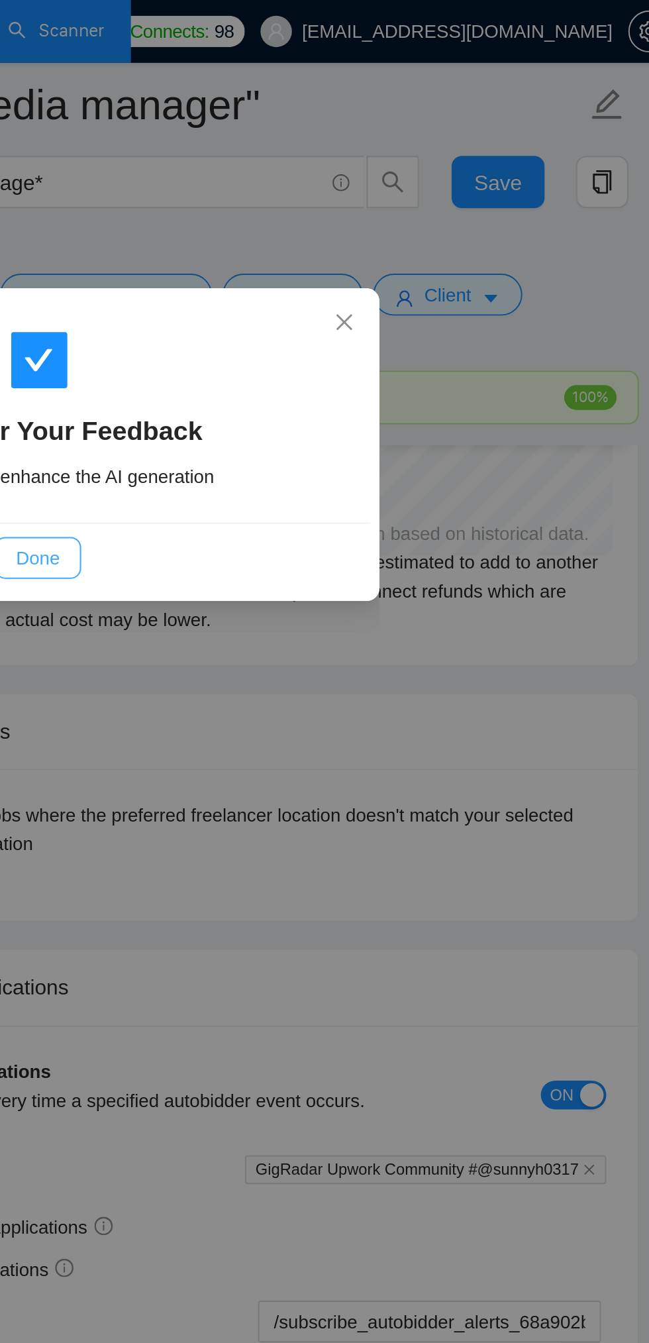
click at [344, 287] on button "Done" at bounding box center [323, 282] width 43 height 21
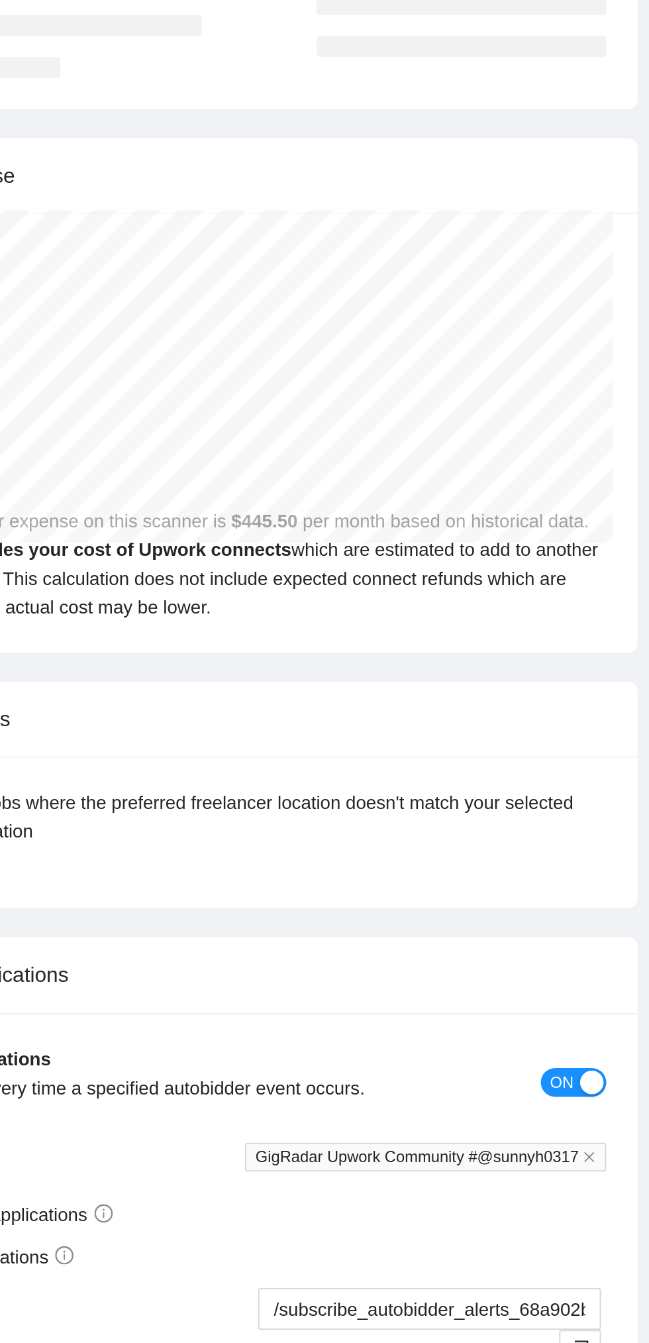
scroll to position [3304, 0]
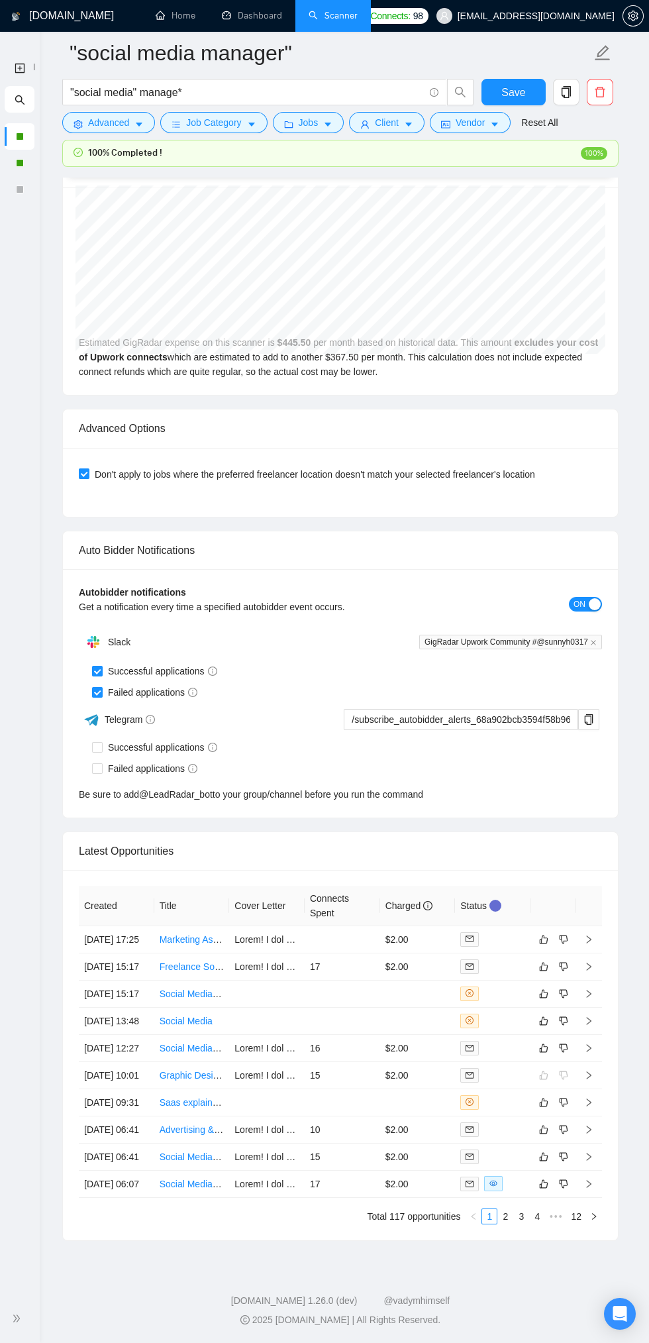
scroll to position [3146, 0]
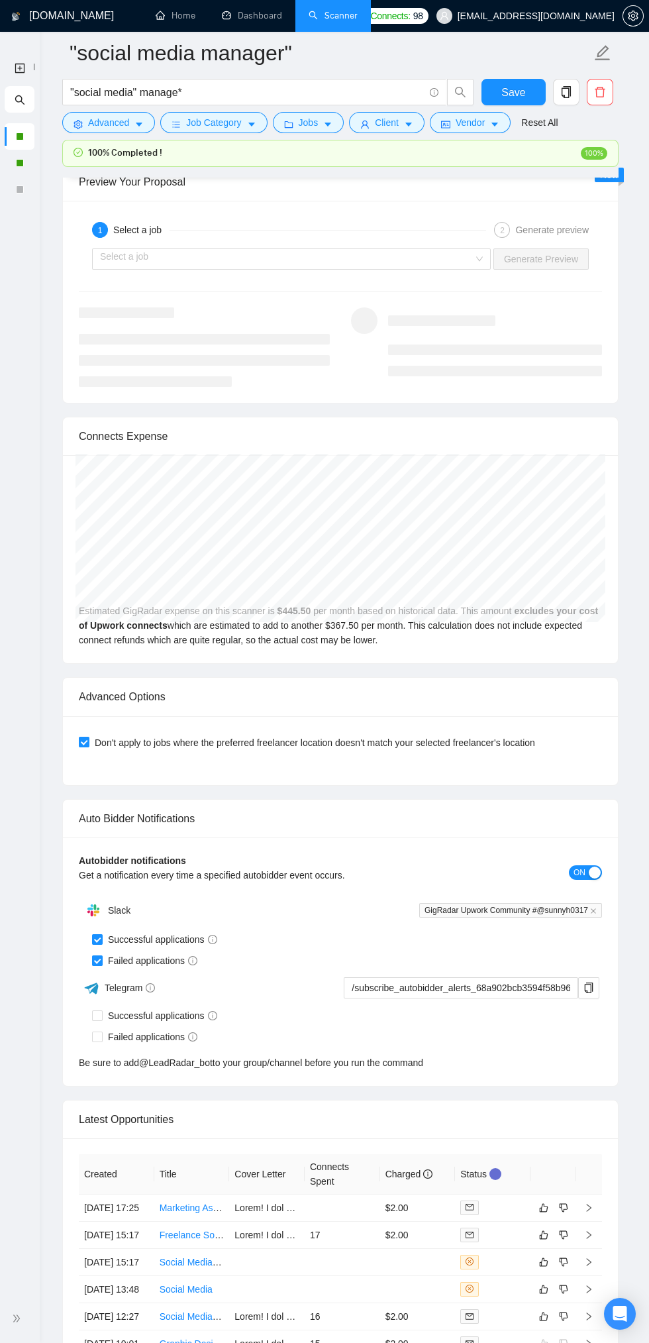
scroll to position [3045, 0]
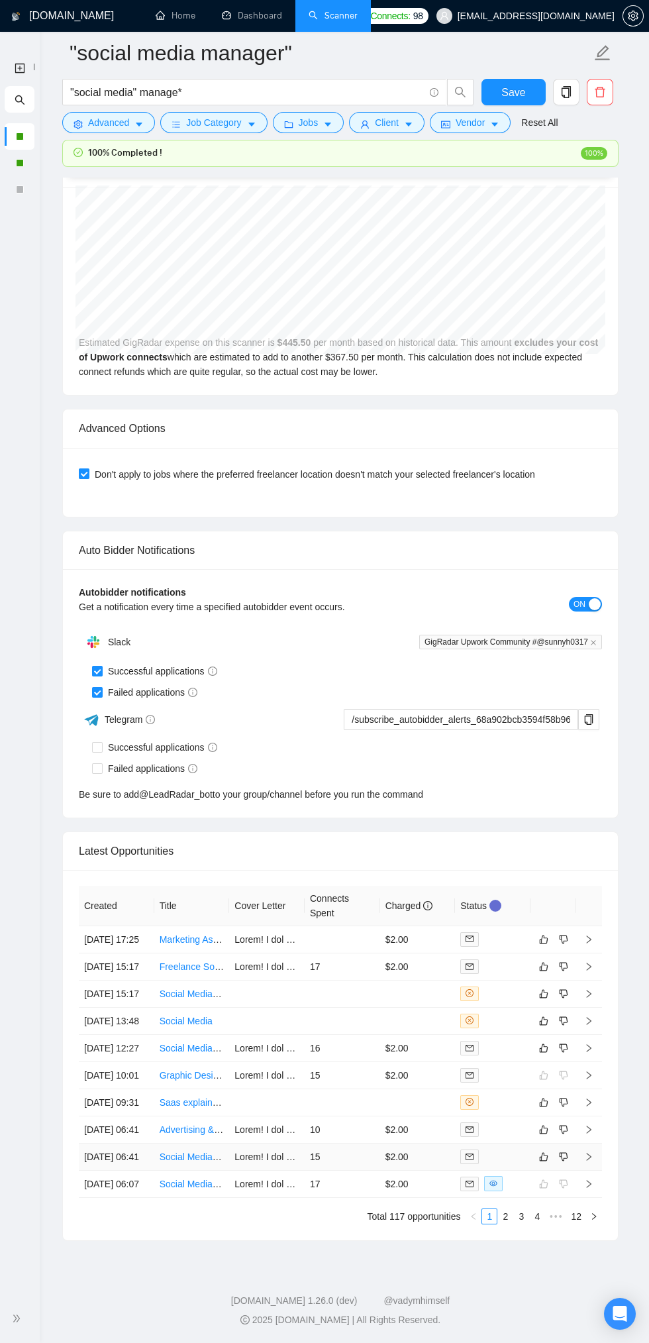
click at [358, 1171] on td "15" at bounding box center [343, 1156] width 76 height 27
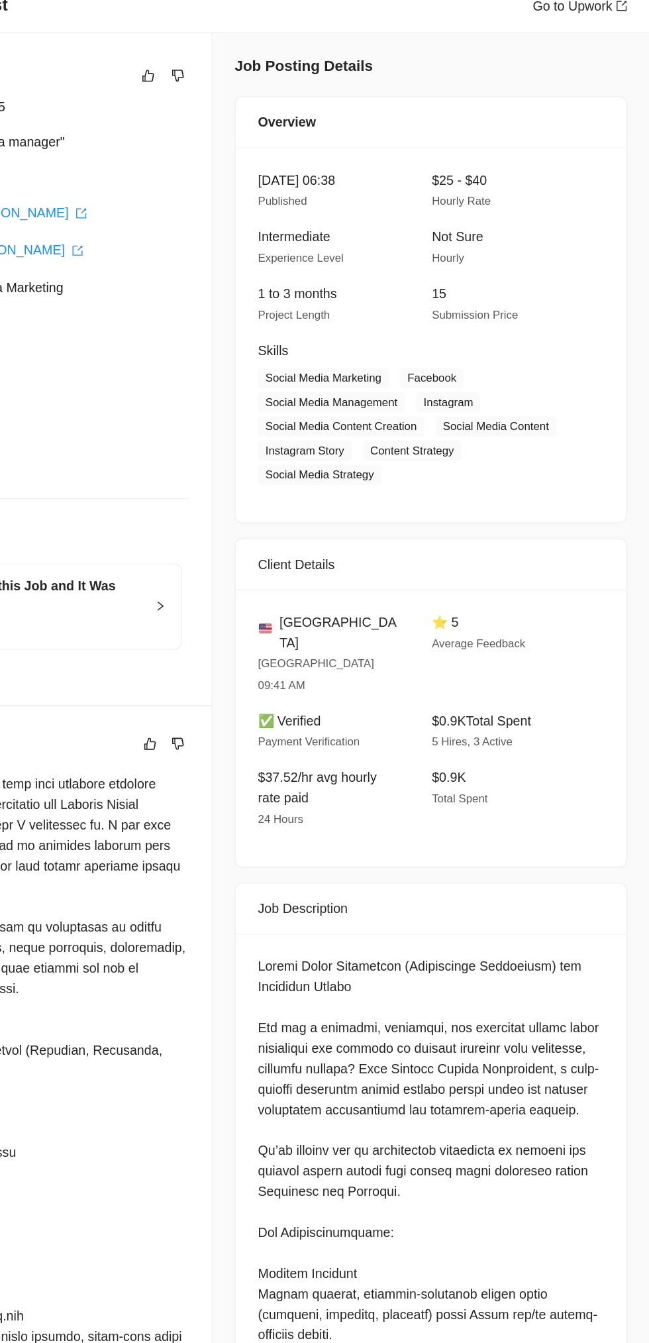
scroll to position [3074, 0]
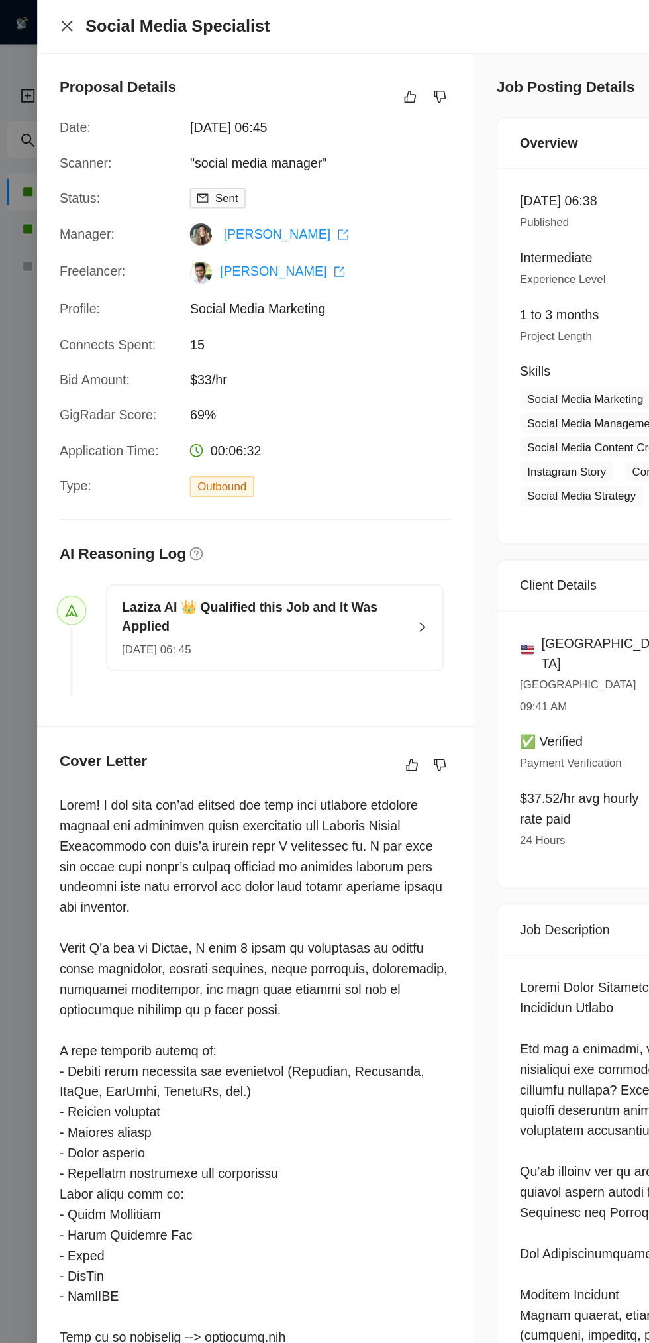
click at [48, 19] on icon "close" at bounding box center [48, 19] width 8 height 8
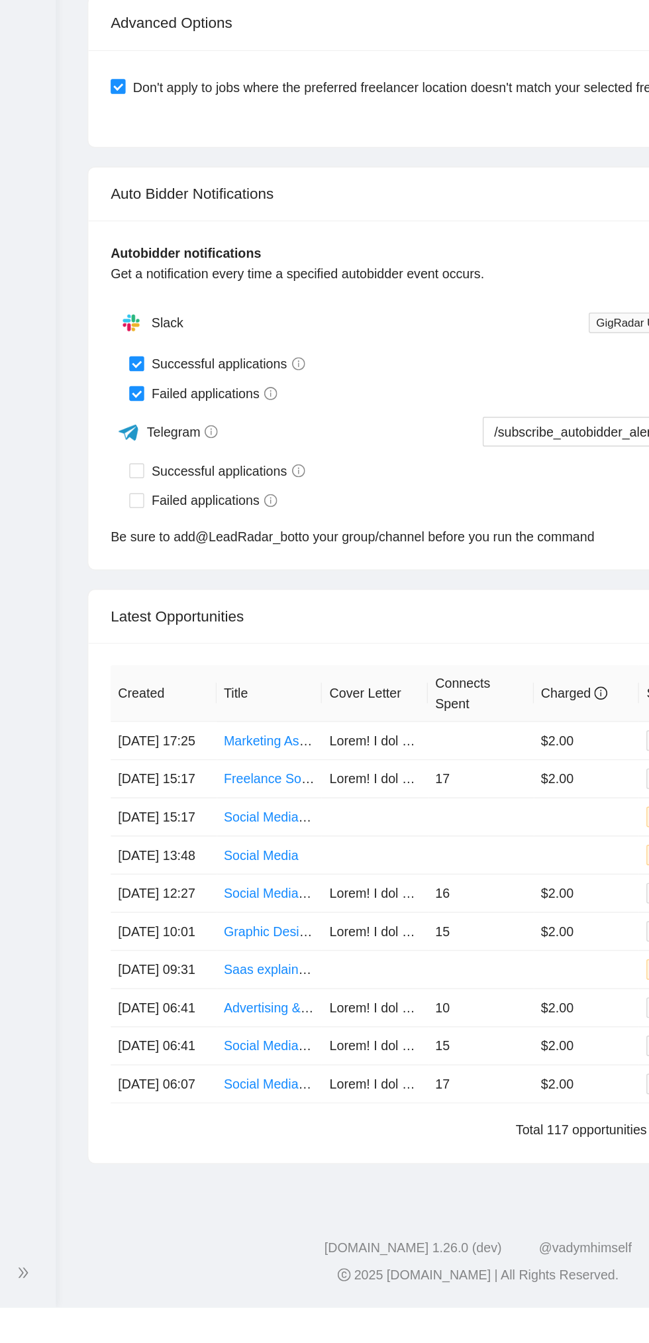
scroll to position [3045, 0]
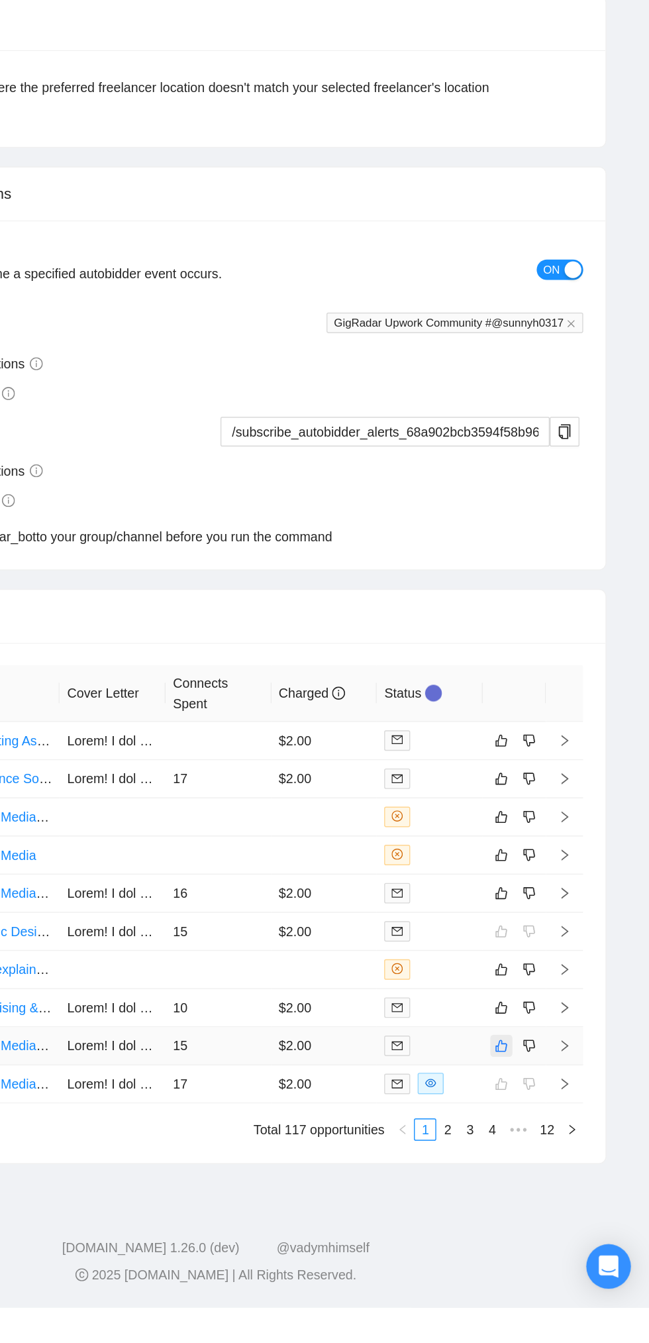
click at [544, 1162] on icon "like" at bounding box center [543, 1156] width 9 height 11
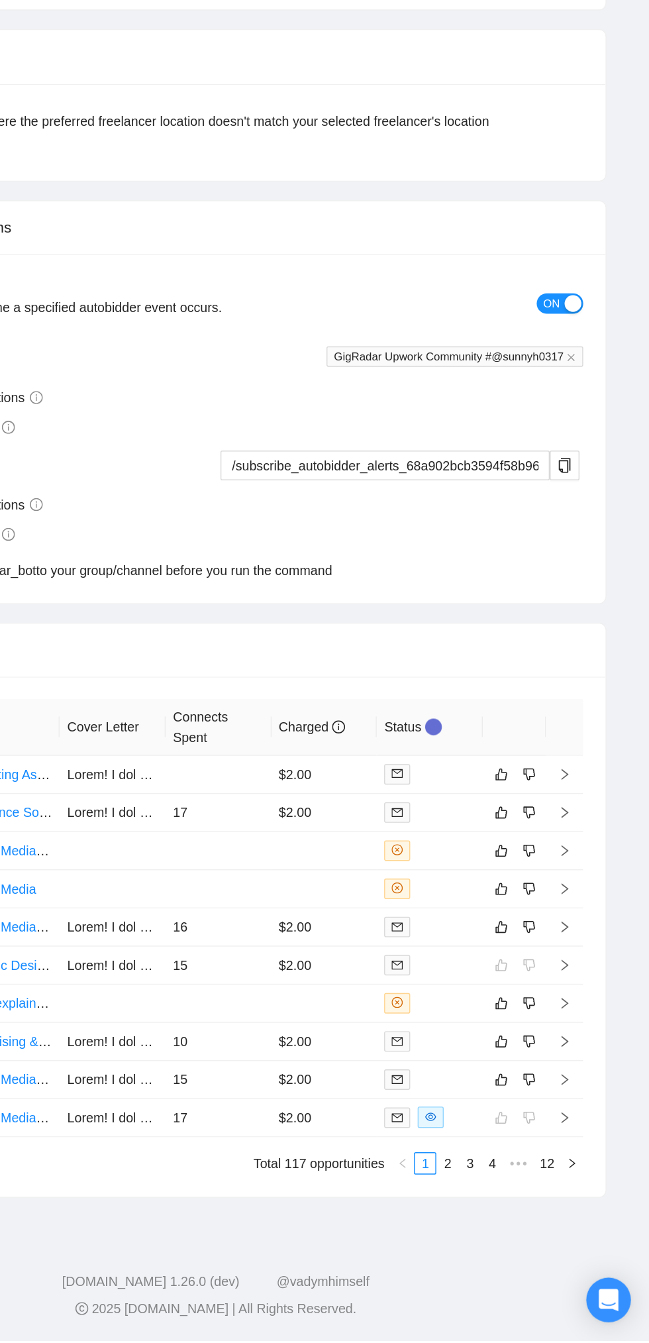
scroll to position [3101, 0]
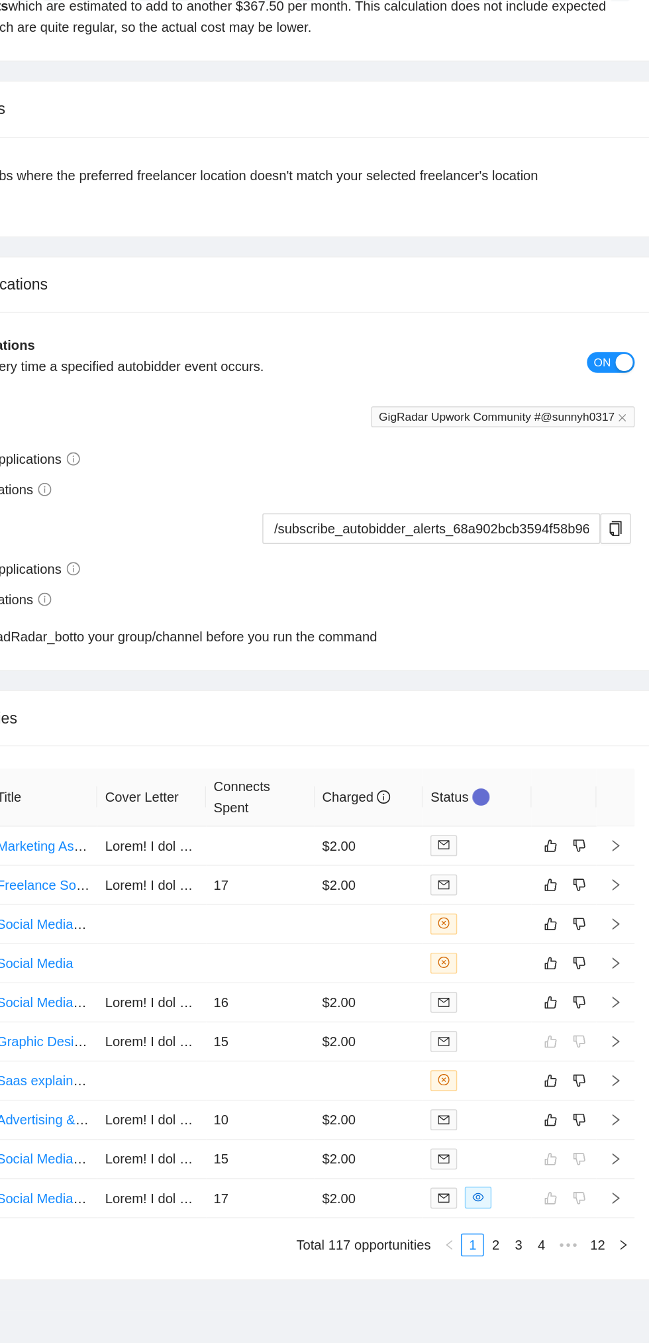
scroll to position [3079, 0]
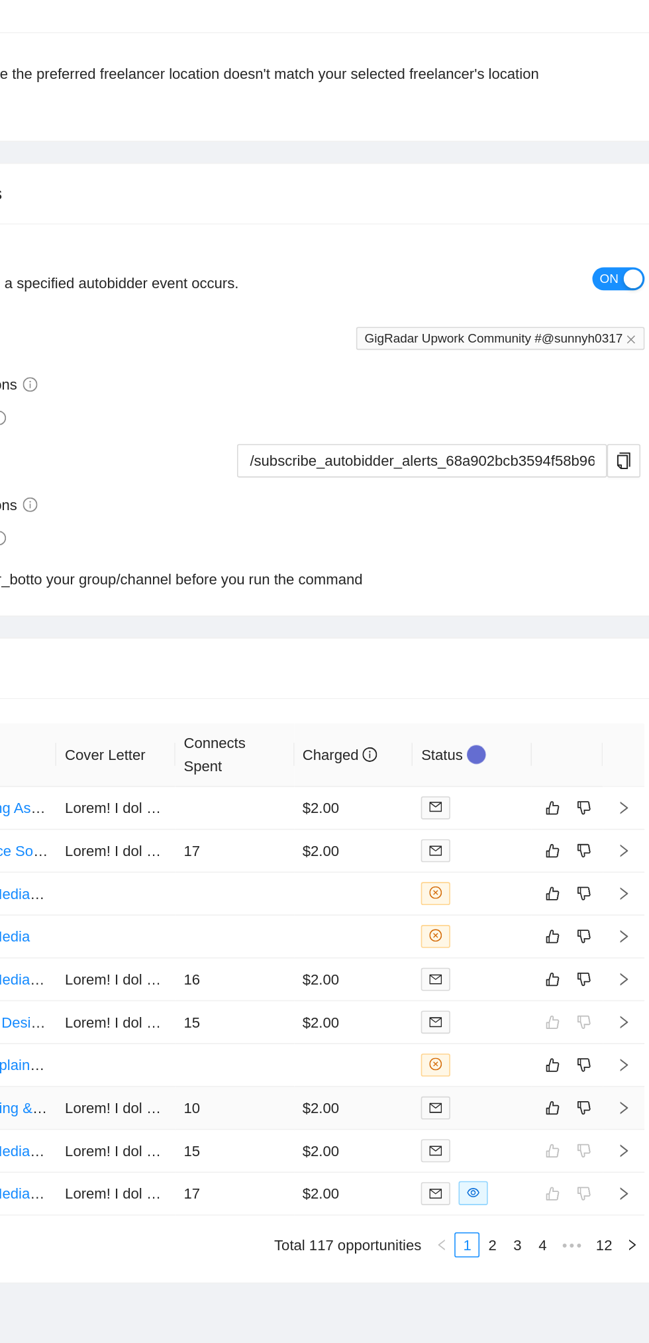
click at [349, 1143] on td "10" at bounding box center [343, 1129] width 76 height 27
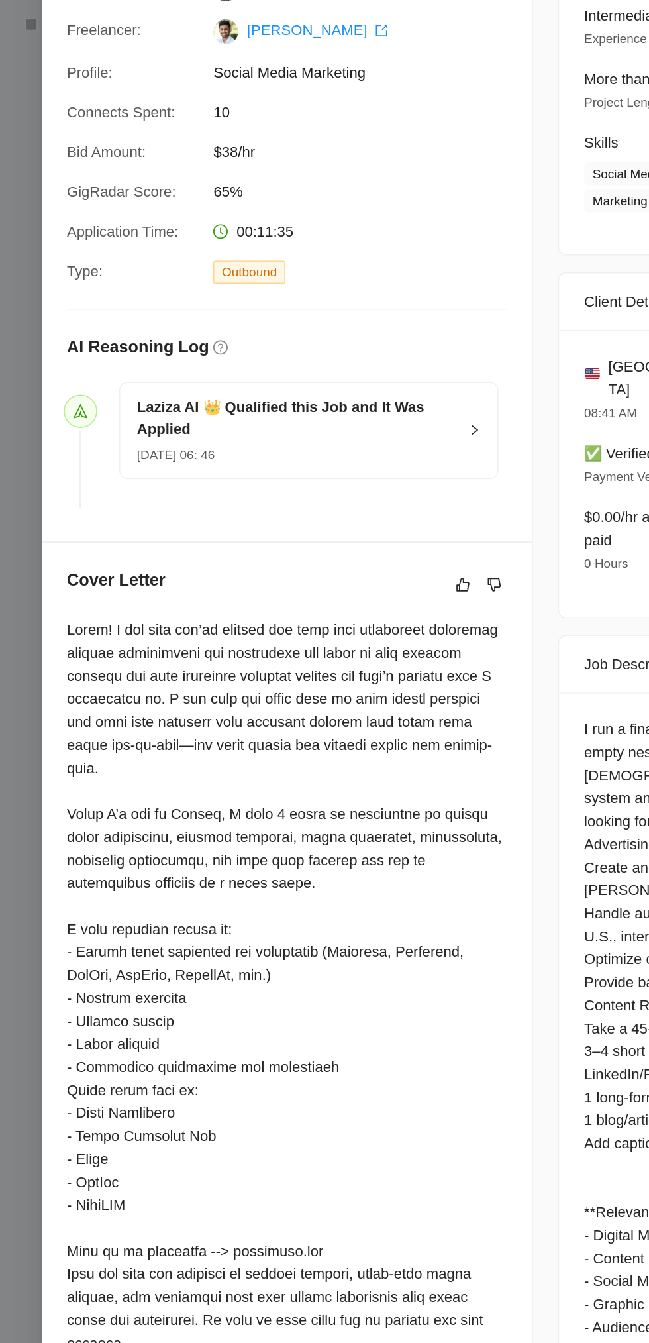
scroll to position [3045, 0]
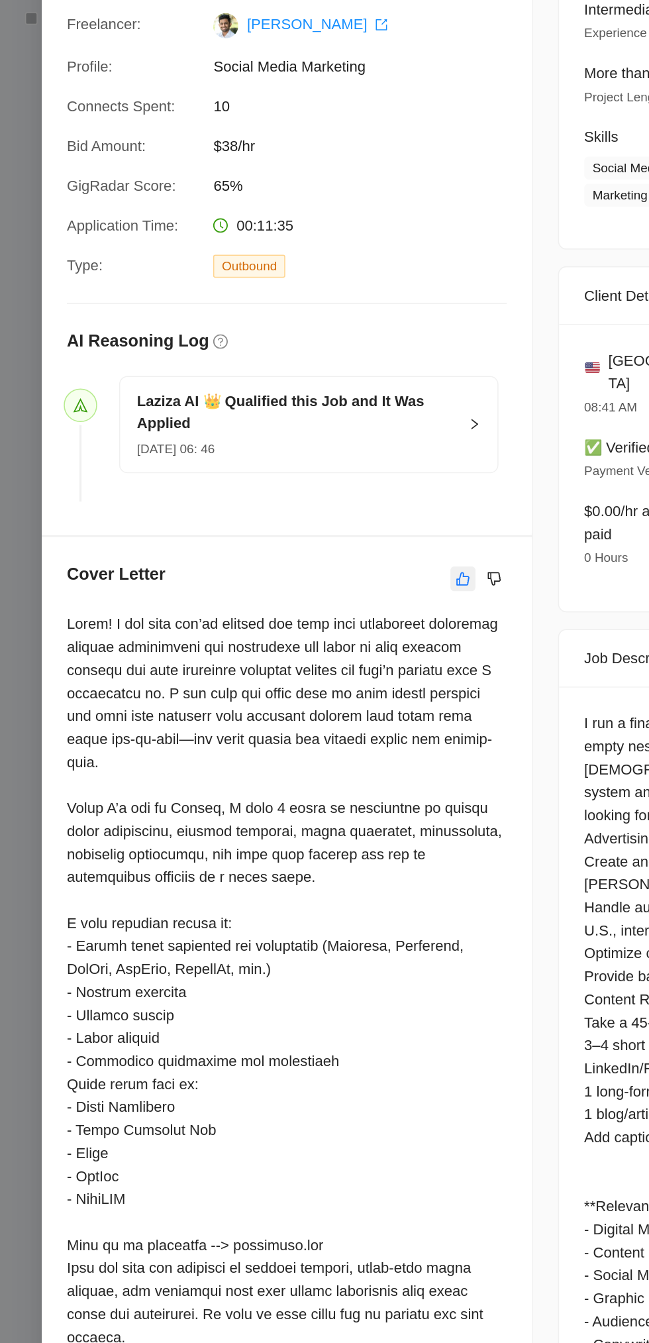
click at [293, 543] on icon "like" at bounding box center [293, 544] width 9 height 11
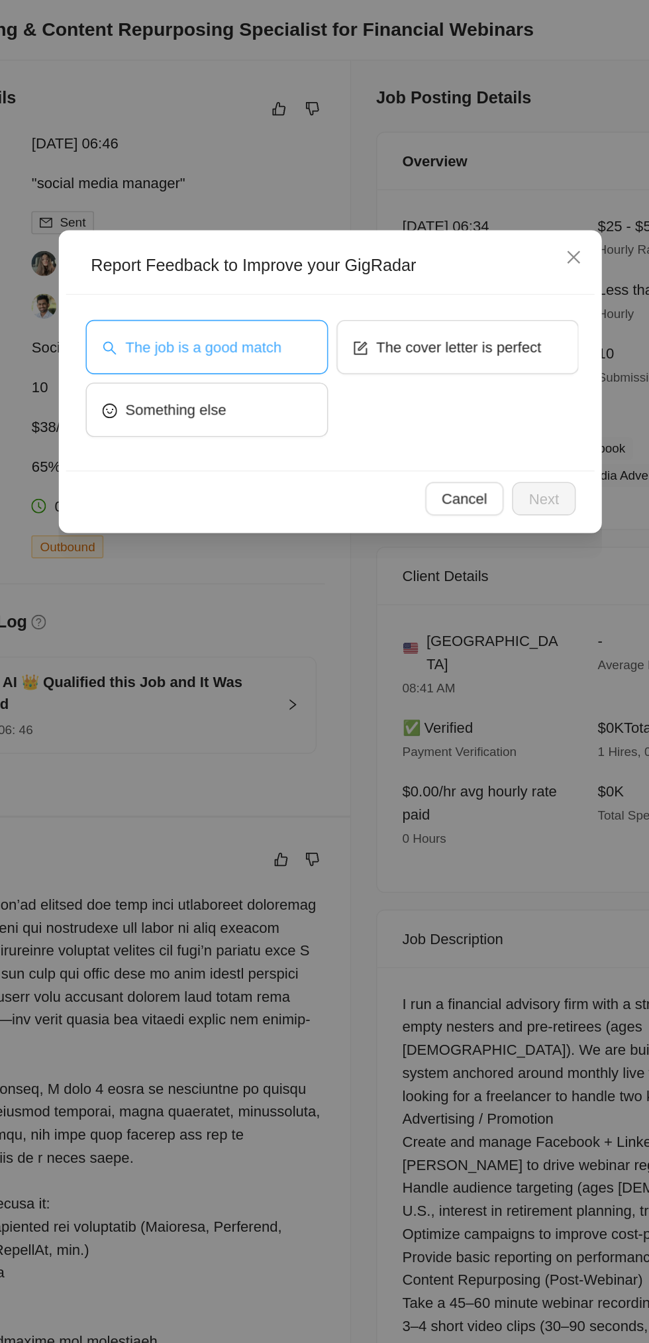
click at [283, 205] on button "The job is a good match" at bounding box center [247, 220] width 154 height 34
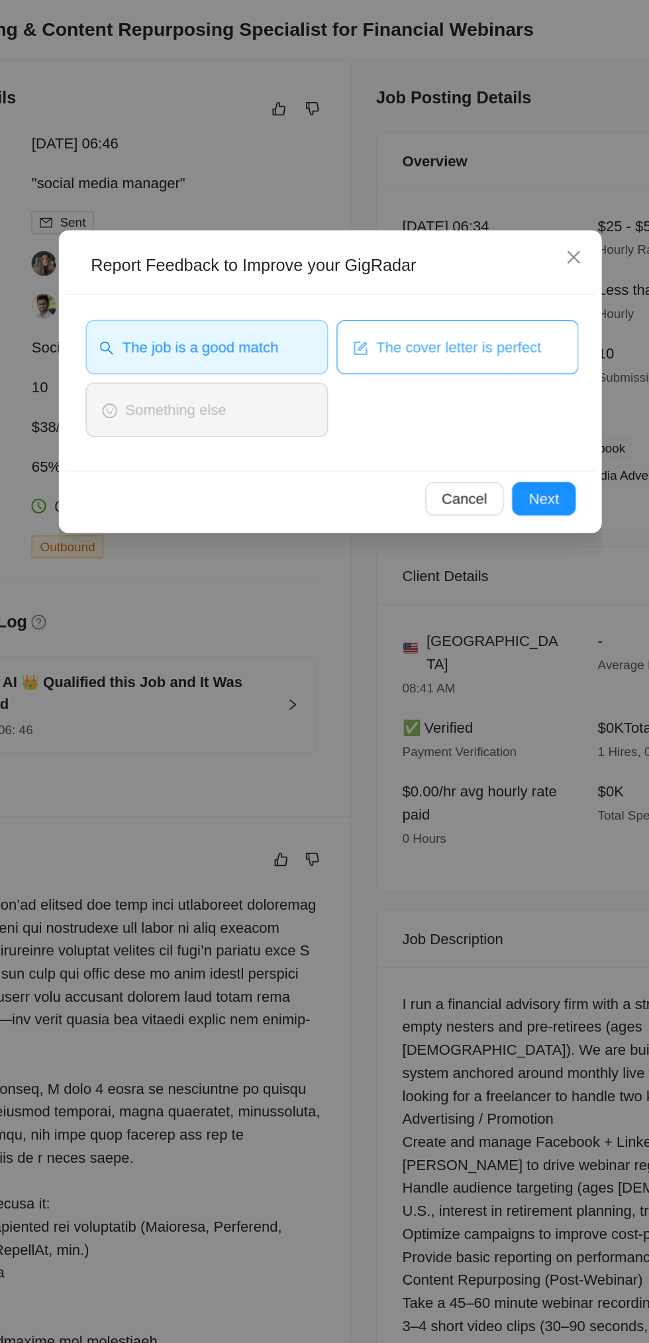
click at [435, 227] on button "The cover letter is perfect" at bounding box center [406, 220] width 154 height 34
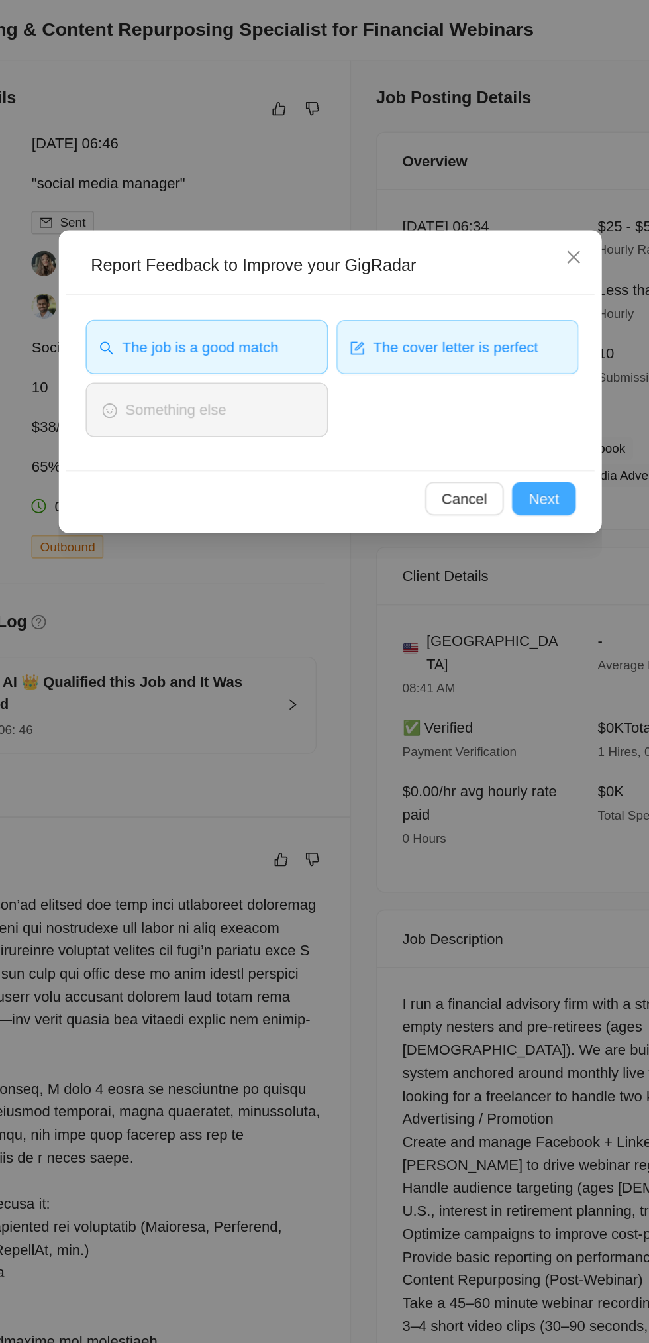
click at [466, 319] on span "Next" at bounding box center [459, 316] width 19 height 15
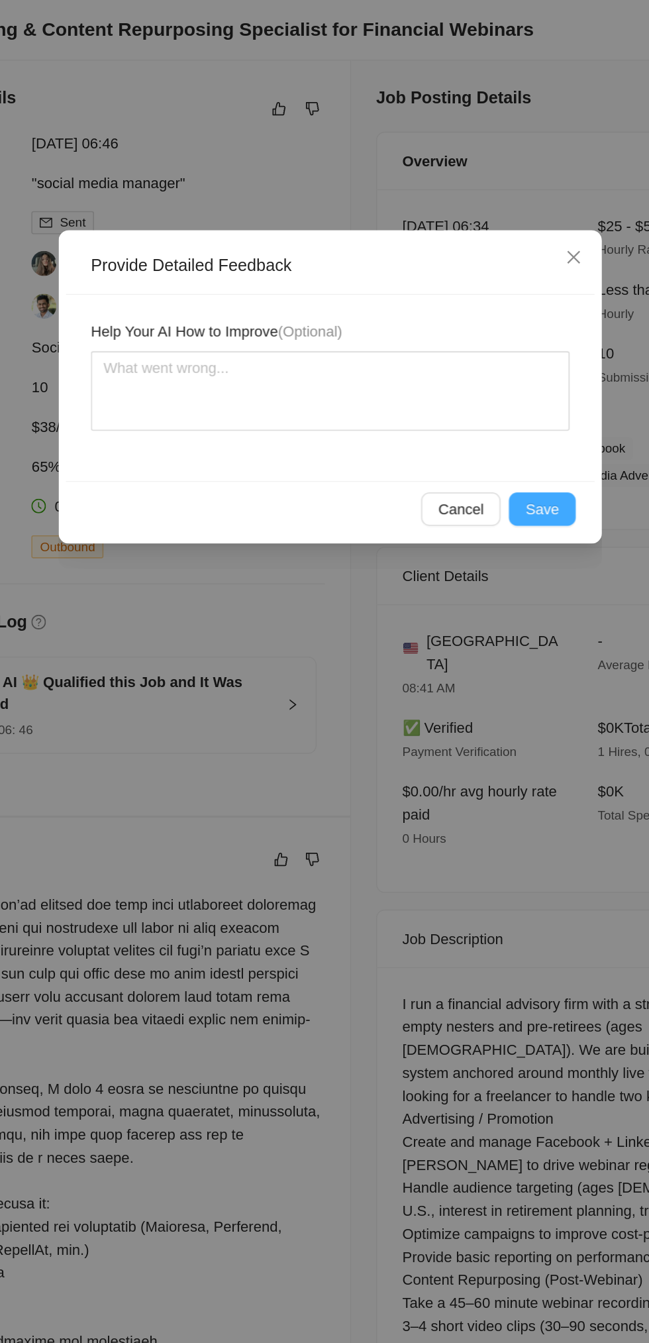
click at [467, 324] on span "Save" at bounding box center [458, 322] width 21 height 15
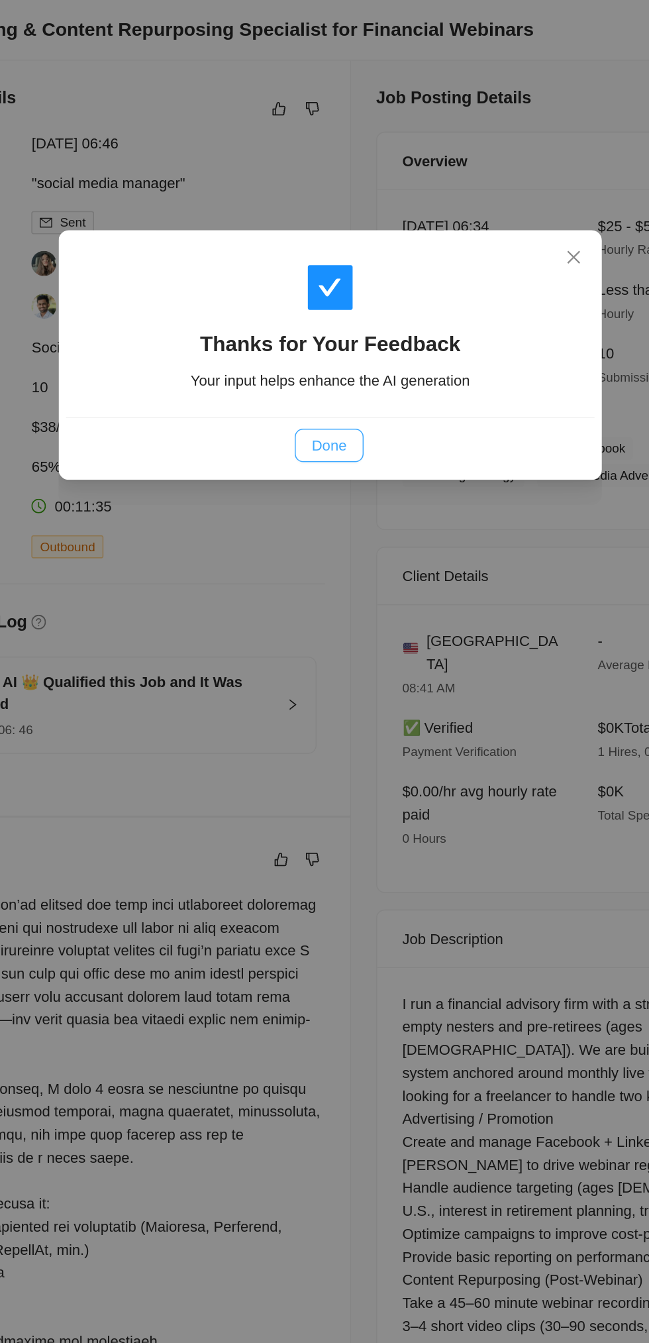
click at [325, 280] on span "Done" at bounding box center [324, 282] width 22 height 15
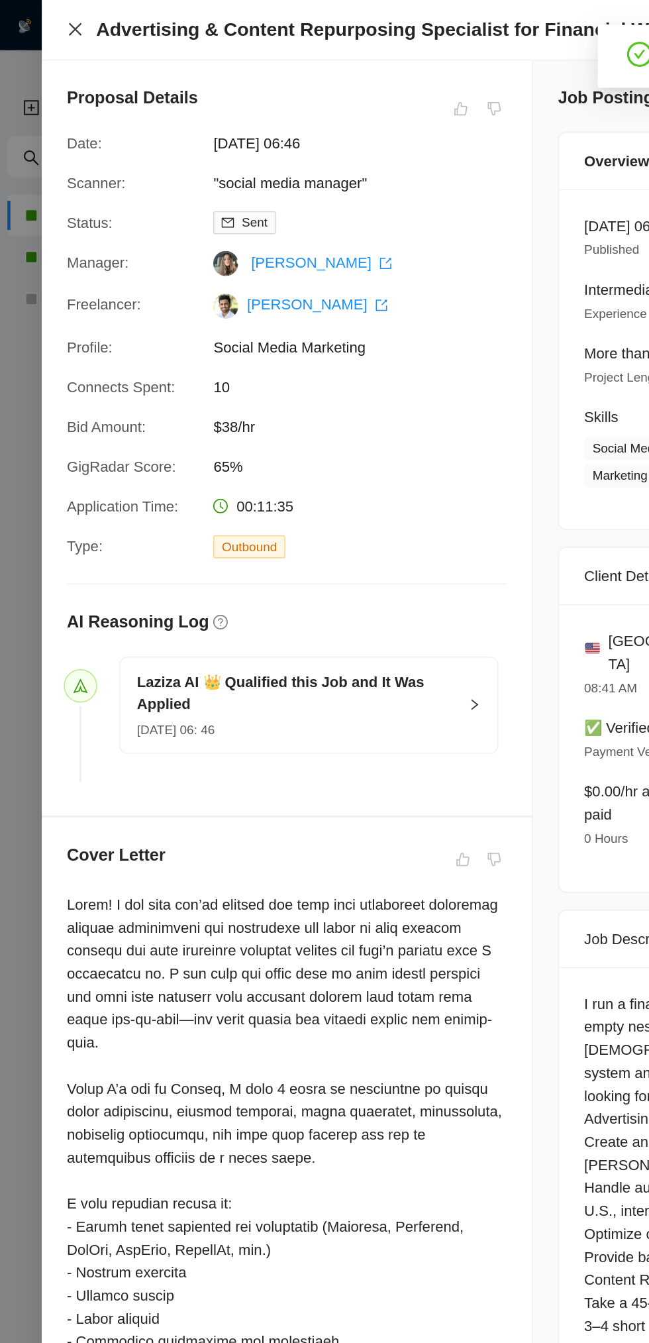
click at [48, 19] on icon "close" at bounding box center [48, 19] width 8 height 8
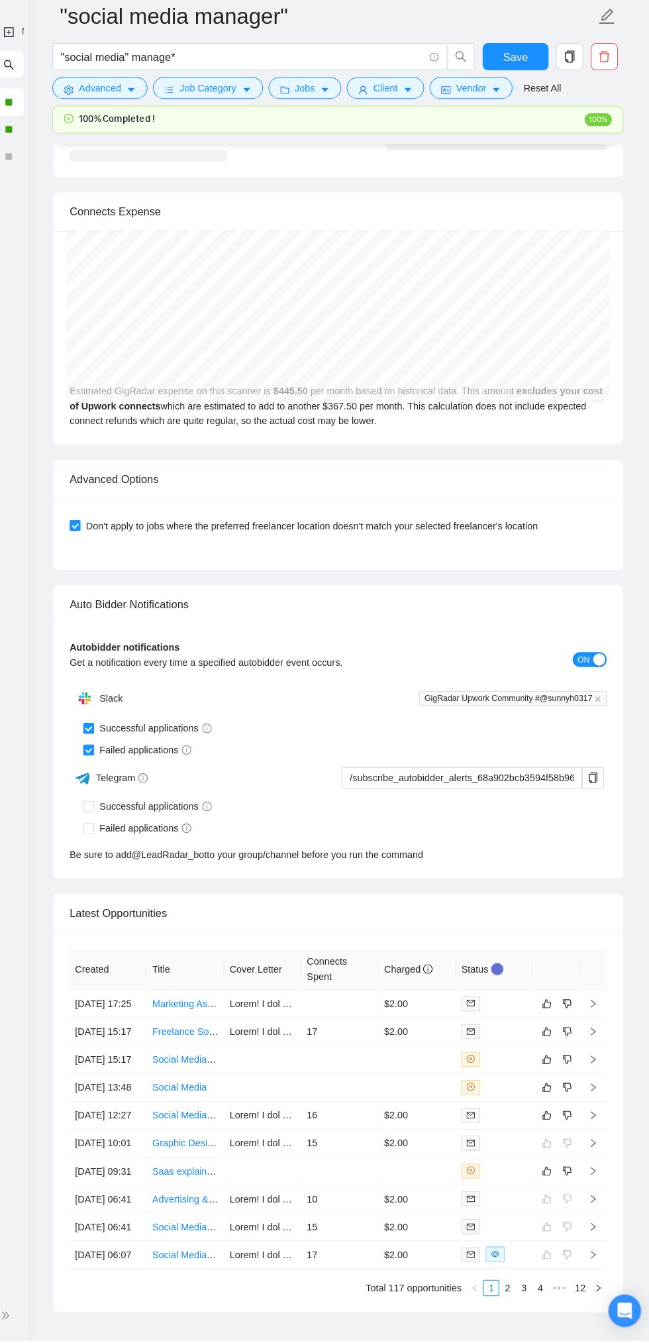
scroll to position [3045, 0]
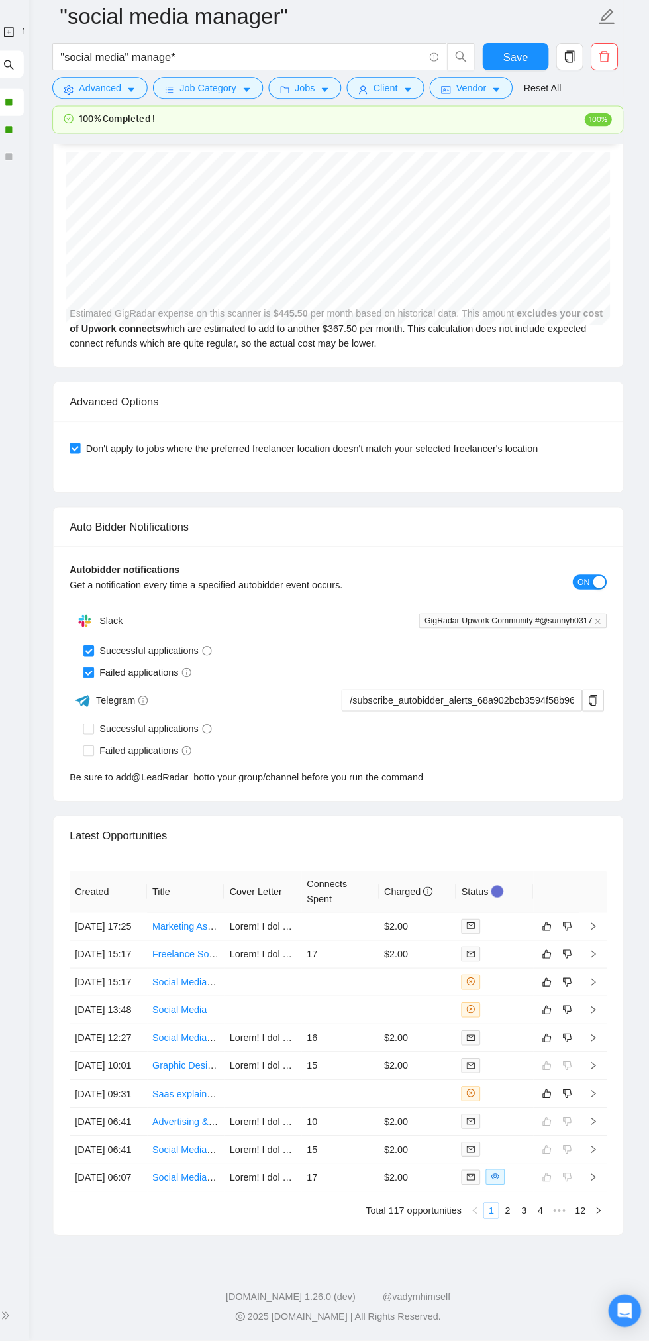
click at [24, 1325] on span "double-right" at bounding box center [18, 1318] width 13 height 13
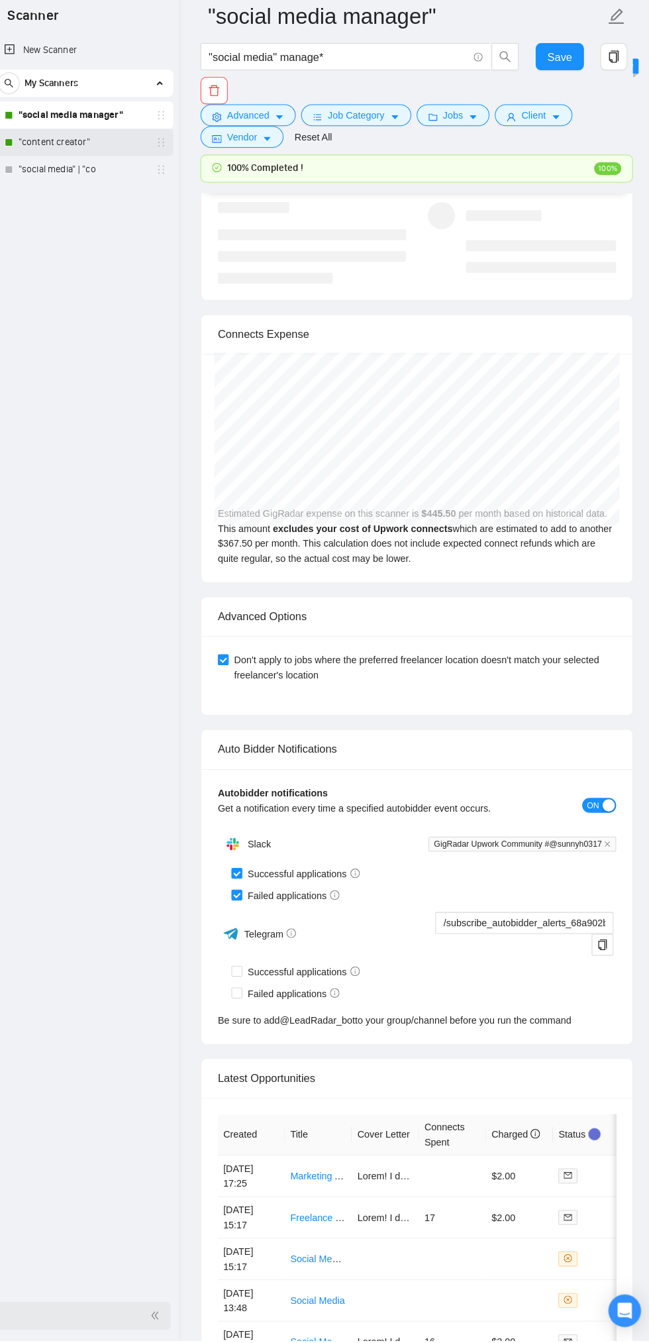
click at [81, 180] on link ""content creator"" at bounding box center [92, 175] width 126 height 26
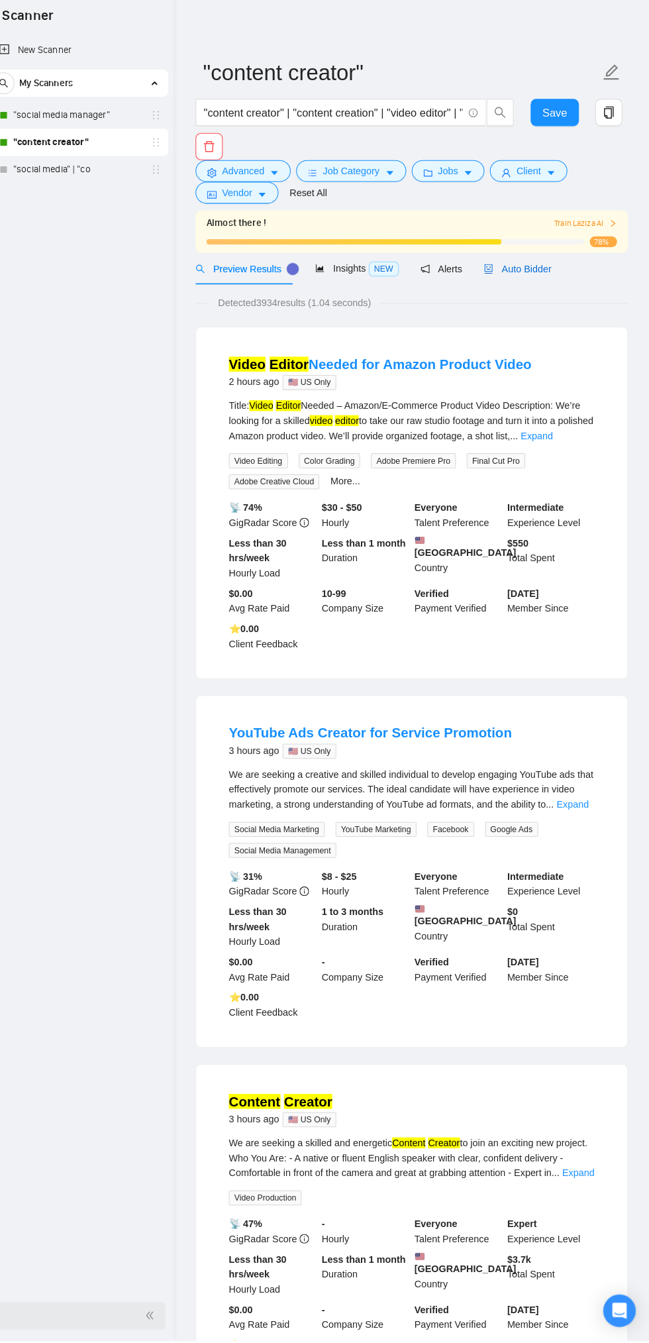
click at [523, 303] on span "Auto Bidder" at bounding box center [521, 298] width 66 height 11
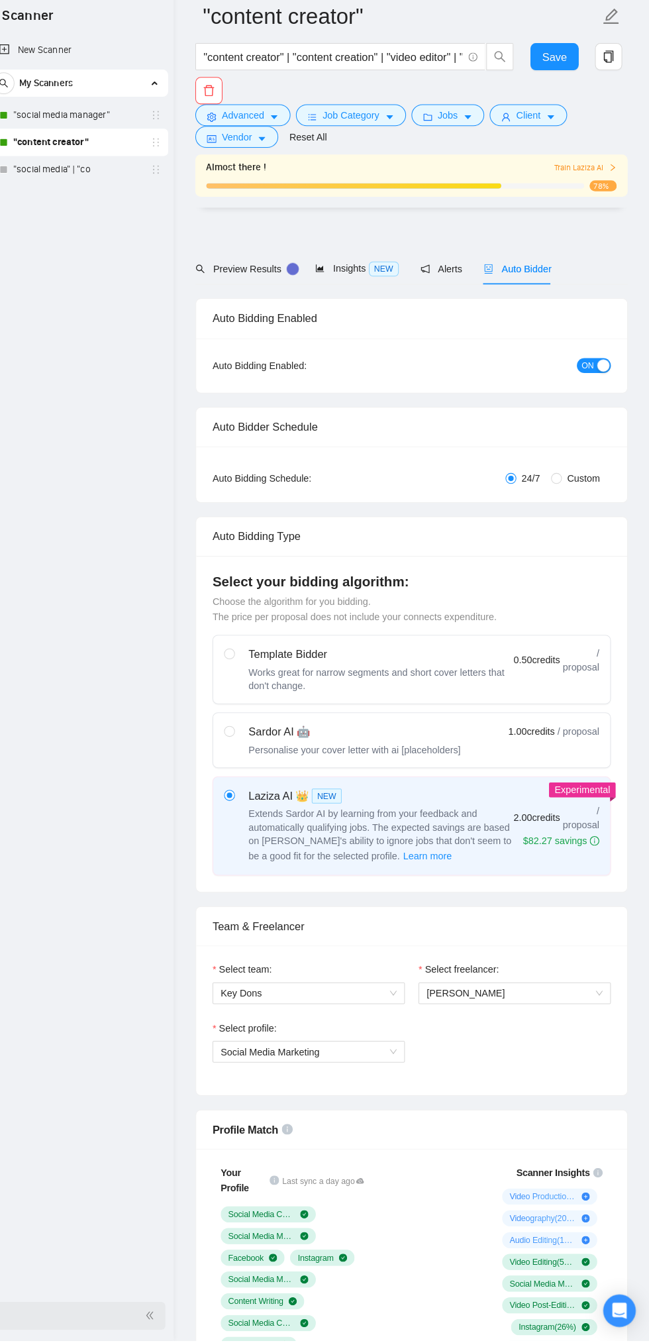
checkbox input "true"
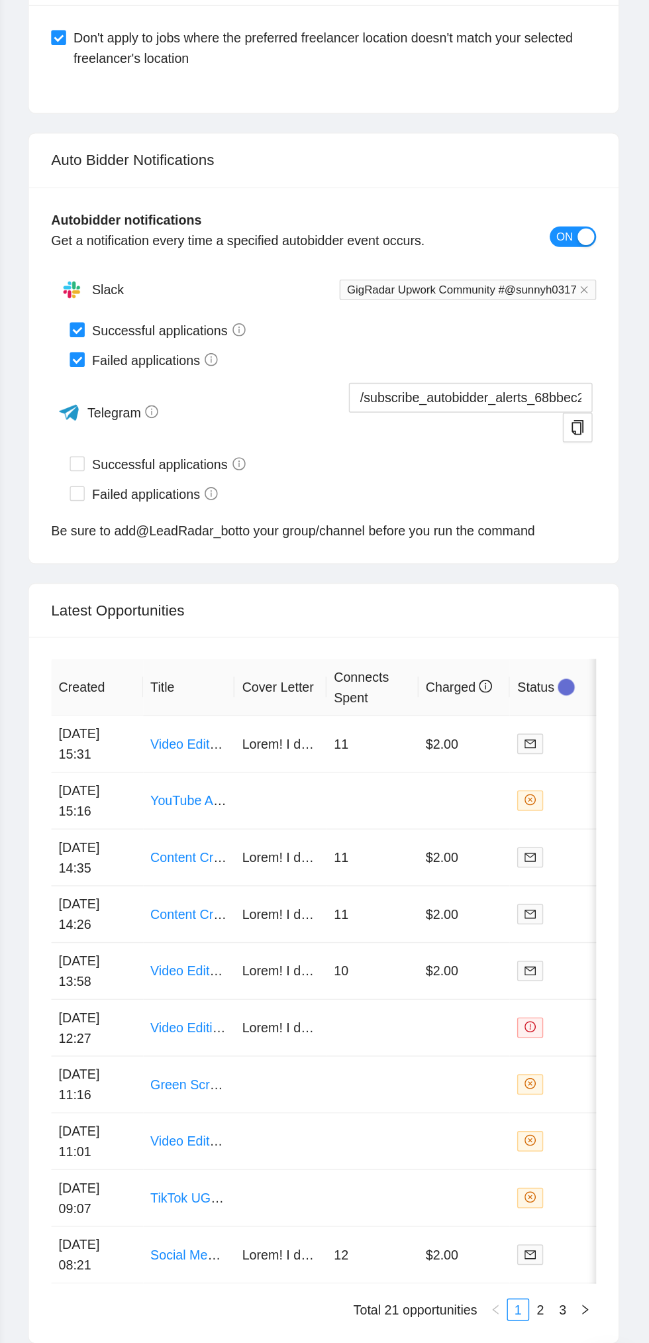
scroll to position [3381, 0]
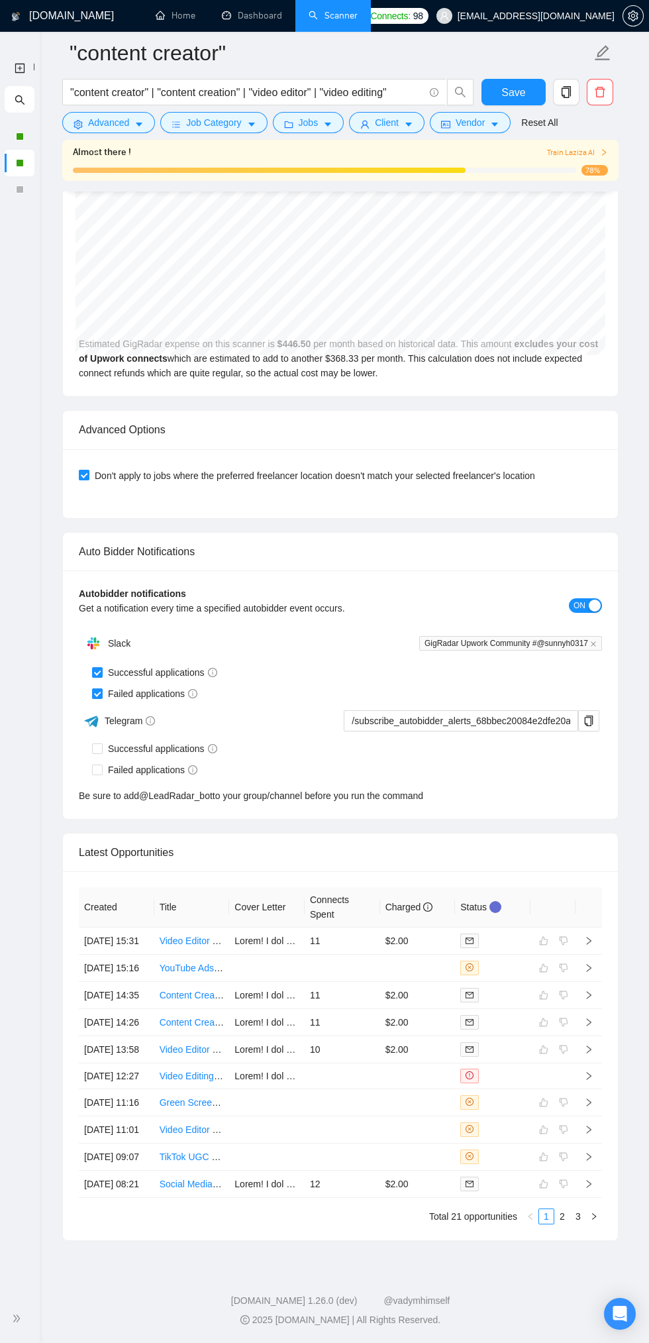
scroll to position [3038, 0]
